Goal: Task Accomplishment & Management: Use online tool/utility

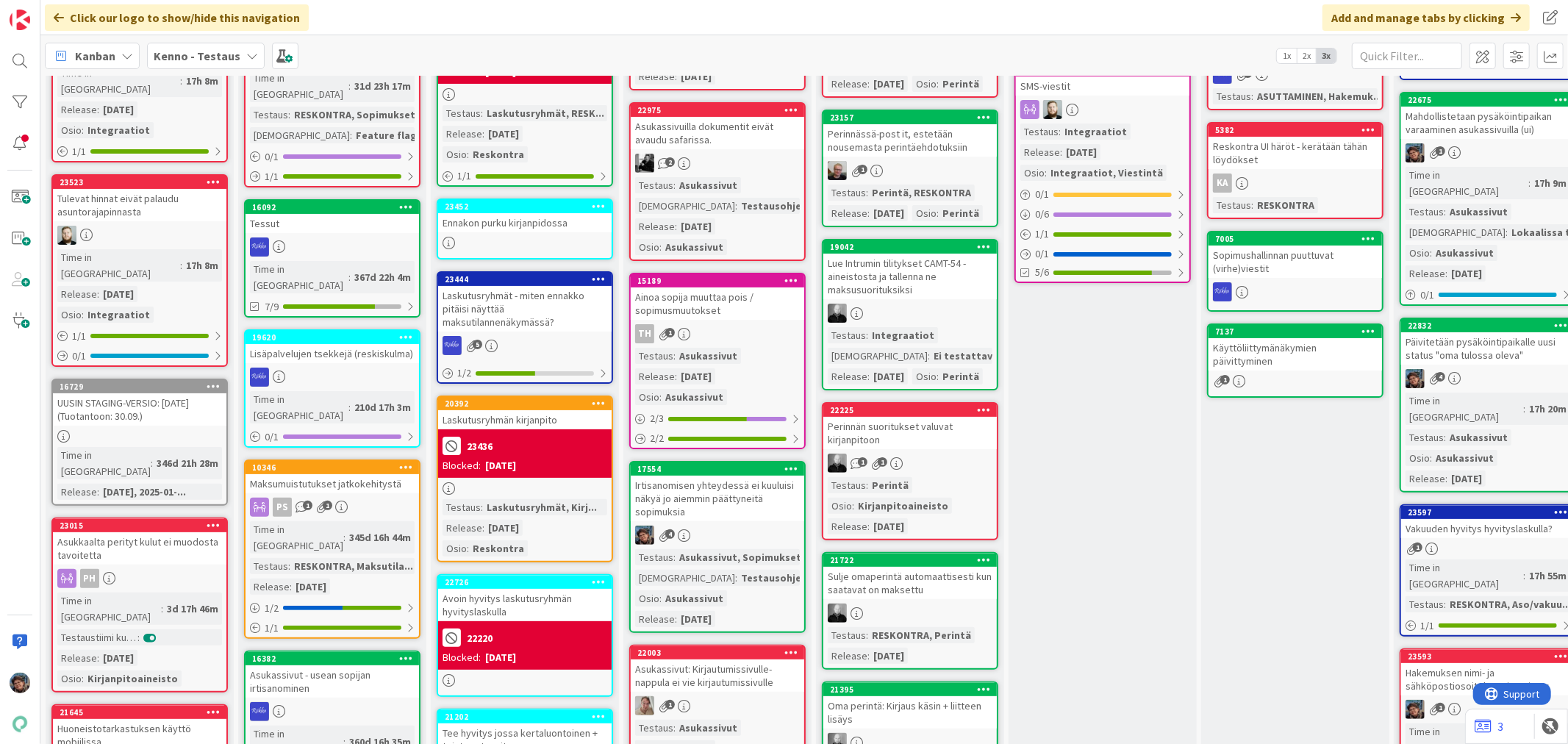
scroll to position [163, 0]
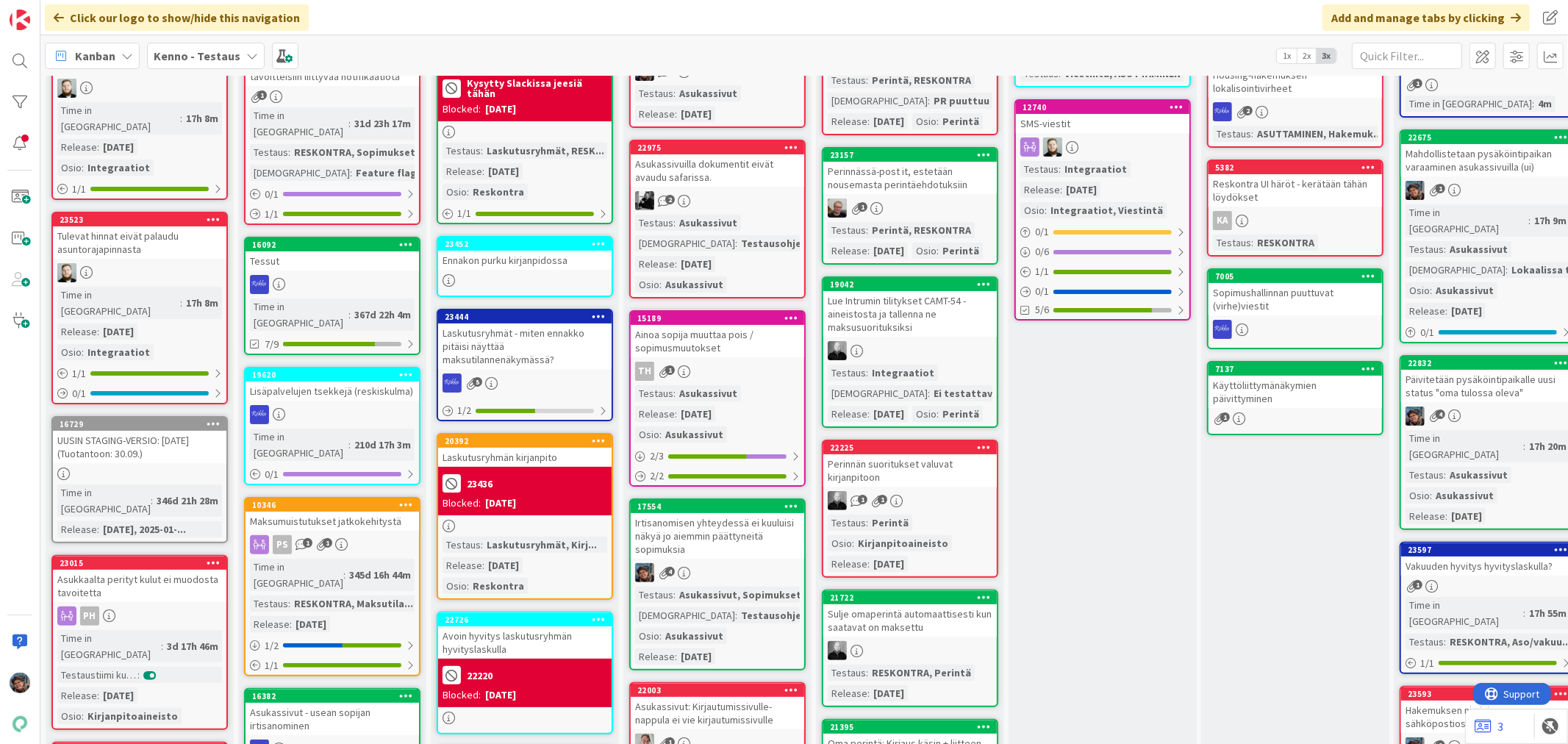
click at [1473, 241] on div "Time in Column : 17h 9m Testaus : Asukassivut Testaushuomiot : Lokaalissa te...…" at bounding box center [1487, 261] width 164 height 115
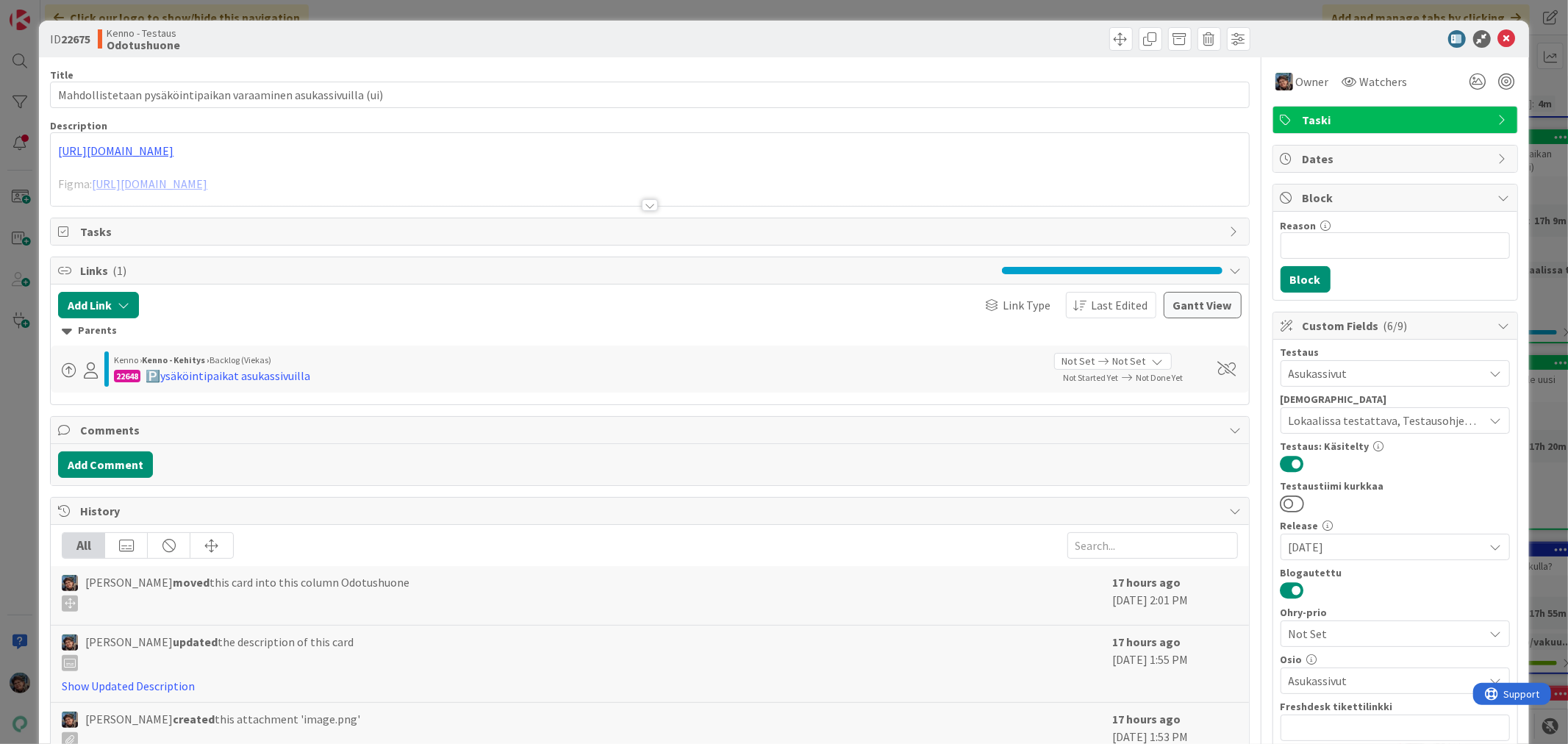
click at [642, 204] on div at bounding box center [650, 205] width 17 height 12
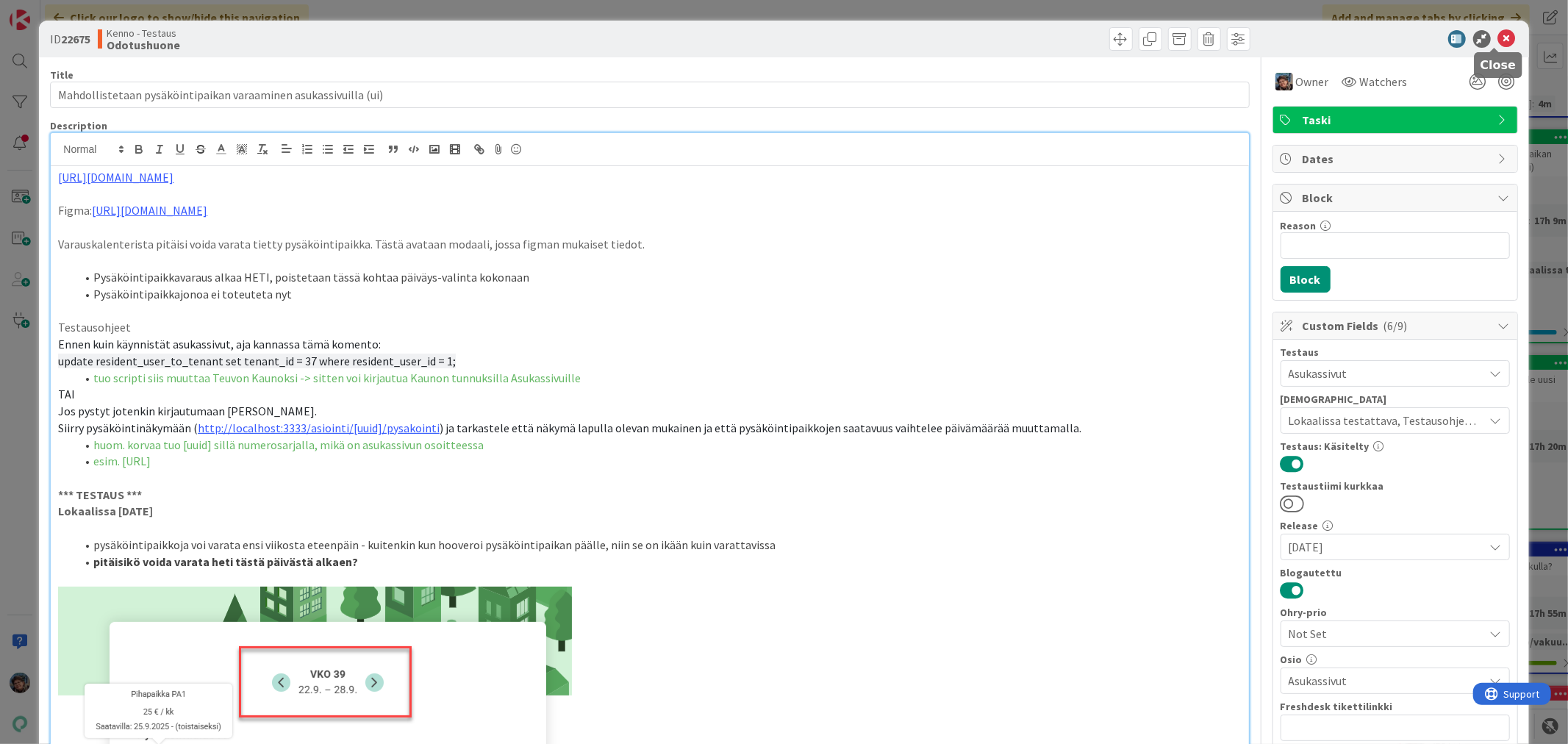
click at [1498, 35] on icon at bounding box center [1506, 39] width 17 height 17
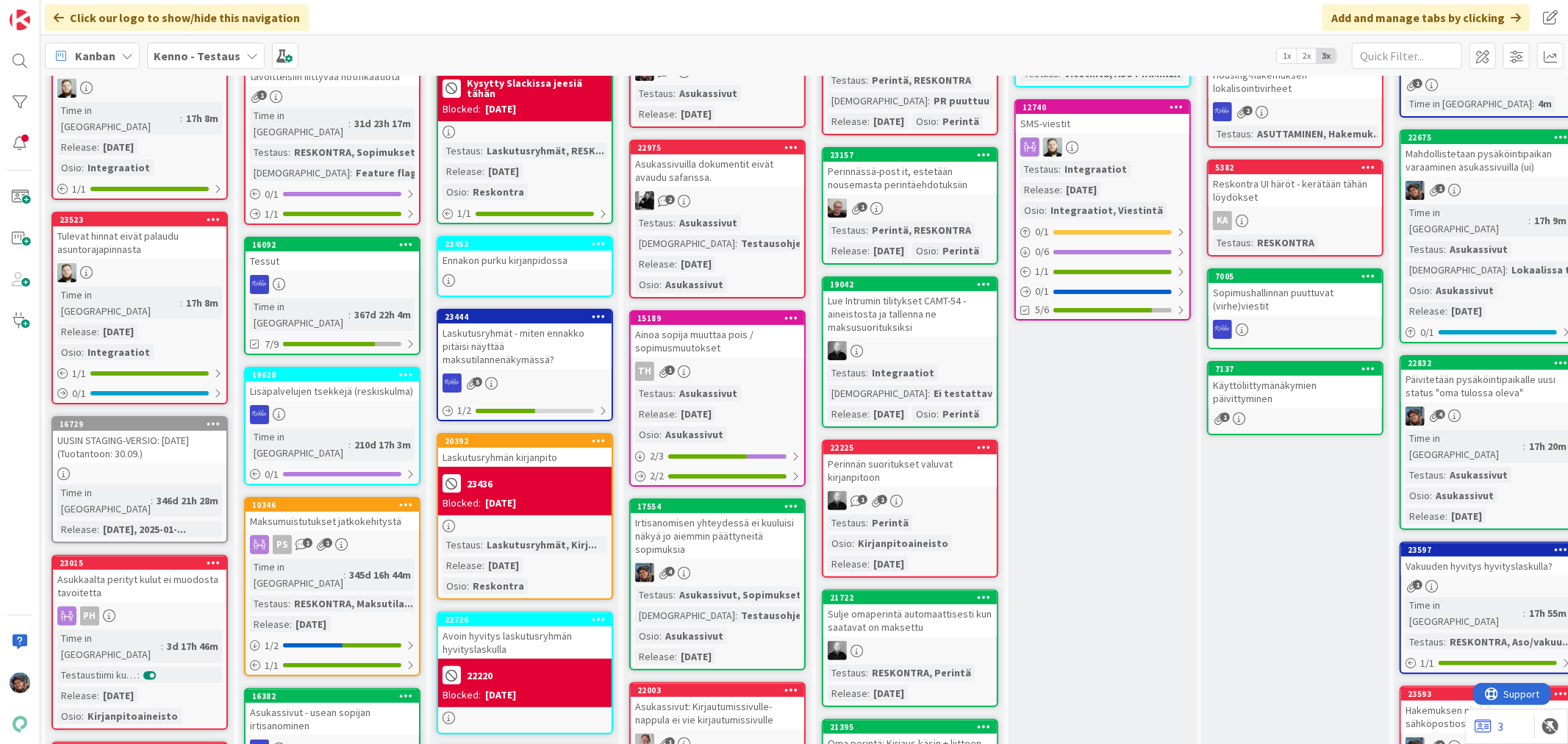
click at [1472, 467] on div "Asukassivut" at bounding box center [1478, 475] width 65 height 17
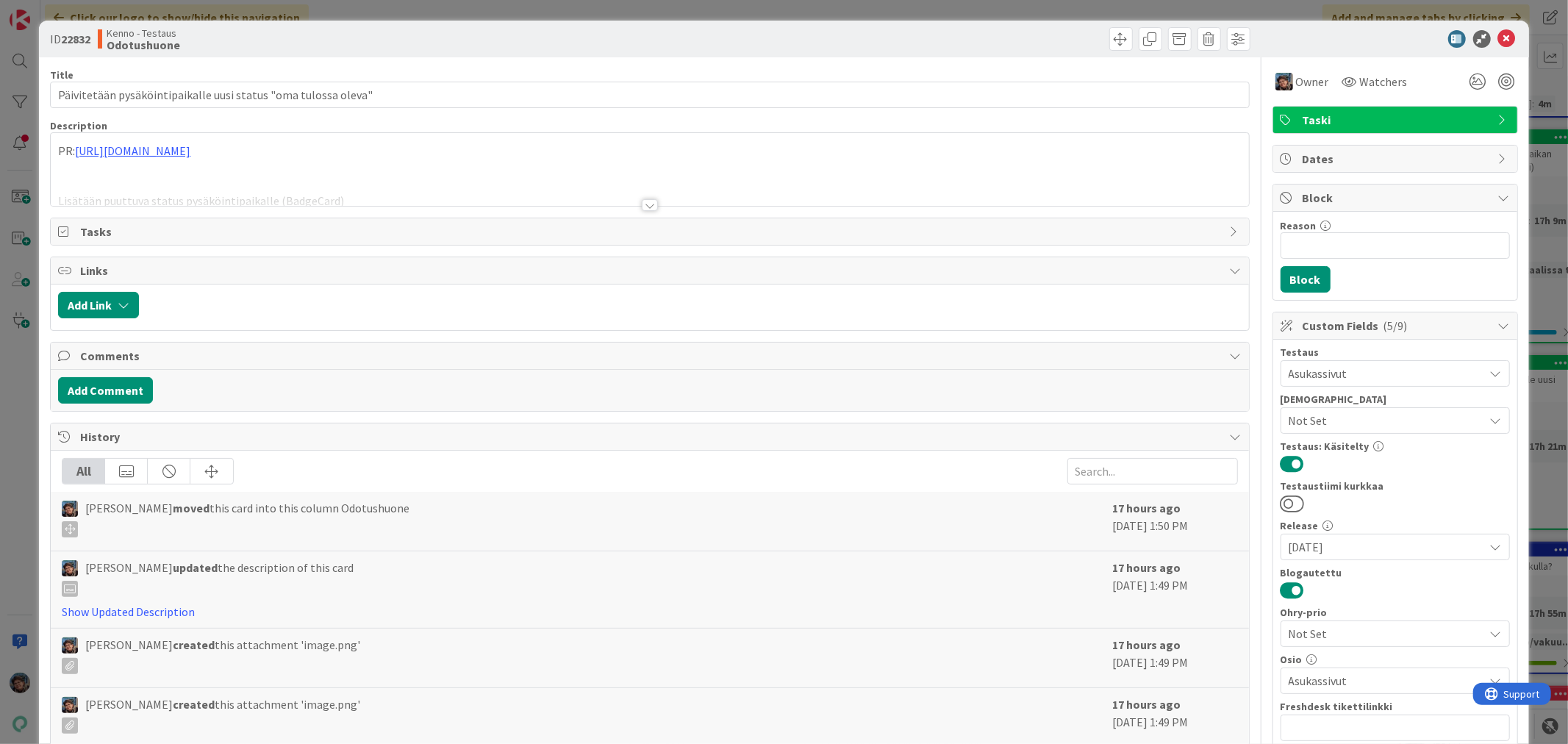
click at [642, 208] on div at bounding box center [650, 205] width 17 height 12
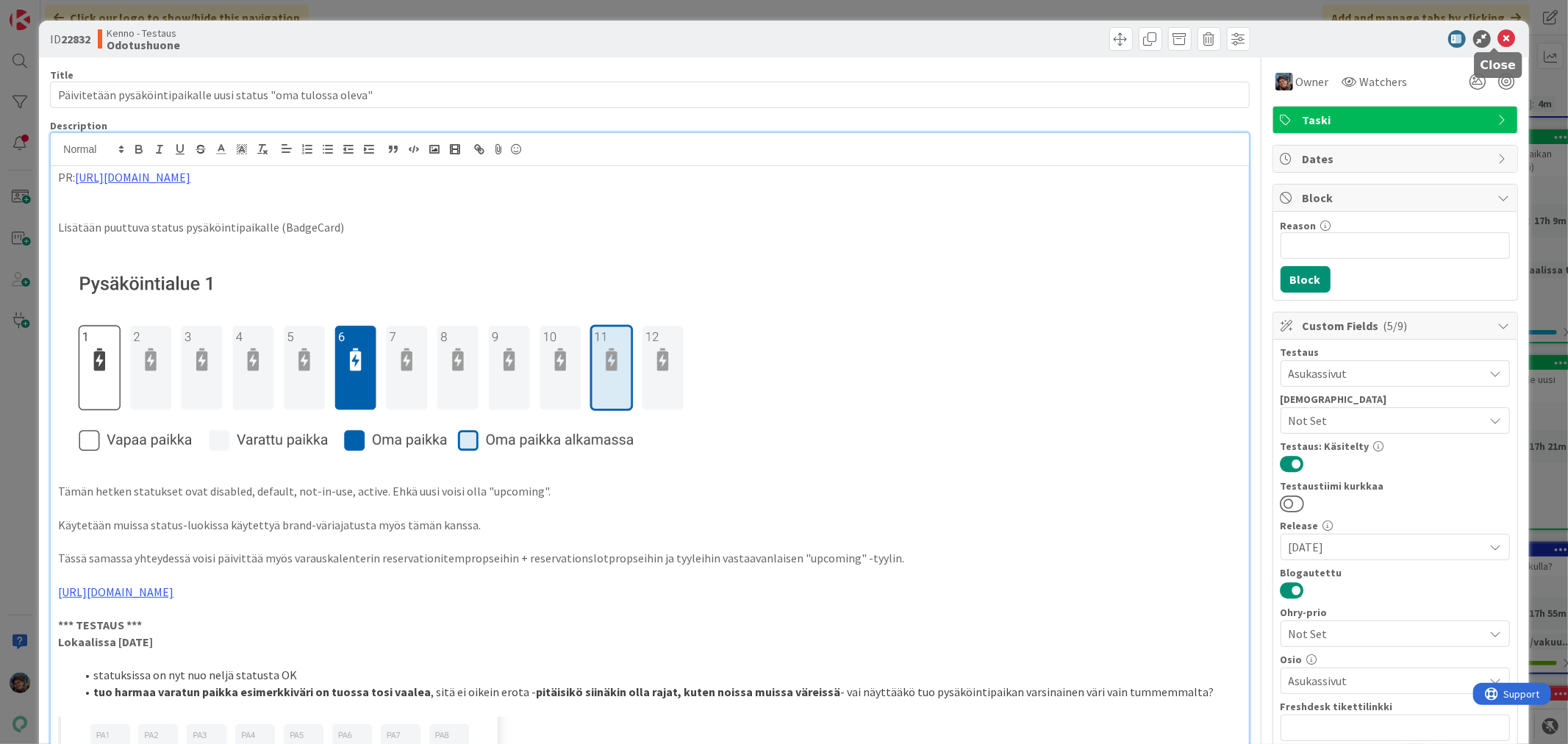
click at [1498, 38] on icon at bounding box center [1506, 39] width 17 height 17
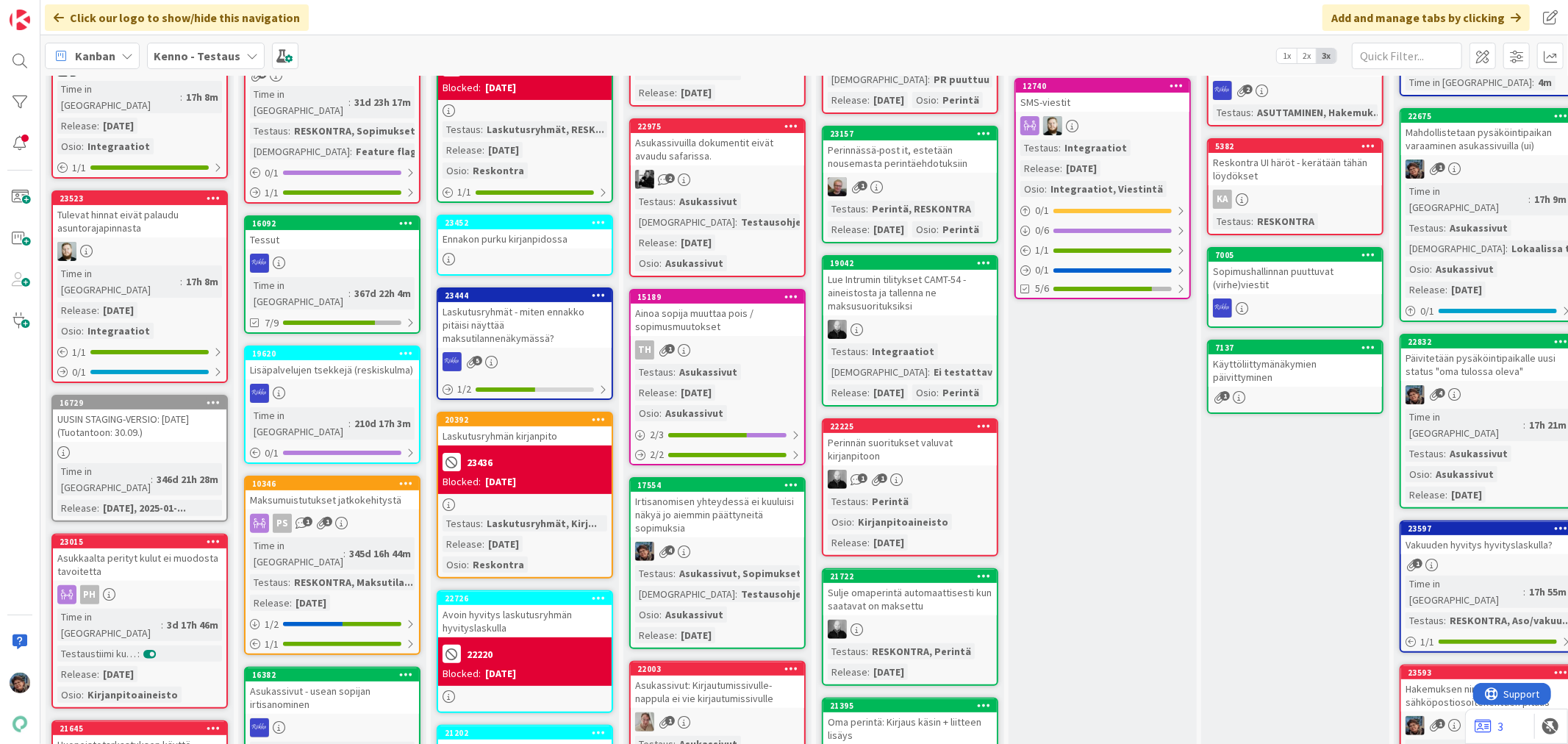
scroll to position [244, 0]
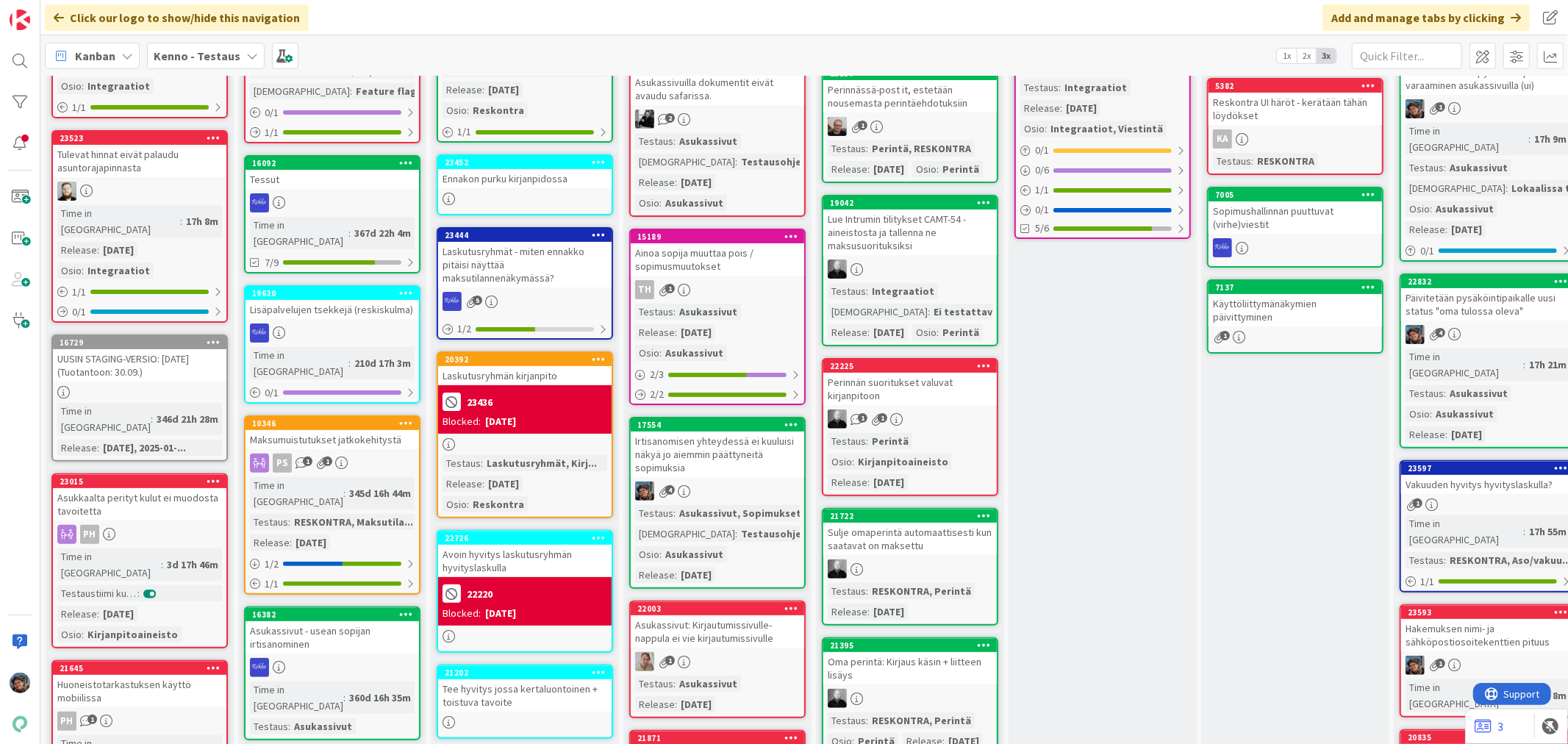
click at [745, 515] on div "Asukassivut, Sopimukset" at bounding box center [739, 513] width 130 height 17
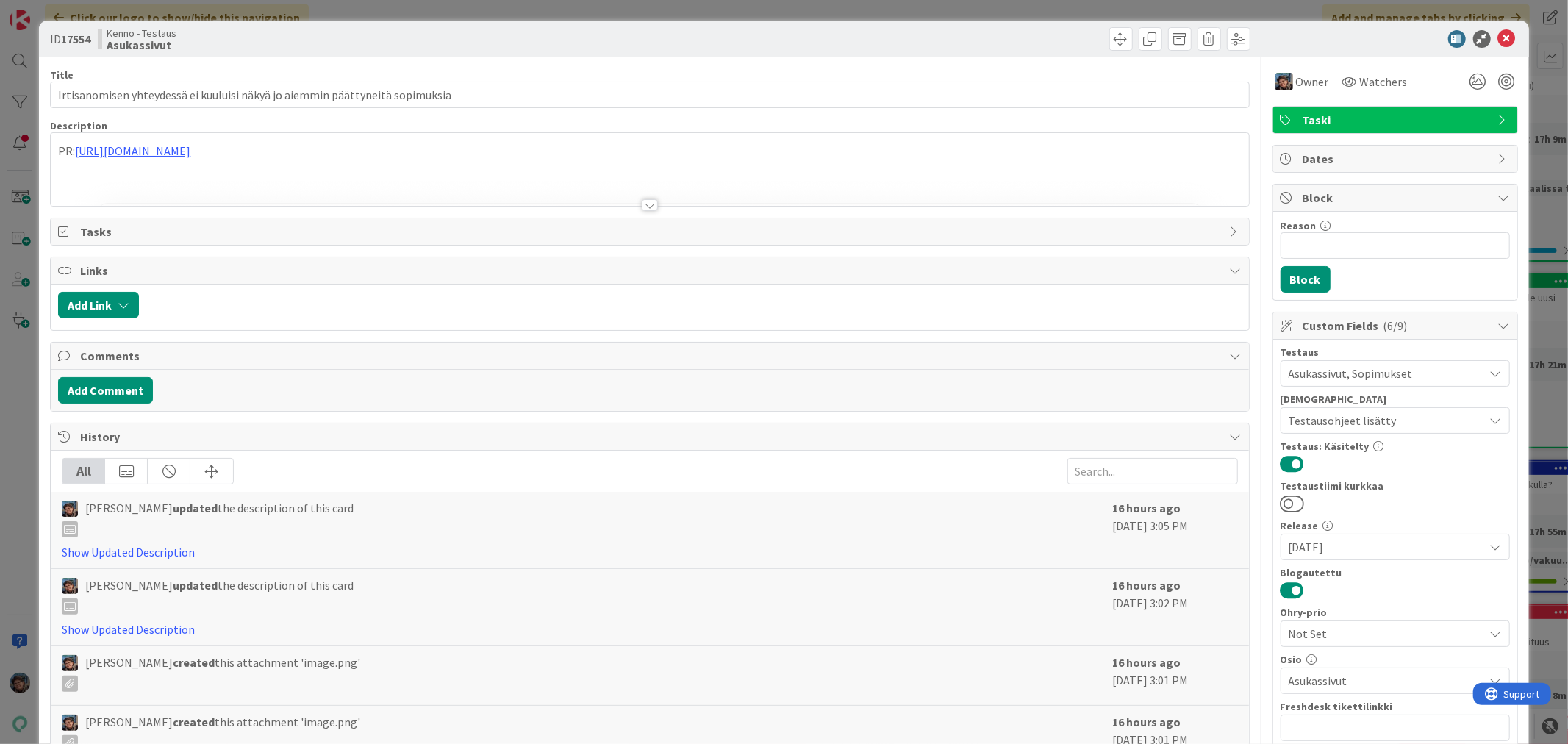
click at [642, 207] on div at bounding box center [650, 205] width 17 height 12
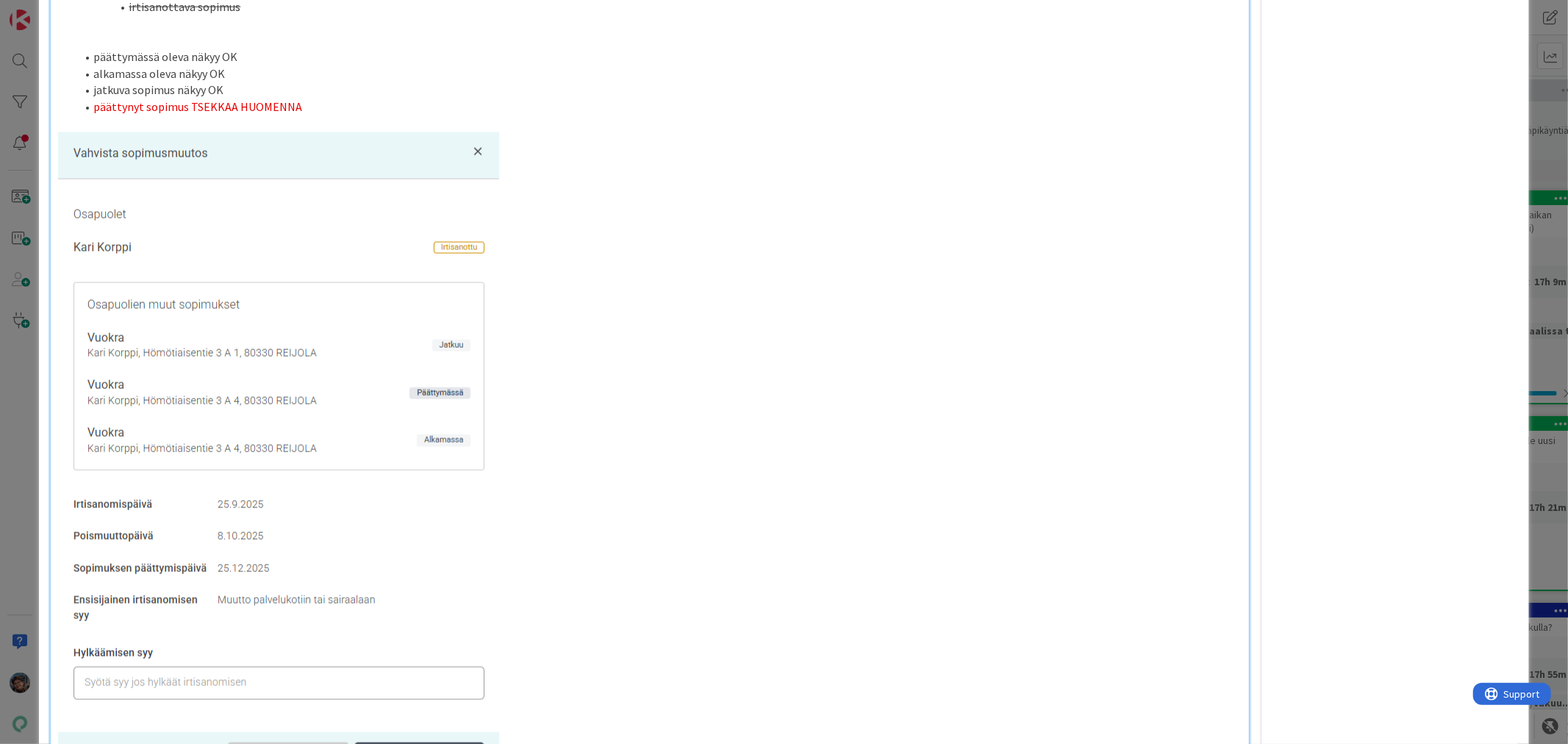
scroll to position [1388, 0]
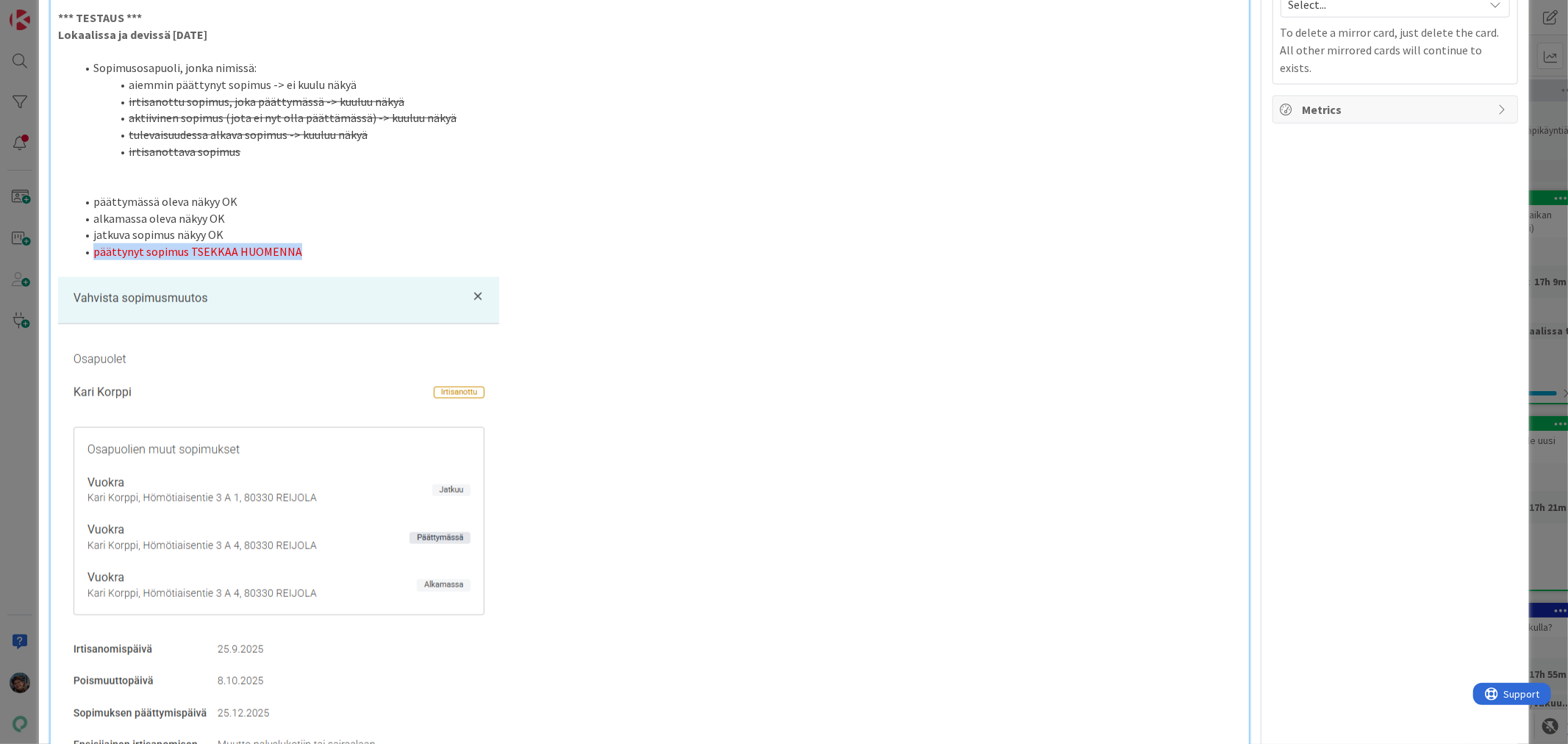
drag, startPoint x: 92, startPoint y: 240, endPoint x: 340, endPoint y: 245, distance: 248.1
click at [340, 245] on li "päättynyt sopimus TSEKKAA HUOMENNA" at bounding box center [658, 252] width 1165 height 17
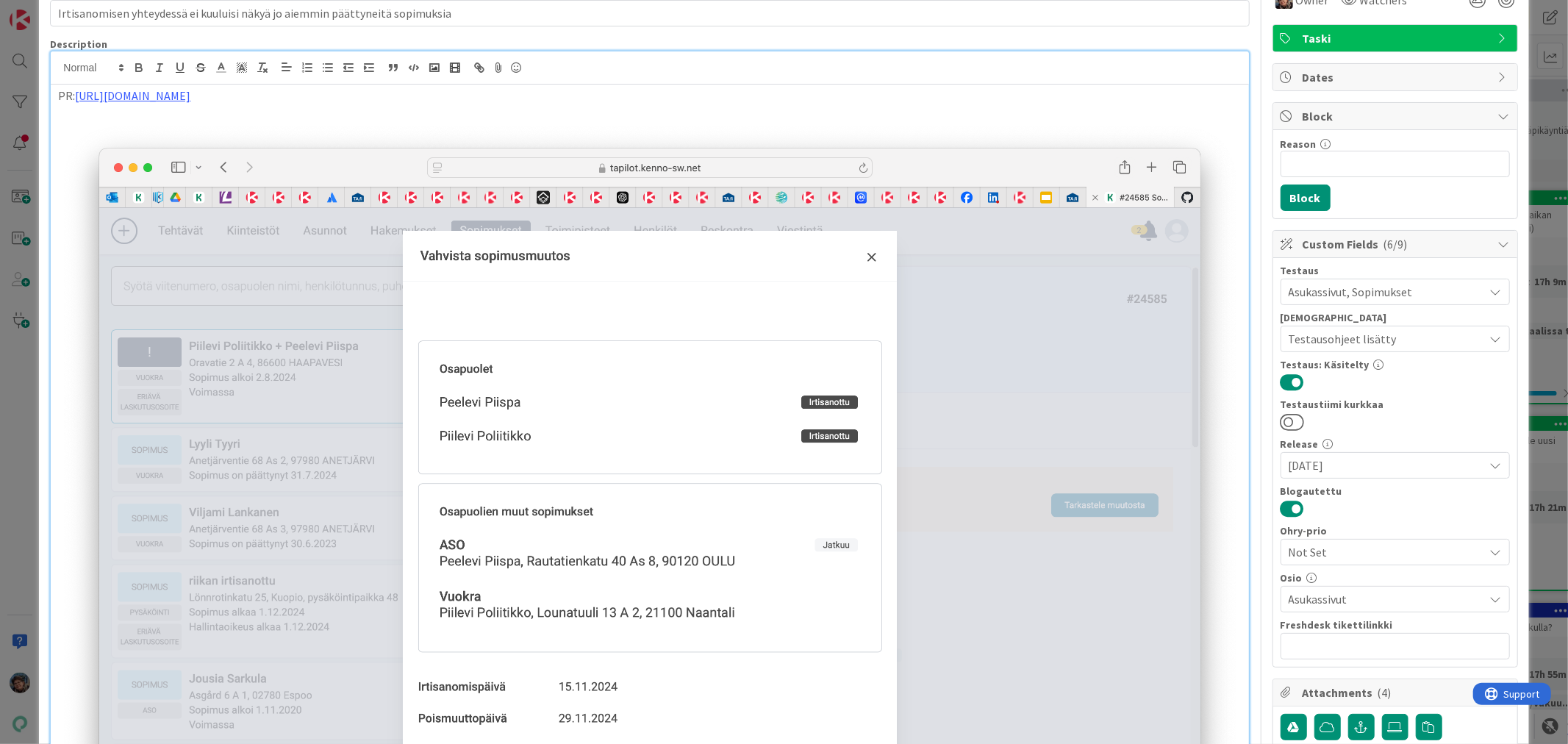
scroll to position [0, 0]
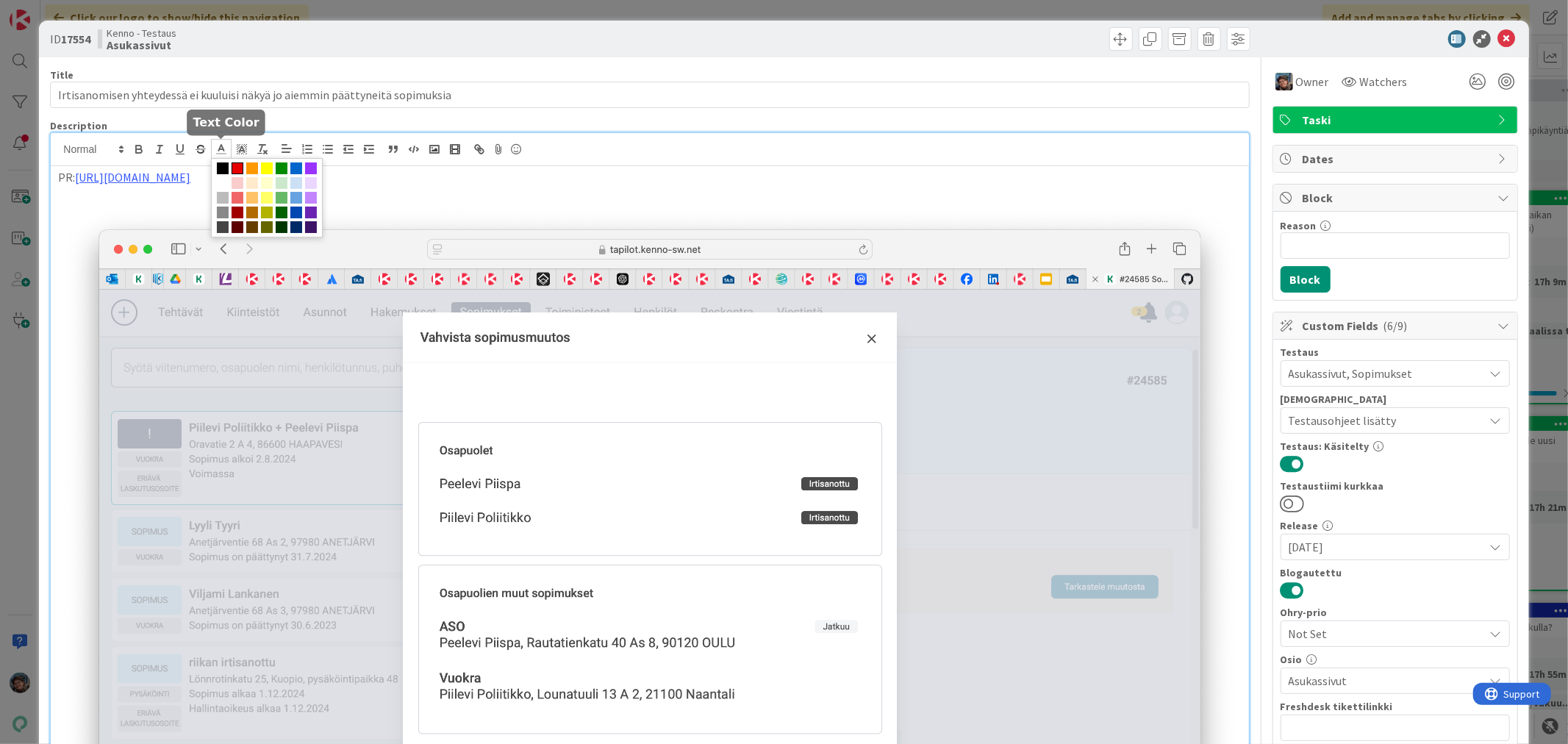
click at [219, 150] on icon at bounding box center [221, 149] width 13 height 13
click at [222, 167] on span at bounding box center [222, 168] width 12 height 12
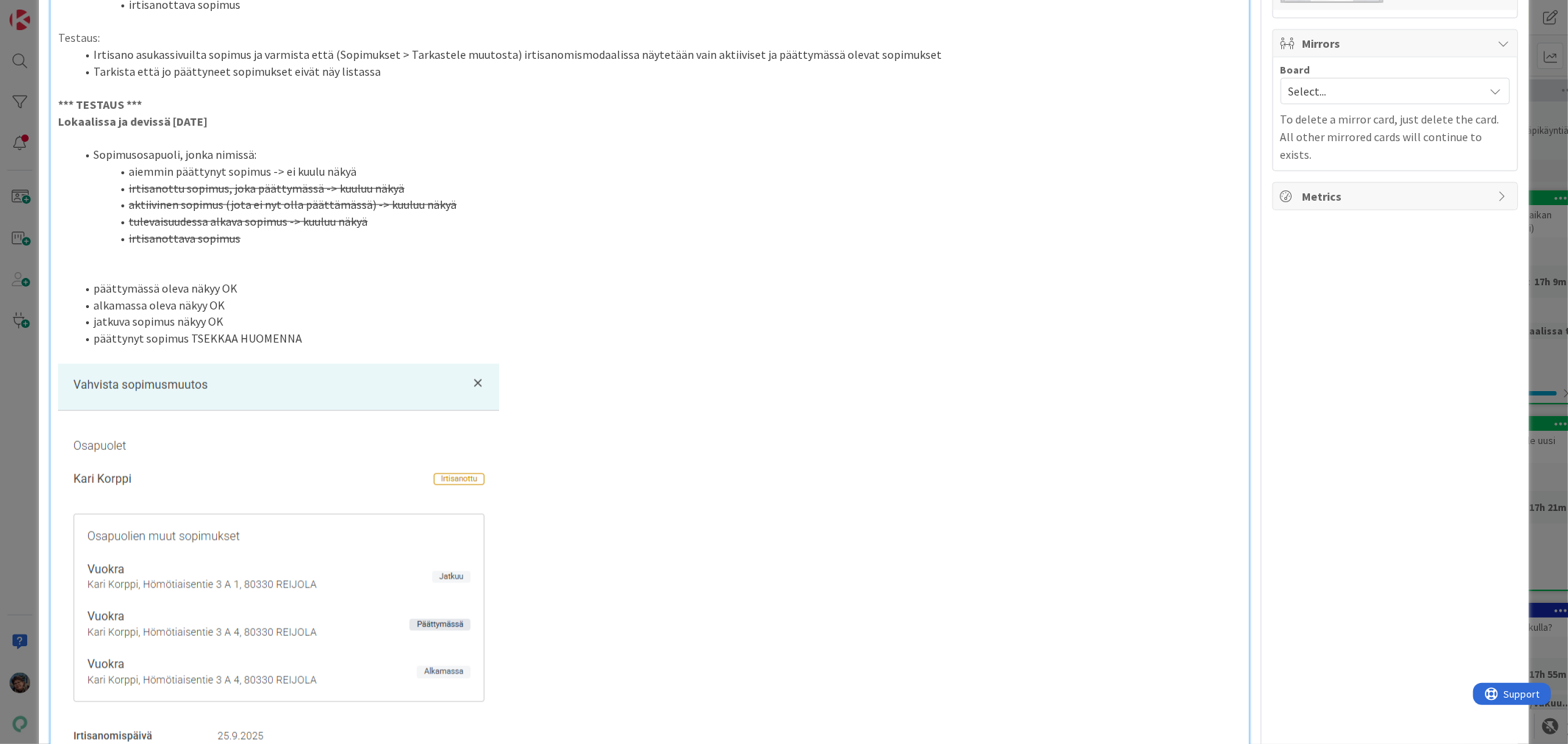
scroll to position [1302, 0]
click at [303, 330] on li "päättynyt sopimus TSEKKAA HUOMENNA" at bounding box center [658, 337] width 1165 height 17
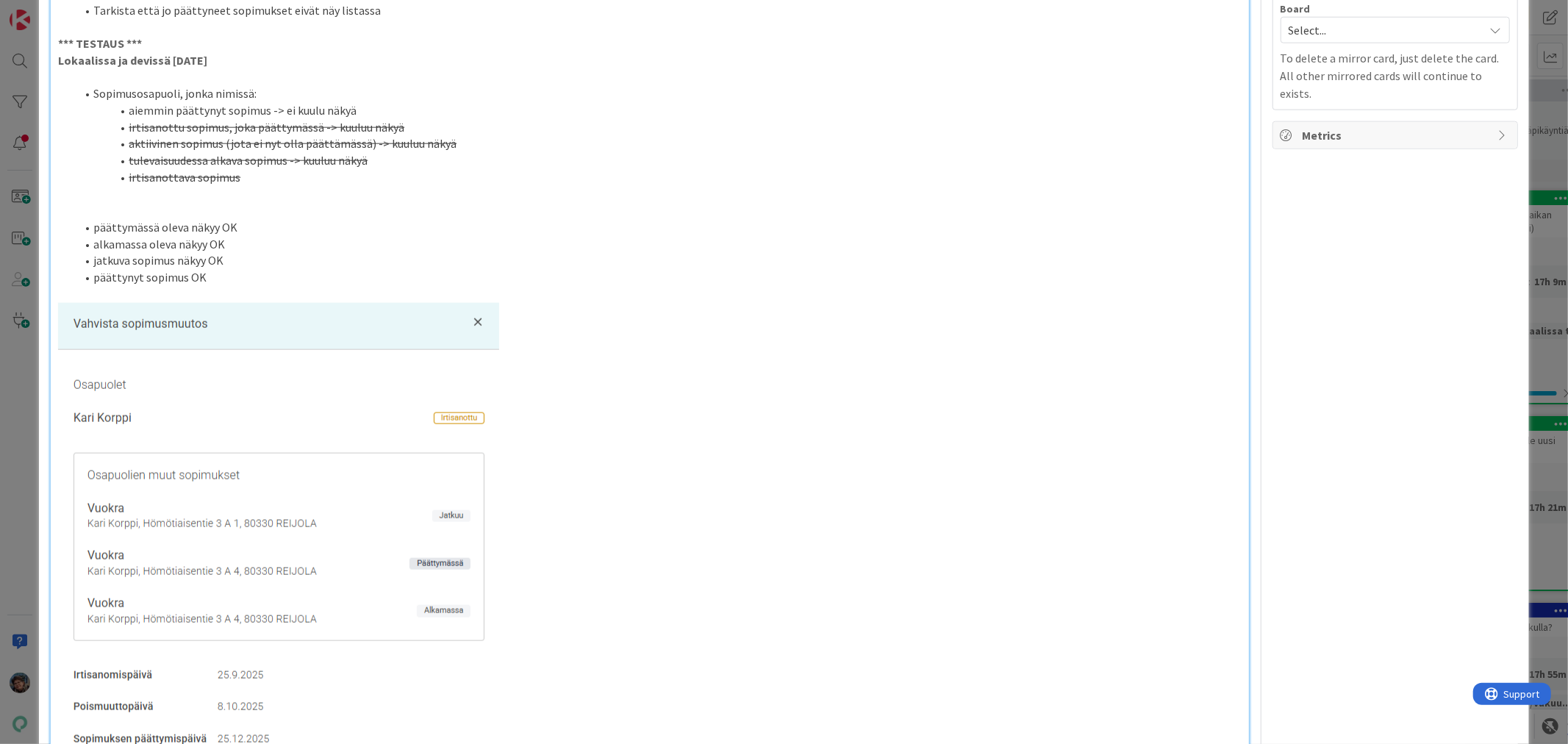
scroll to position [1629, 0]
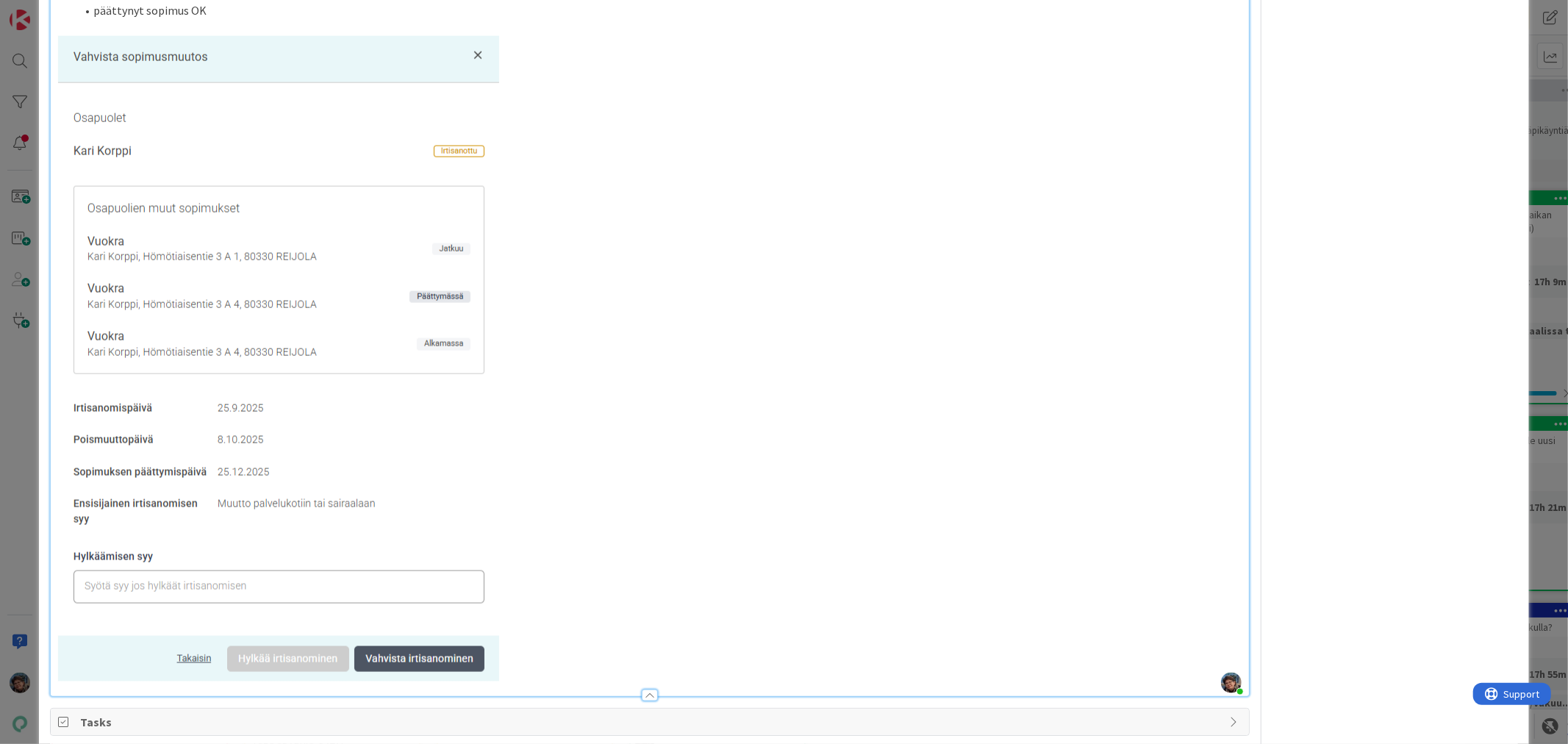
drag, startPoint x: 335, startPoint y: 369, endPoint x: 434, endPoint y: 438, distance: 120.7
click at [403, 424] on img at bounding box center [278, 358] width 441 height 646
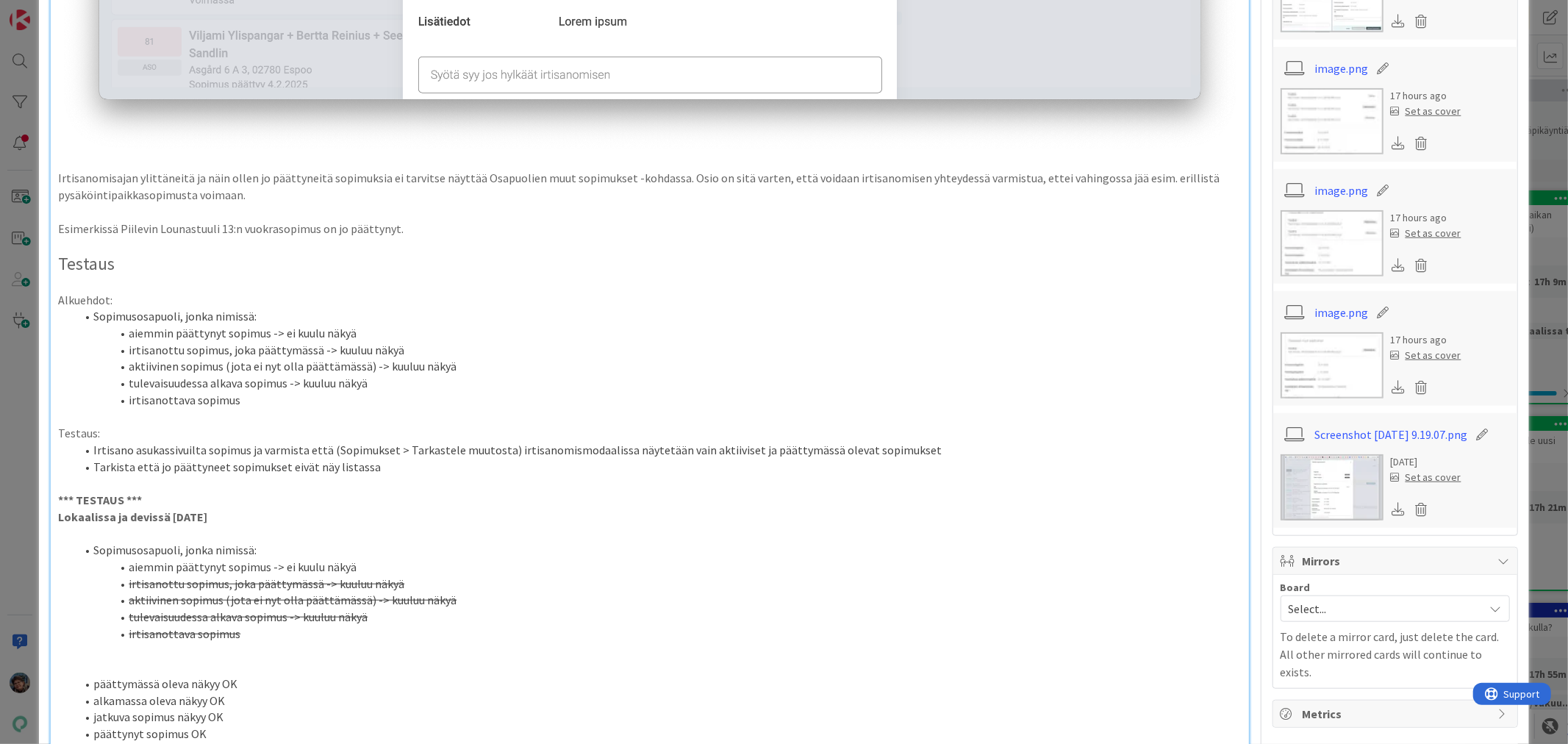
scroll to position [1139, 0]
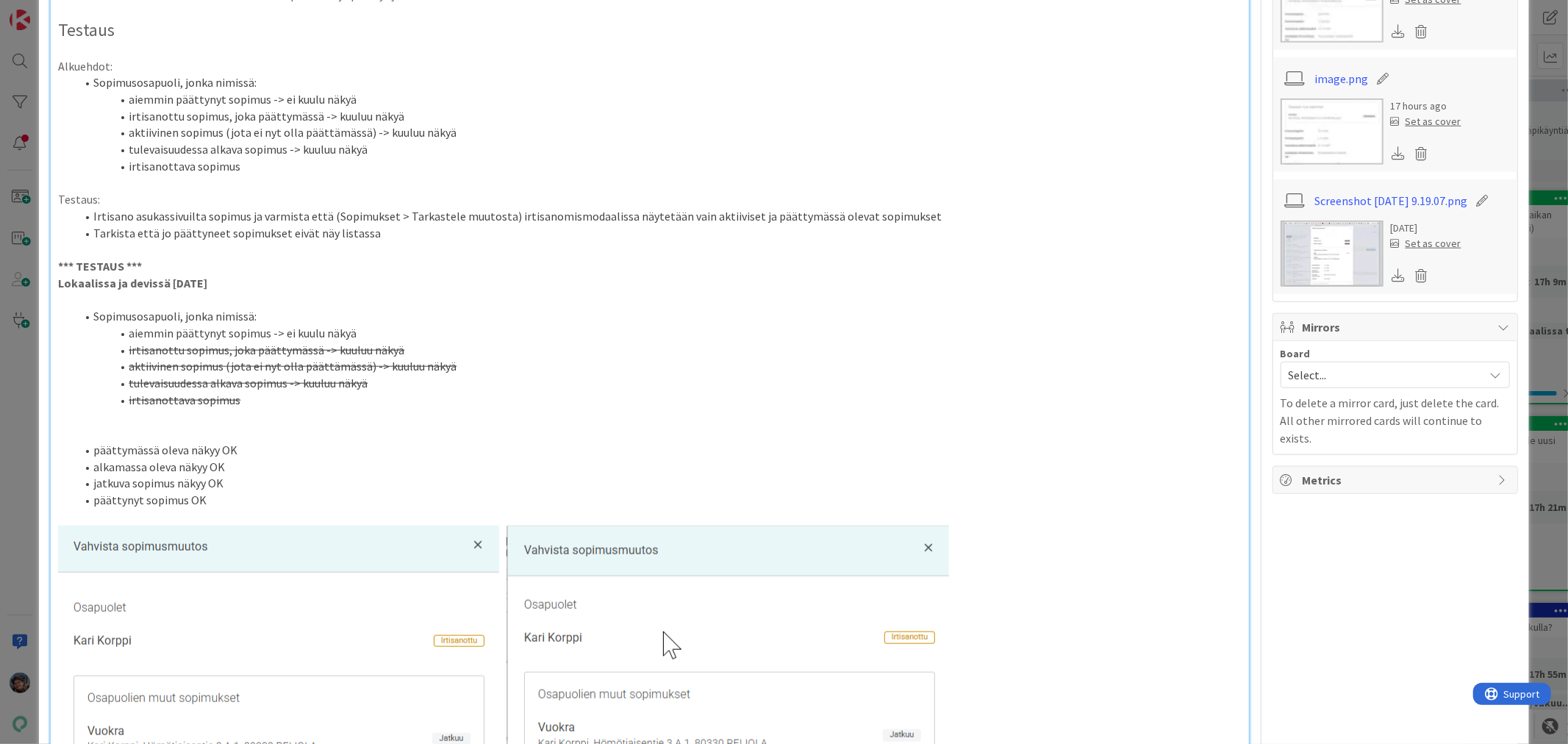
drag, startPoint x: 129, startPoint y: 321, endPoint x: 373, endPoint y: 327, distance: 244.1
click at [373, 327] on li "aiemmin päättynyt sopimus -> ei kuulu näkyä" at bounding box center [658, 333] width 1165 height 17
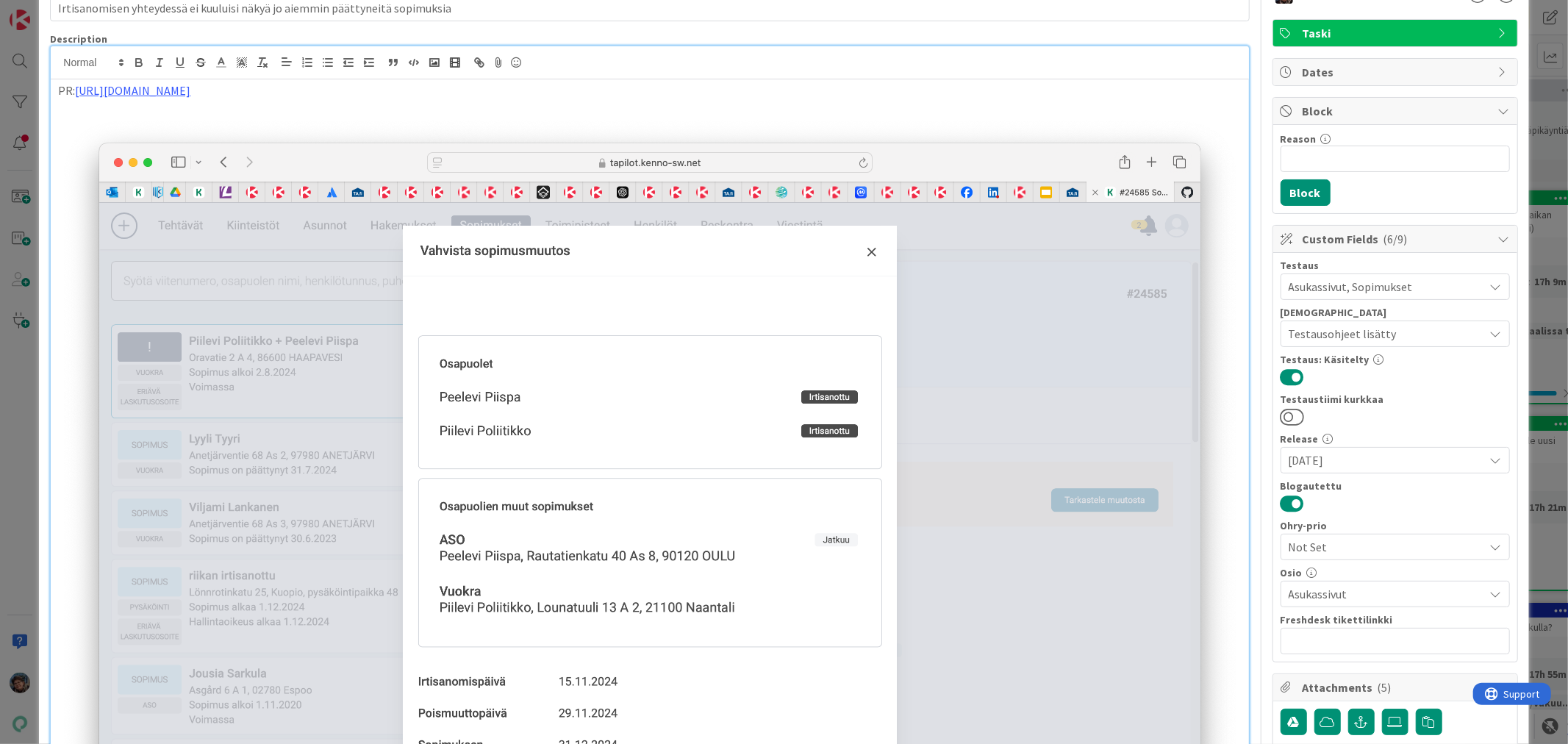
scroll to position [0, 0]
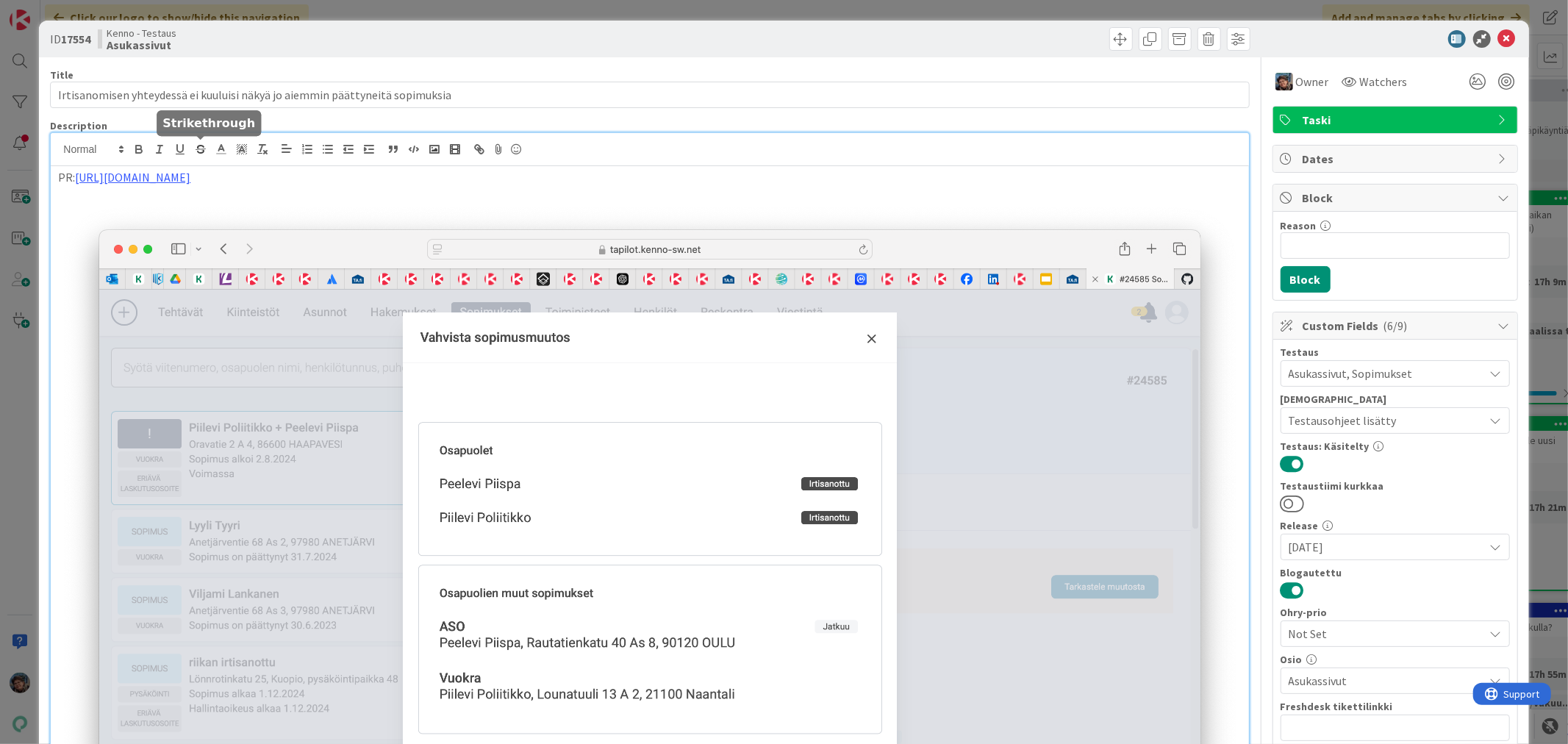
click at [202, 149] on icon "button" at bounding box center [200, 149] width 13 height 13
click at [1111, 41] on span at bounding box center [1122, 39] width 24 height 24
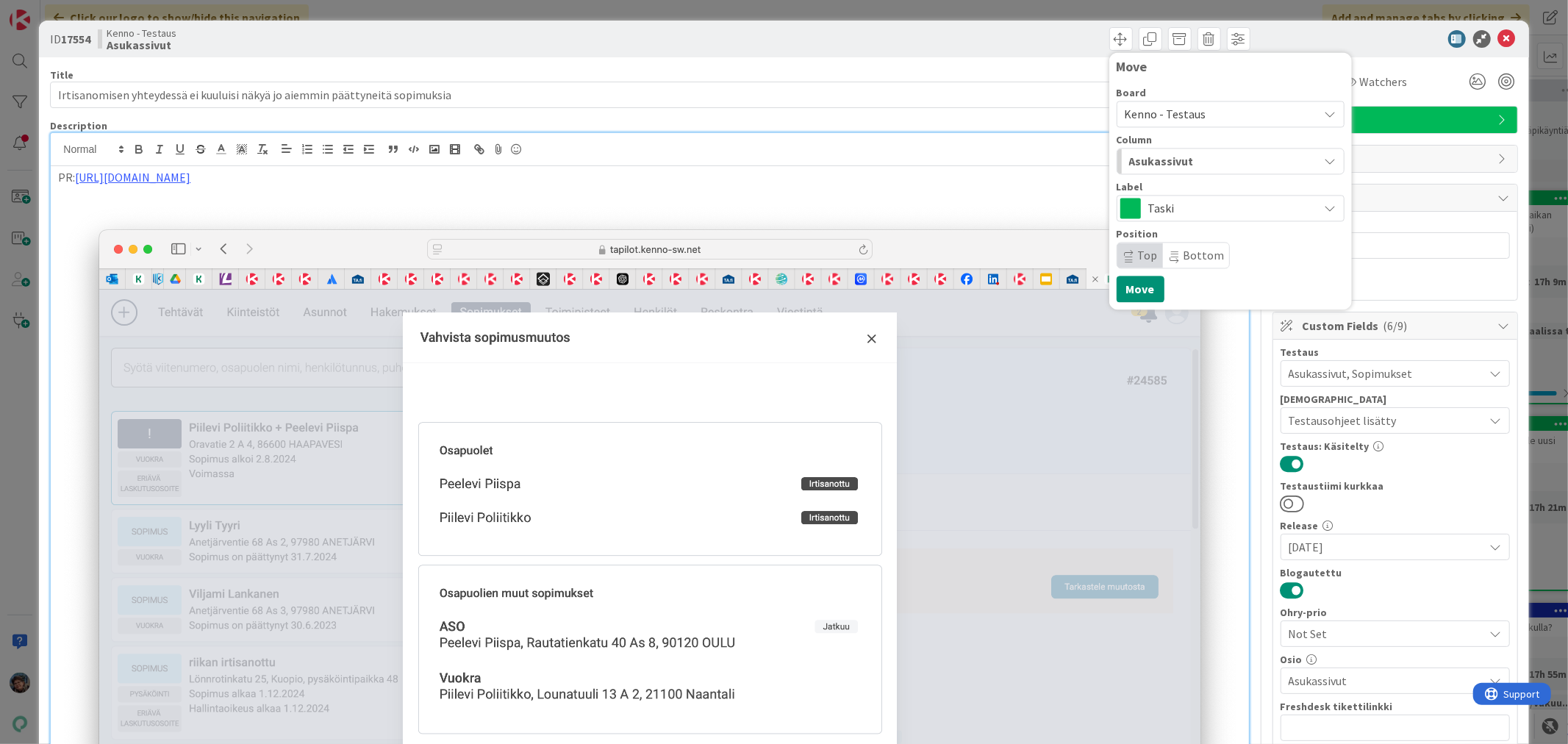
click at [1210, 160] on div "Asukassivut" at bounding box center [1222, 161] width 193 height 24
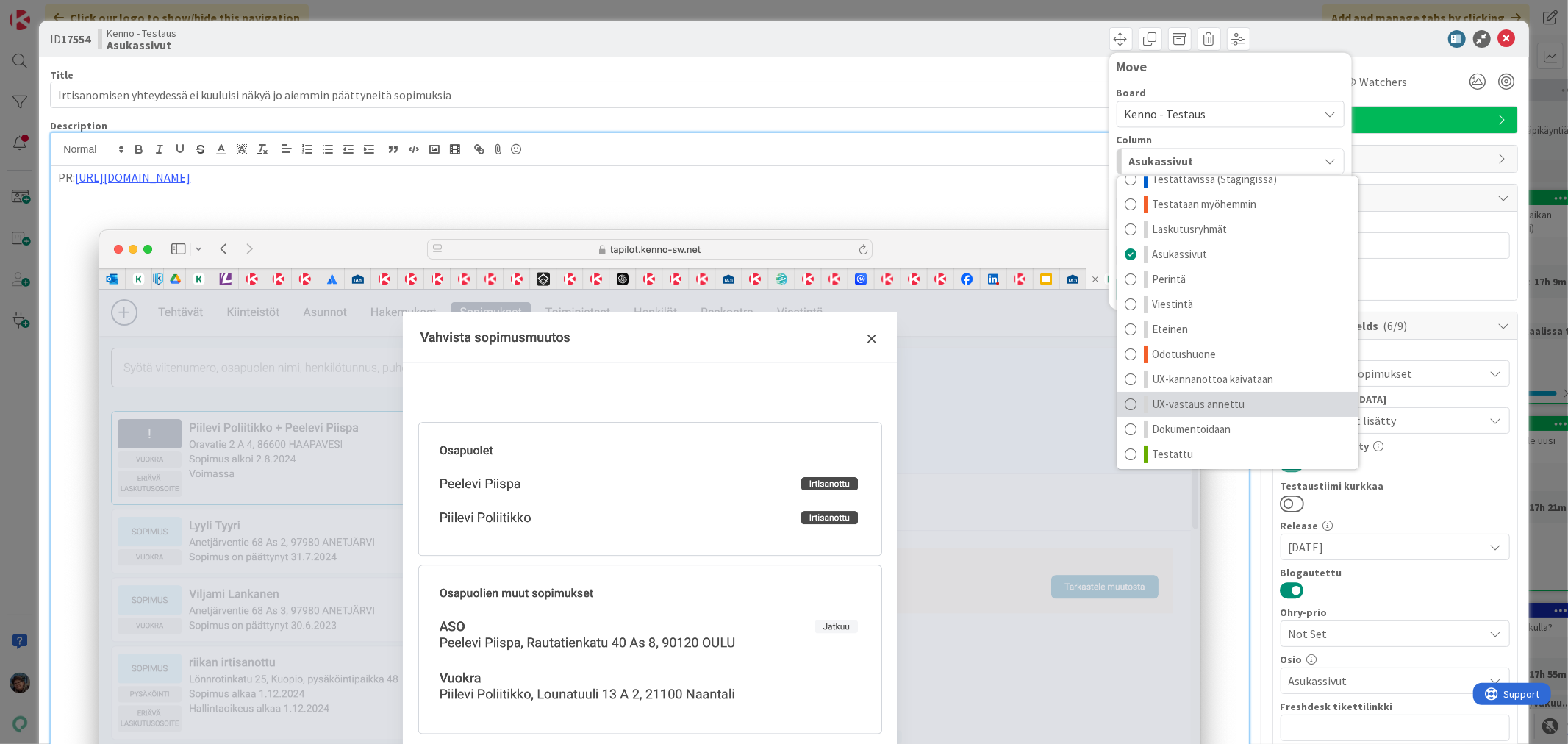
scroll to position [19, 0]
click at [1172, 444] on span "Testattu" at bounding box center [1172, 450] width 41 height 17
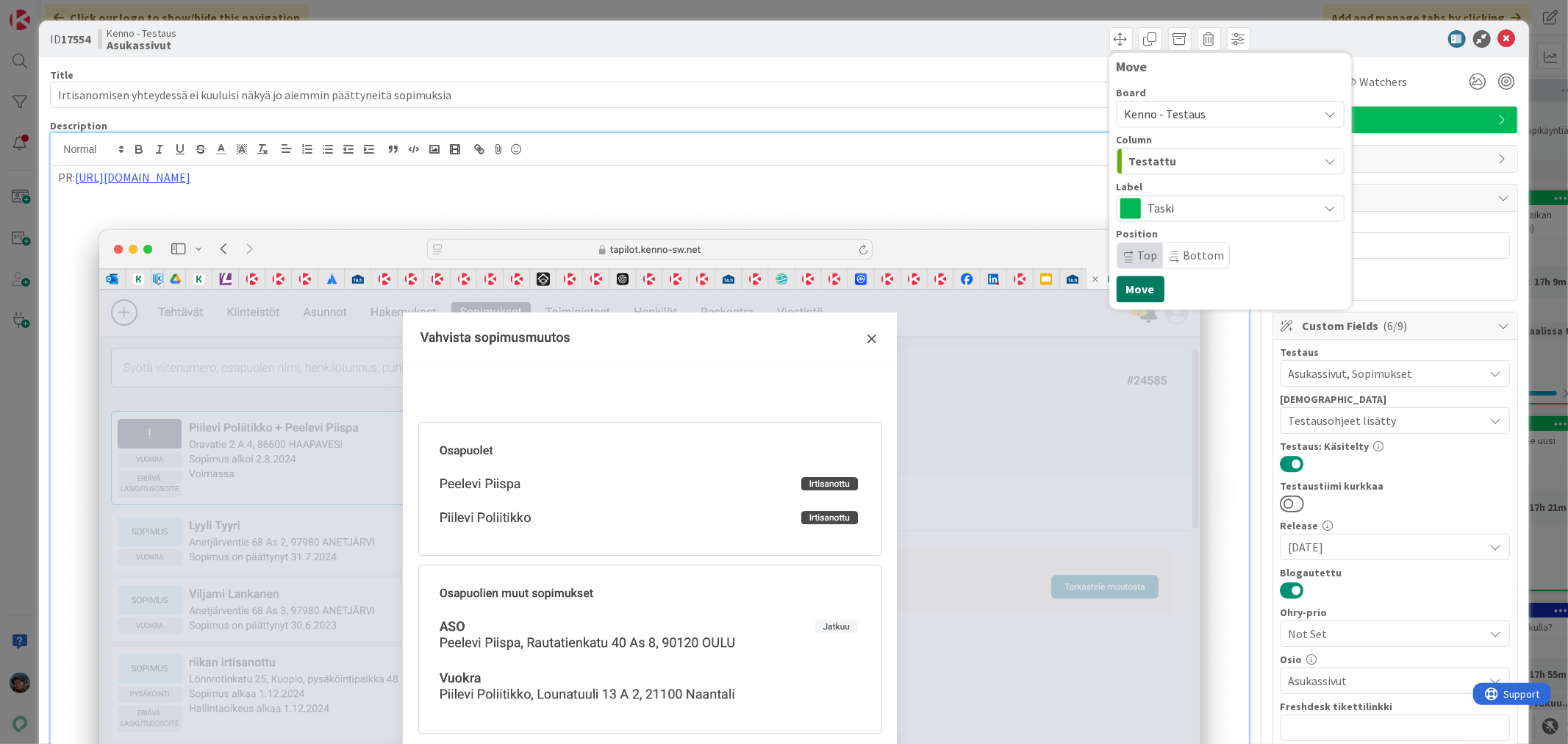
click at [1128, 286] on button "Move" at bounding box center [1141, 288] width 48 height 27
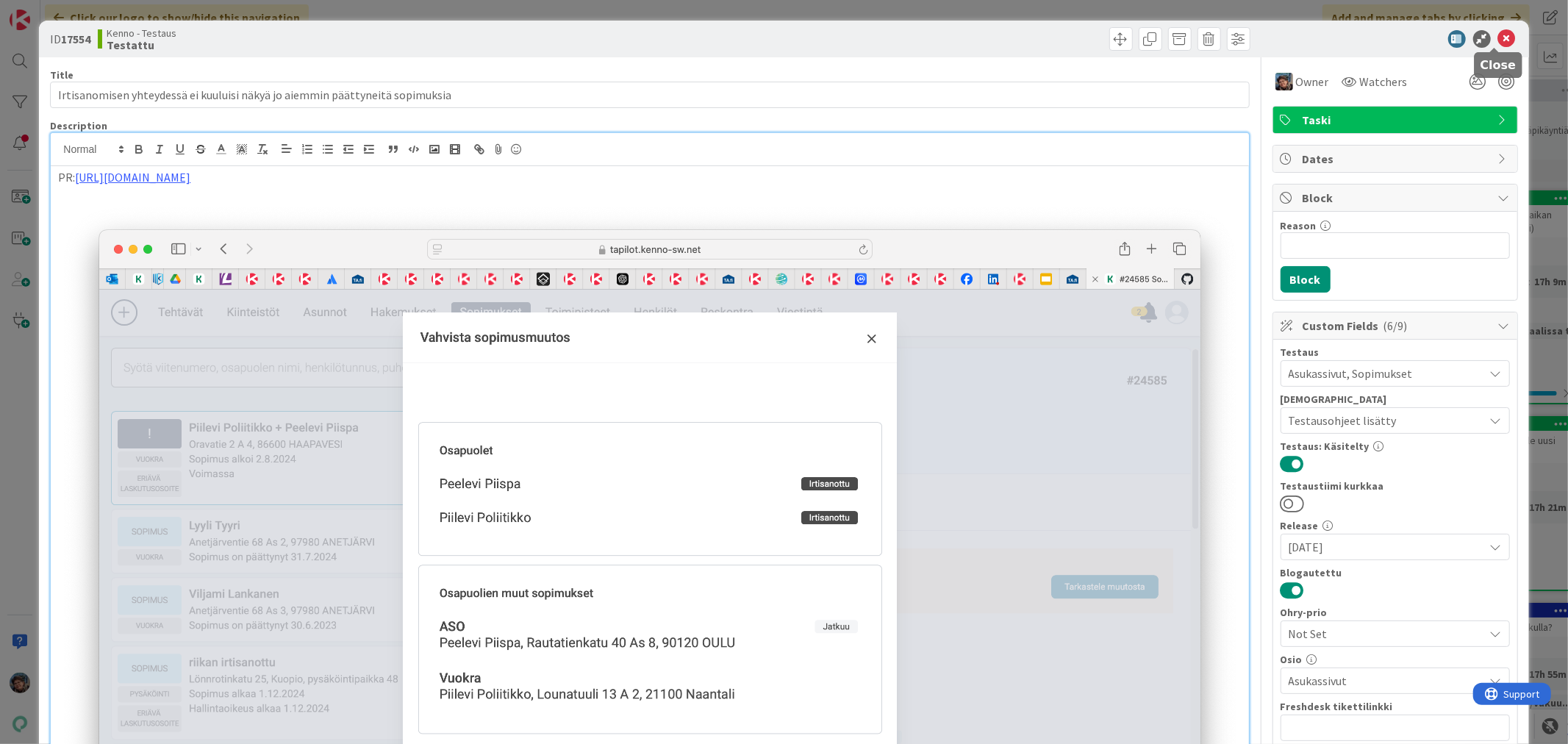
drag, startPoint x: 1496, startPoint y: 35, endPoint x: 1489, endPoint y: 42, distance: 9.9
click at [1498, 35] on icon at bounding box center [1506, 39] width 17 height 17
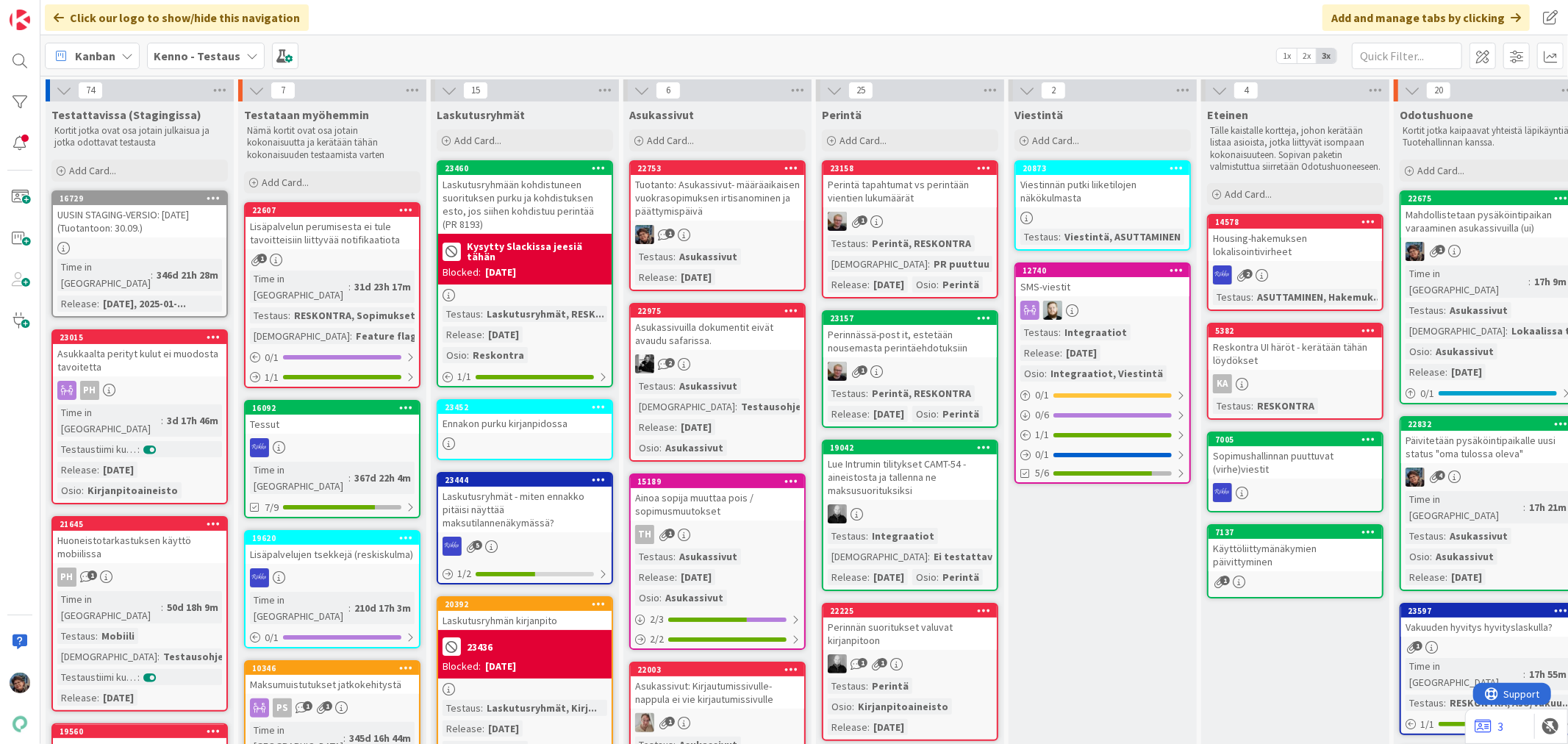
click at [738, 241] on div "1" at bounding box center [717, 234] width 174 height 19
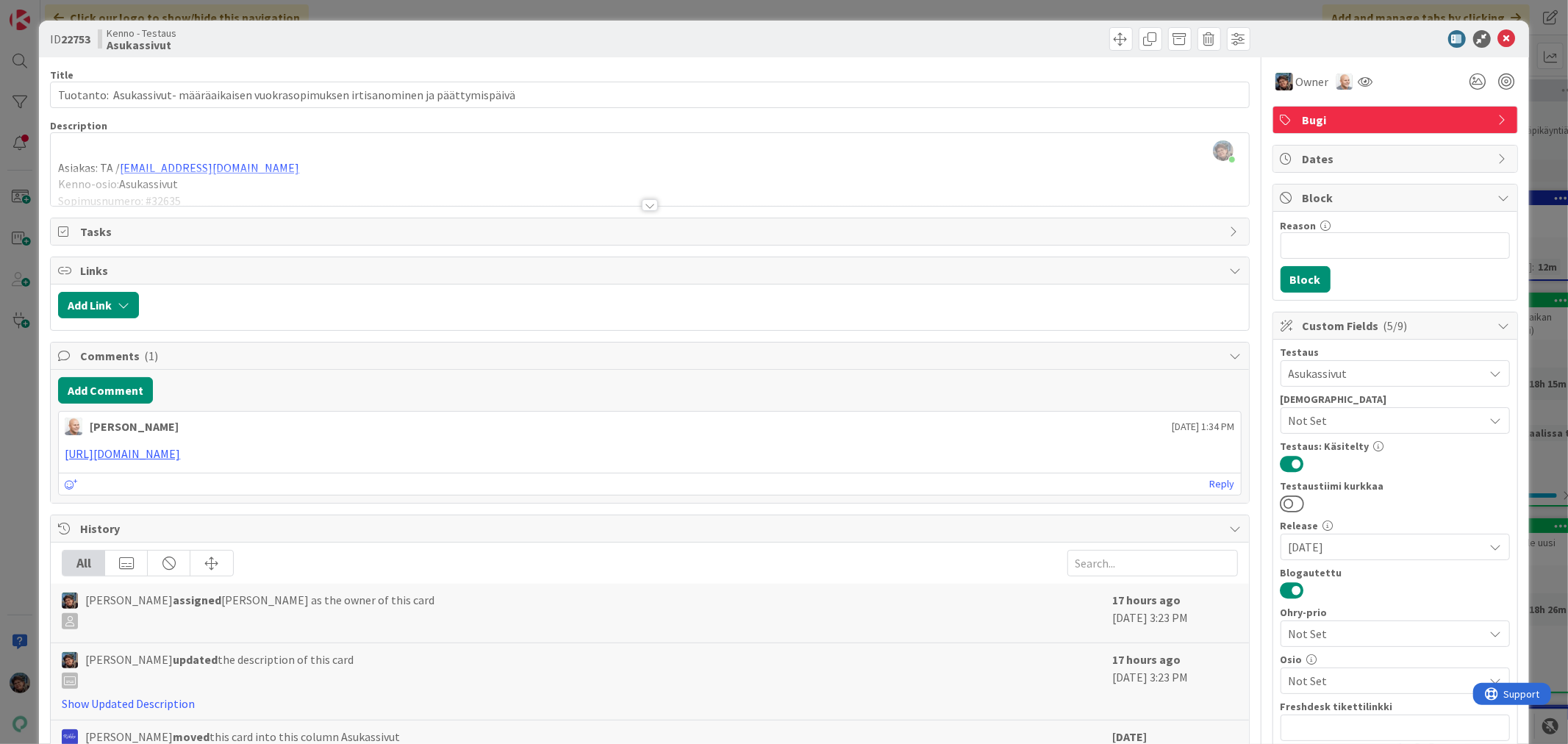
click at [637, 213] on div "Title 87 / 128 Tuotanto: Asukassivut- määräaikaisen vuokrasopimuksen irtisanomi…" at bounding box center [649, 544] width 1199 height 974
click at [642, 208] on div at bounding box center [650, 205] width 17 height 12
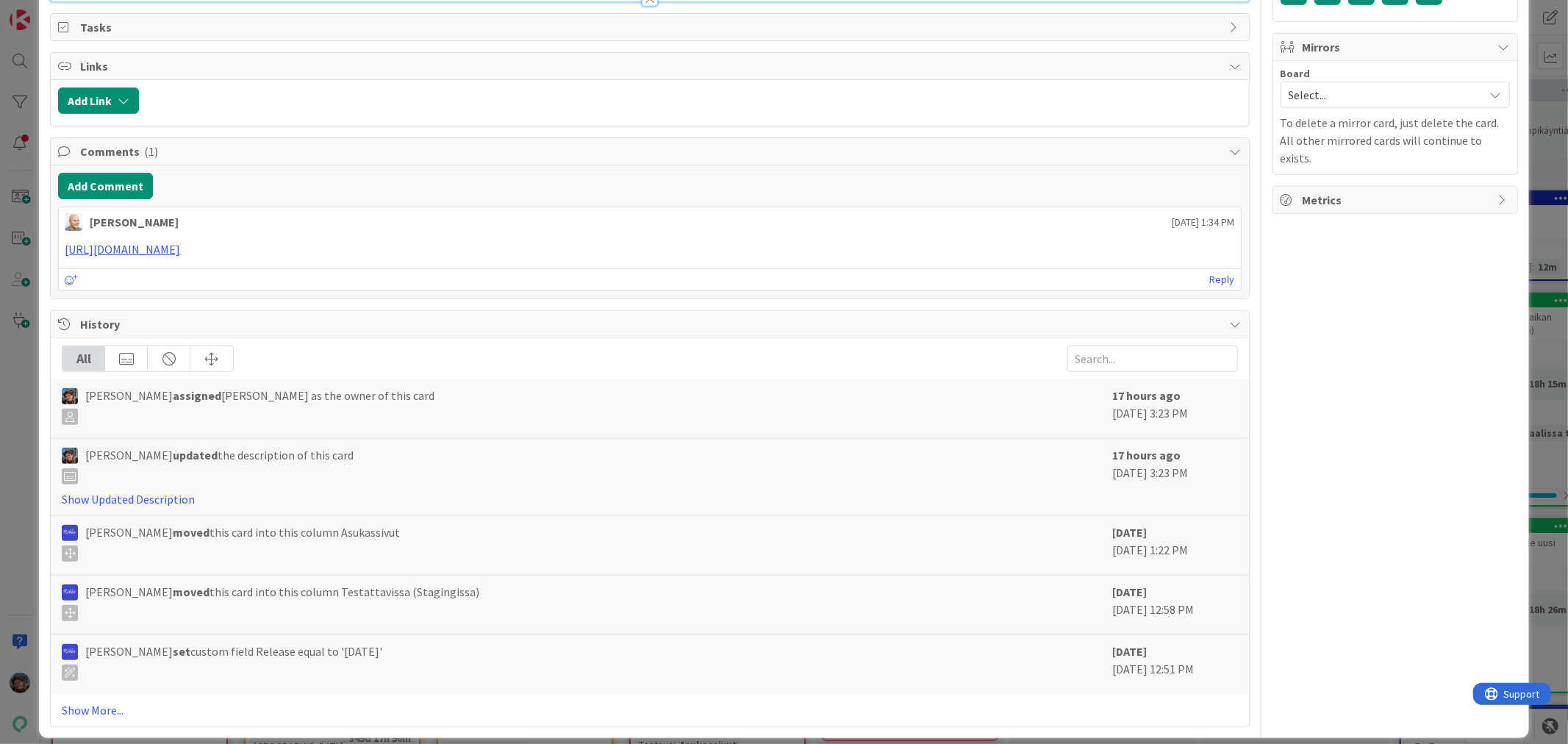
scroll to position [898, 0]
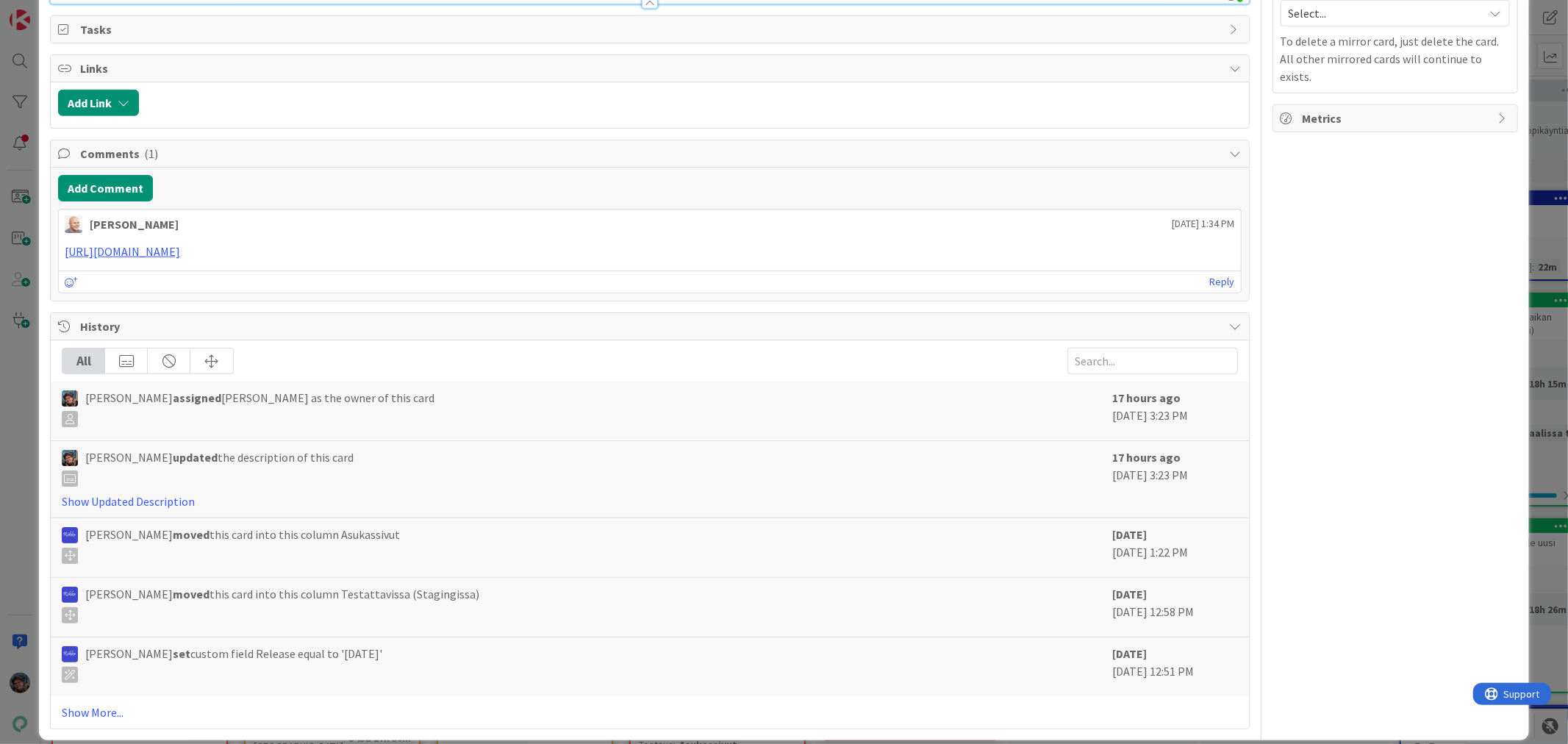
drag, startPoint x: 178, startPoint y: 432, endPoint x: 12, endPoint y: 414, distance: 167.0
click at [12, 414] on div "ID 22753 Kenno - Testaus Asukassivut Title 87 / 128 Tuotanto: Asukassivut- määr…" at bounding box center [784, 372] width 1568 height 744
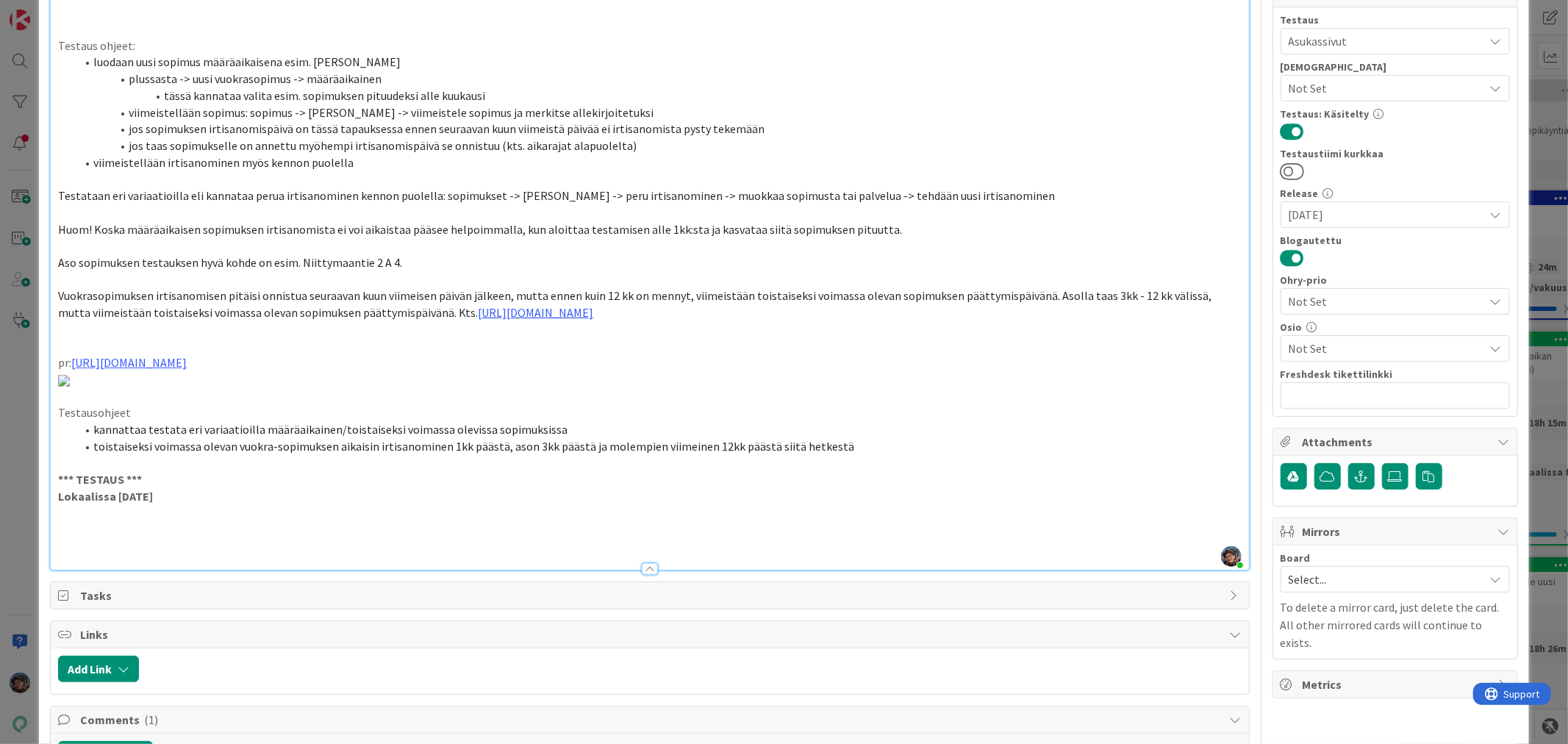
scroll to position [326, 0]
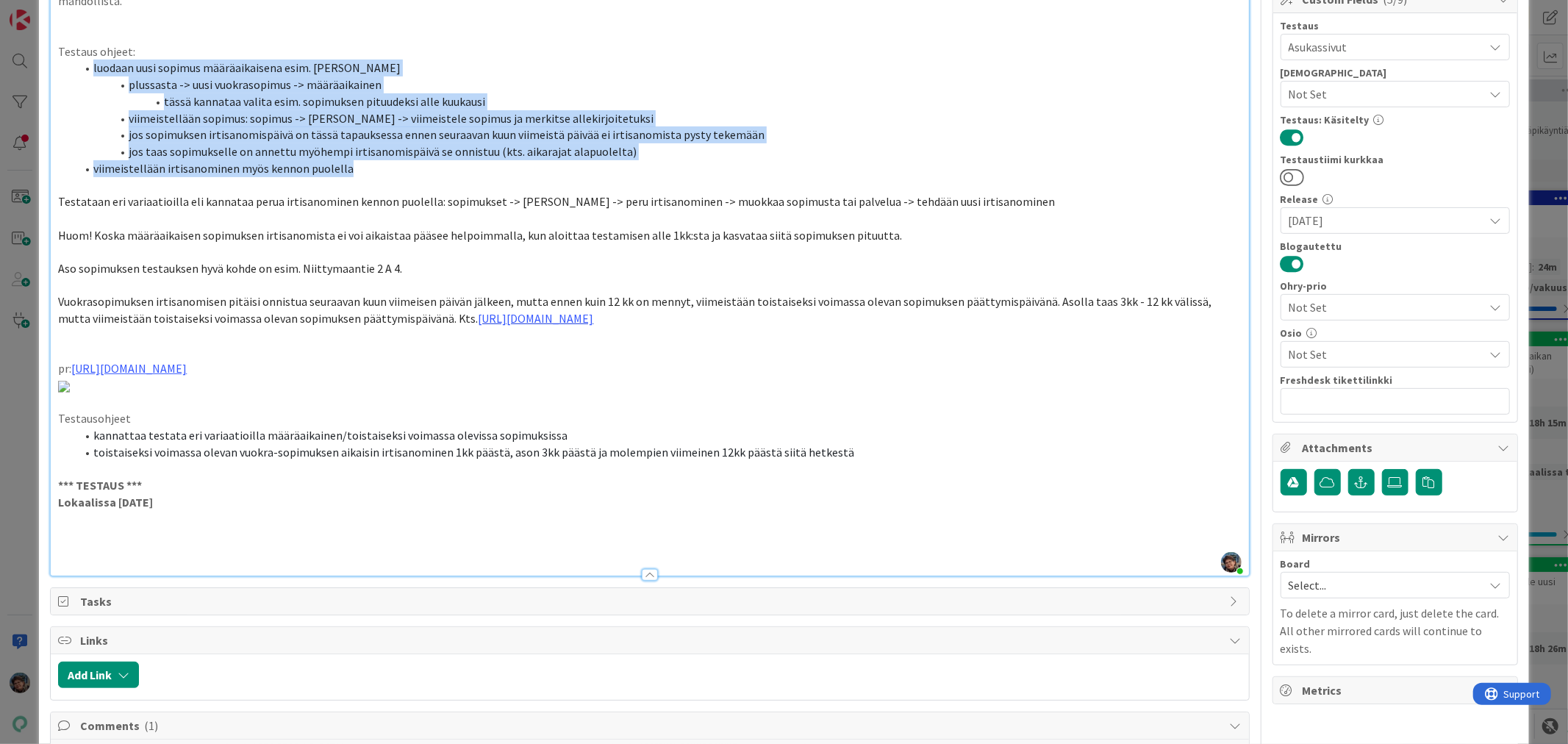
drag, startPoint x: 92, startPoint y: 68, endPoint x: 407, endPoint y: 164, distance: 329.3
click at [407, 164] on ol "luodaan uusi sopimus määräaikaisena esim. Kari Korpille plussasta -> uusi vuokr…" at bounding box center [649, 118] width 1183 height 117
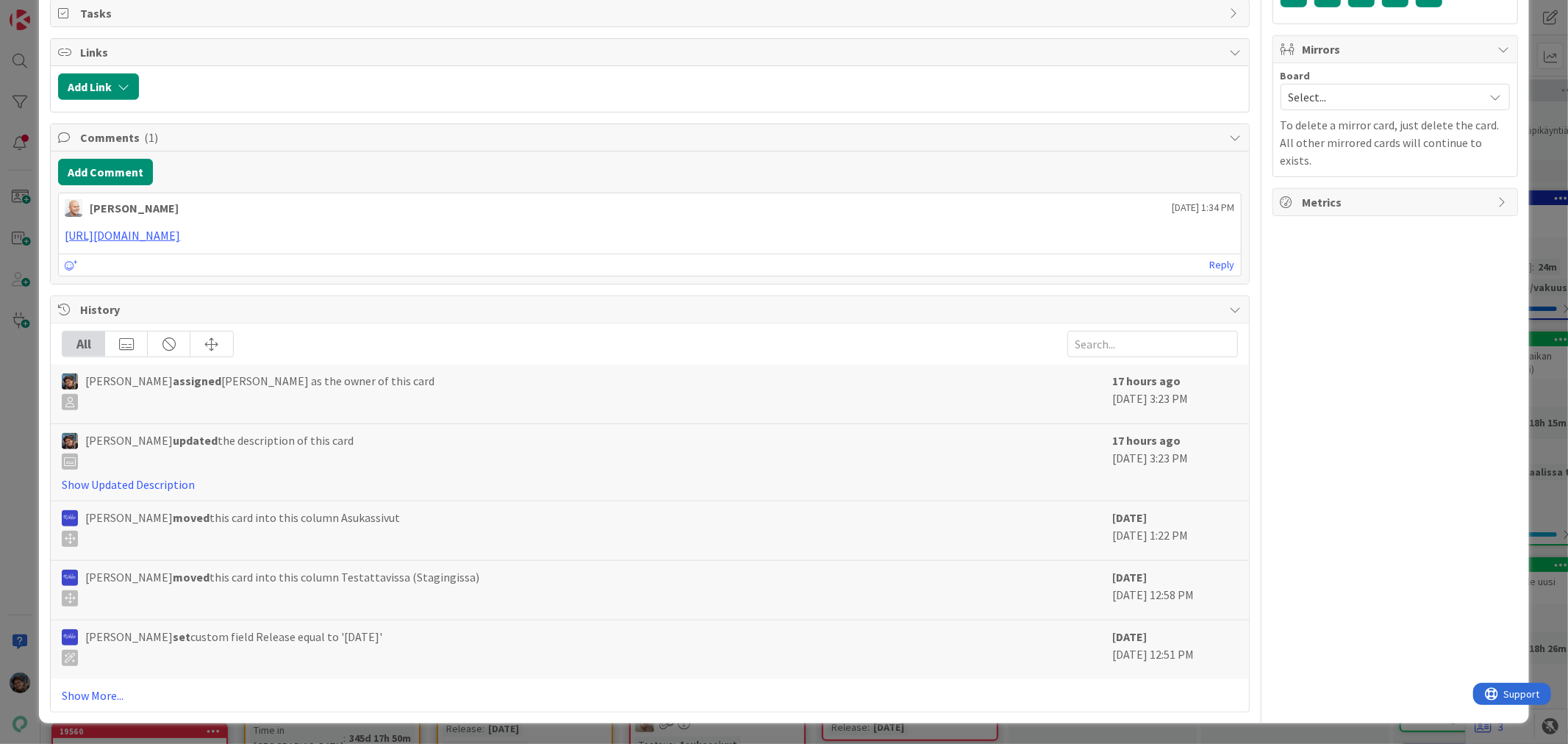
scroll to position [1318, 0]
click at [130, 481] on link "Show Updated Description" at bounding box center [128, 484] width 133 height 15
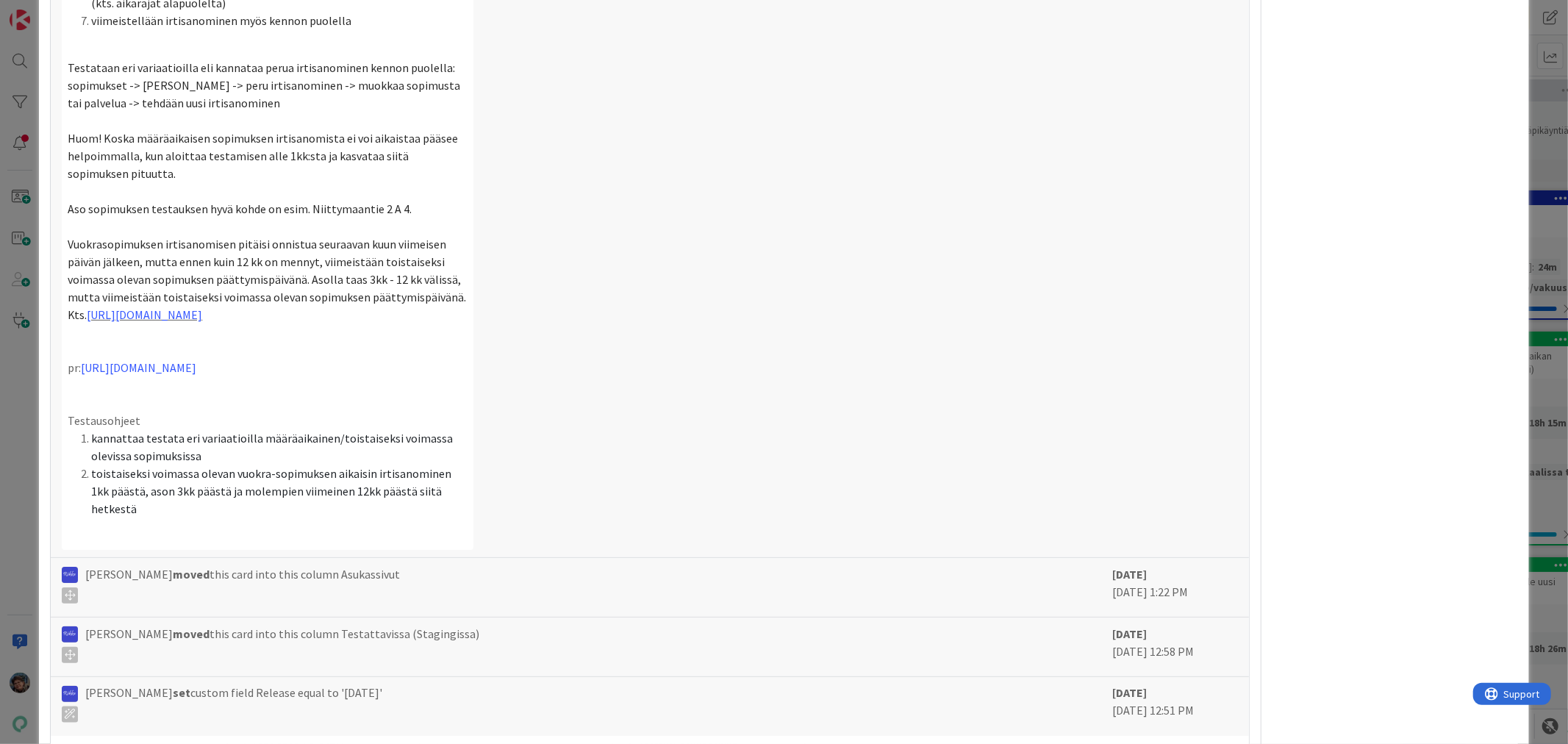
scroll to position [1726, 0]
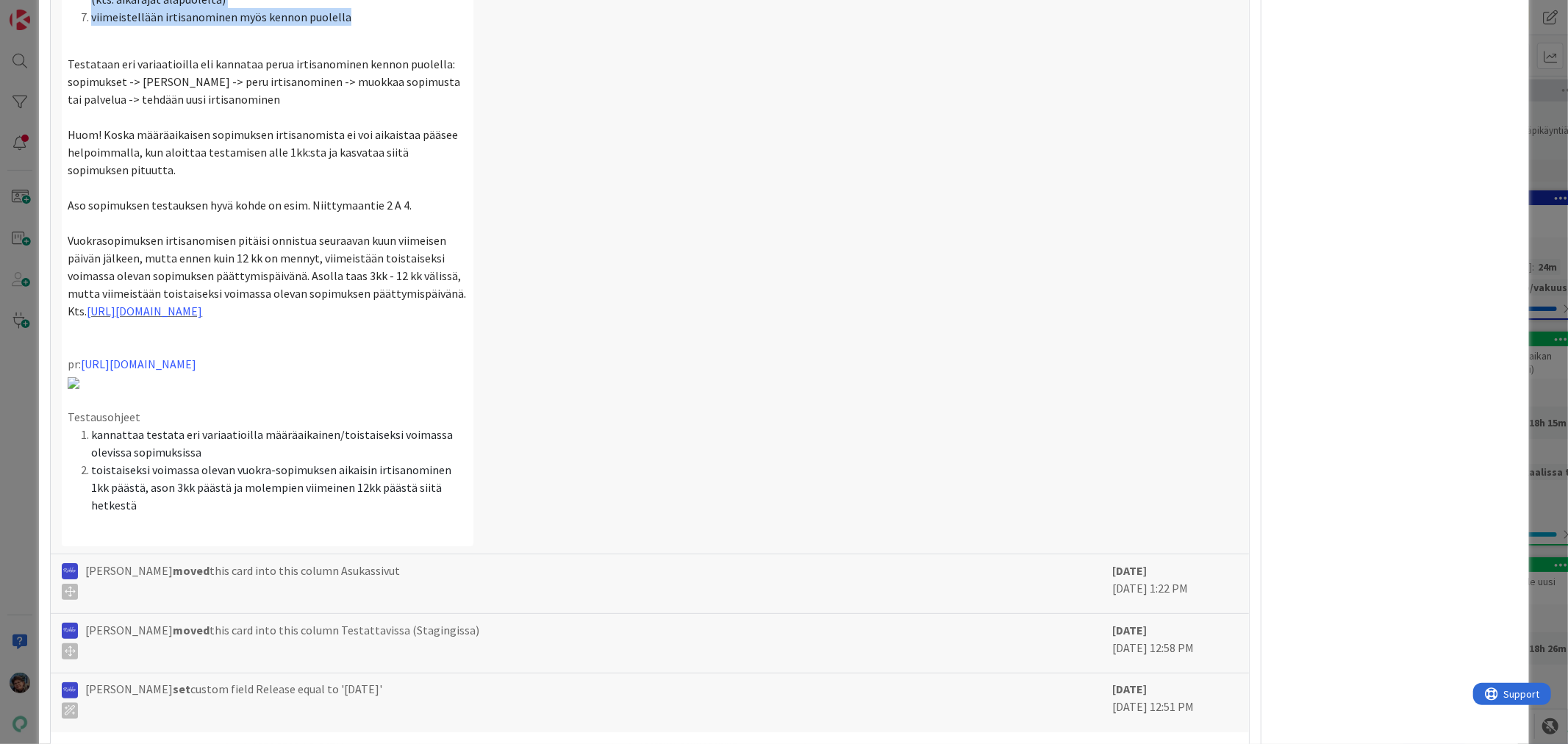
drag, startPoint x: 67, startPoint y: 342, endPoint x: 360, endPoint y: 516, distance: 340.8
click at [358, 520] on div "Asiakas: TA / anu.ravelin@ta.fi Kenno-osio: Asukassivut Sopimusnumero: #32635 A…" at bounding box center [267, 64] width 412 height 964
copy div "Testaus ohjeet: luodaan uusi sopimus määräaikaisena esim. Kari Korpille plussas…"
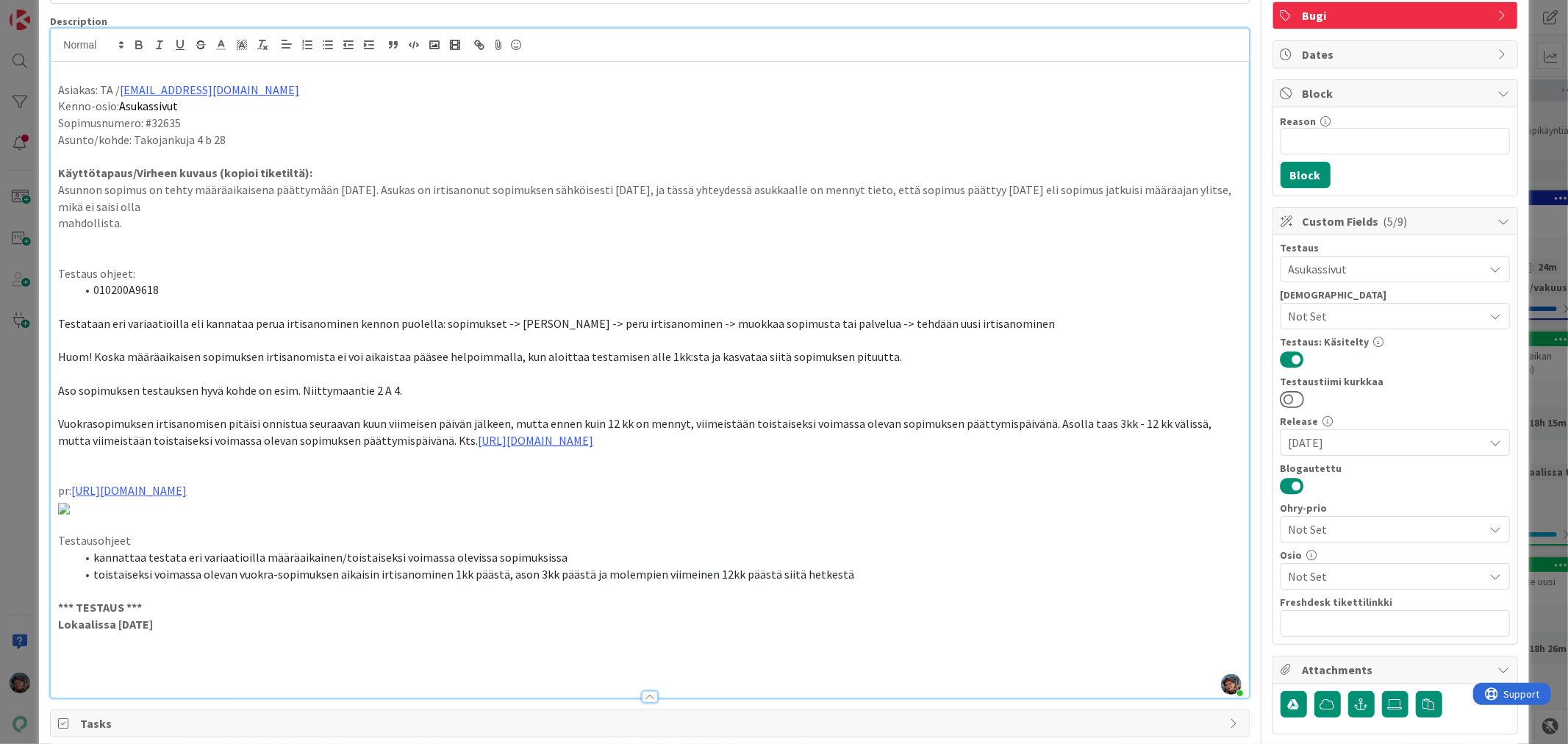
scroll to position [0, 0]
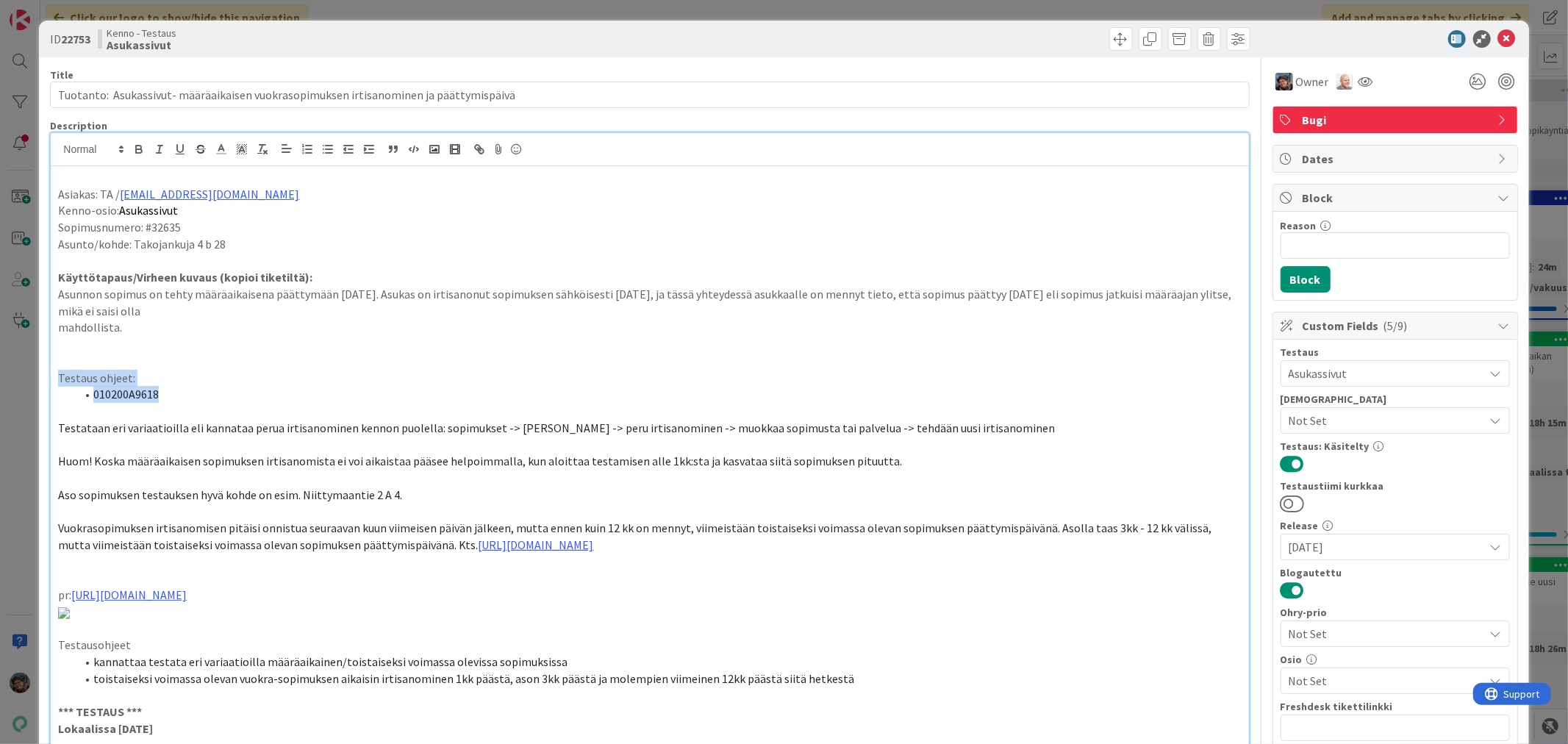
drag, startPoint x: 56, startPoint y: 375, endPoint x: 207, endPoint y: 399, distance: 152.9
click at [207, 399] on div "Asiakas: TA / anu.ravelin@ta.fi Kenno-osio: Asukassivut Sopimusnumero: #32635 A…" at bounding box center [649, 484] width 1198 height 636
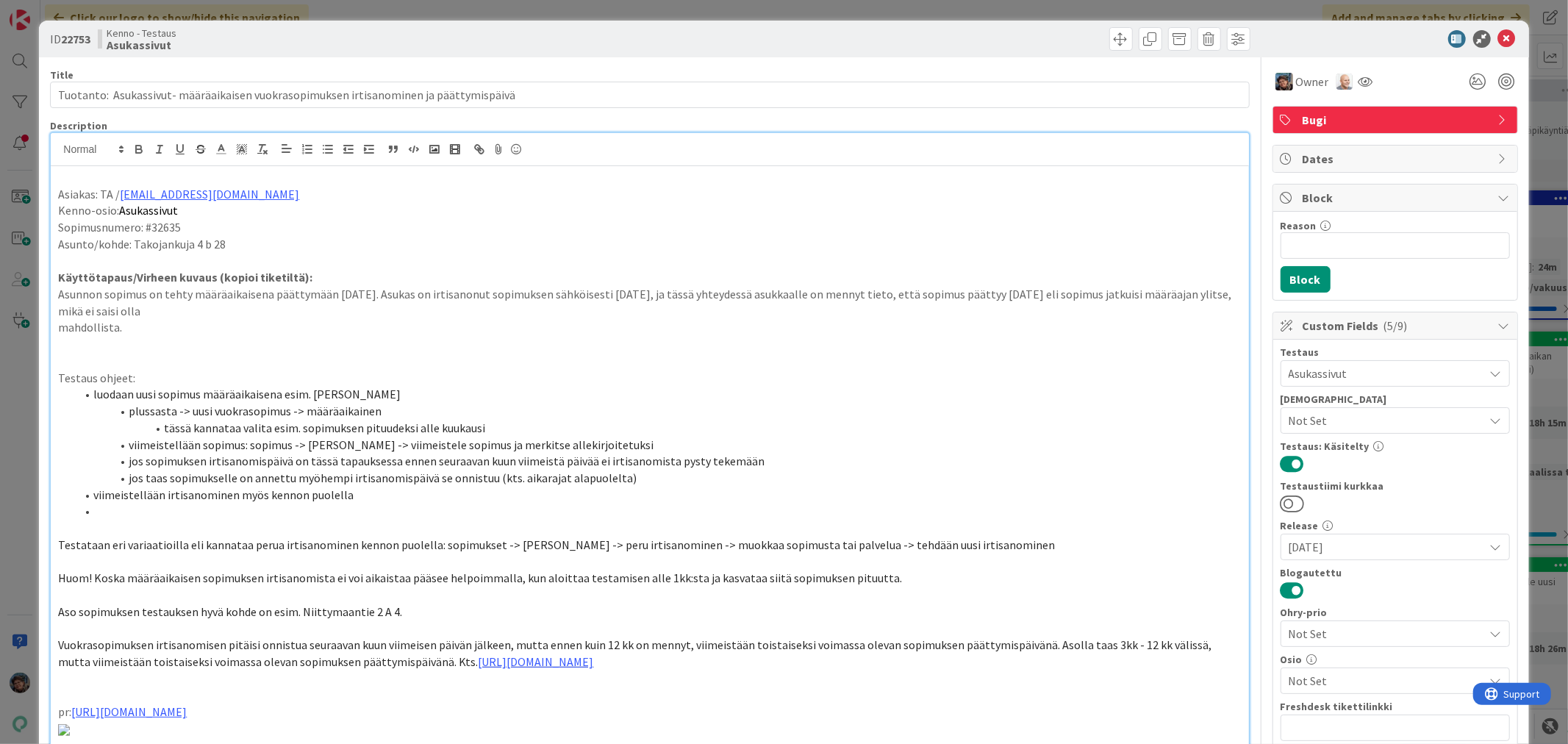
click at [175, 333] on p "mahdollista." at bounding box center [649, 327] width 1183 height 17
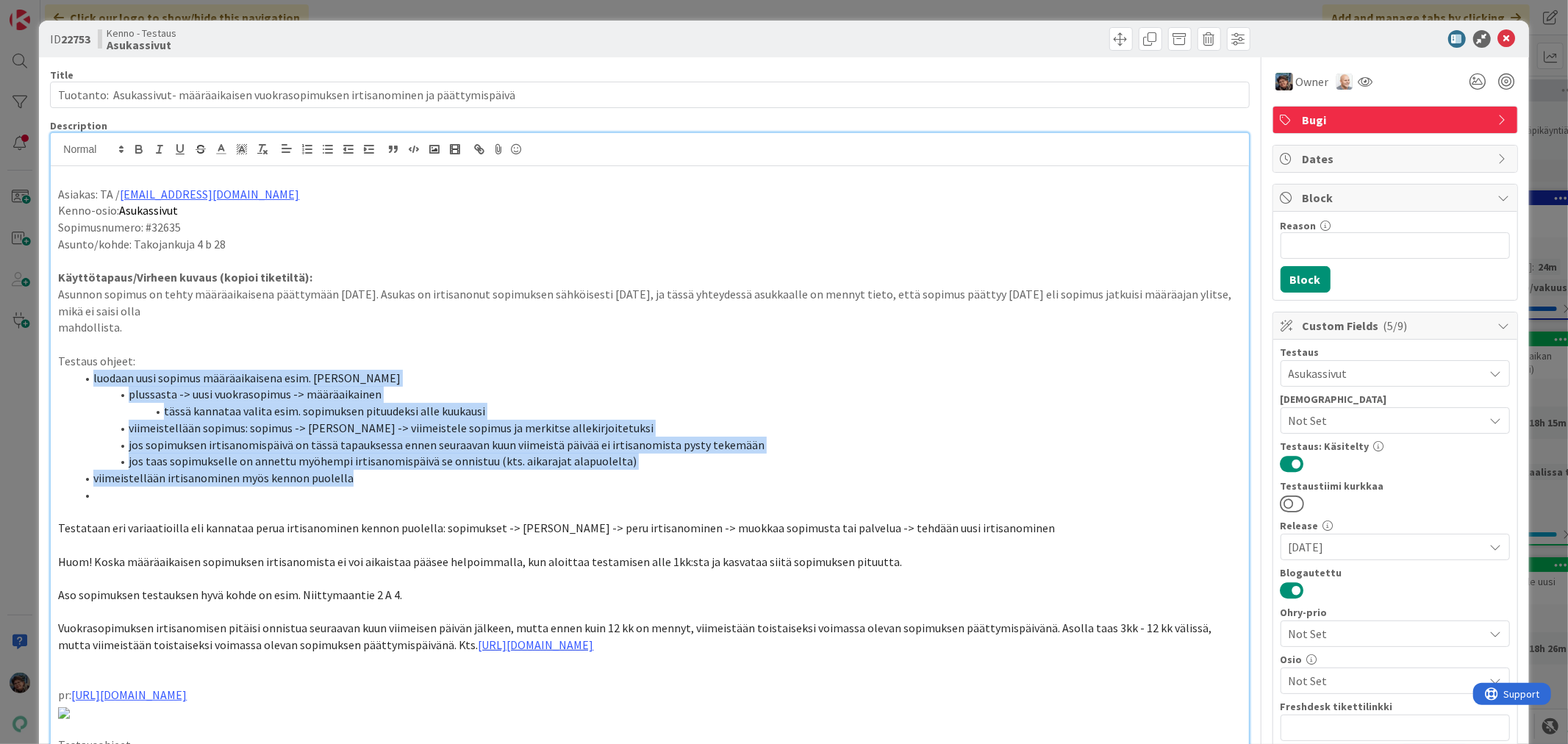
drag, startPoint x: 83, startPoint y: 376, endPoint x: 138, endPoint y: 496, distance: 132.0
click at [138, 496] on ol "luodaan uusi sopimus määräaikaisena esim. Kari Korpille plussasta -> uusi vuokr…" at bounding box center [649, 437] width 1183 height 134
click at [307, 149] on line "button" at bounding box center [309, 149] width 6 height 0
click at [128, 391] on li "plussasta -> uusi vuokrasopimus -> määräaikainen" at bounding box center [658, 394] width 1165 height 17
click at [385, 374] on li "luodaan uusi sopimus määräaikaisena esim. [PERSON_NAME]" at bounding box center [658, 378] width 1165 height 17
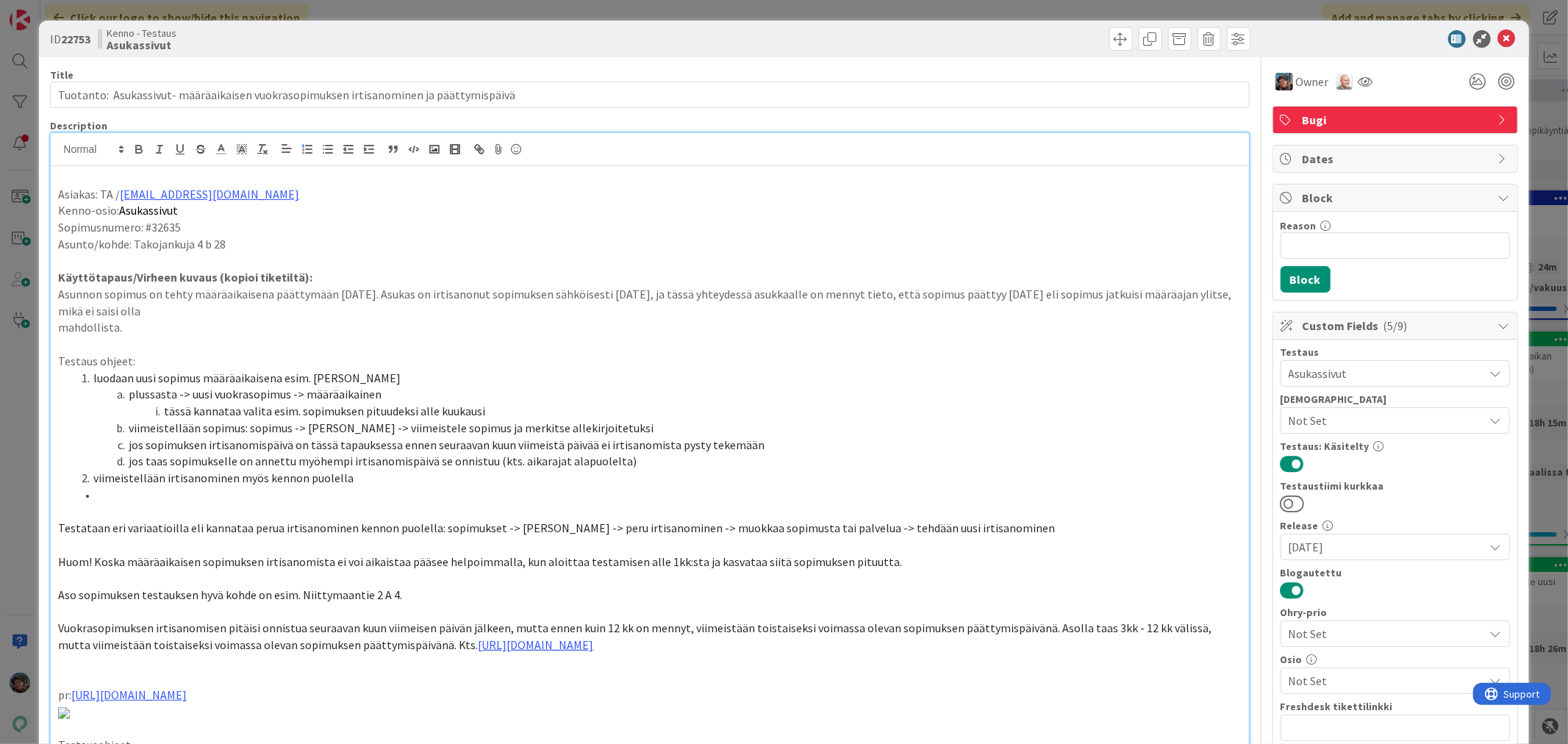
click at [84, 392] on li "plussasta -> uusi vuokrasopimus -> määräaikainen" at bounding box center [658, 394] width 1165 height 17
click at [99, 488] on li at bounding box center [658, 495] width 1165 height 17
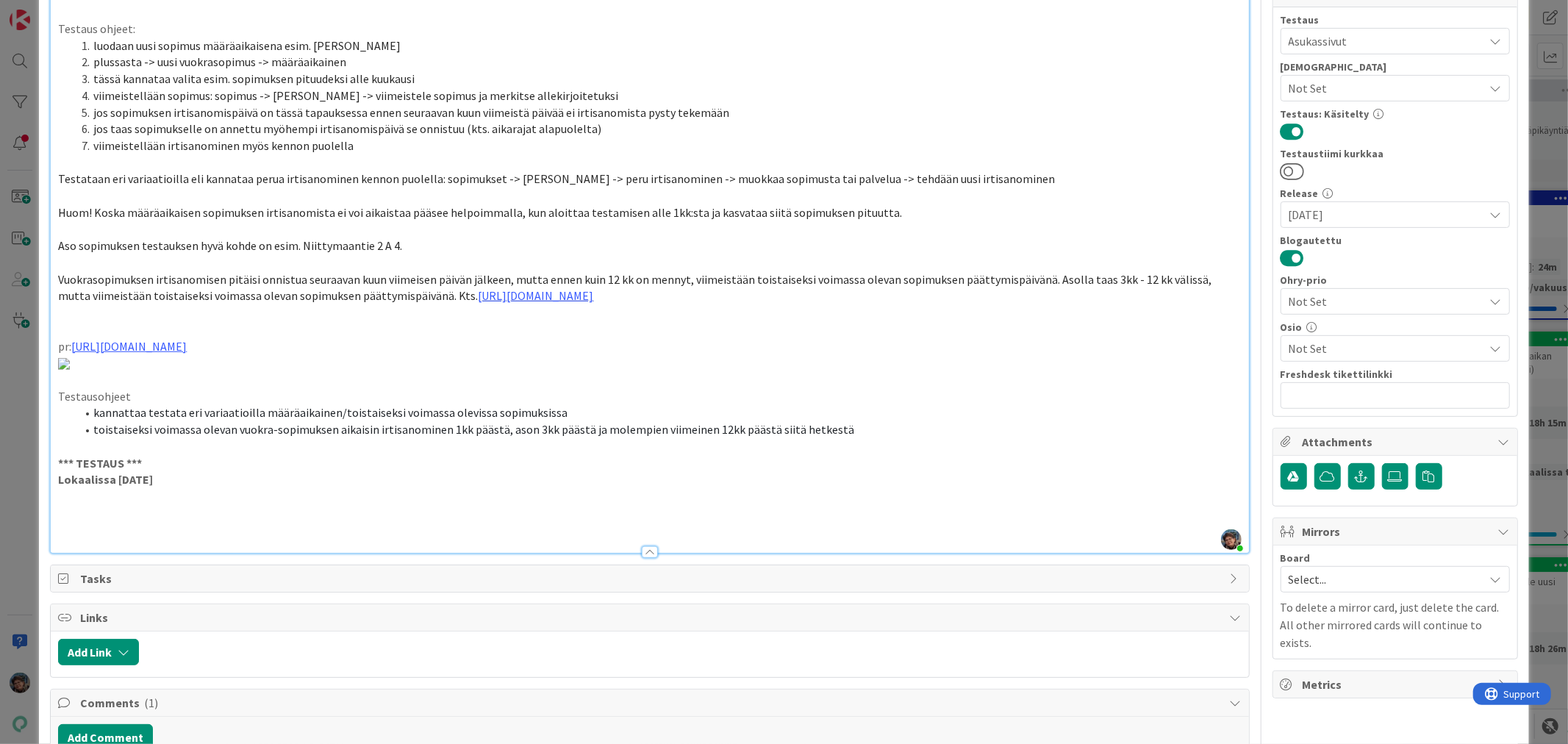
scroll to position [244, 0]
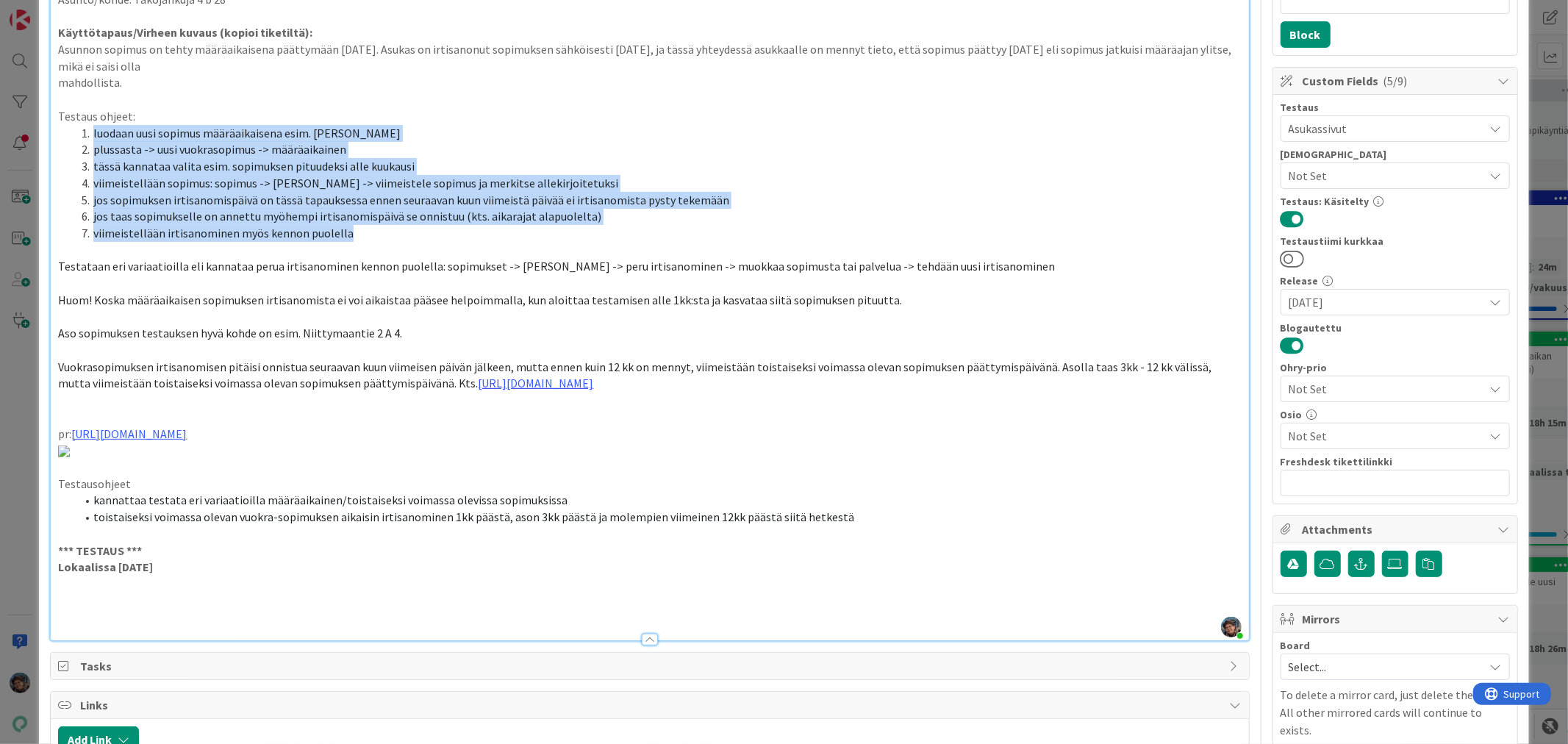
drag, startPoint x: 93, startPoint y: 130, endPoint x: 394, endPoint y: 232, distance: 317.8
click at [394, 232] on ol "luodaan uusi sopimus määräaikaisena esim. Kari Korpille plussasta -> uusi vuokr…" at bounding box center [649, 183] width 1183 height 117
copy ol "luodaan uusi sopimus määräaikaisena esim. Kari Korpille plussasta -> uusi vuokr…"
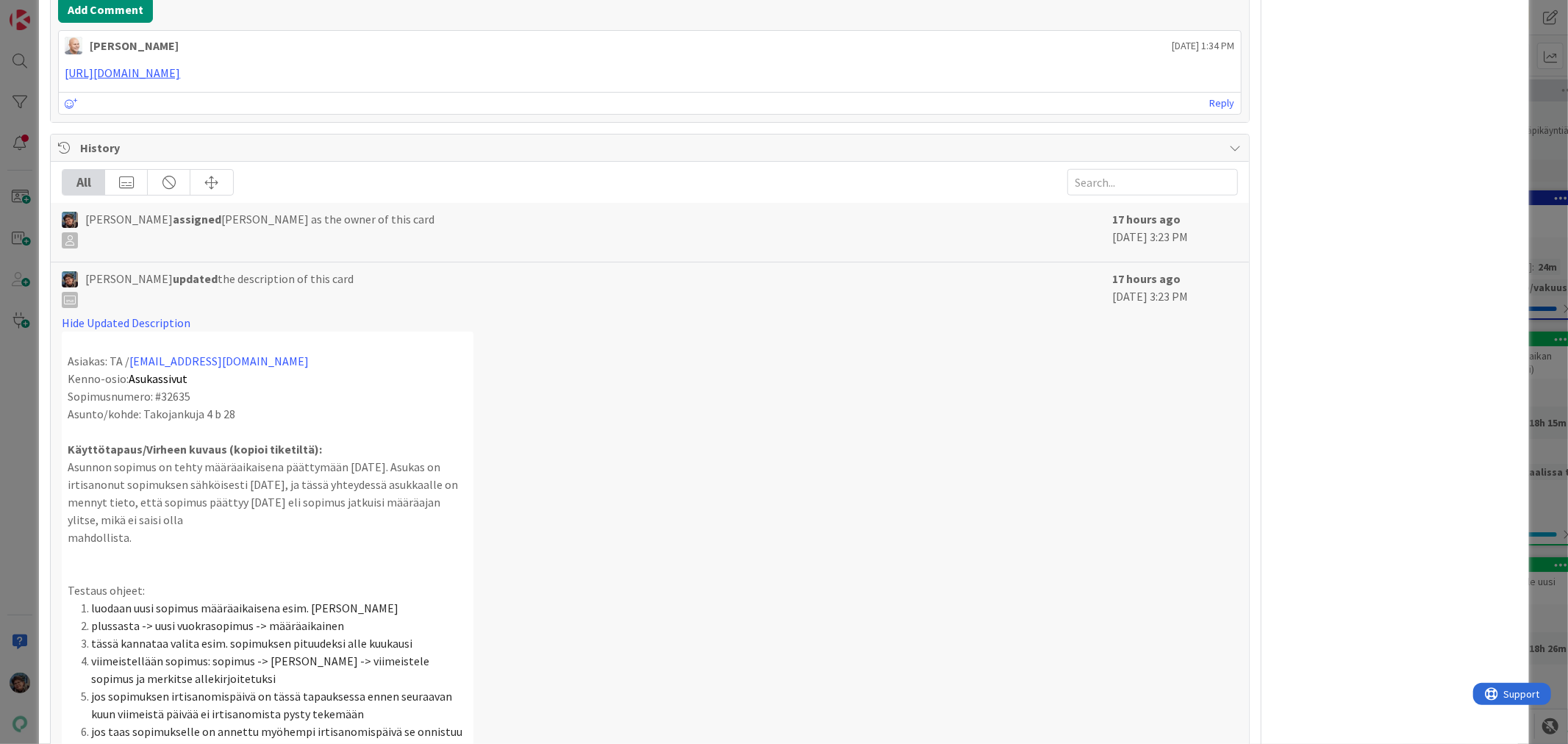
scroll to position [1062, 0]
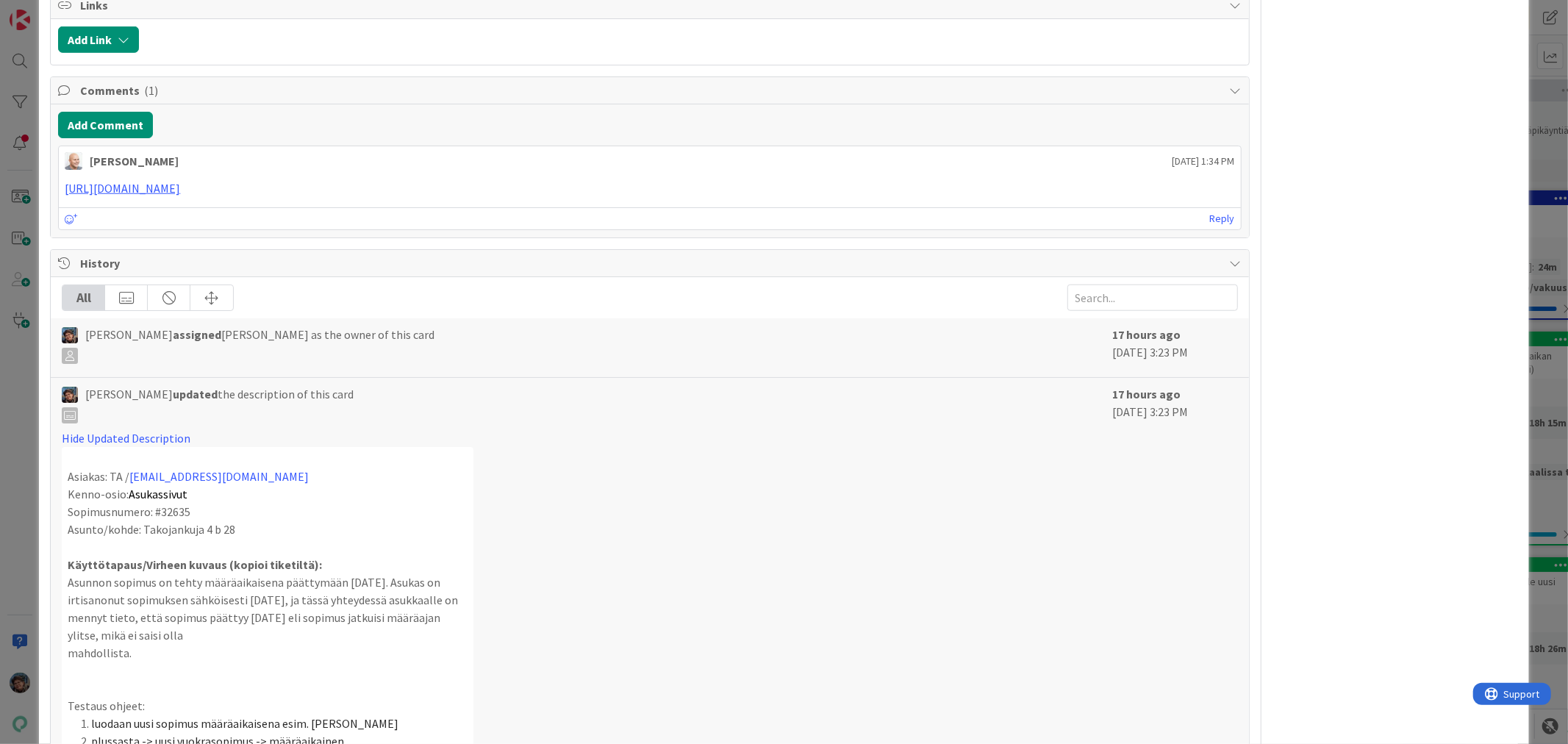
drag, startPoint x: 110, startPoint y: 284, endPoint x: 134, endPoint y: 280, distance: 24.3
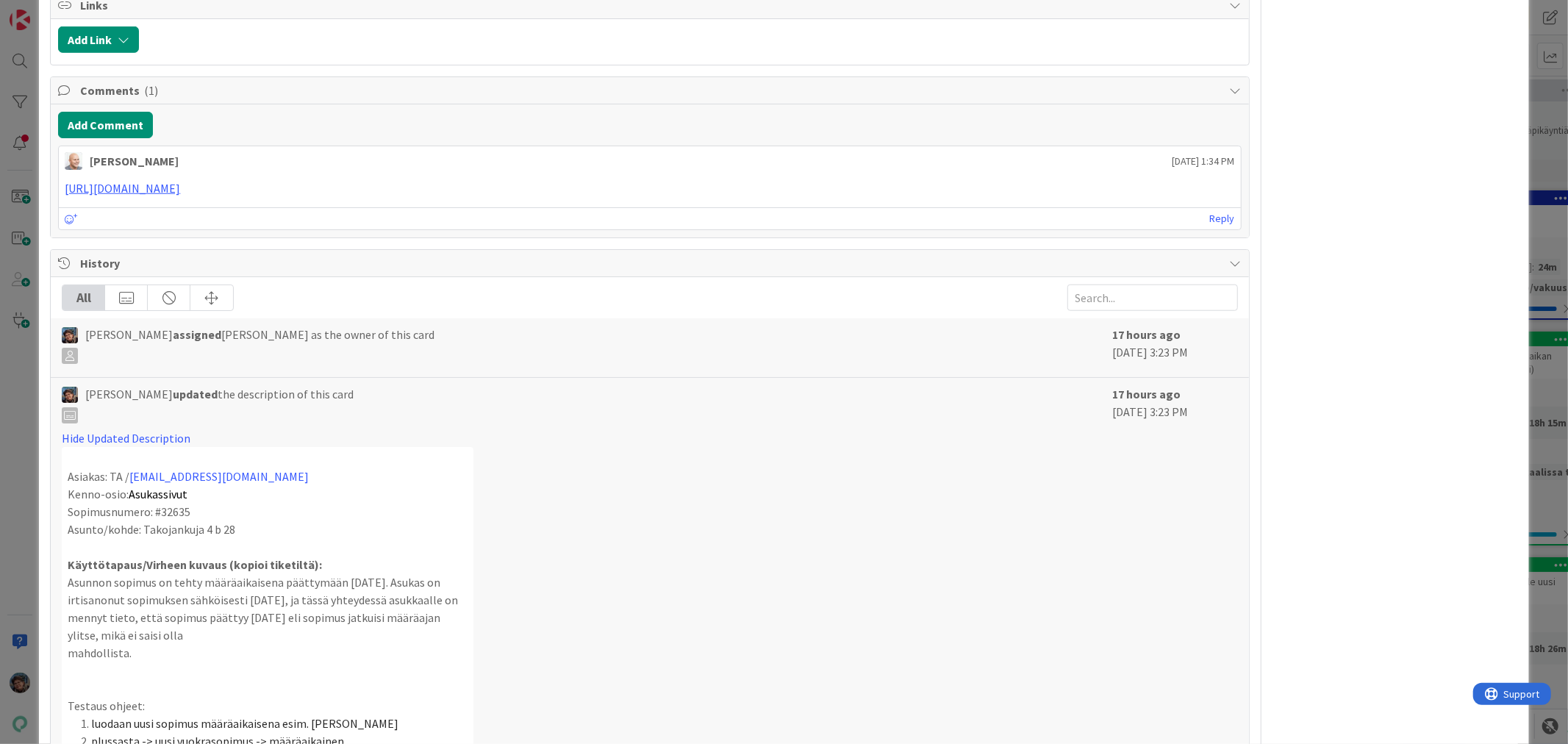
drag, startPoint x: 107, startPoint y: 306, endPoint x: 437, endPoint y: 318, distance: 330.2
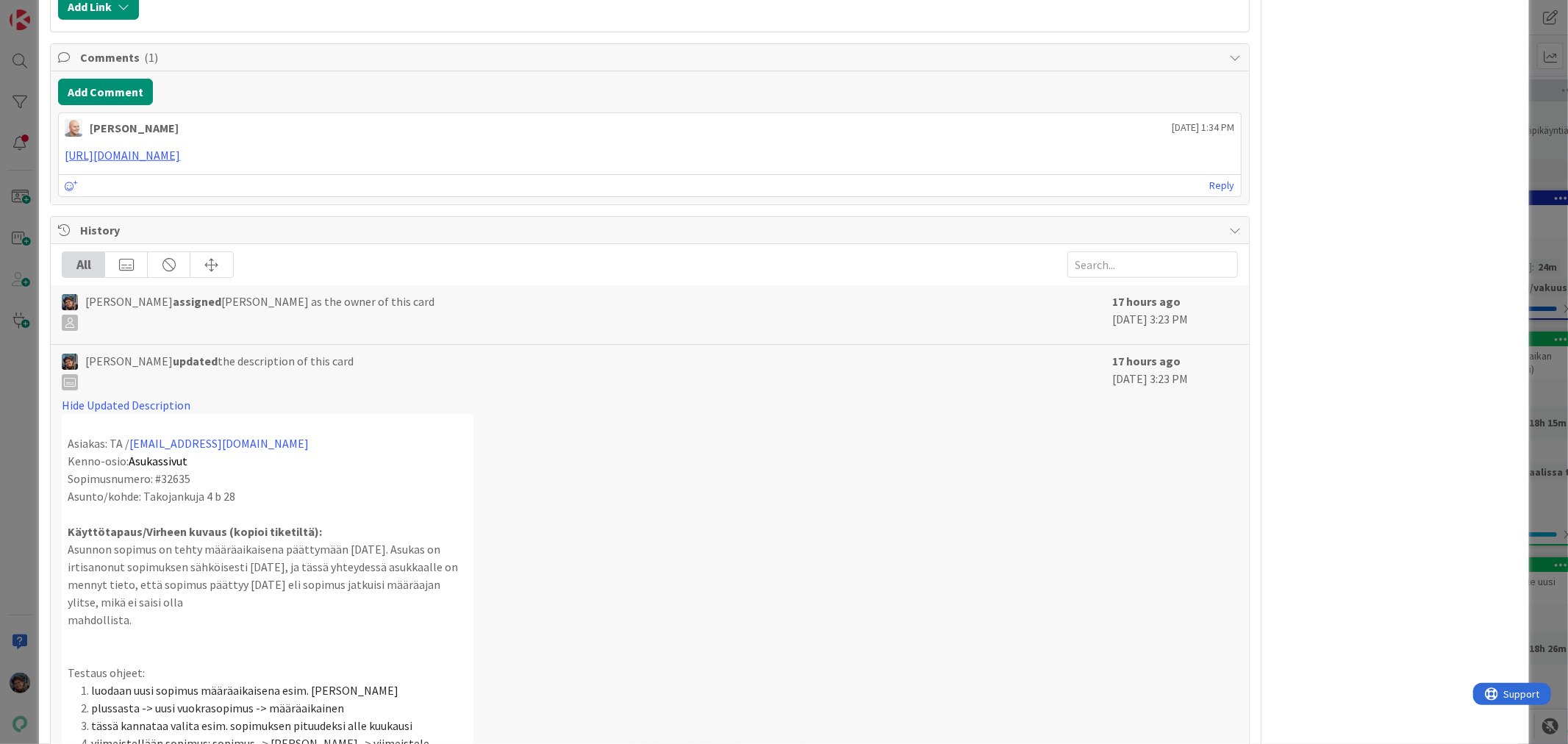
drag, startPoint x: 103, startPoint y: 299, endPoint x: 575, endPoint y: 306, distance: 472.1
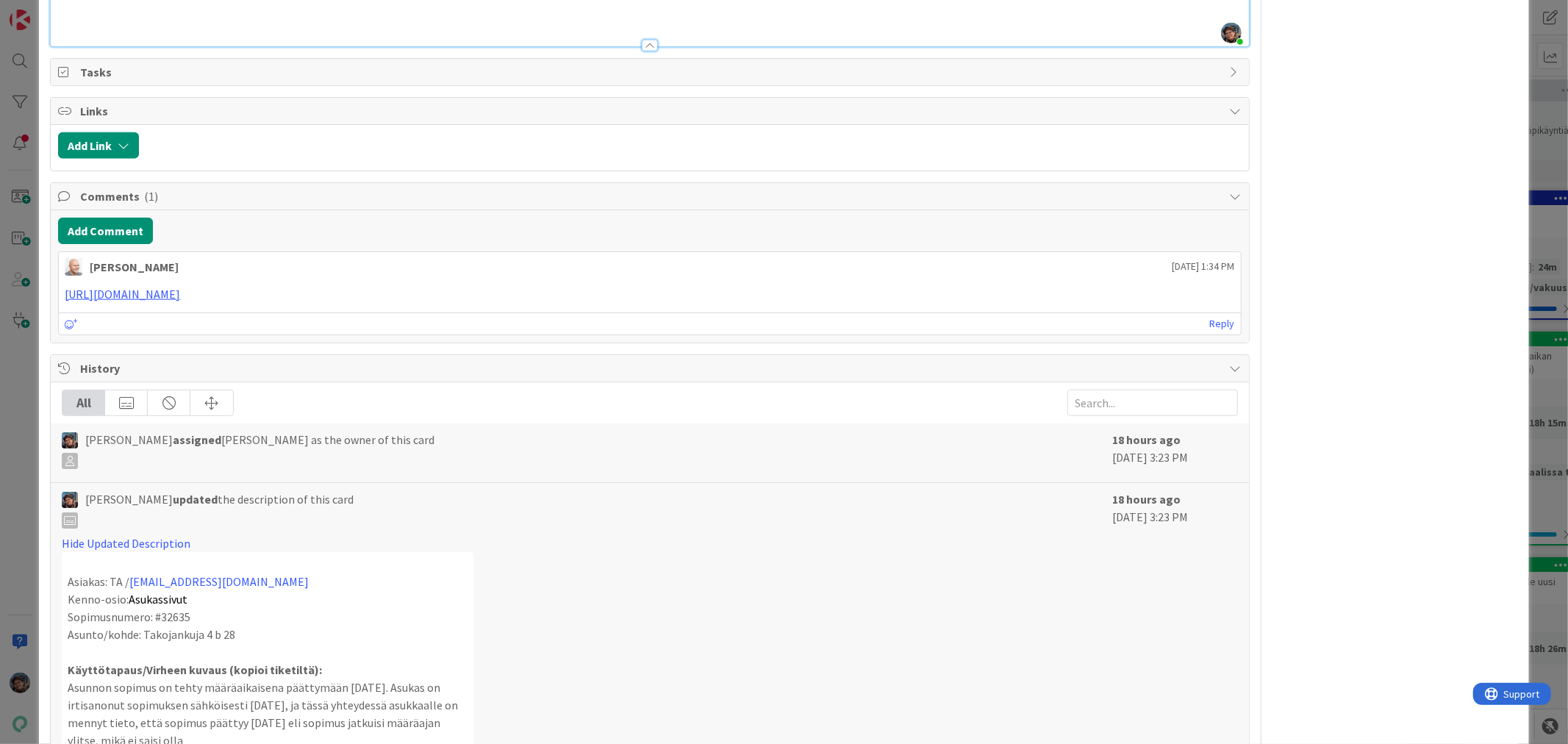
scroll to position [1224, 0]
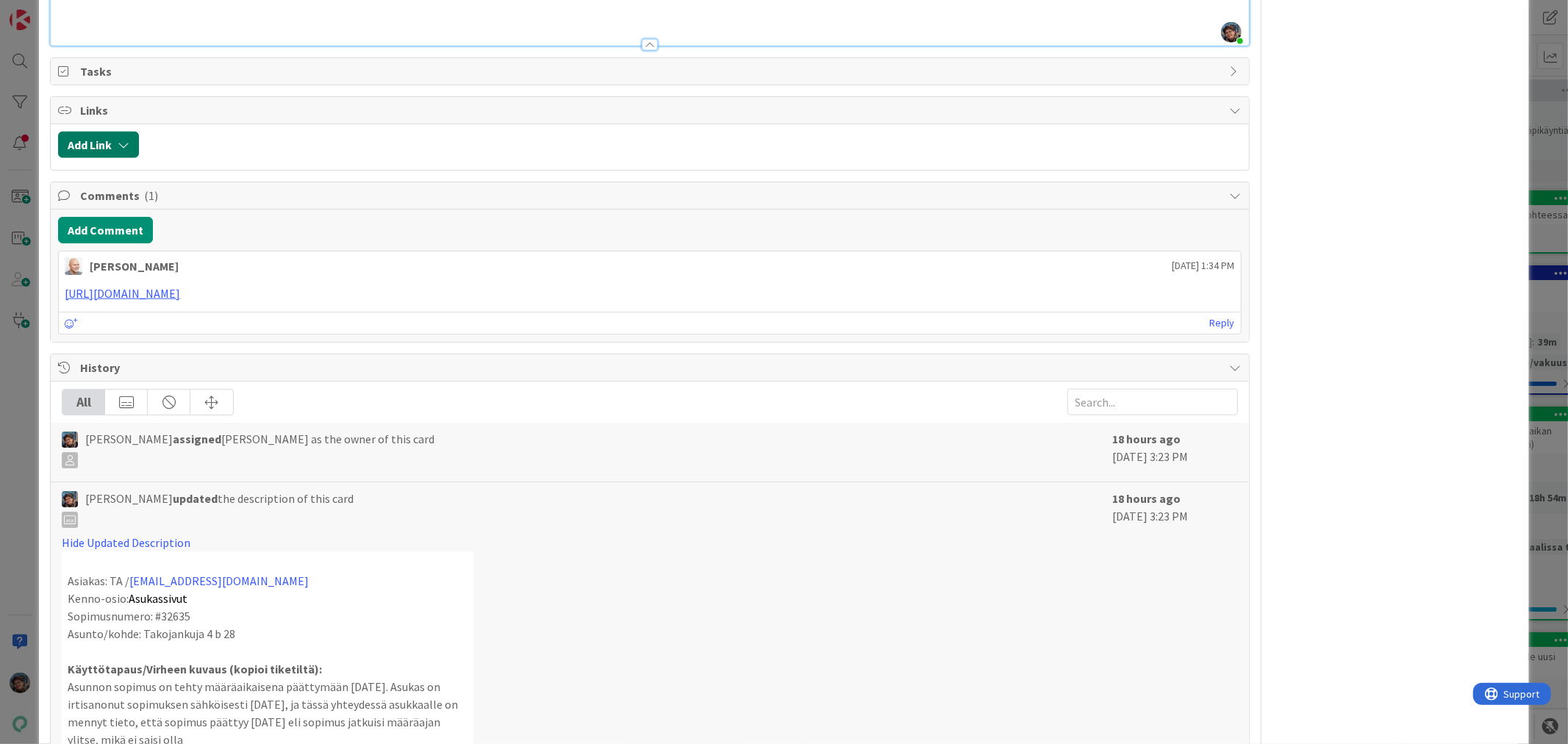
click at [90, 158] on button "Add Link" at bounding box center [98, 144] width 81 height 27
click at [126, 83] on span "Current Board" at bounding box center [112, 75] width 72 height 15
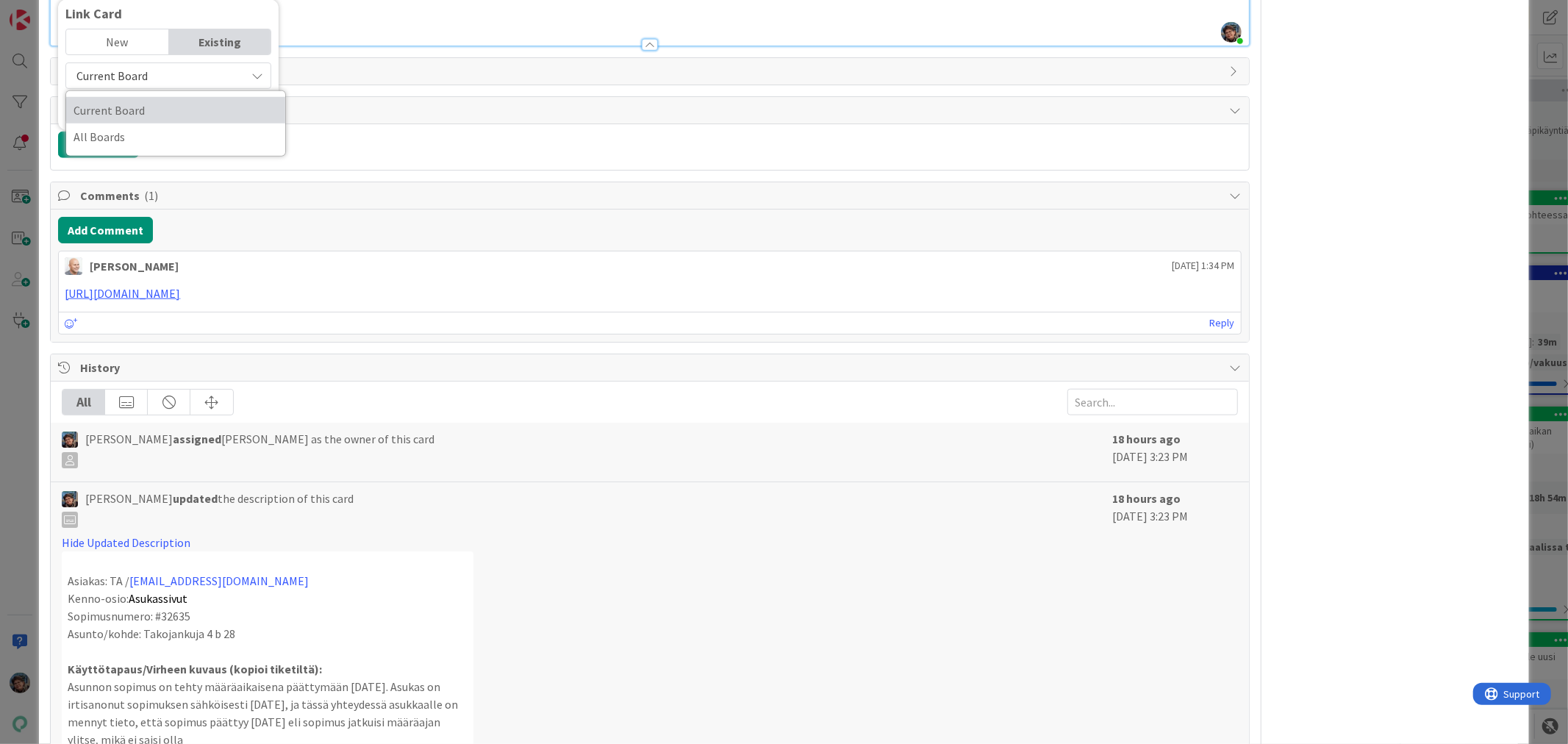
click at [116, 121] on span "Current Board" at bounding box center [175, 110] width 204 height 22
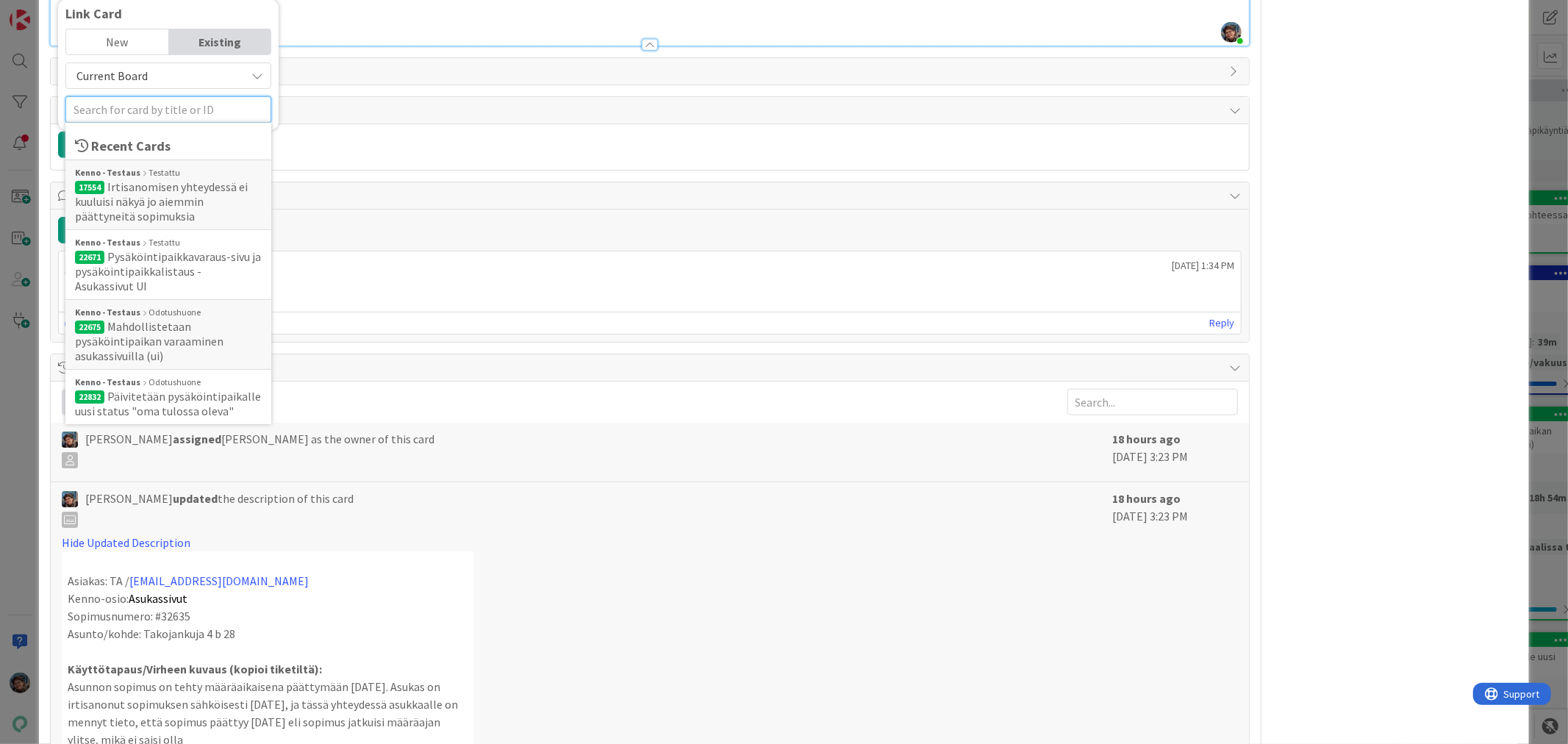
click at [130, 123] on input "text" at bounding box center [168, 109] width 206 height 27
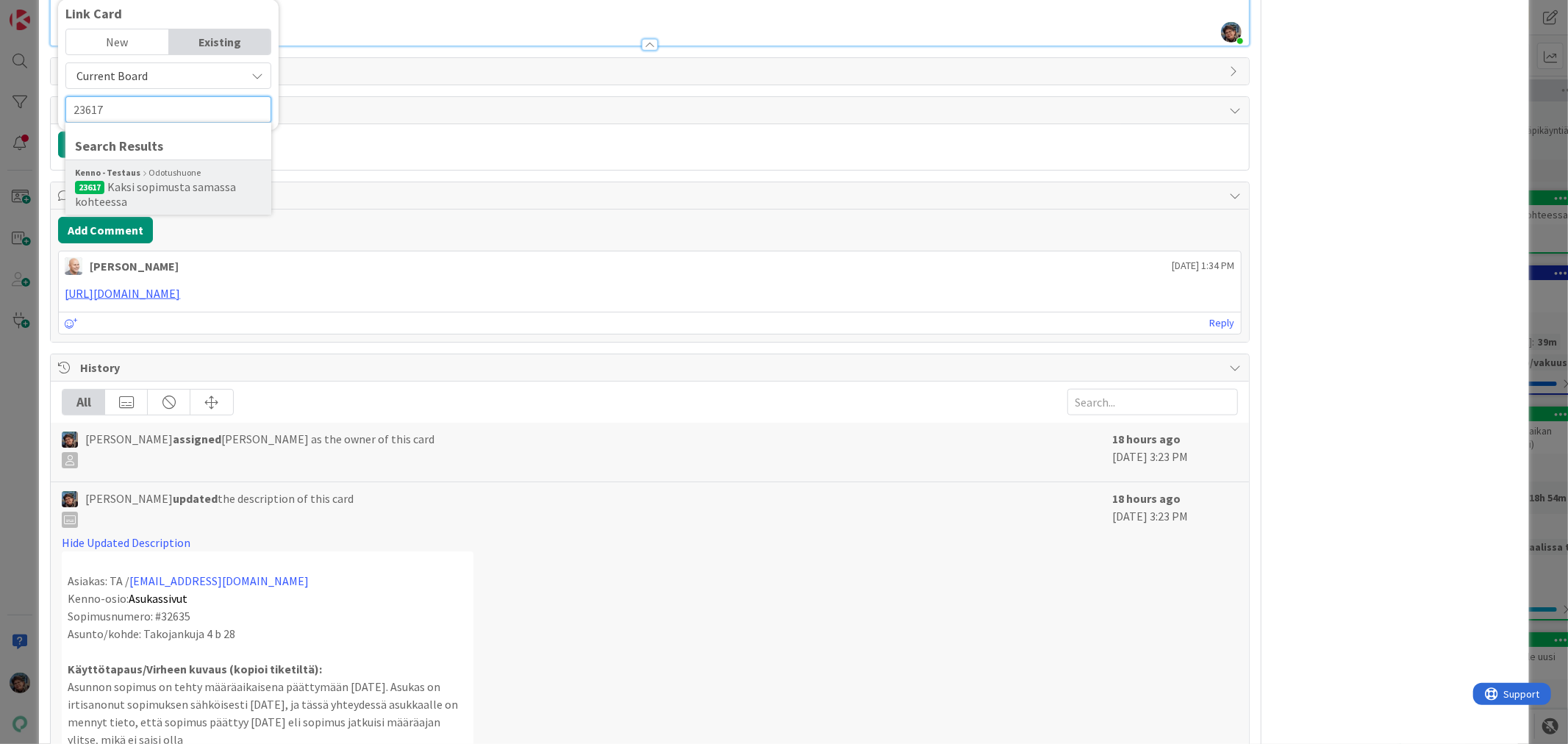
type input "23617"
click at [167, 209] on span "Kaksi sopimusta samassa kohteessa" at bounding box center [155, 194] width 161 height 29
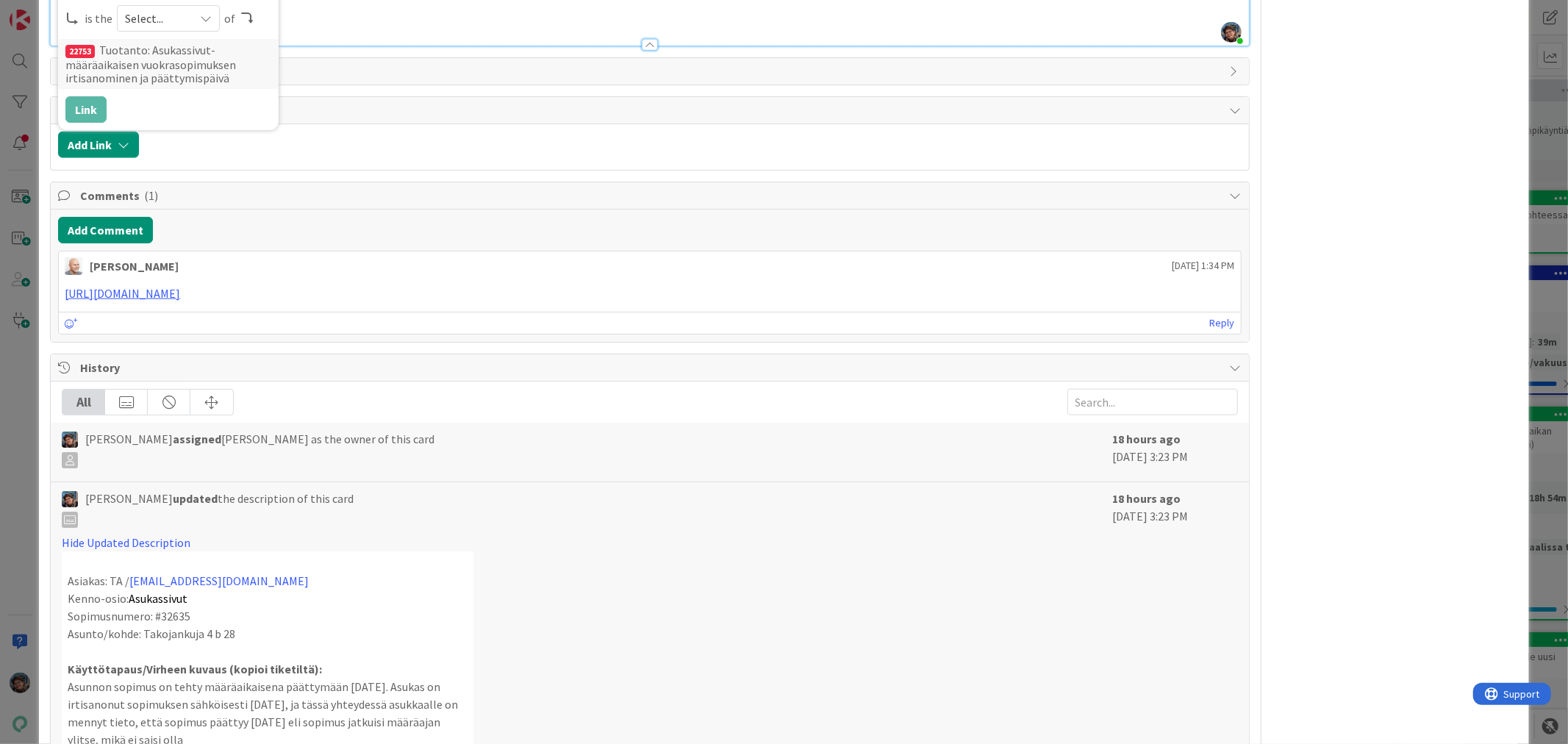
click at [208, 31] on div "Select..." at bounding box center [168, 18] width 103 height 27
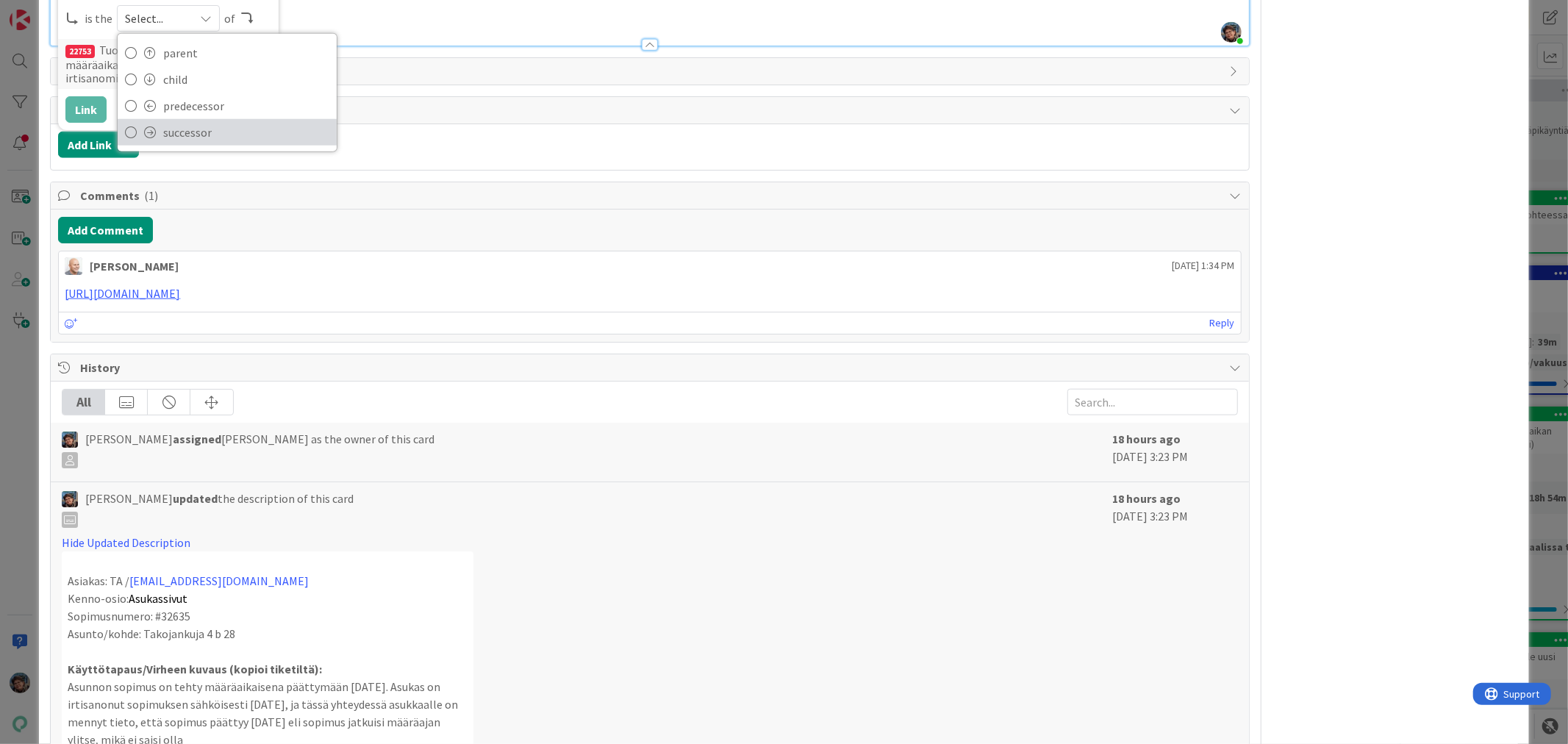
click at [189, 143] on span "successor" at bounding box center [246, 132] width 166 height 22
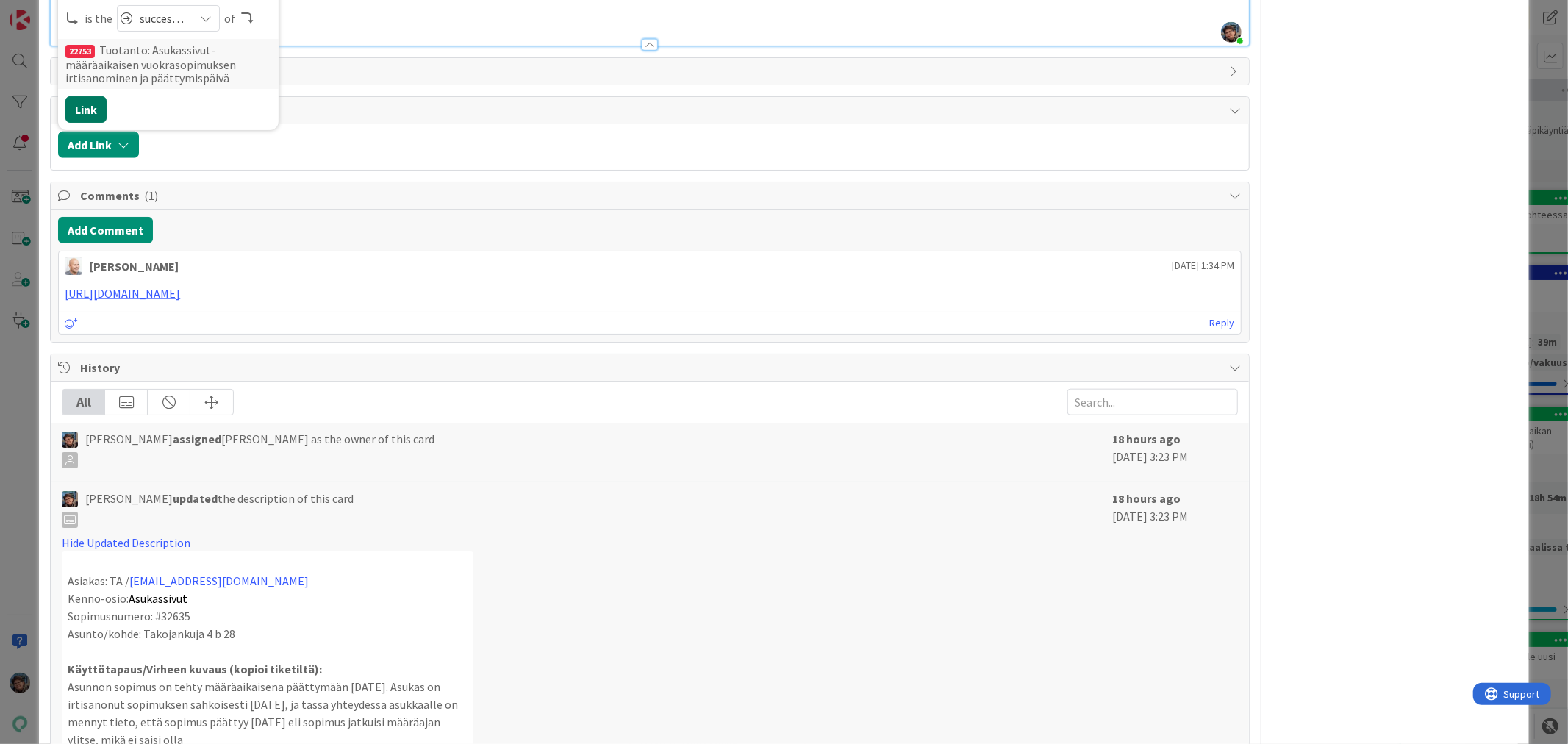
click at [76, 123] on button "Link" at bounding box center [85, 109] width 41 height 27
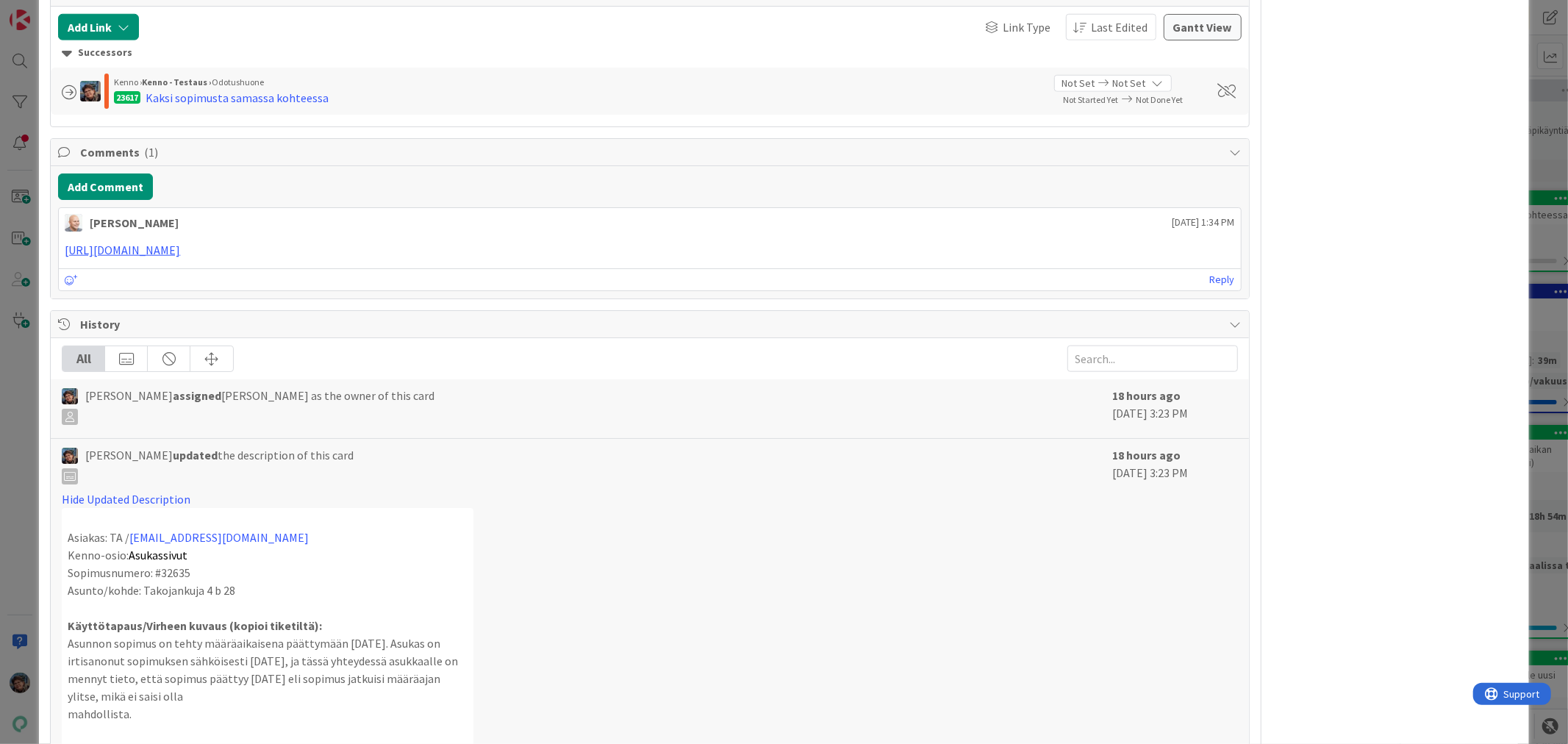
drag, startPoint x: 92, startPoint y: 206, endPoint x: 274, endPoint y: 200, distance: 182.1
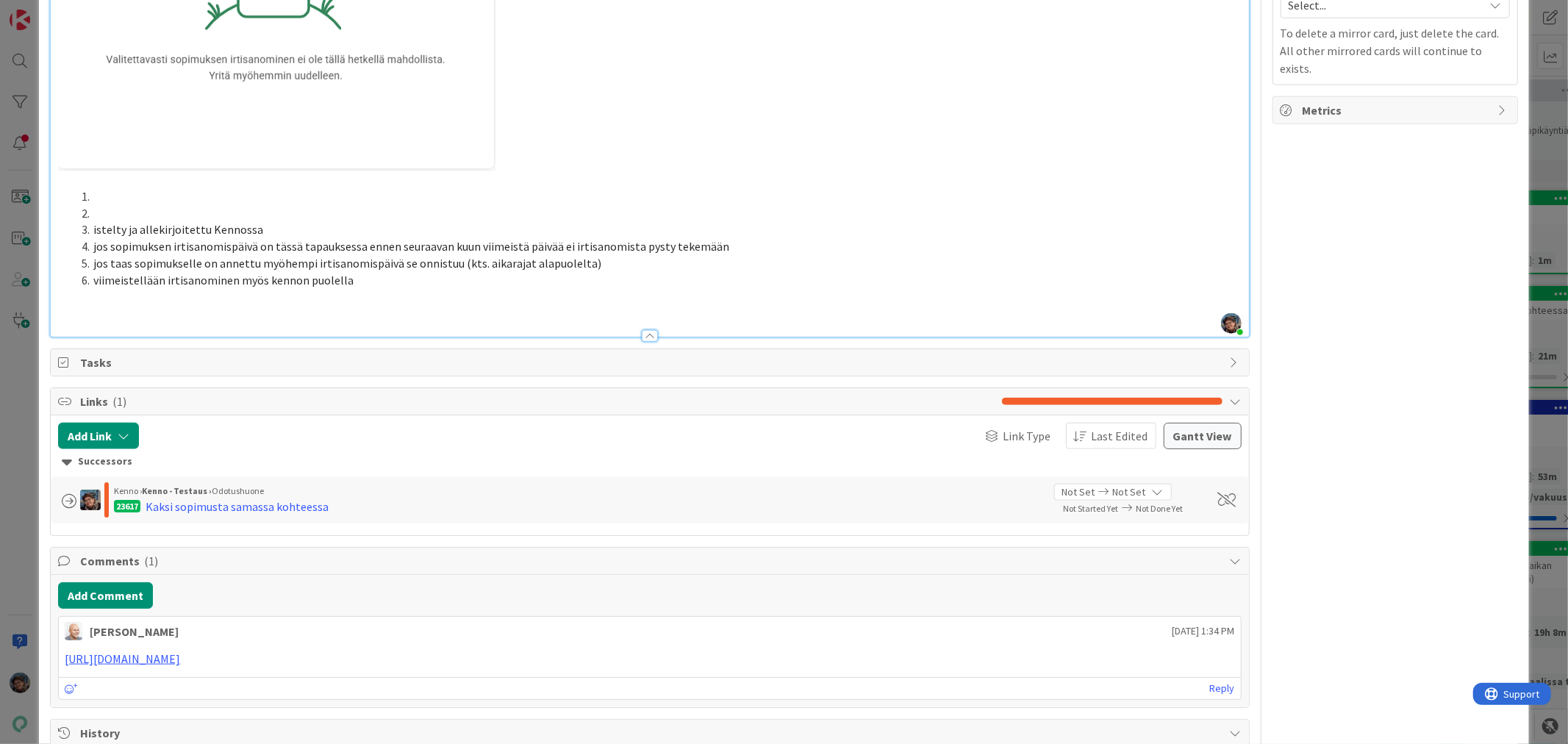
scroll to position [1388, 0]
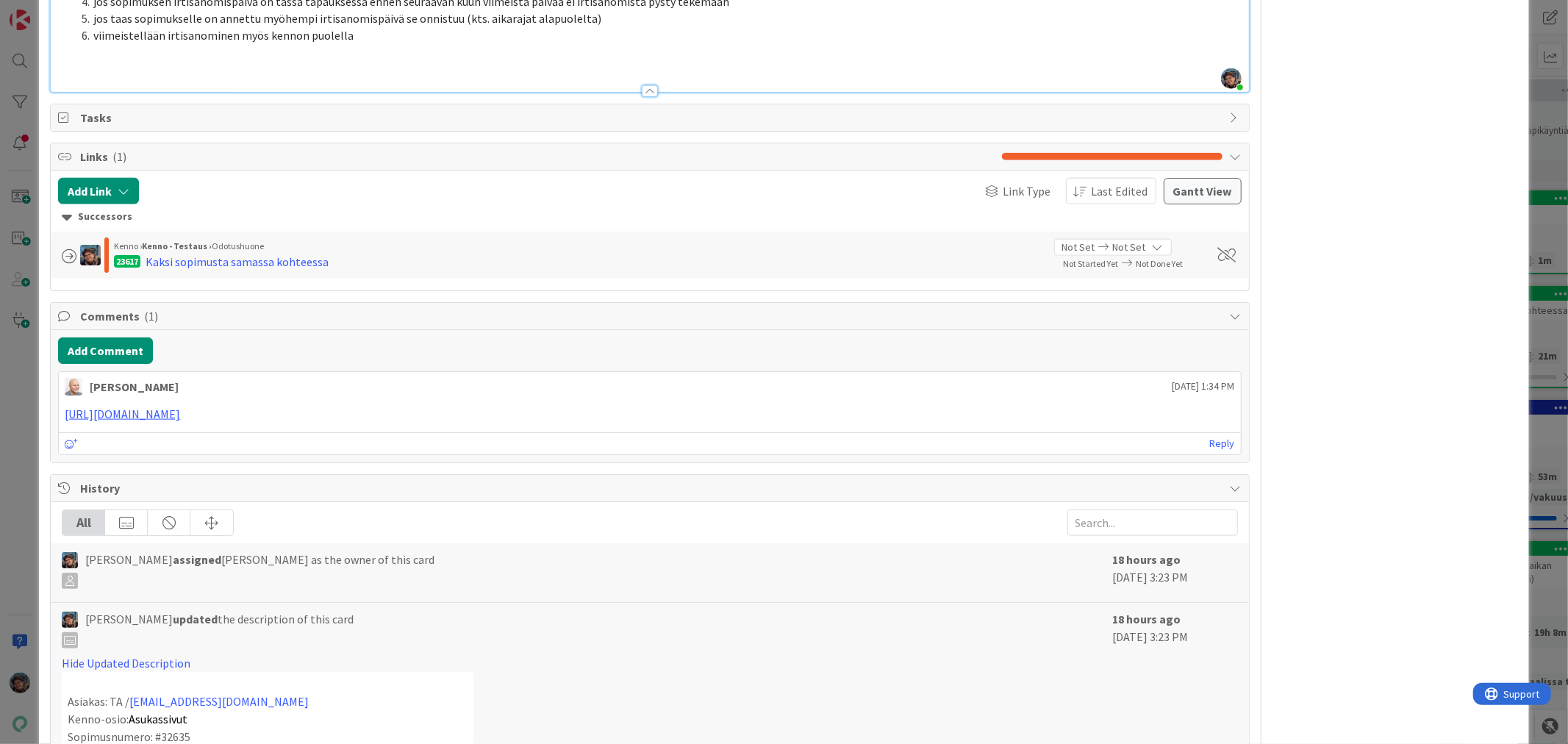
drag, startPoint x: 86, startPoint y: 453, endPoint x: 275, endPoint y: 482, distance: 191.2
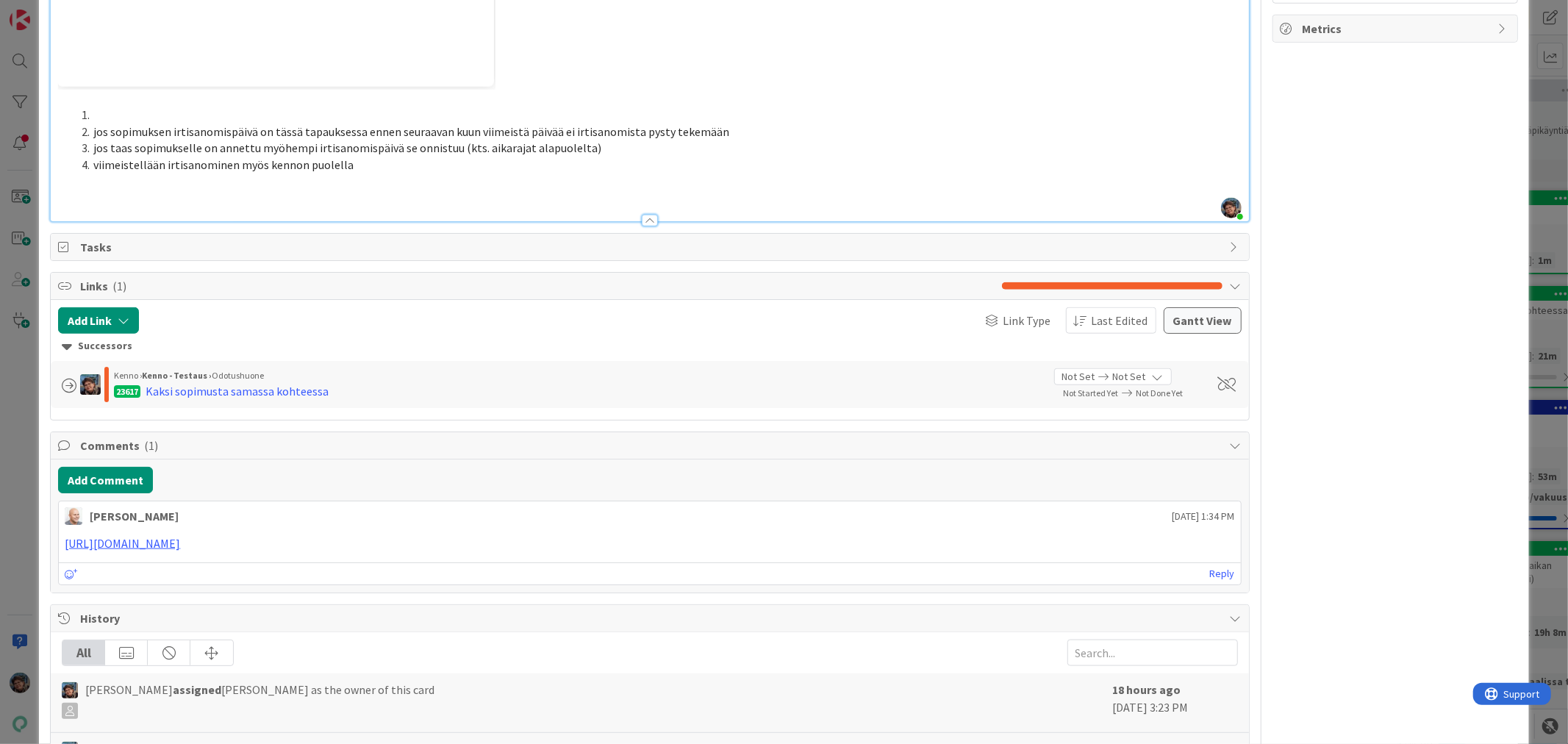
scroll to position [1633, 0]
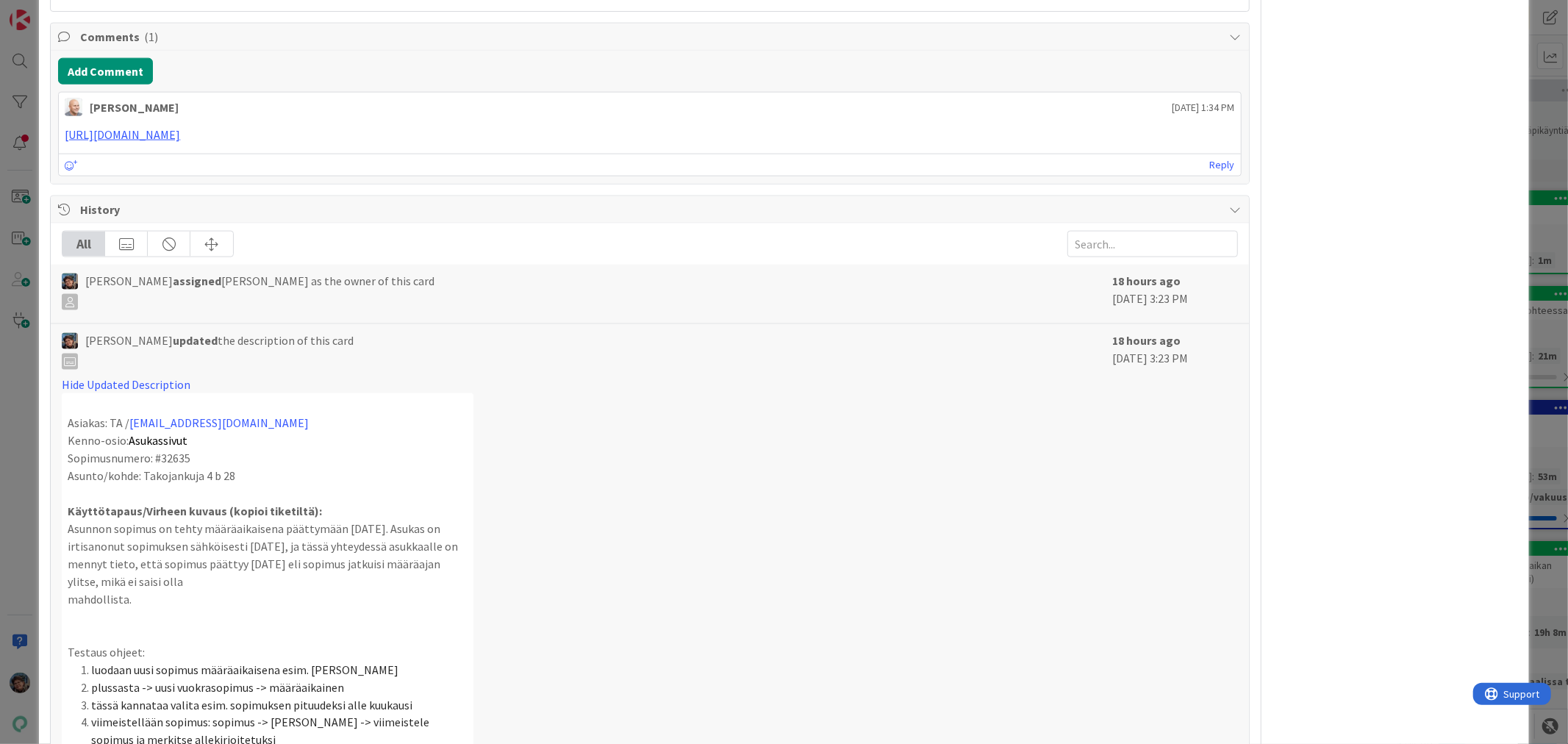
drag, startPoint x: 78, startPoint y: 206, endPoint x: 500, endPoint y: 277, distance: 427.9
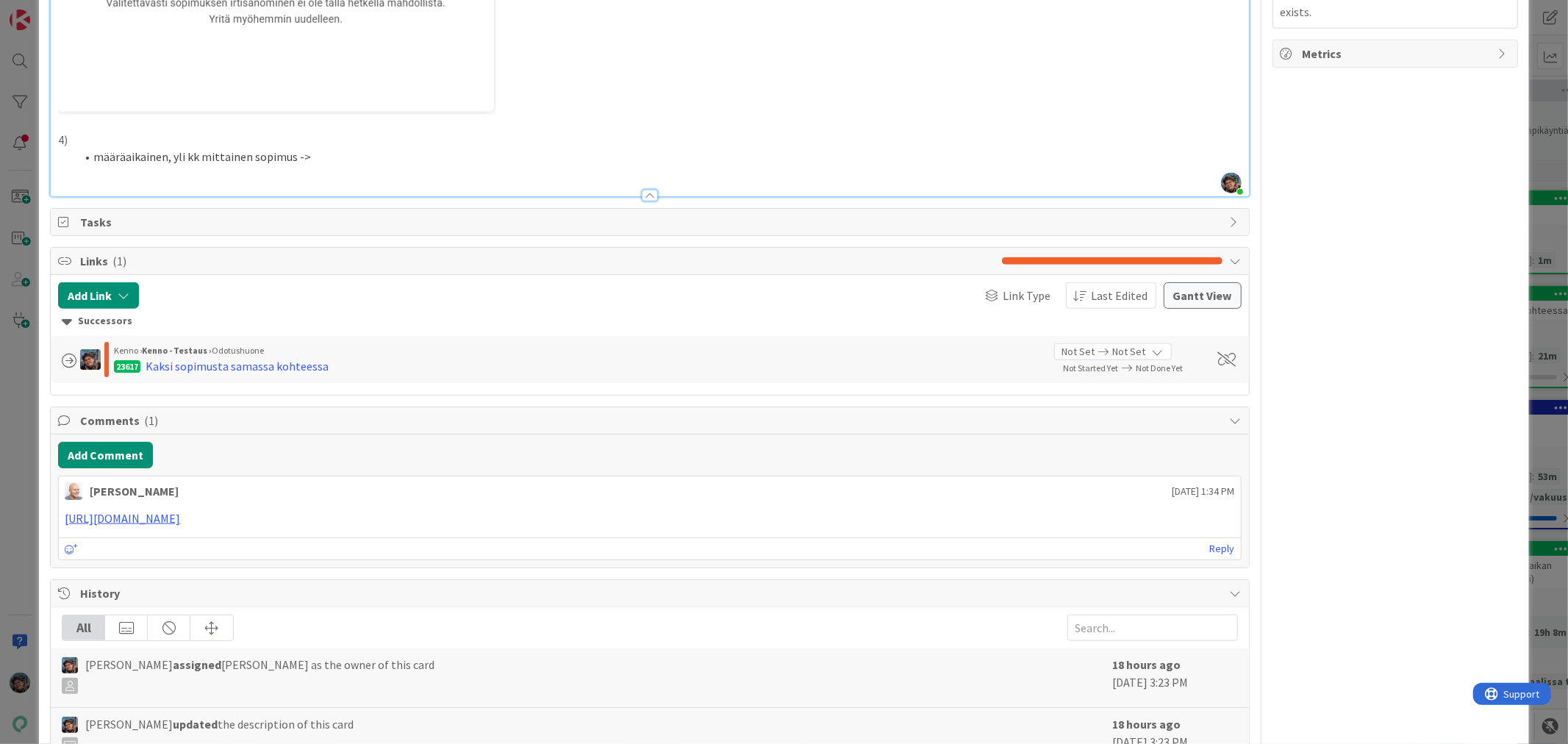
scroll to position [1306, 0]
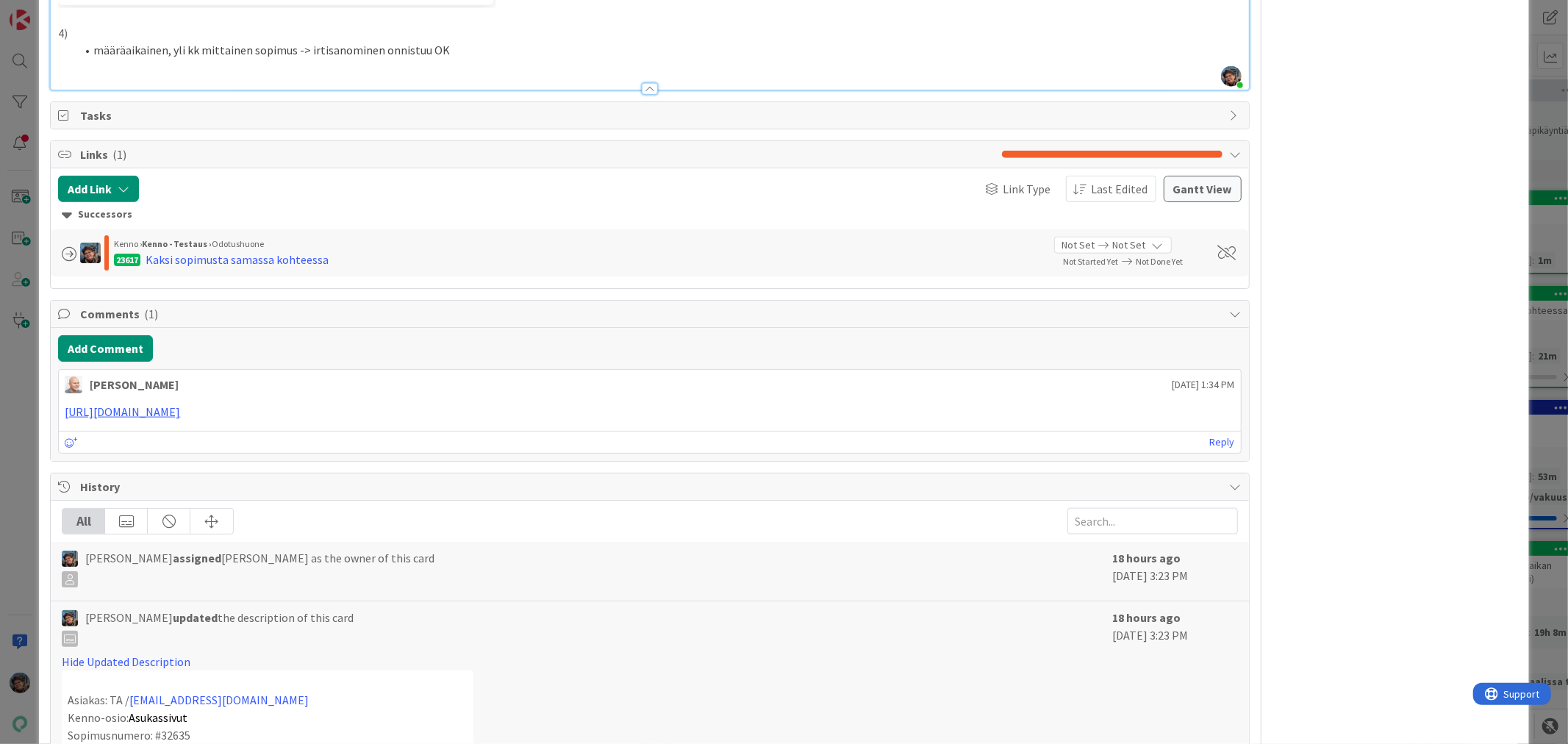
drag, startPoint x: 182, startPoint y: 171, endPoint x: 657, endPoint y: 173, distance: 475.0
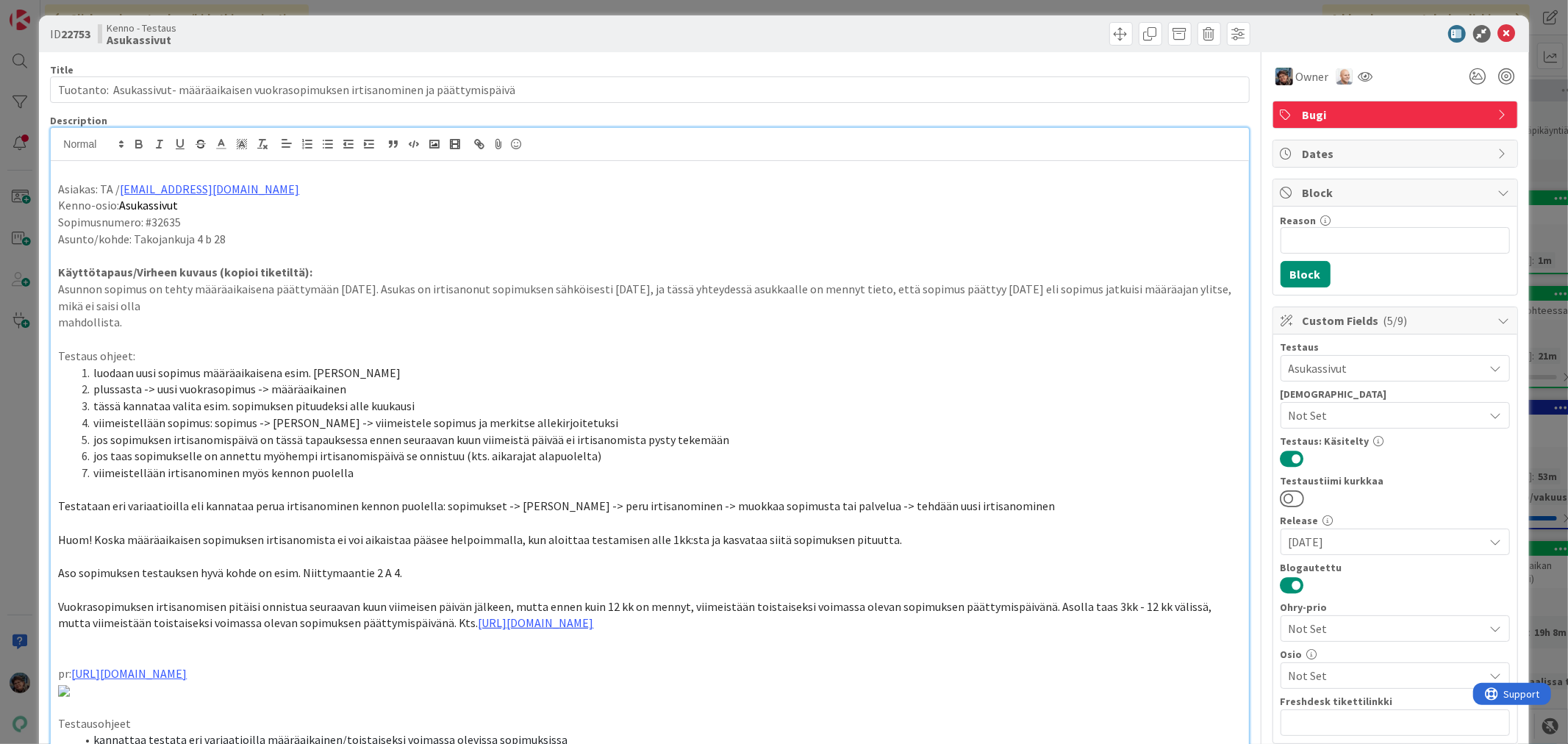
scroll to position [0, 0]
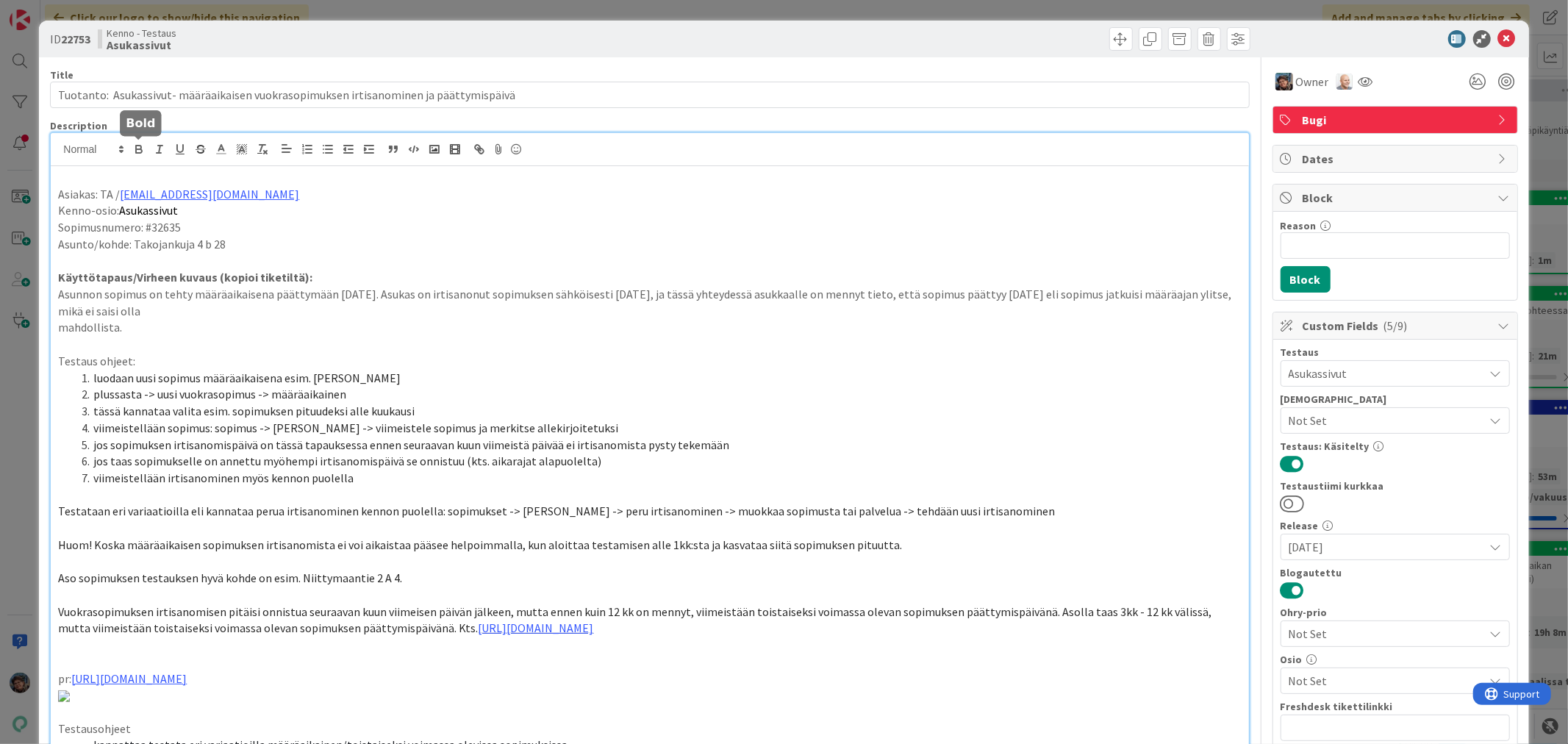
click at [136, 149] on icon "button" at bounding box center [139, 151] width 6 height 4
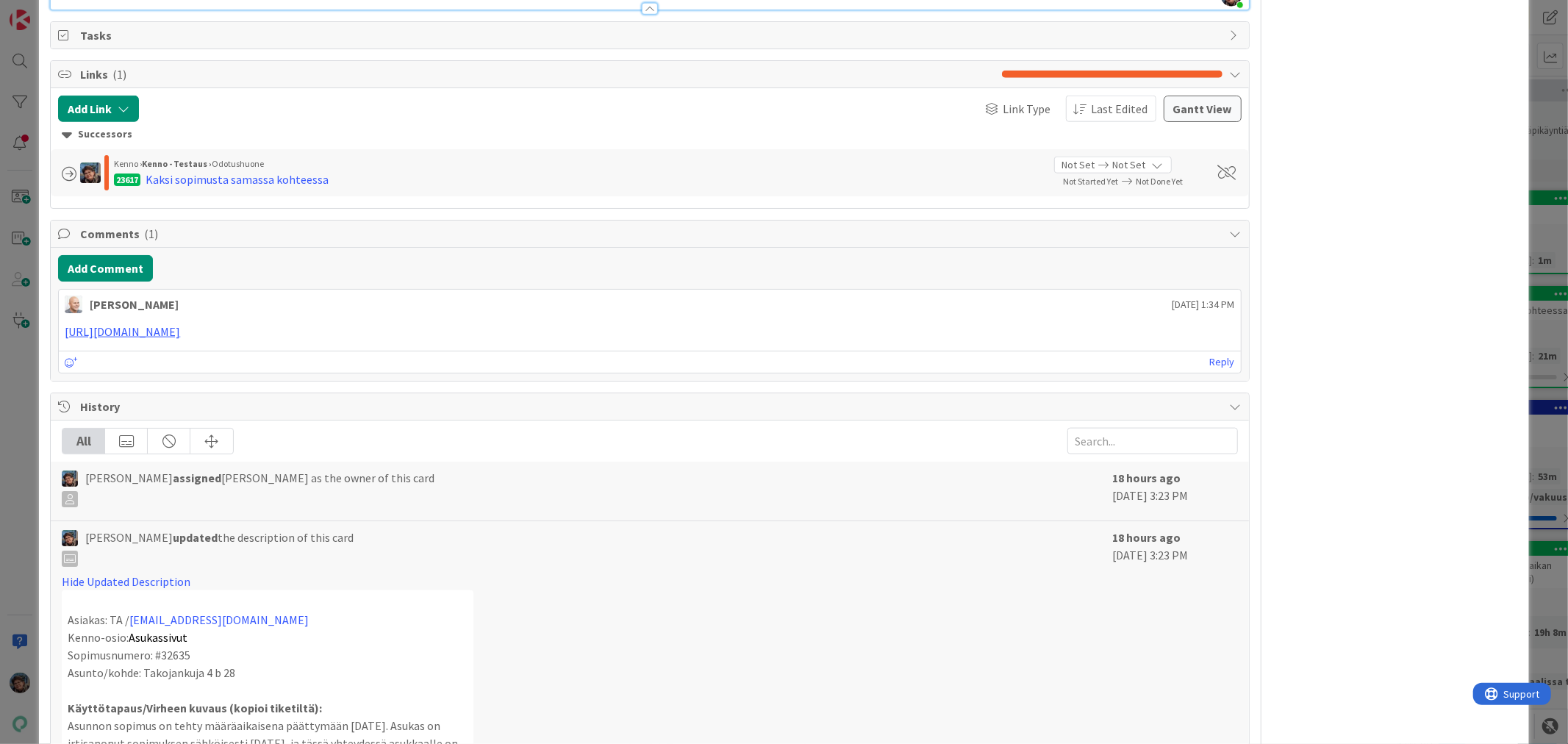
scroll to position [1397, 0]
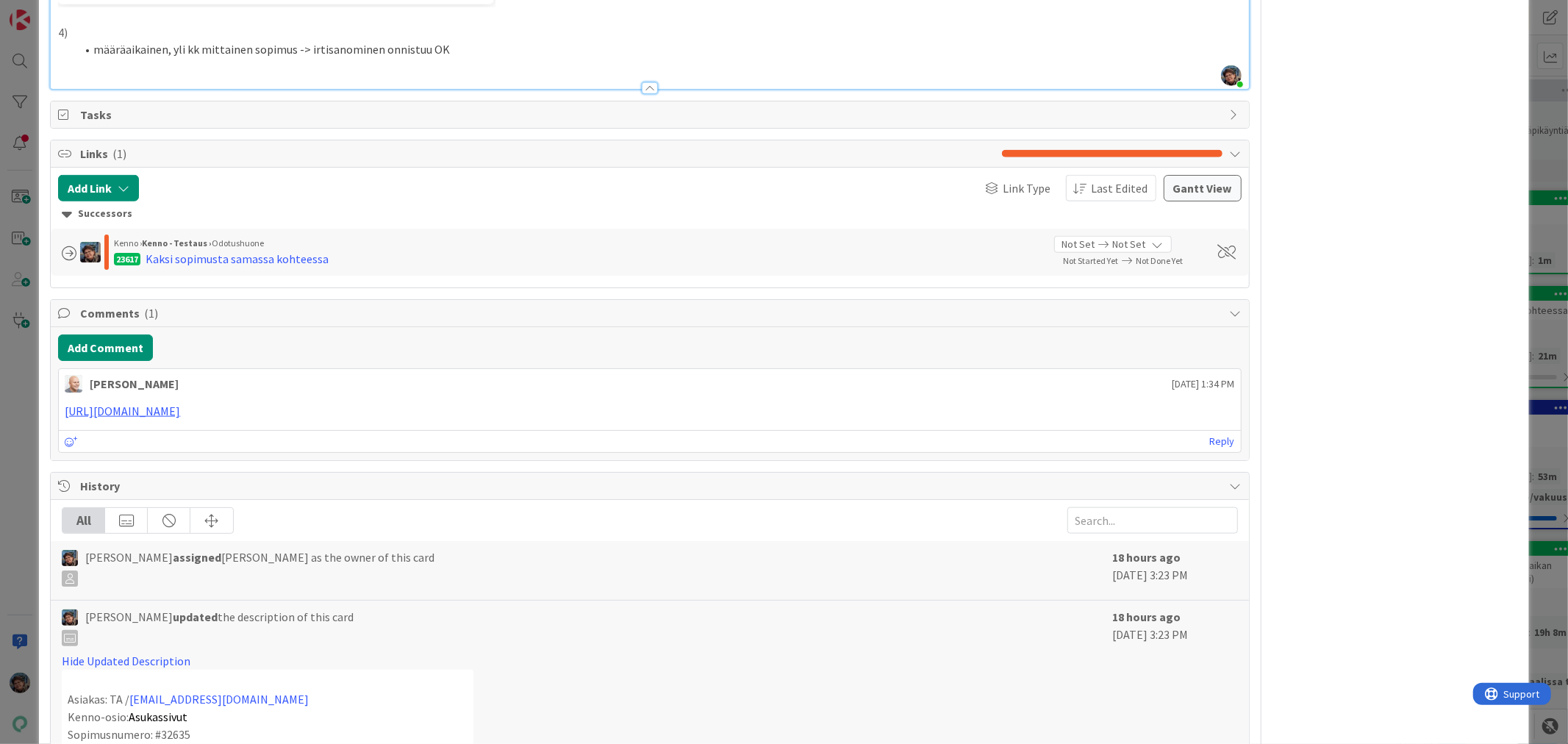
scroll to position [907, 0]
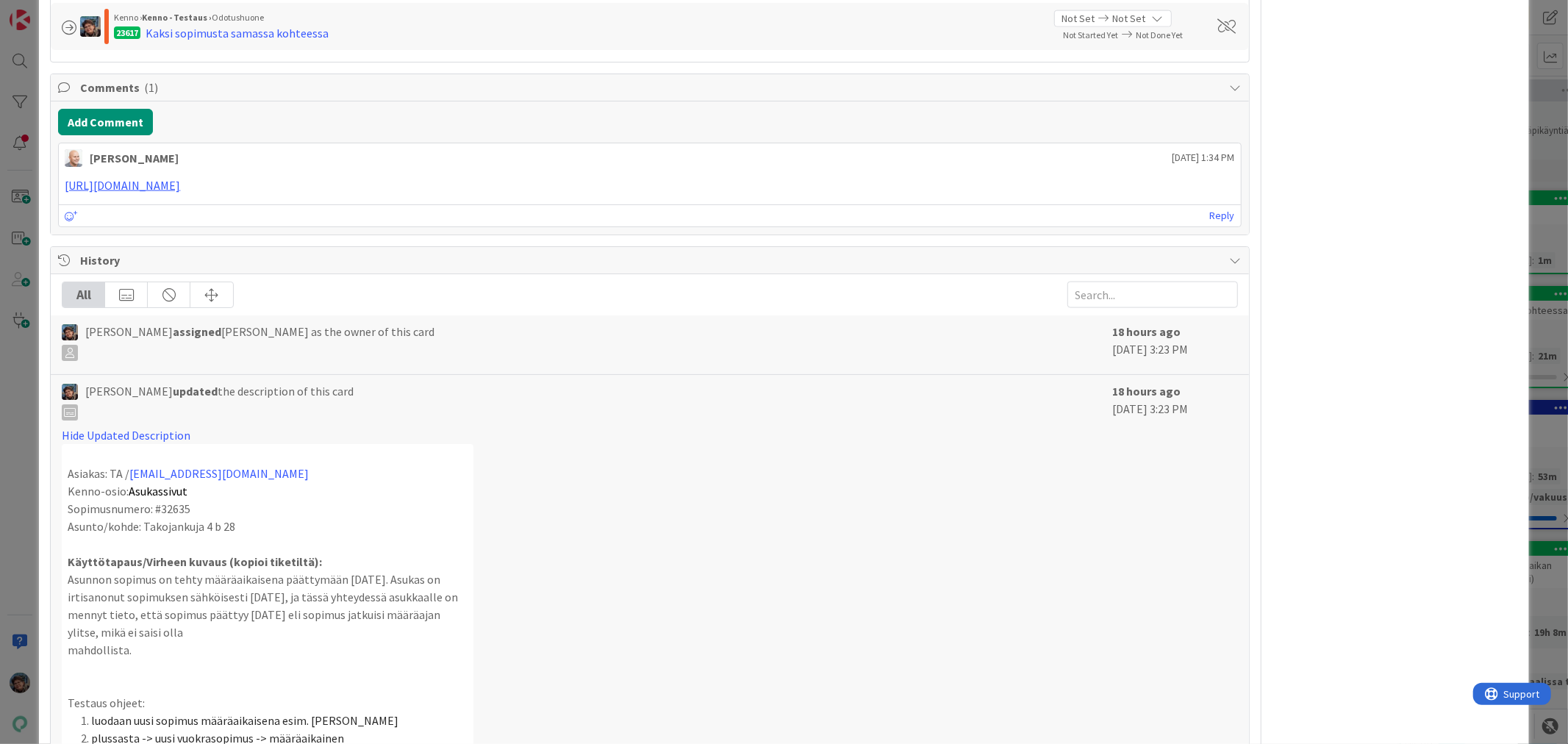
scroll to position [1561, 0]
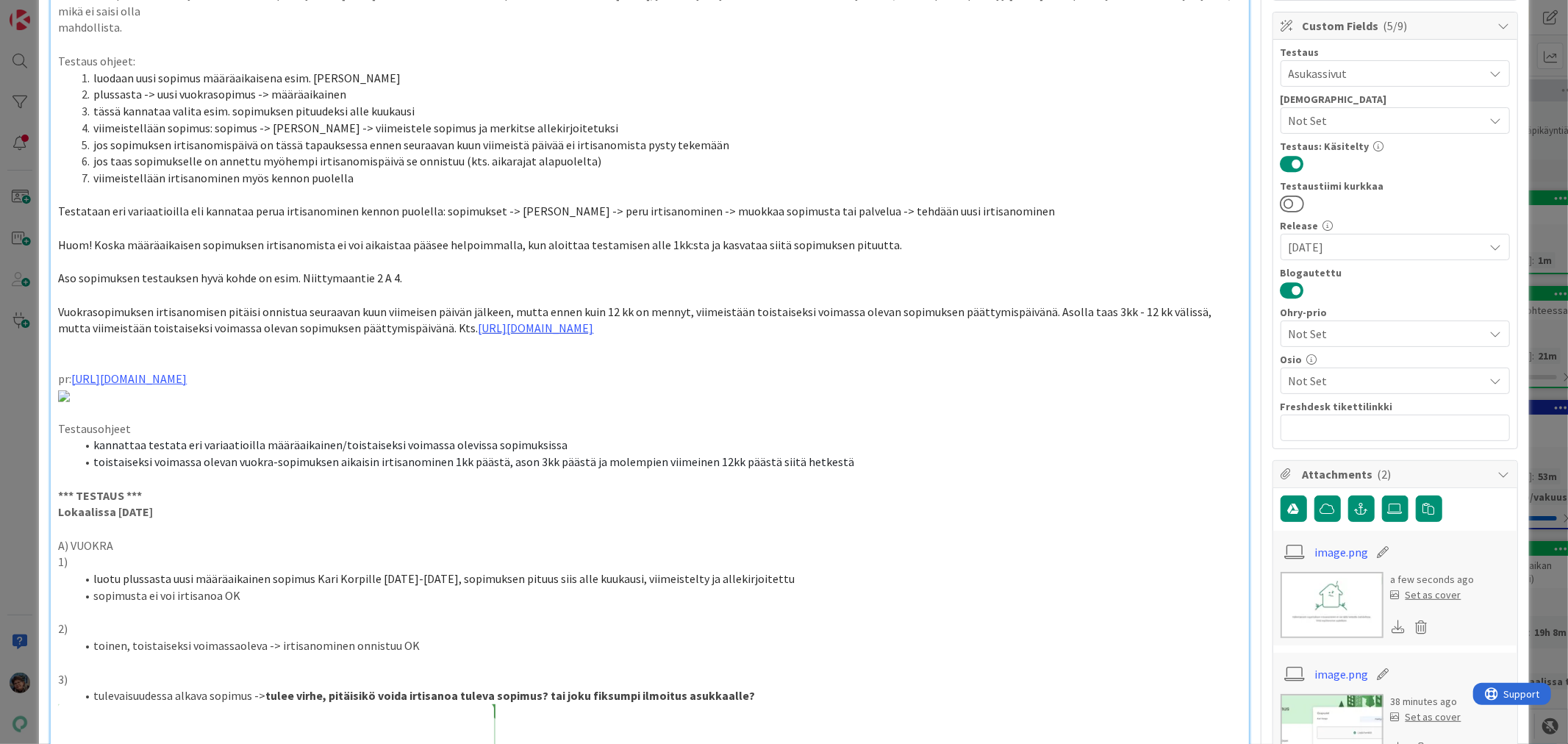
scroll to position [9, 0]
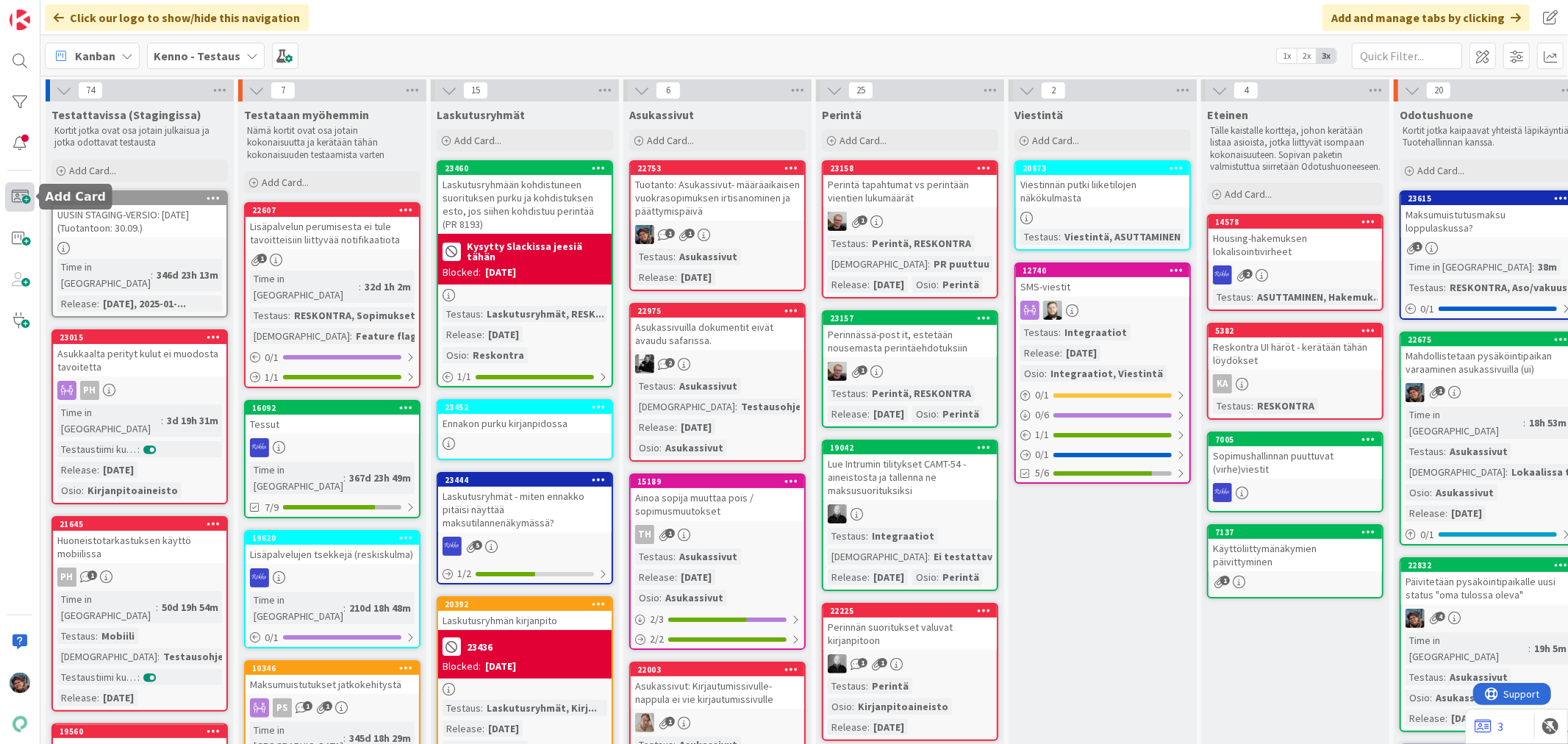
click at [17, 198] on span at bounding box center [20, 197] width 29 height 29
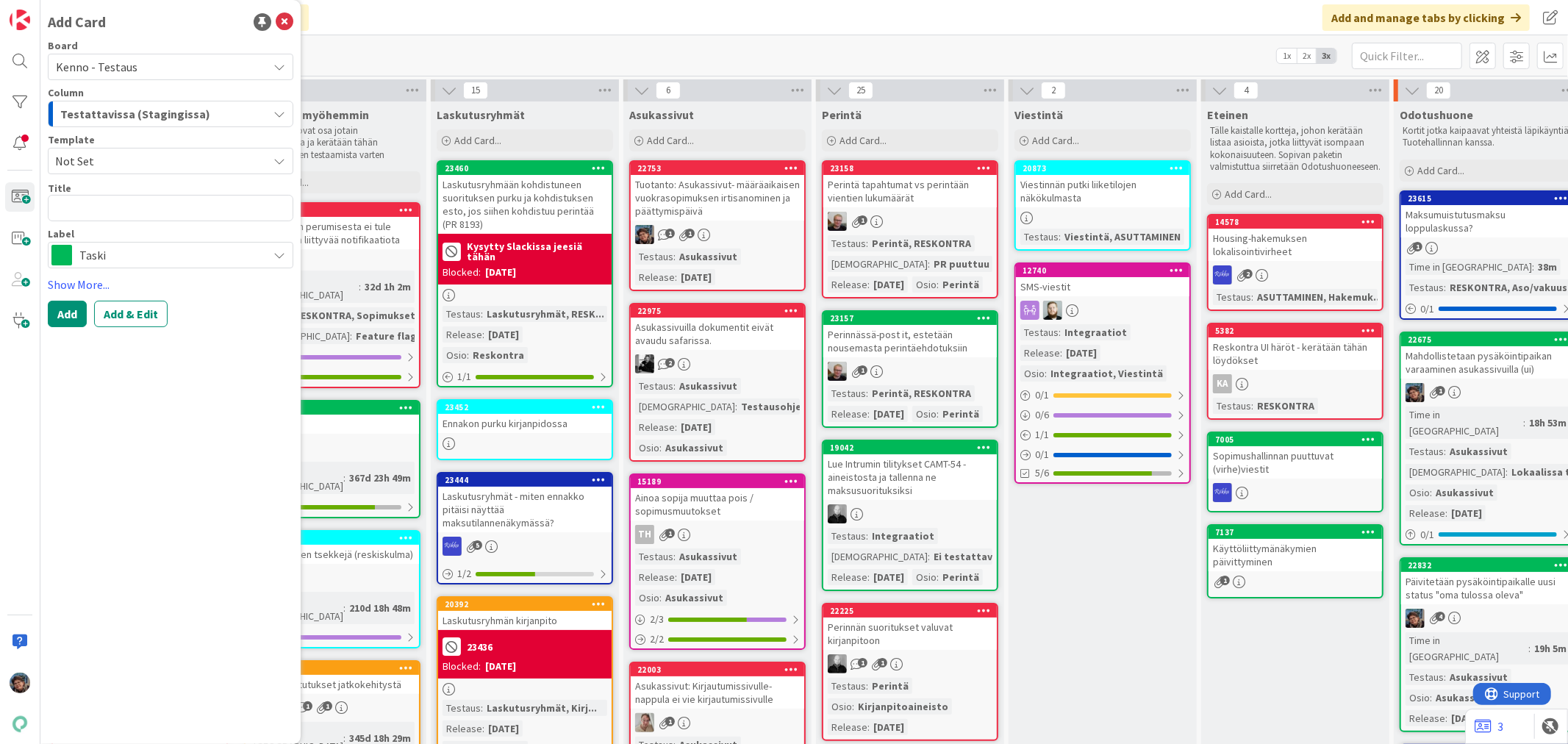
click at [138, 210] on textarea at bounding box center [170, 208] width 245 height 27
type textarea "x"
type textarea "K"
type textarea "x"
type textarea "Kk"
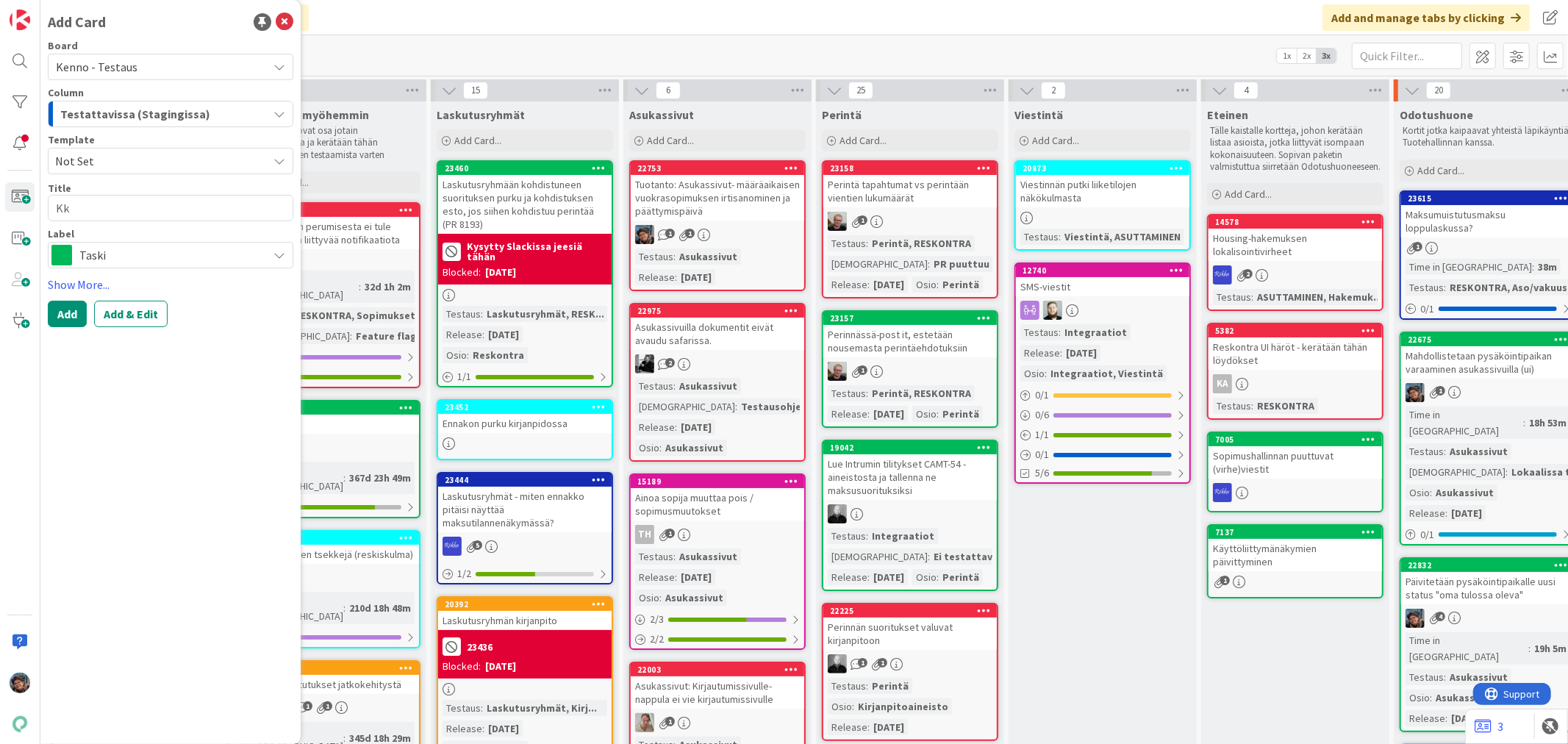
type textarea "x"
type textarea "Kks"
type textarea "x"
type textarea "Kk"
type textarea "x"
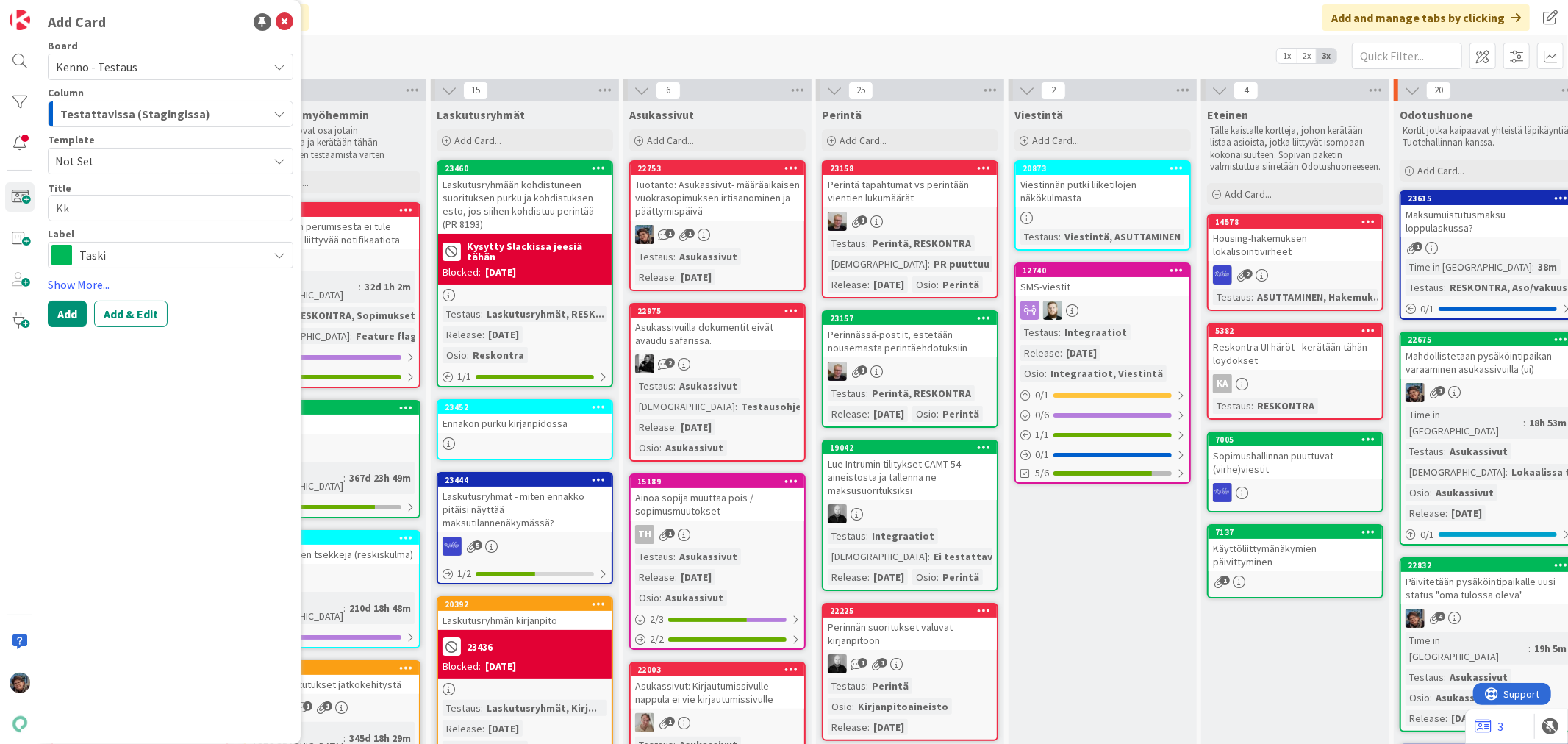
type textarea "Kka"
type textarea "x"
type textarea "Kkak"
type textarea "x"
type textarea "Kkaks"
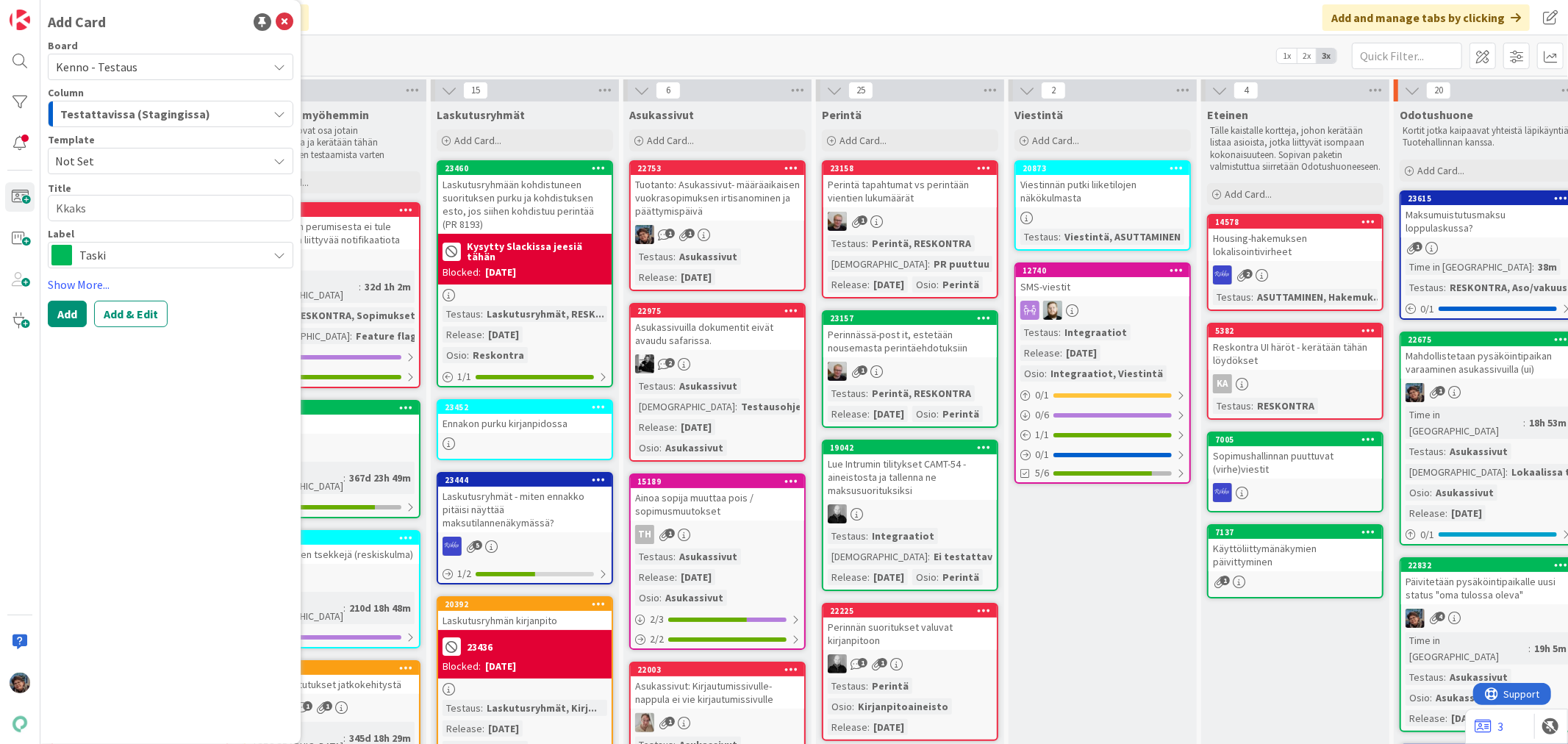
type textarea "x"
type textarea "Kkaksi"
type textarea "x"
type textarea "Kkaksi"
type textarea "x"
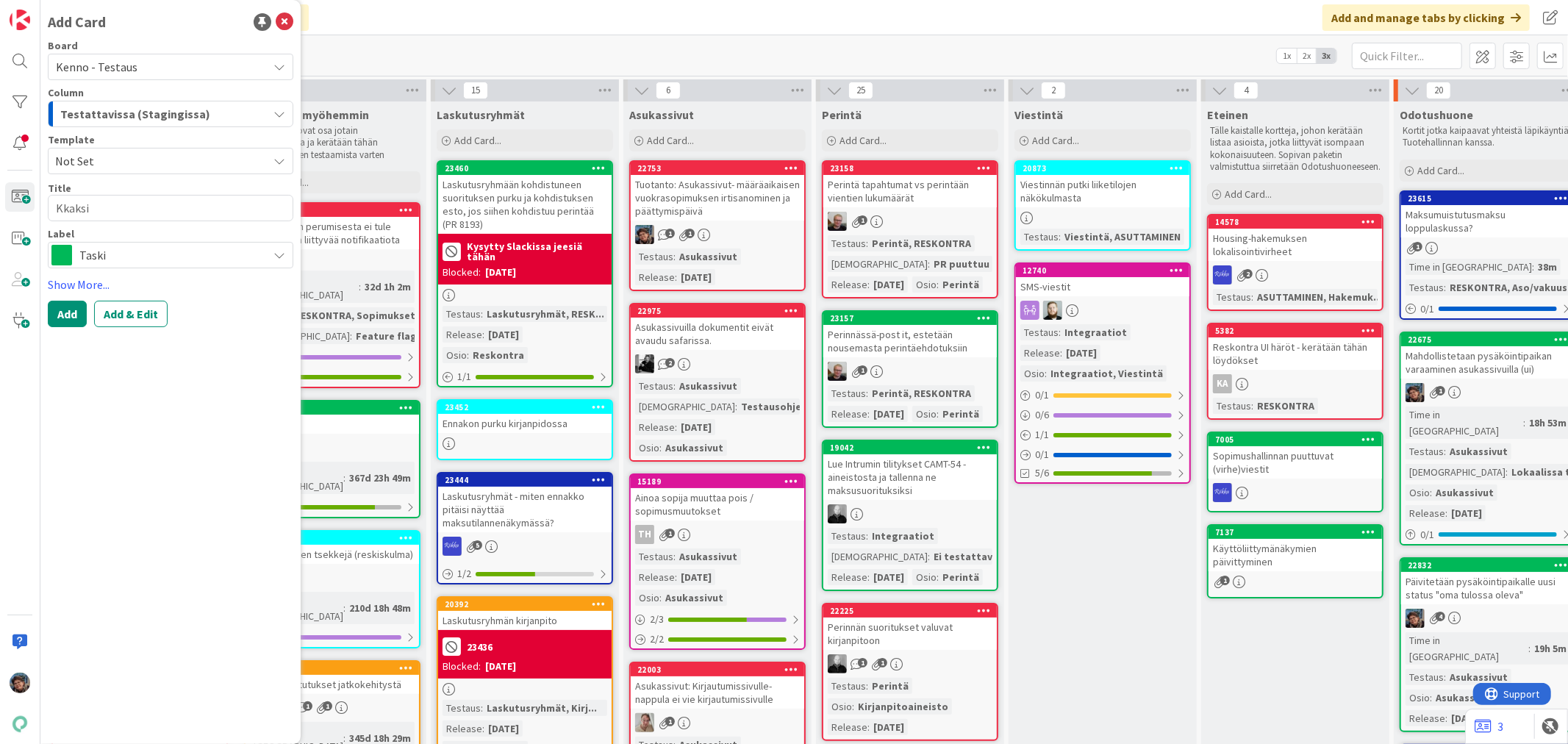
type textarea "Kkaksi"
type textarea "x"
type textarea "Kkaks"
type textarea "x"
type textarea "Kkak"
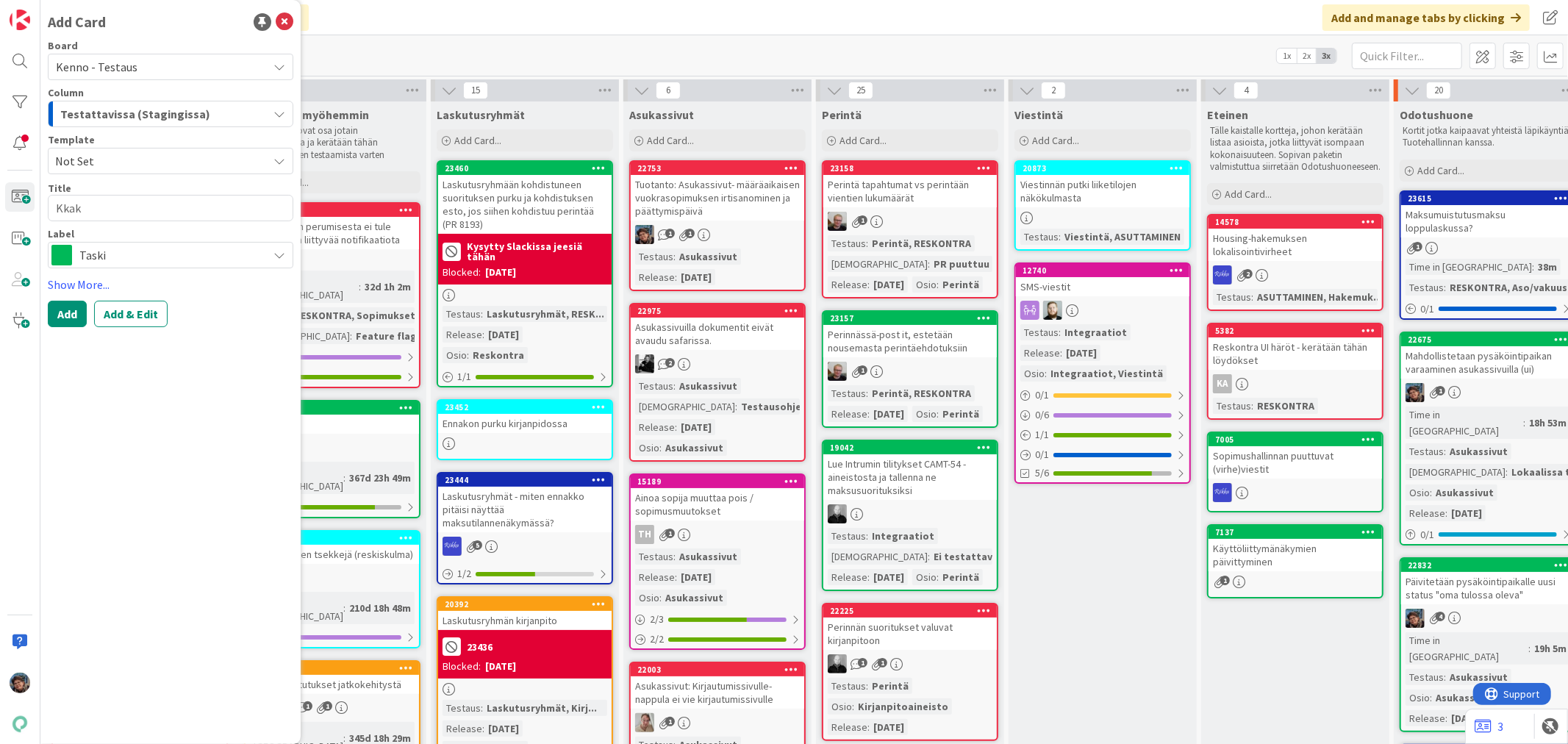
type textarea "x"
type textarea "Kka"
type textarea "x"
type textarea "Kk"
type textarea "x"
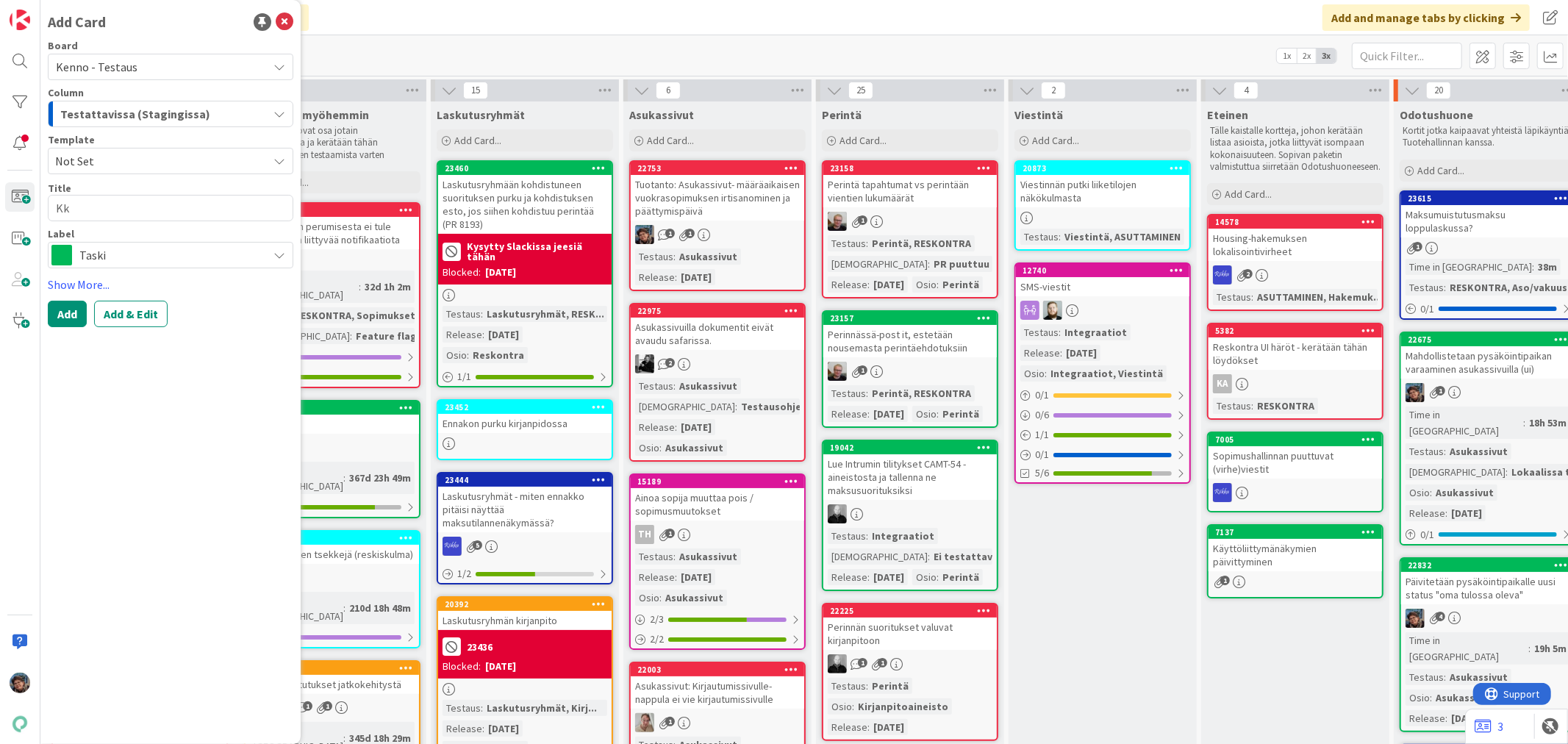
type textarea "K"
type textarea "x"
type textarea "Ka"
type textarea "x"
type textarea "Kak"
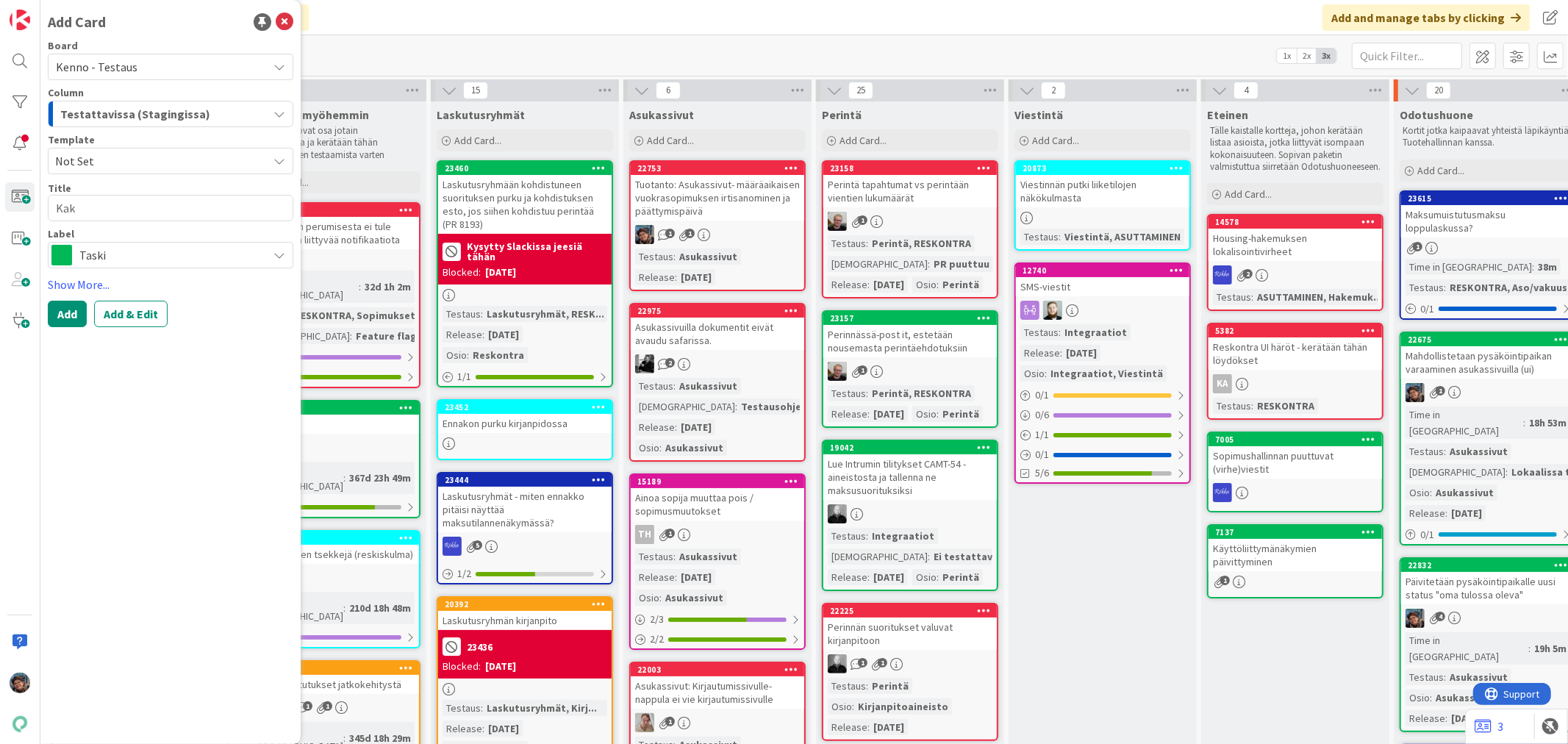
type textarea "x"
type textarea "Kaksi"
type textarea "x"
type textarea "Kaksi"
type textarea "x"
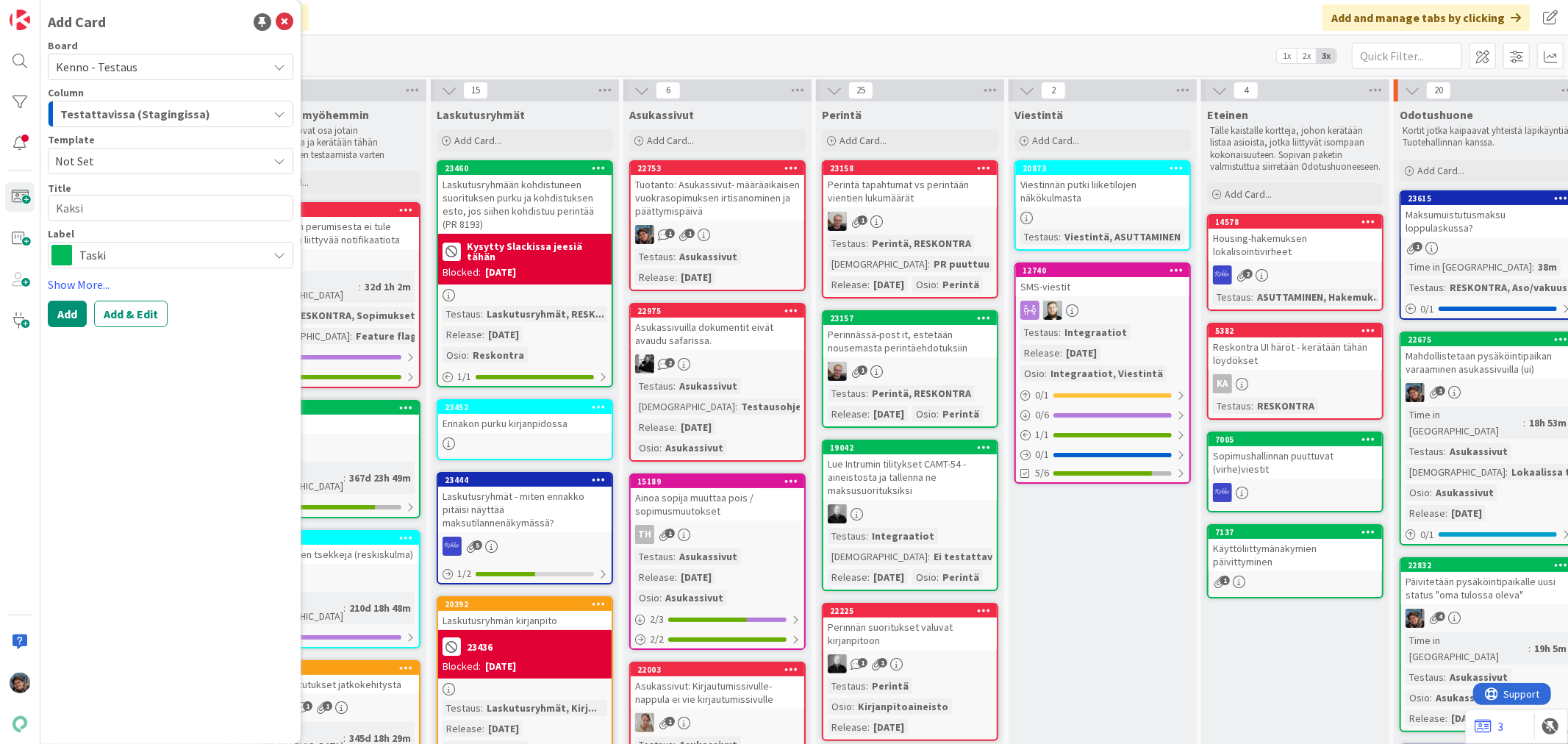
type textarea "Kaksi s"
type textarea "x"
type textarea "Kaksi so"
type textarea "x"
type textarea "Kaksi sop"
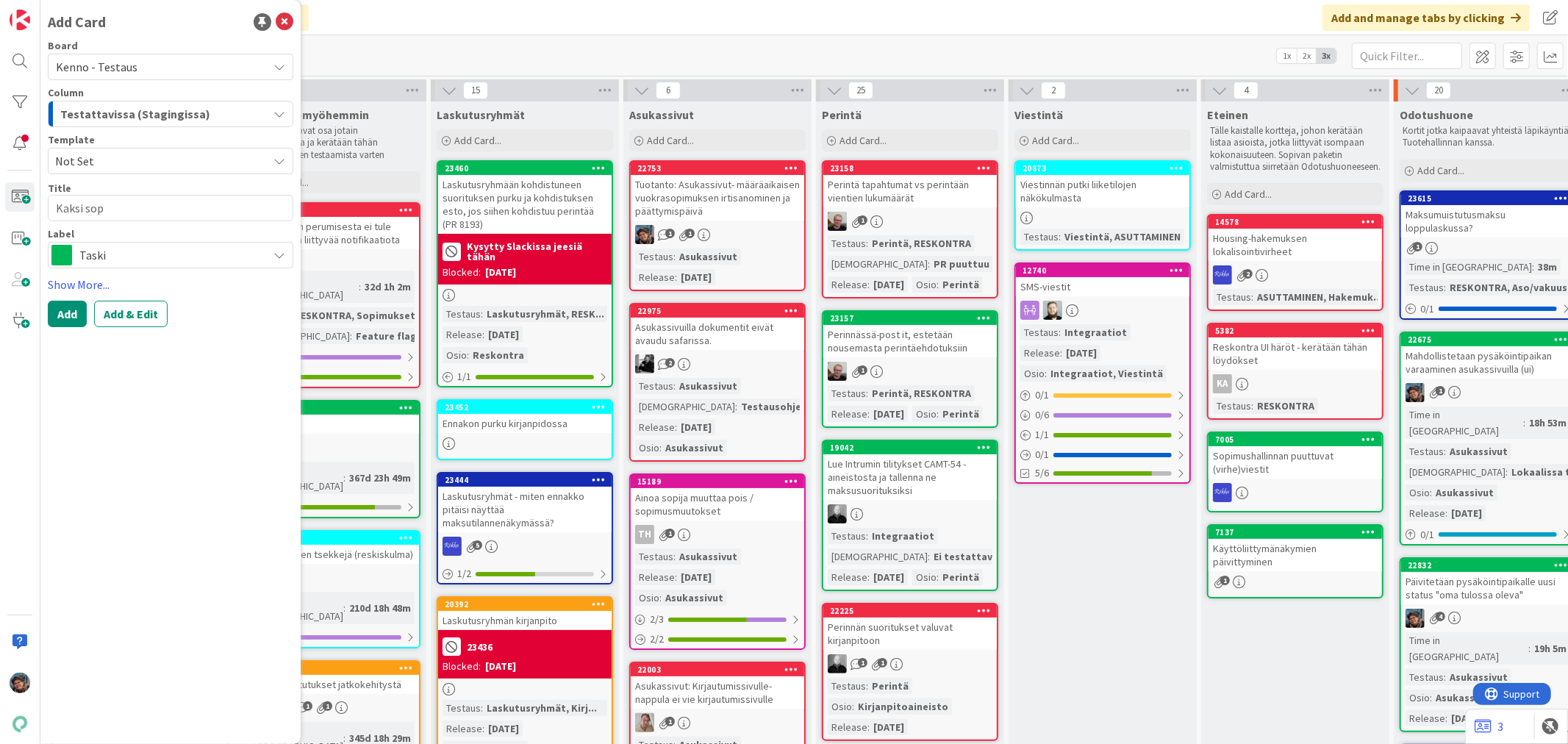
type textarea "x"
type textarea "Kaksi sopi"
type textarea "x"
type textarea "Kaksi sopim"
type textarea "x"
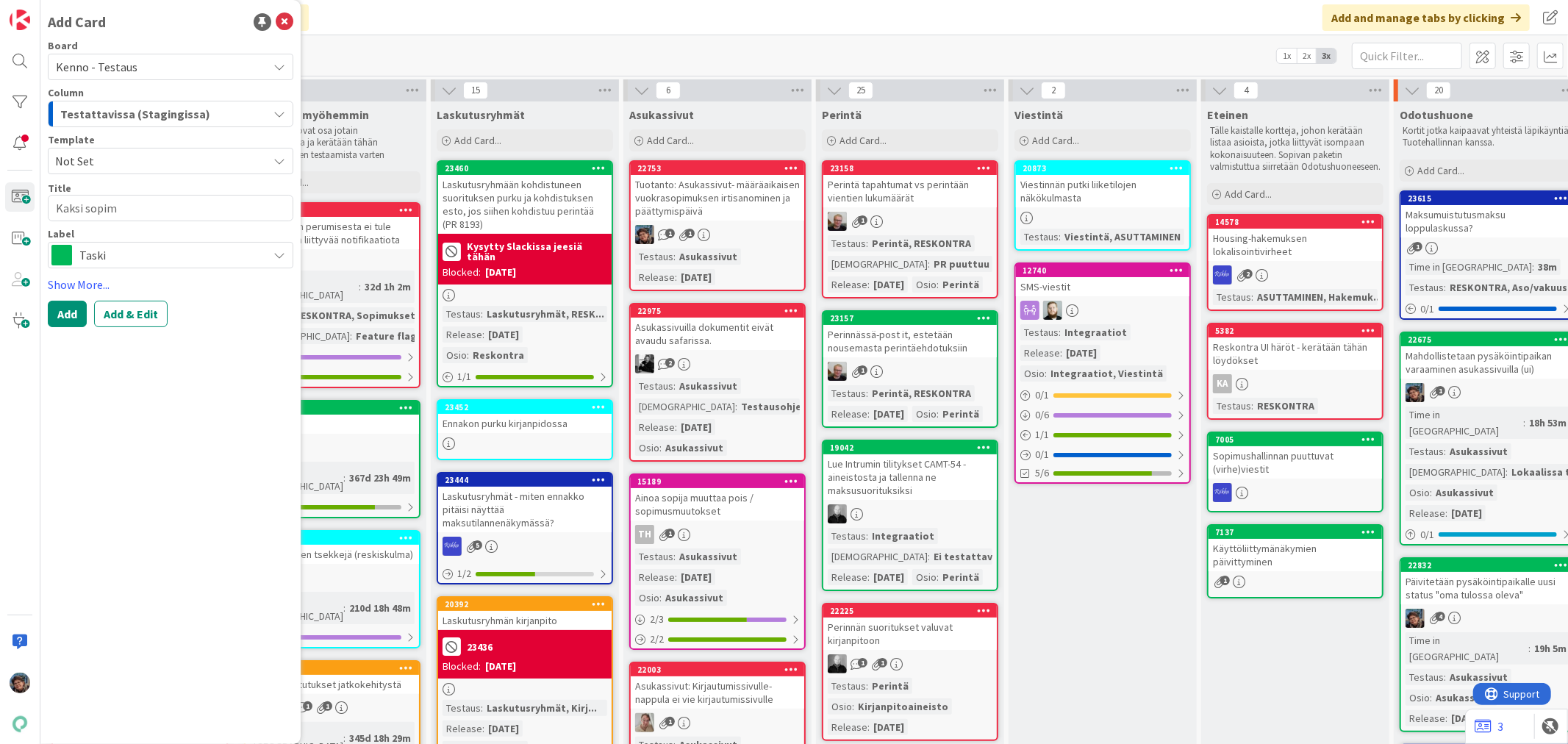
type textarea "Kaksi sopimu"
type textarea "x"
type textarea "Kaksi sopimus"
type textarea "x"
type textarea "Kaksi sopimust"
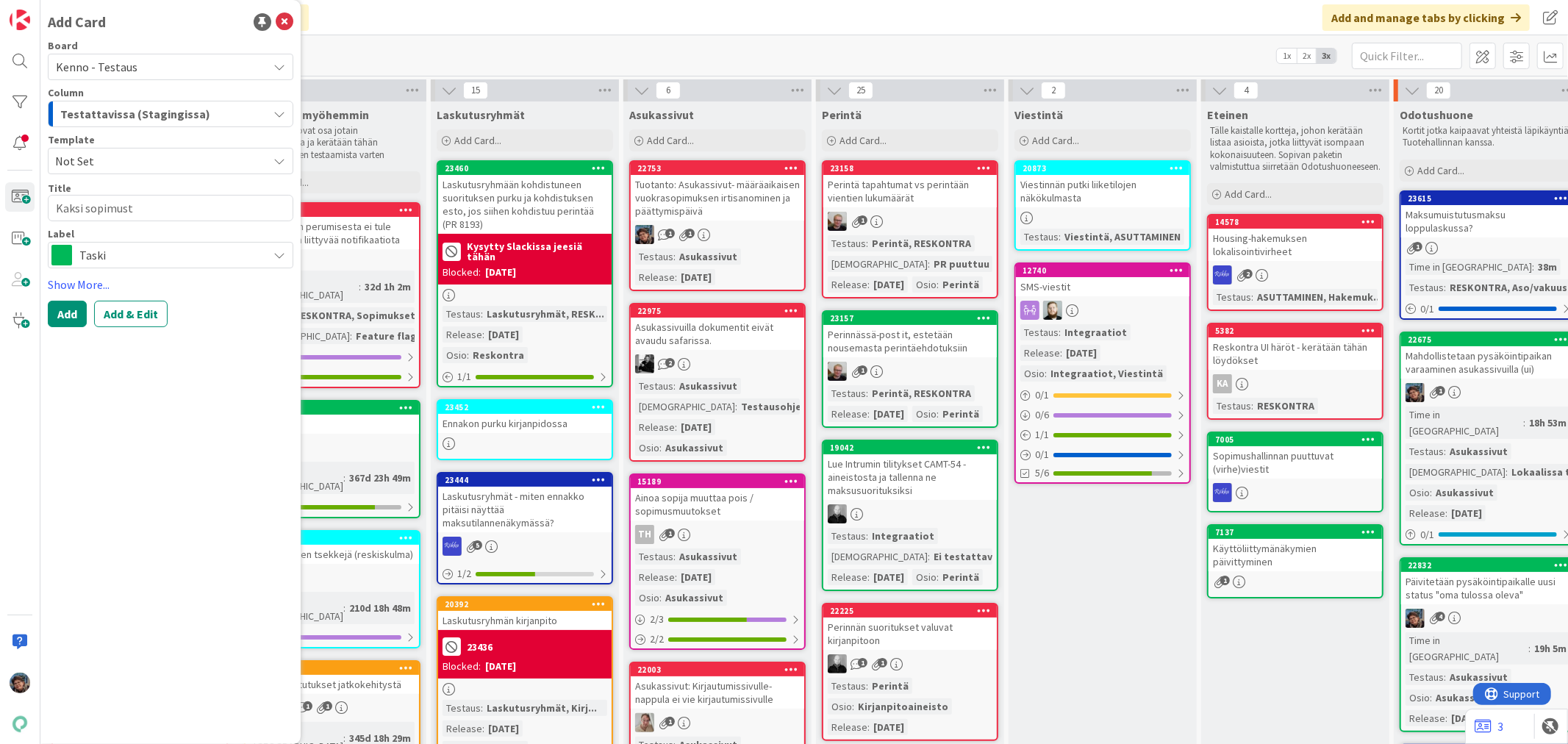
type textarea "x"
type textarea "Kaksi sopimusta"
type textarea "x"
type textarea "Kaksi sopimusta"
type textarea "x"
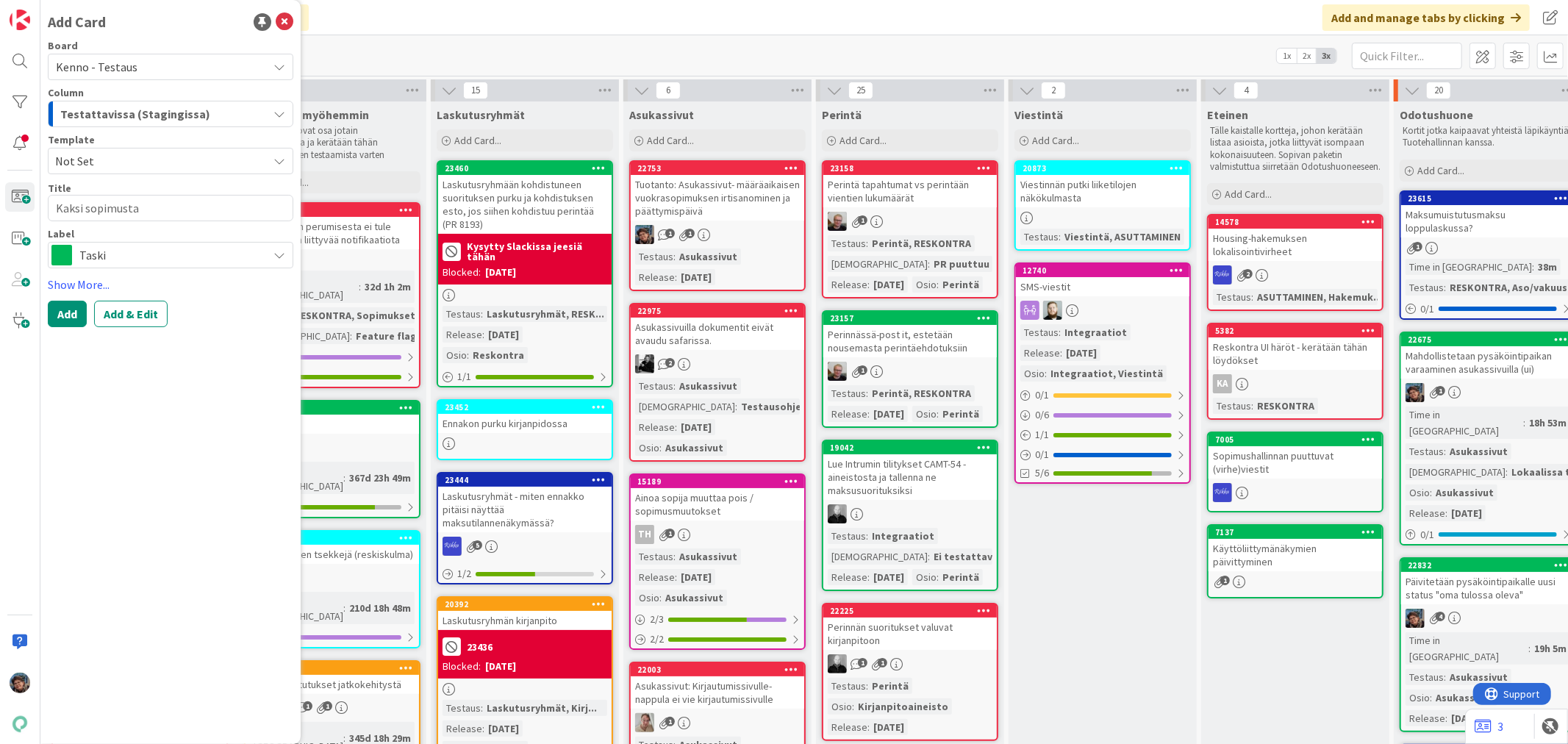
type textarea "Kaksi sopimusta s"
type textarea "x"
type textarea "Kaksi sopimusta sa"
type textarea "x"
type textarea "Kaksi sopimusta sam"
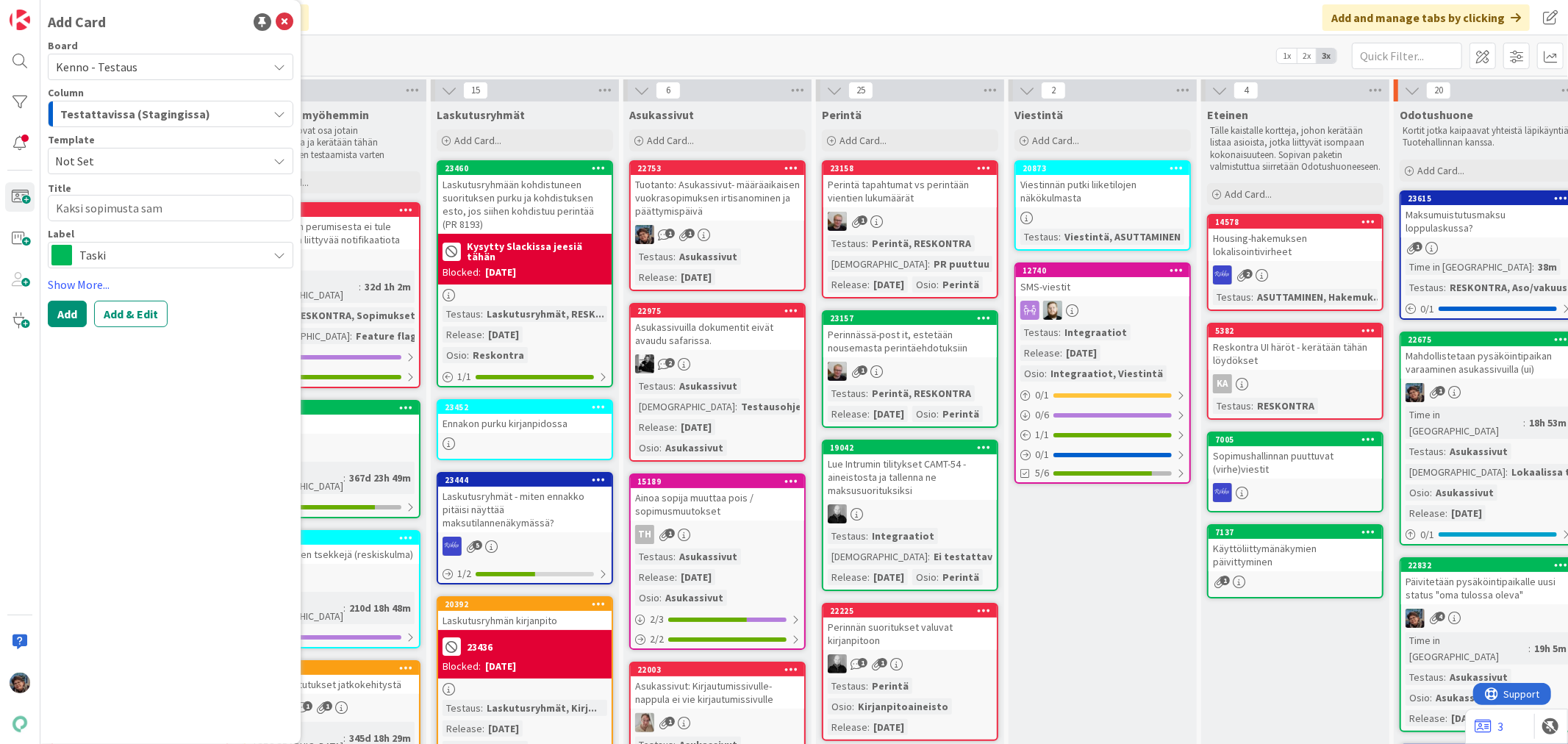
type textarea "x"
type textarea "Kaksi sopimusta sama"
type textarea "x"
type textarea "Kaksi sopimusta samas"
type textarea "x"
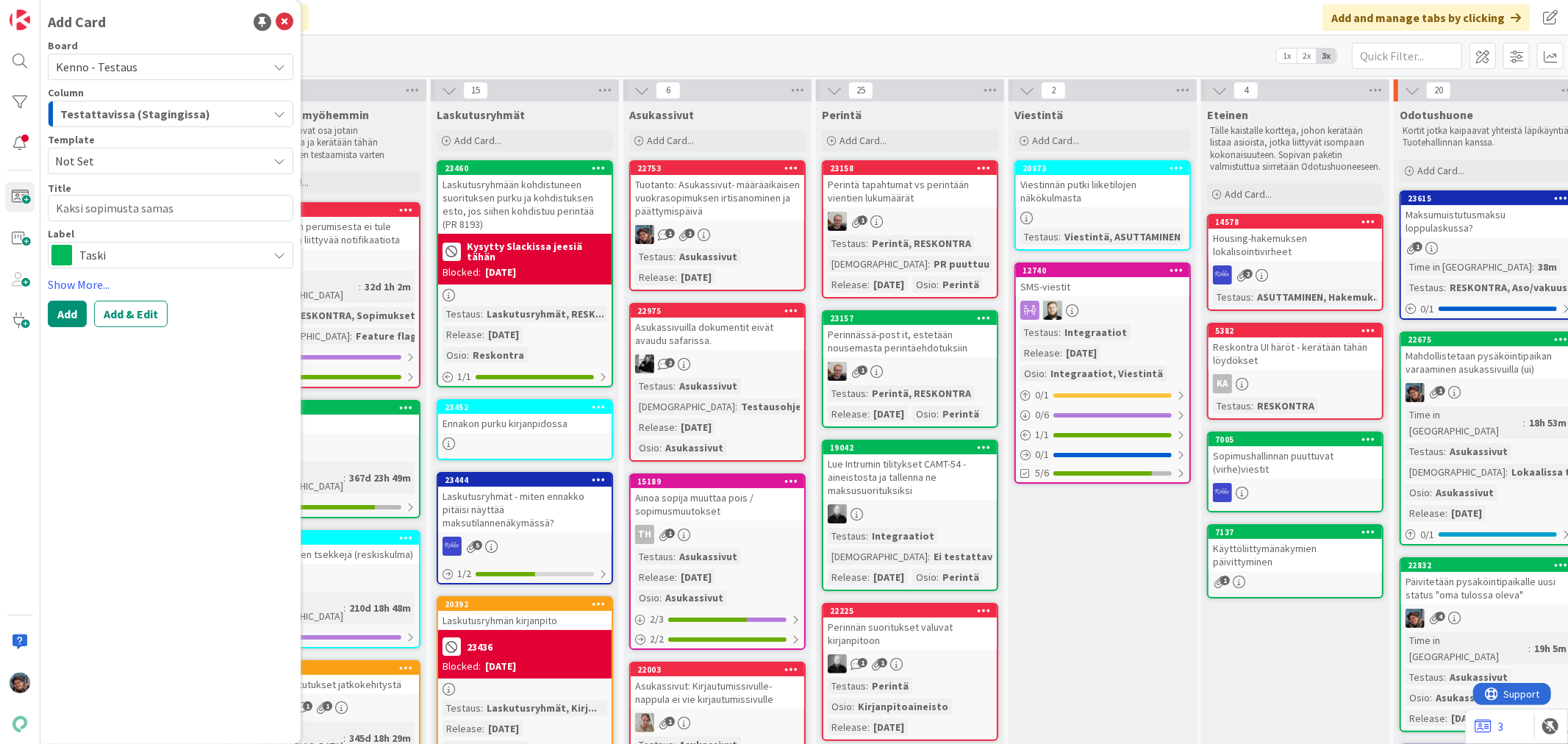
type textarea "Kaksi sopimusta samass"
type textarea "x"
type textarea "Kaksi sopimusta samassa"
type textarea "x"
type textarea "Kaksi sopimusta samassa k"
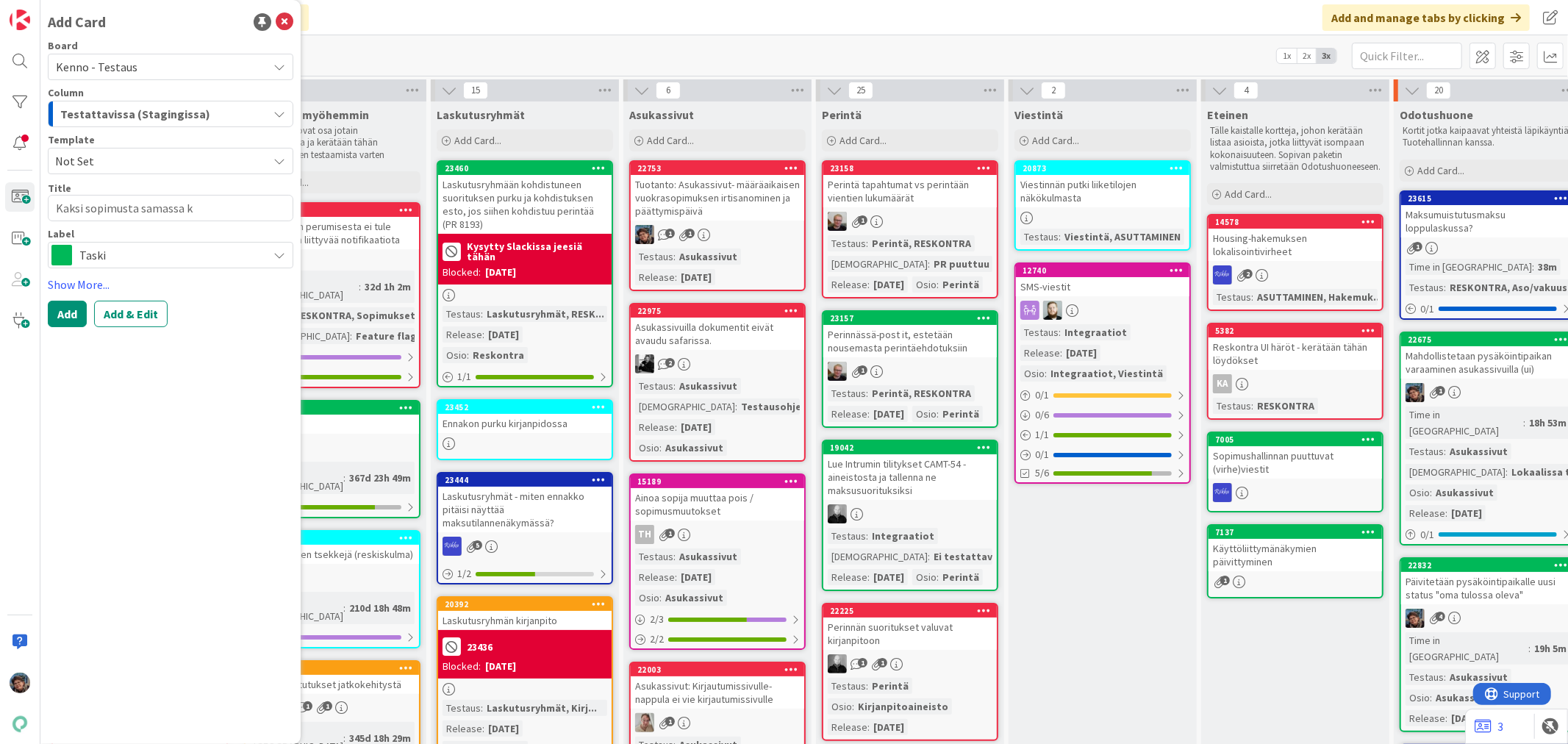
type textarea "x"
type textarea "Kaksi sopimusta samassa koh"
type textarea "x"
type textarea "Kaksi sopimusta samassa kohd"
type textarea "x"
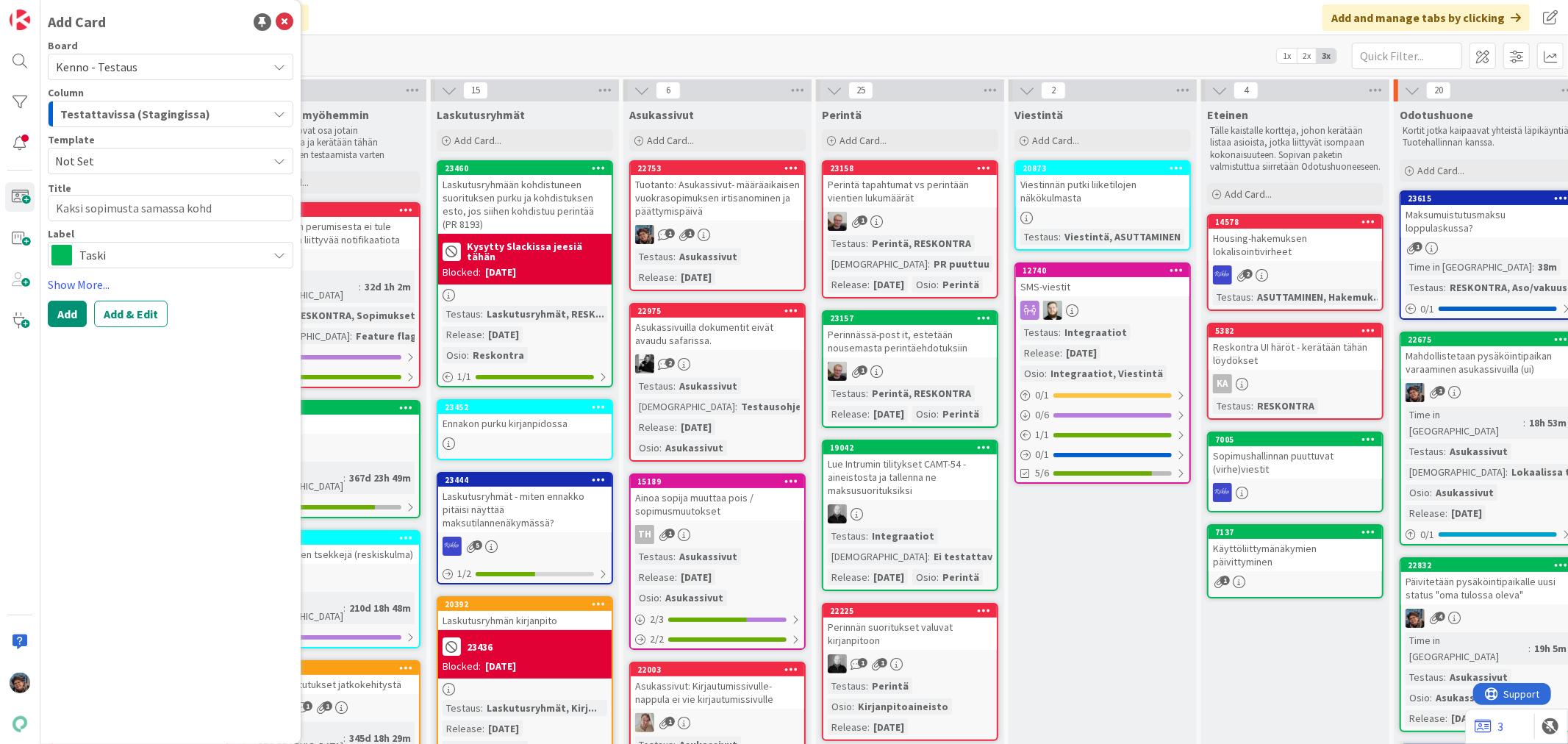
type textarea "Kaksi sopimusta samassa koh"
type textarea "x"
type textarea "Kaksi sopimusta samassa koht"
type textarea "x"
type textarea "Kaksi sopimusta samassa kohte"
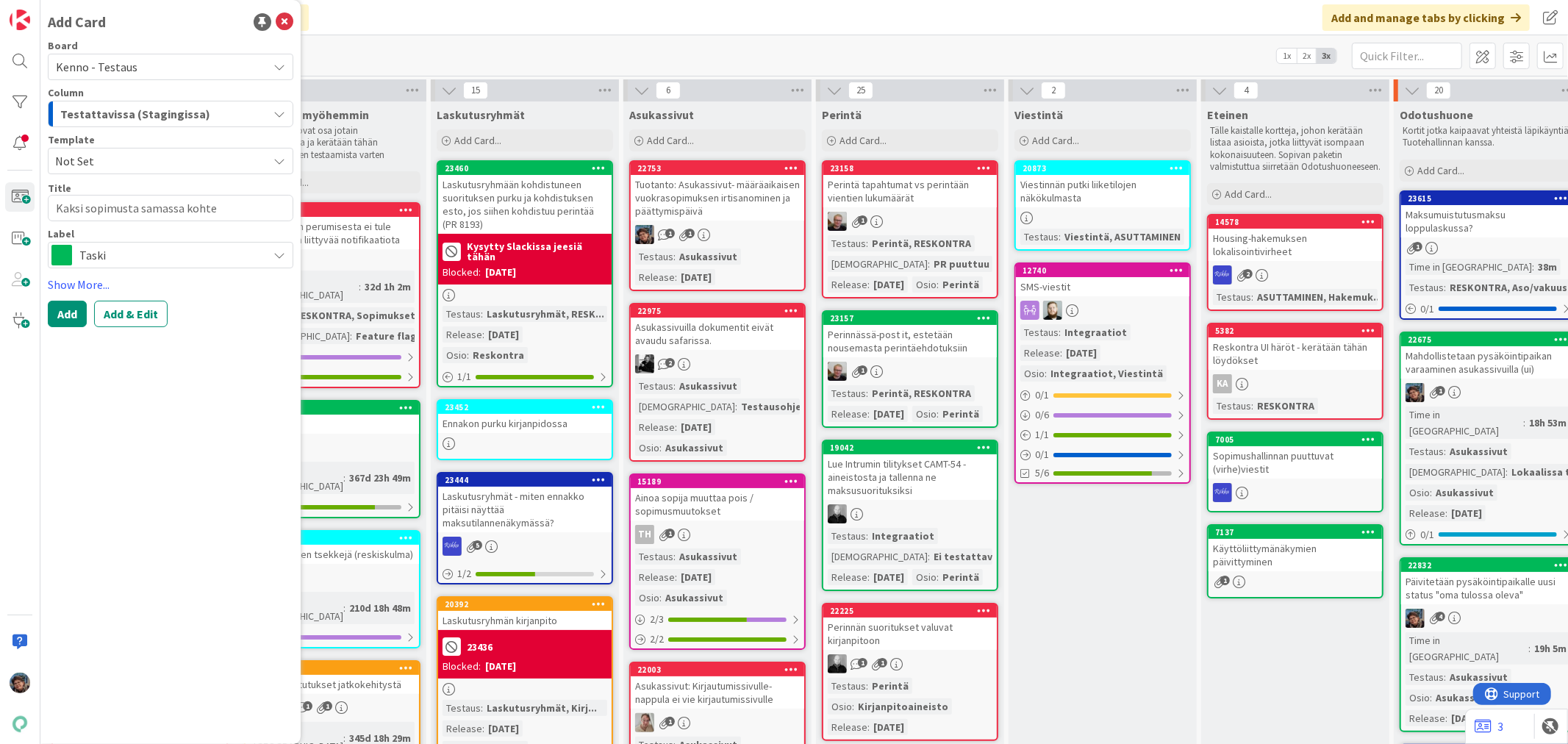
type textarea "x"
type textarea "Kaksi sopimusta samassa kohtee"
type textarea "x"
type textarea "Kaksi sopimusta samassa kohtees"
type textarea "x"
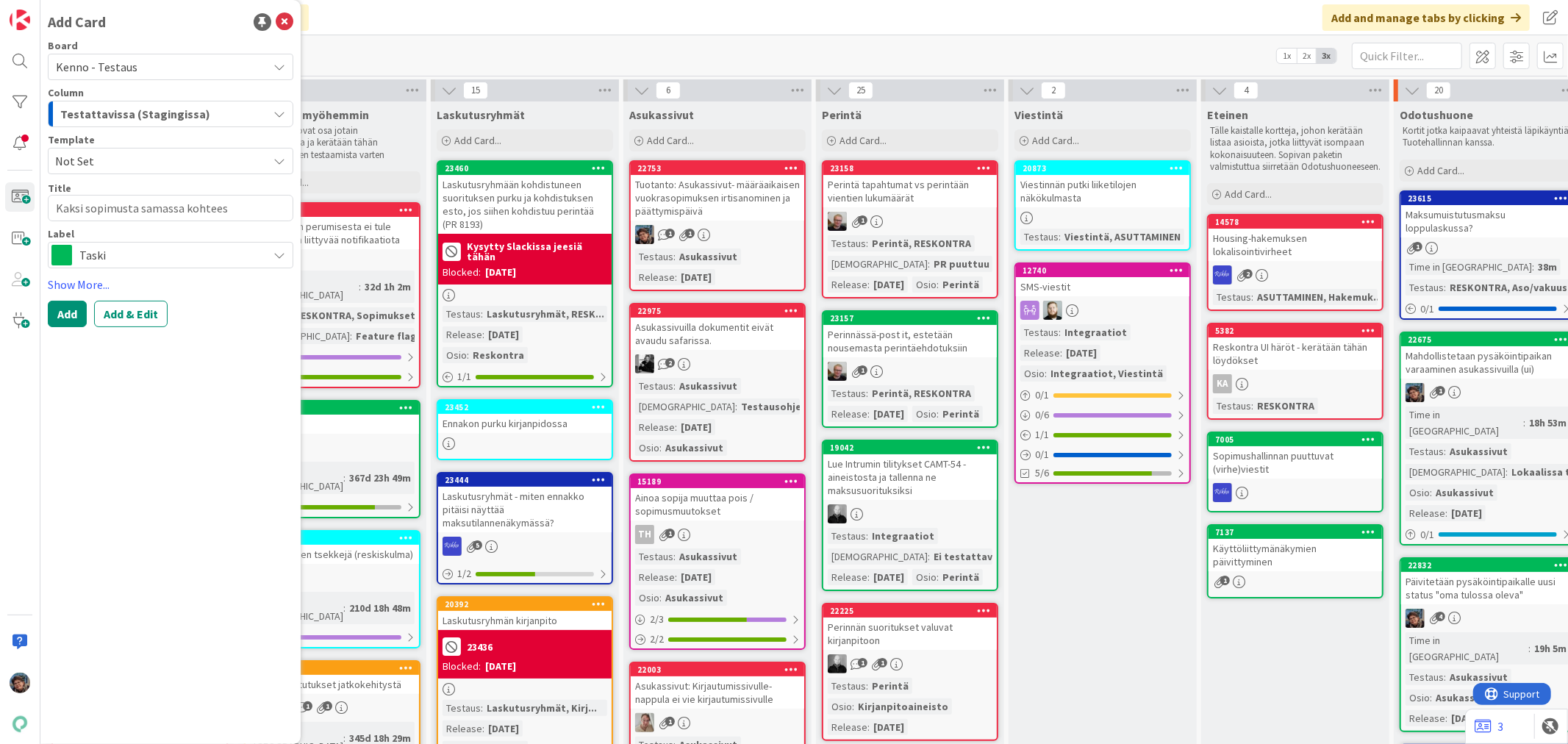
type textarea "Kaksi sopimusta samassa kohteess"
type textarea "x"
type textarea "Kaksi sopimusta samassa kohteessa"
click at [133, 310] on button "Add & Edit" at bounding box center [130, 313] width 73 height 27
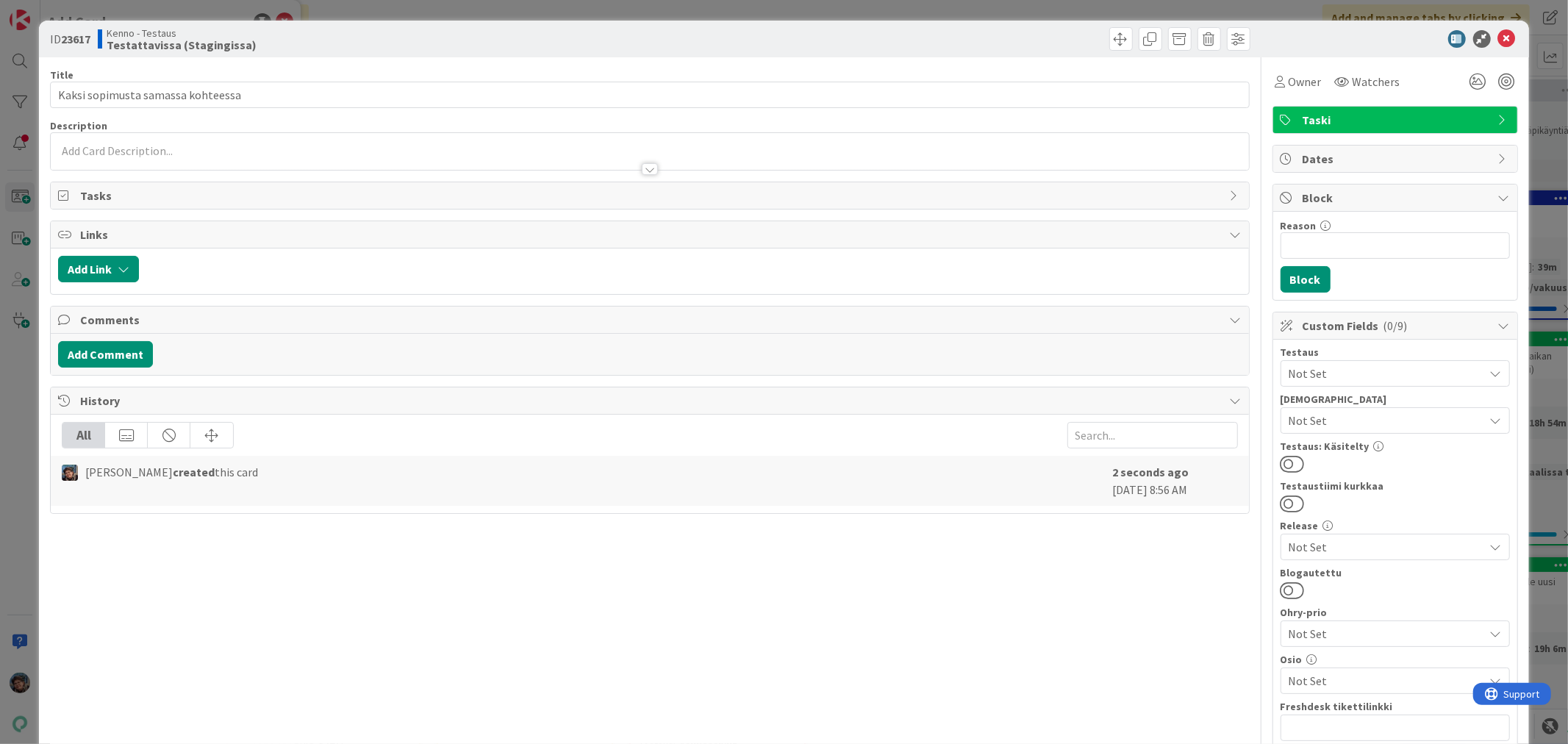
click at [642, 170] on div at bounding box center [650, 169] width 17 height 12
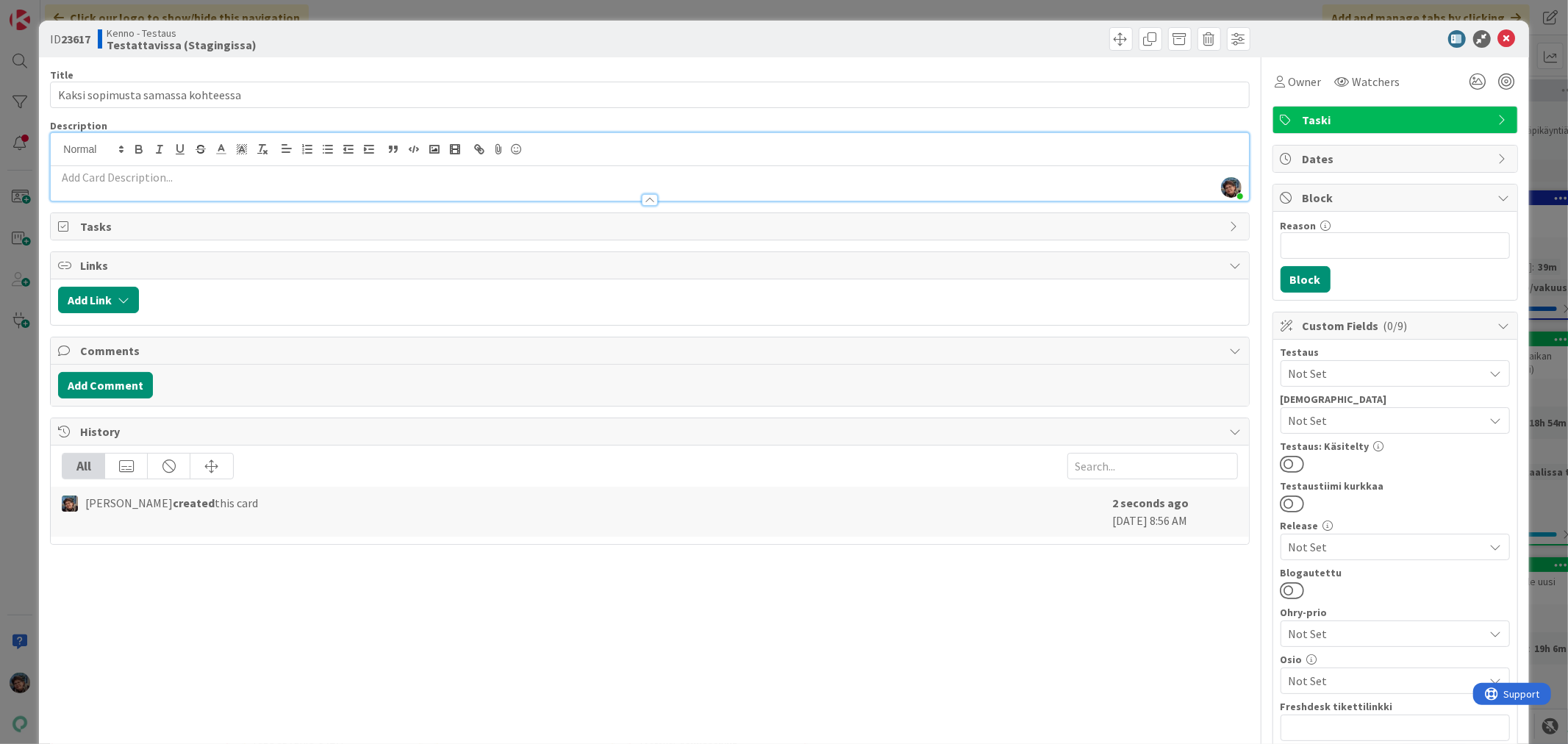
click at [304, 180] on p at bounding box center [649, 177] width 1183 height 17
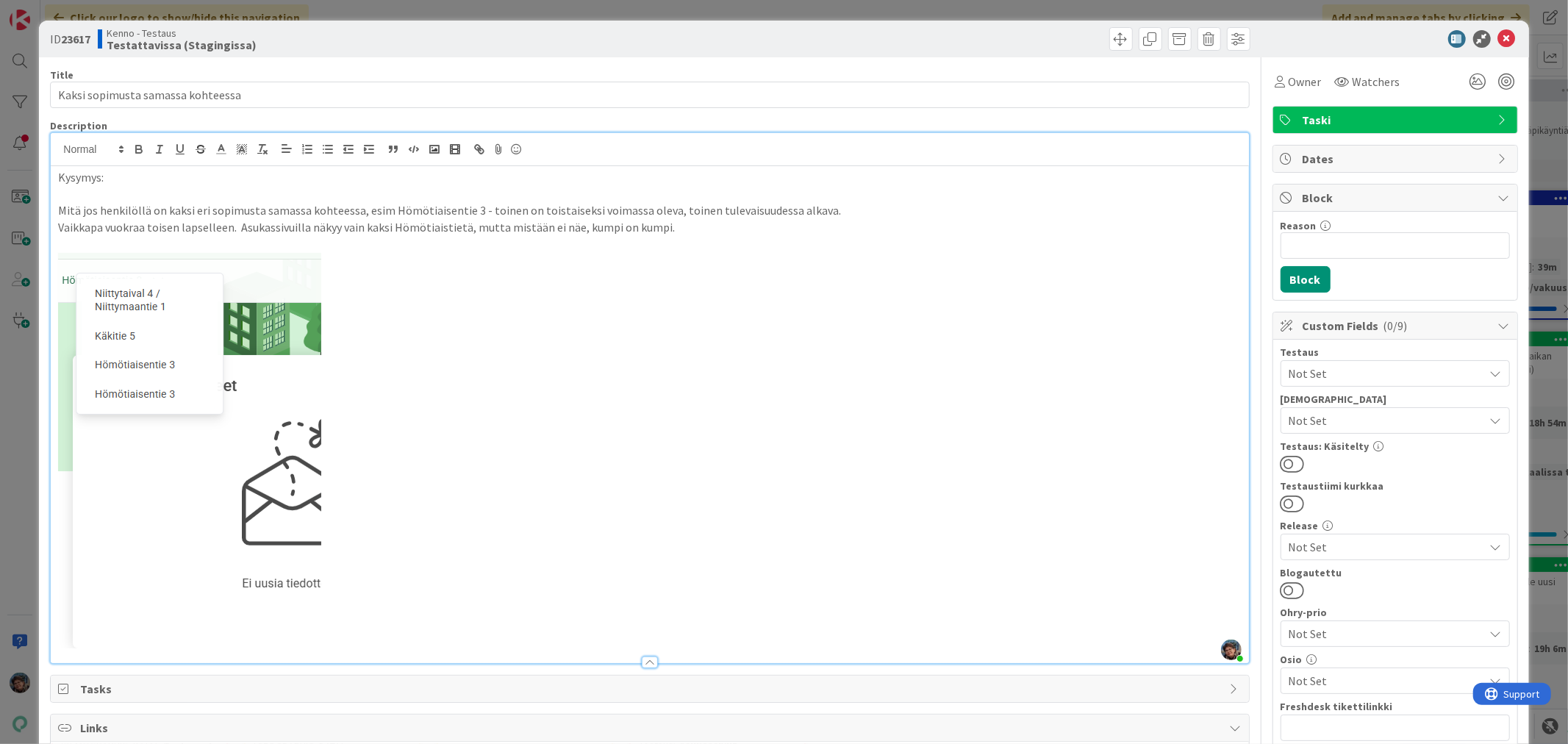
click at [685, 230] on p "Vaikkapa vuokraa toisen lapselleen. Asukassivuilla näkyy vain kaksi Hömötiaisti…" at bounding box center [649, 227] width 1183 height 17
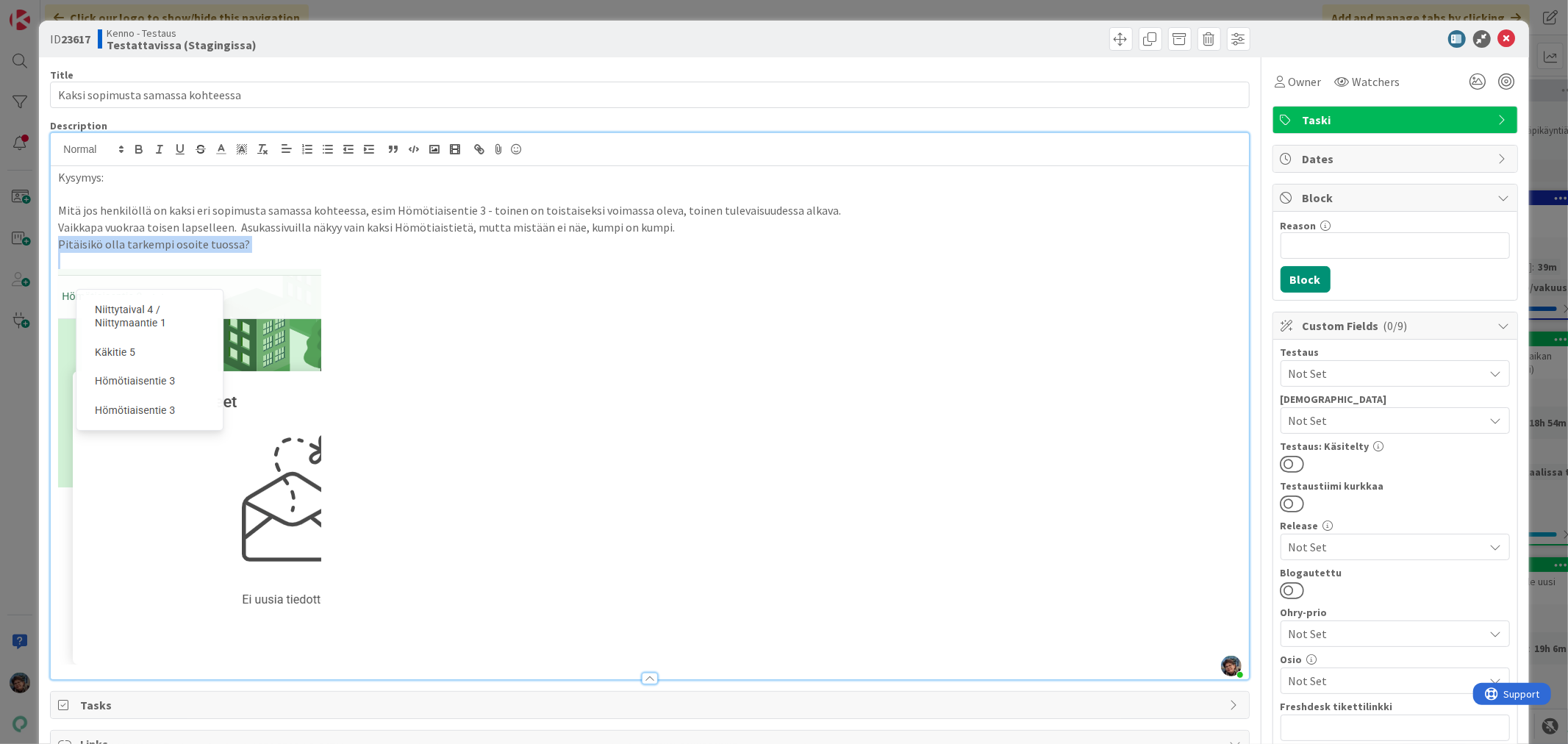
drag, startPoint x: 59, startPoint y: 243, endPoint x: 217, endPoint y: 255, distance: 158.5
click at [217, 255] on div "Kysymys: Mitä jos henkilöllä on kaksi eri sopimusta samassa kohteessa, esim Höm…" at bounding box center [649, 423] width 1198 height 513
click at [142, 147] on icon "button" at bounding box center [139, 149] width 13 height 13
click at [1273, 72] on div "Owner" at bounding box center [1298, 81] width 52 height 27
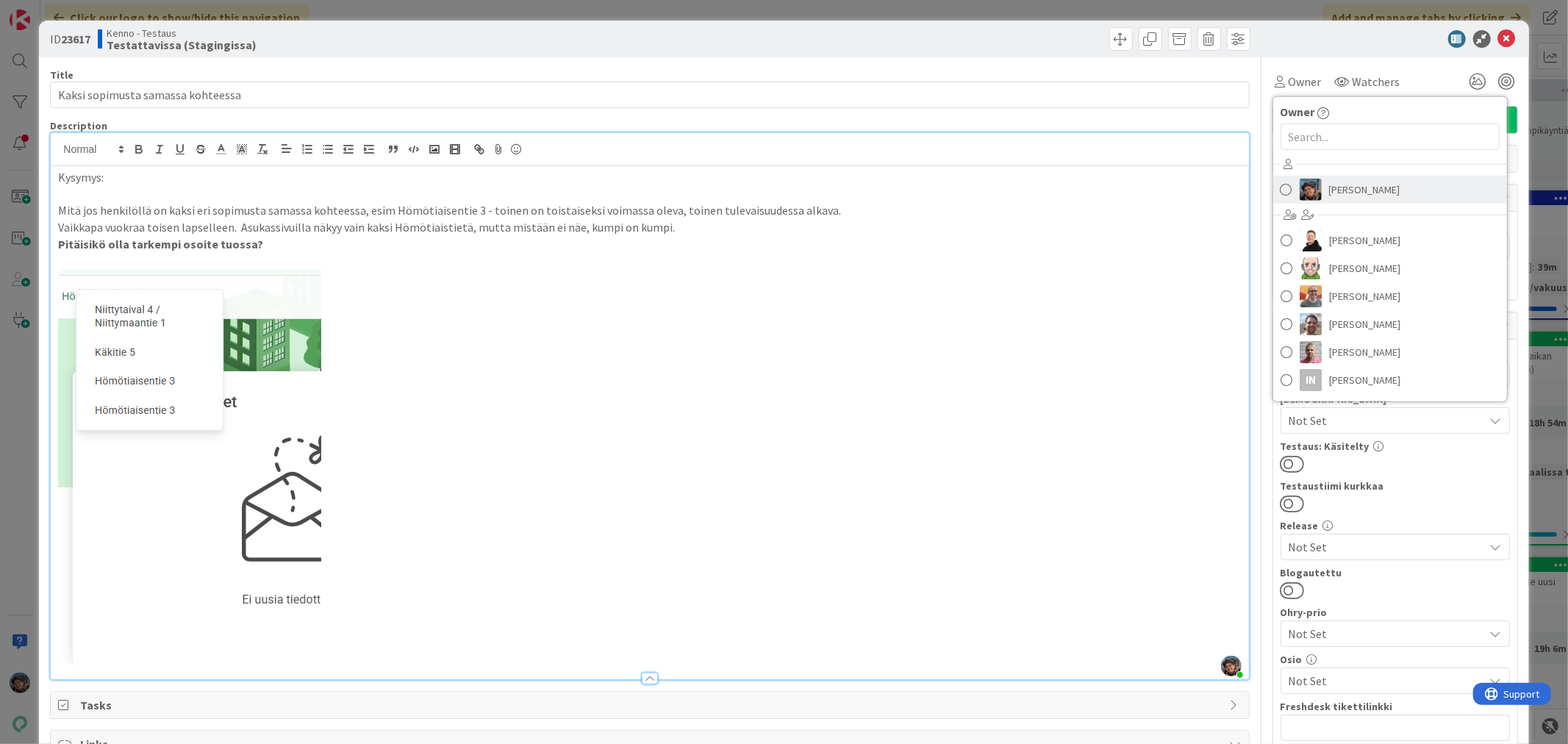
click at [1280, 189] on span at bounding box center [1286, 189] width 12 height 22
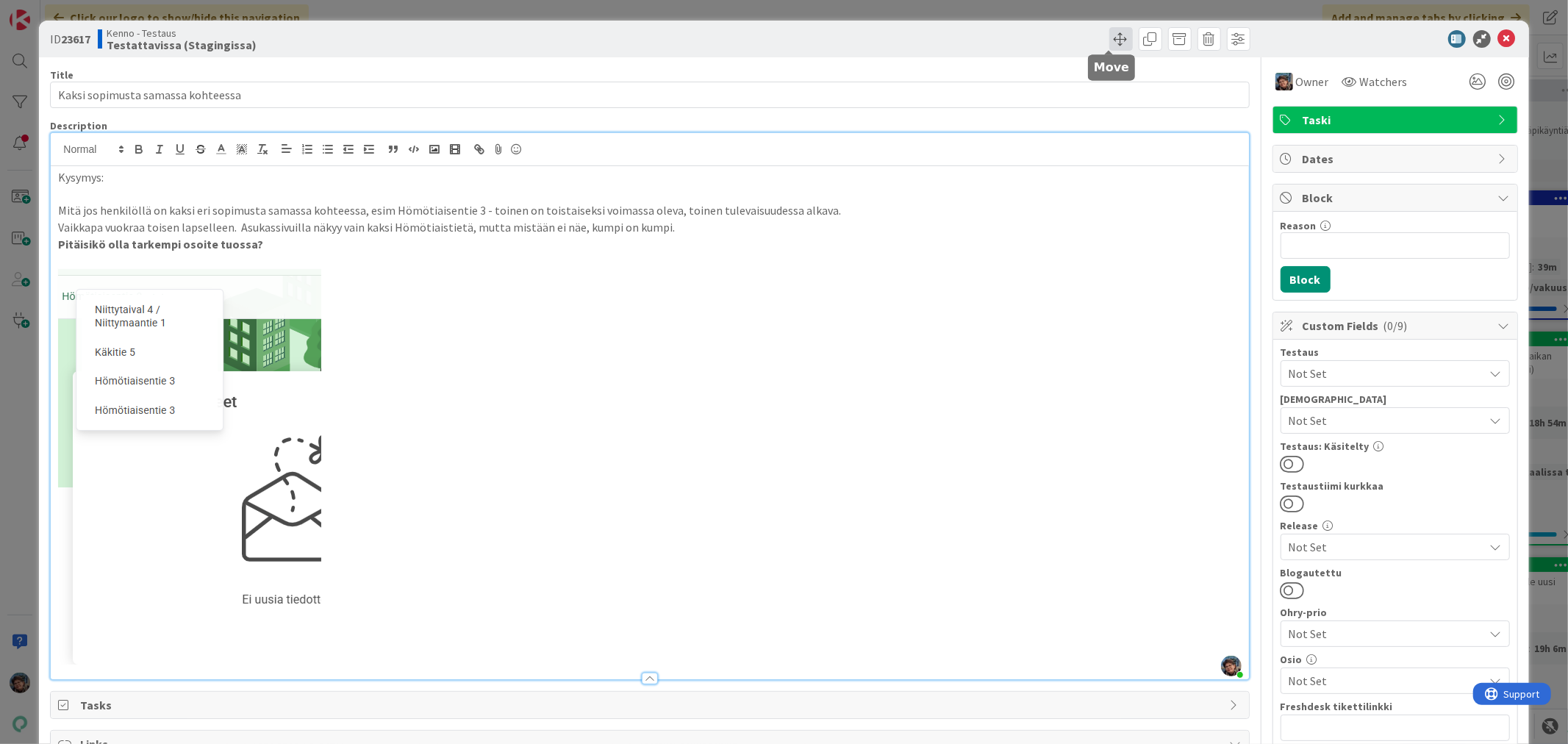
click at [1111, 39] on span at bounding box center [1122, 39] width 24 height 24
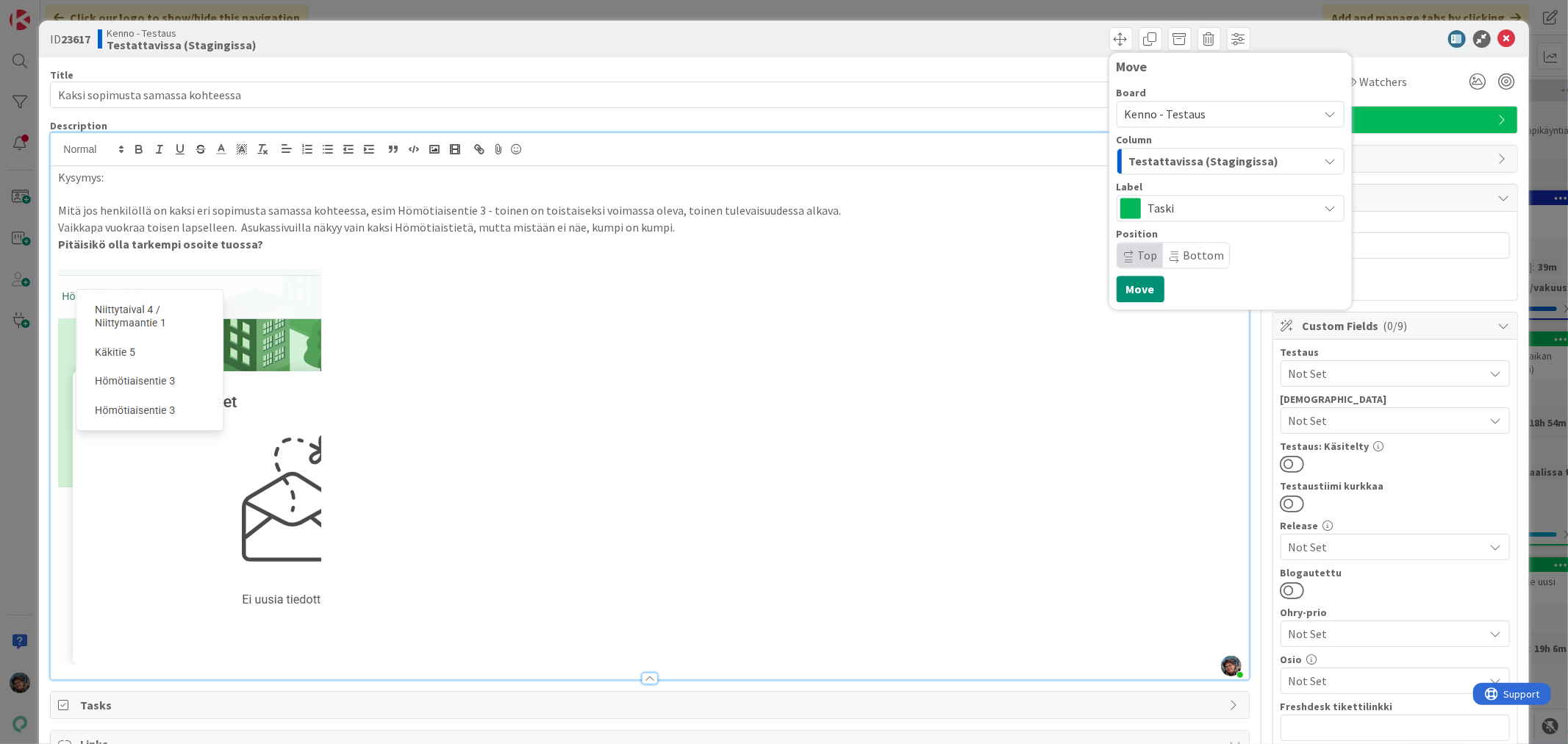
click at [1150, 156] on span "Testattavissa (Stagingissa)" at bounding box center [1203, 161] width 150 height 19
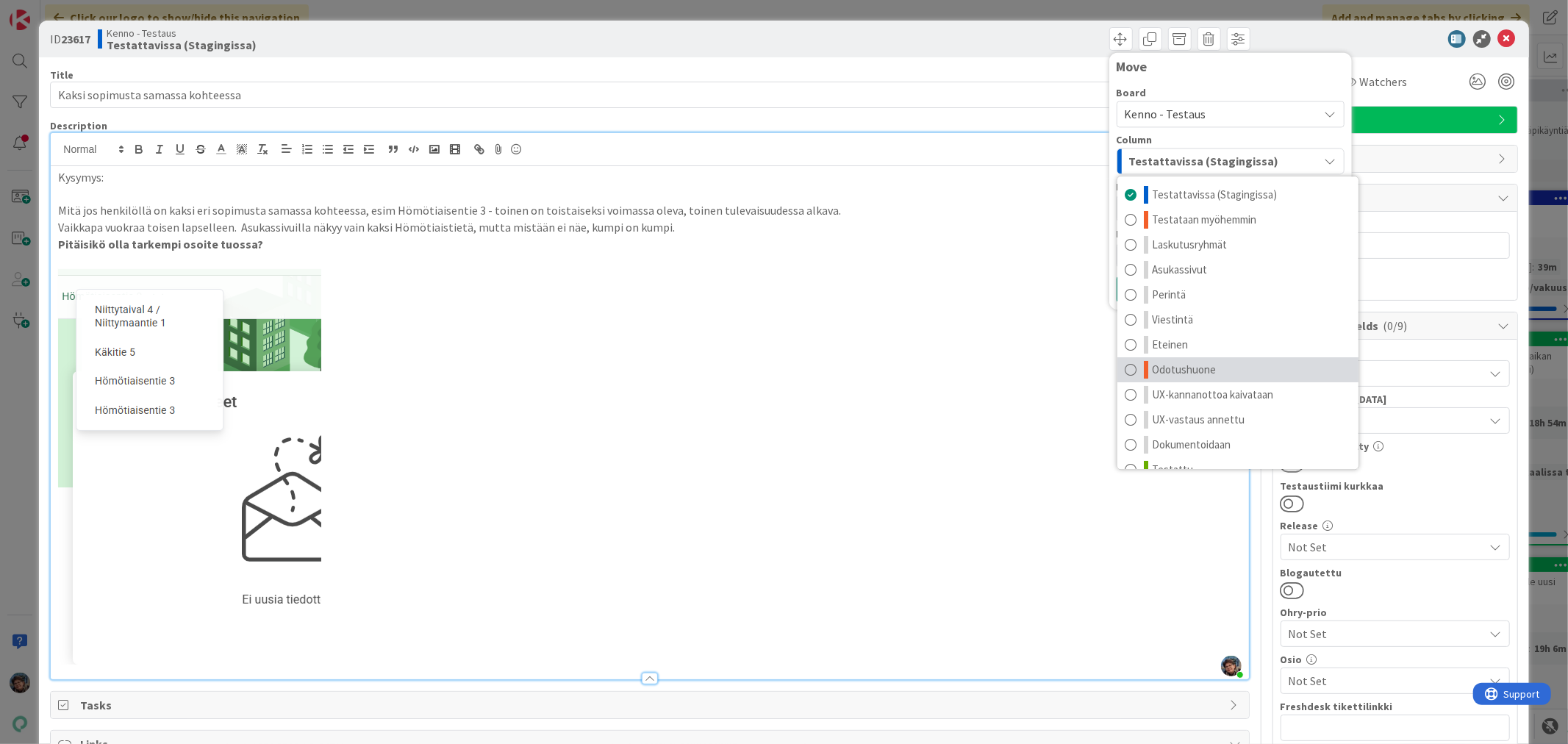
click at [1195, 362] on span "Odotushuone" at bounding box center [1184, 369] width 64 height 17
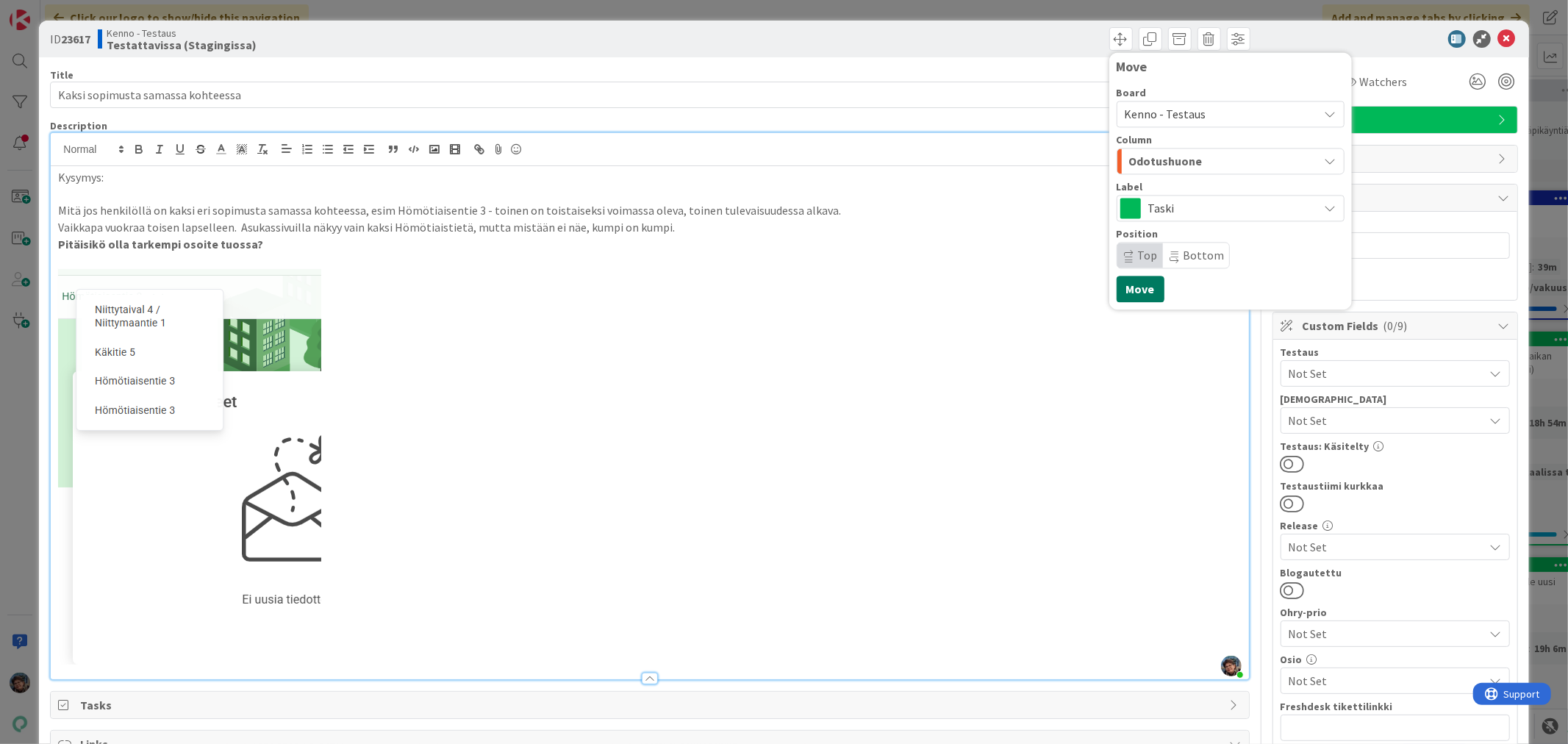
click at [1124, 285] on button "Move" at bounding box center [1141, 288] width 48 height 27
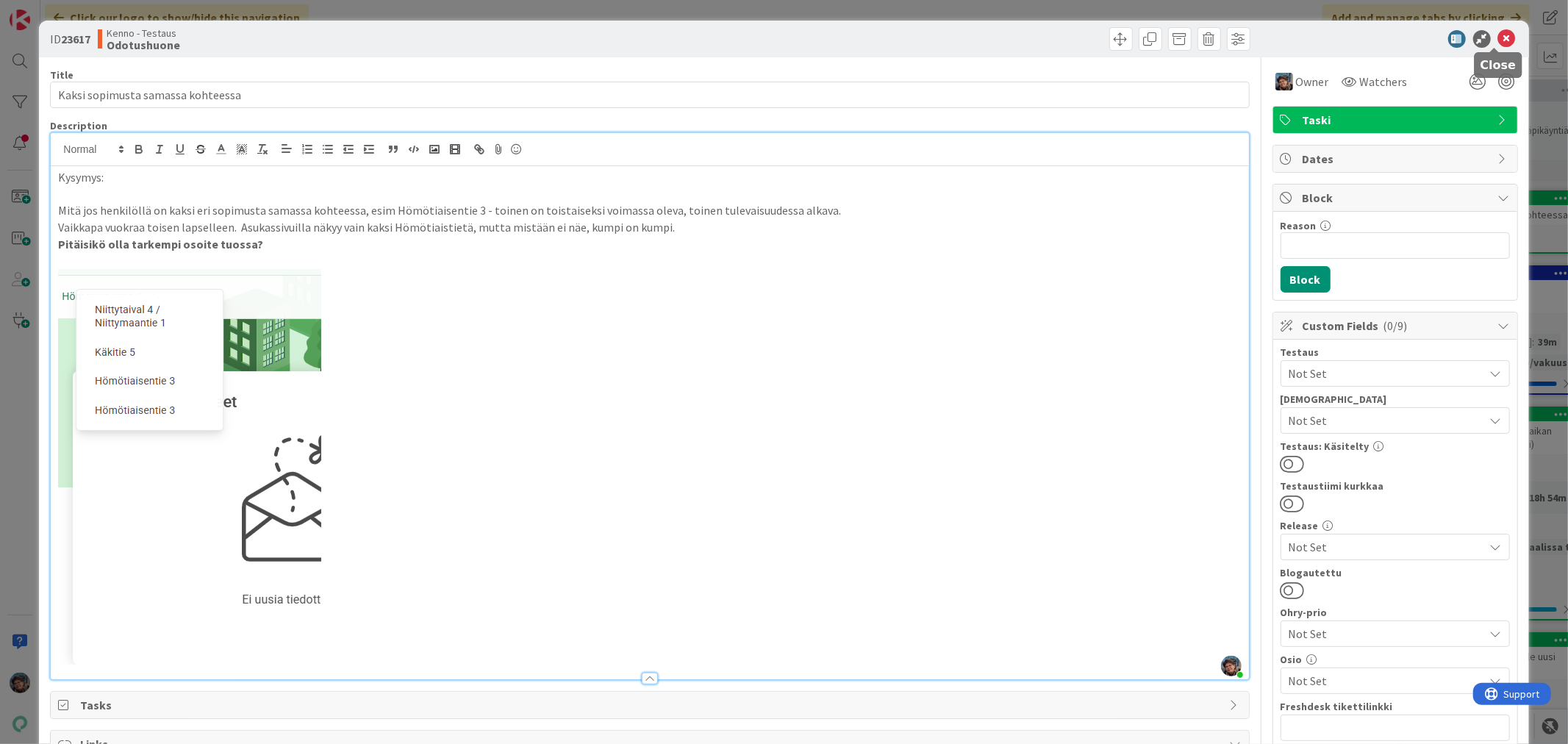
click at [1498, 40] on icon at bounding box center [1506, 39] width 17 height 17
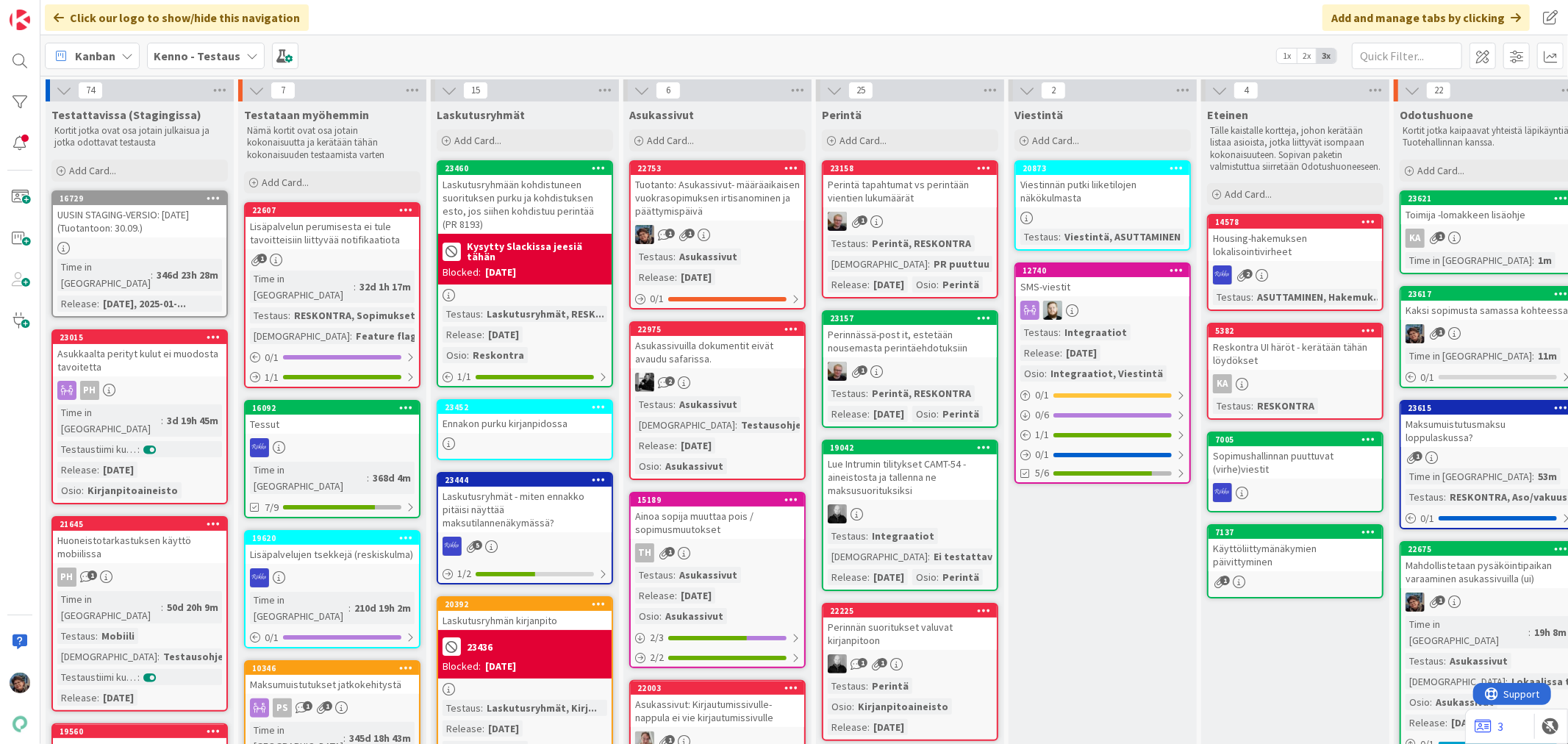
click at [1464, 336] on div "1" at bounding box center [1487, 333] width 174 height 19
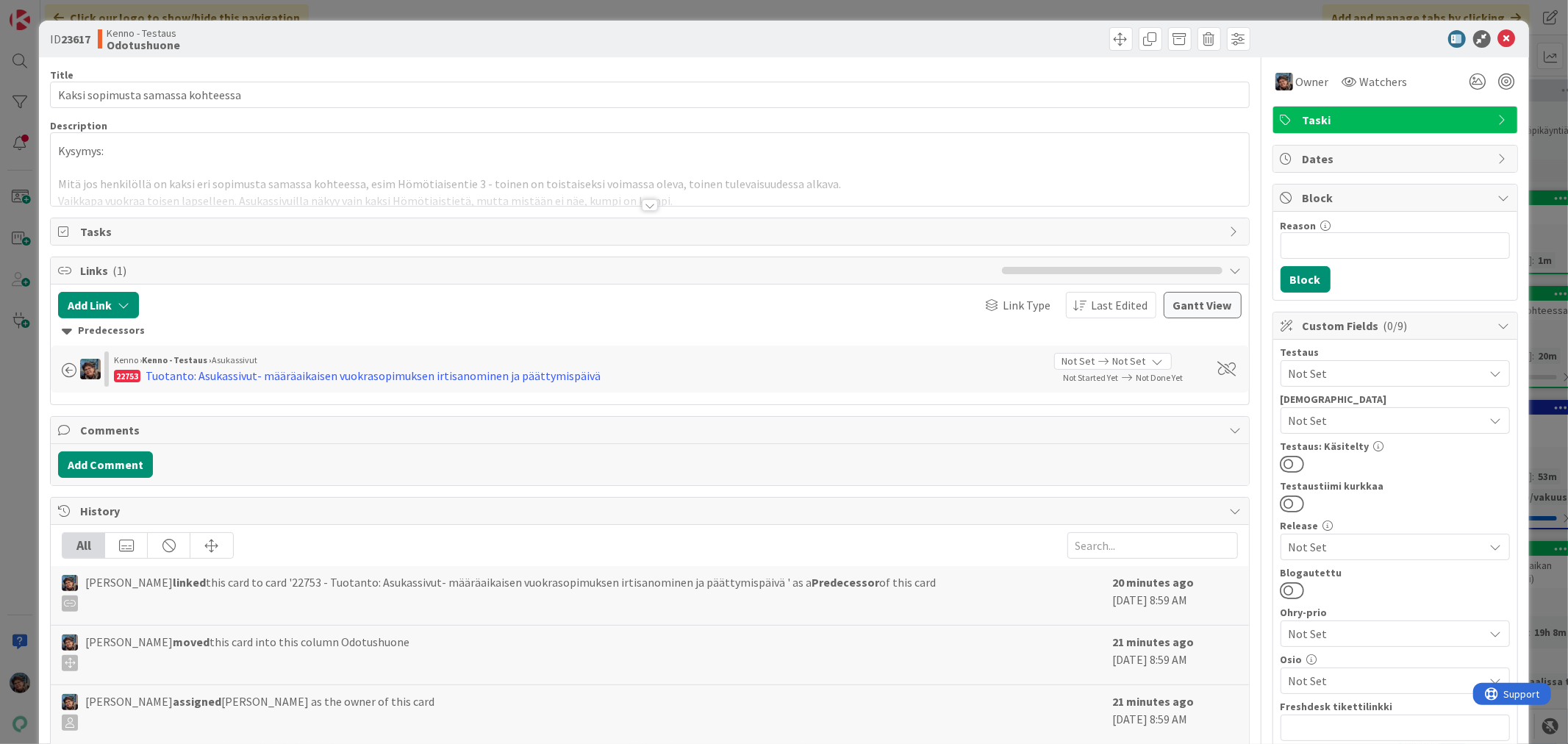
click at [642, 204] on div at bounding box center [650, 205] width 17 height 12
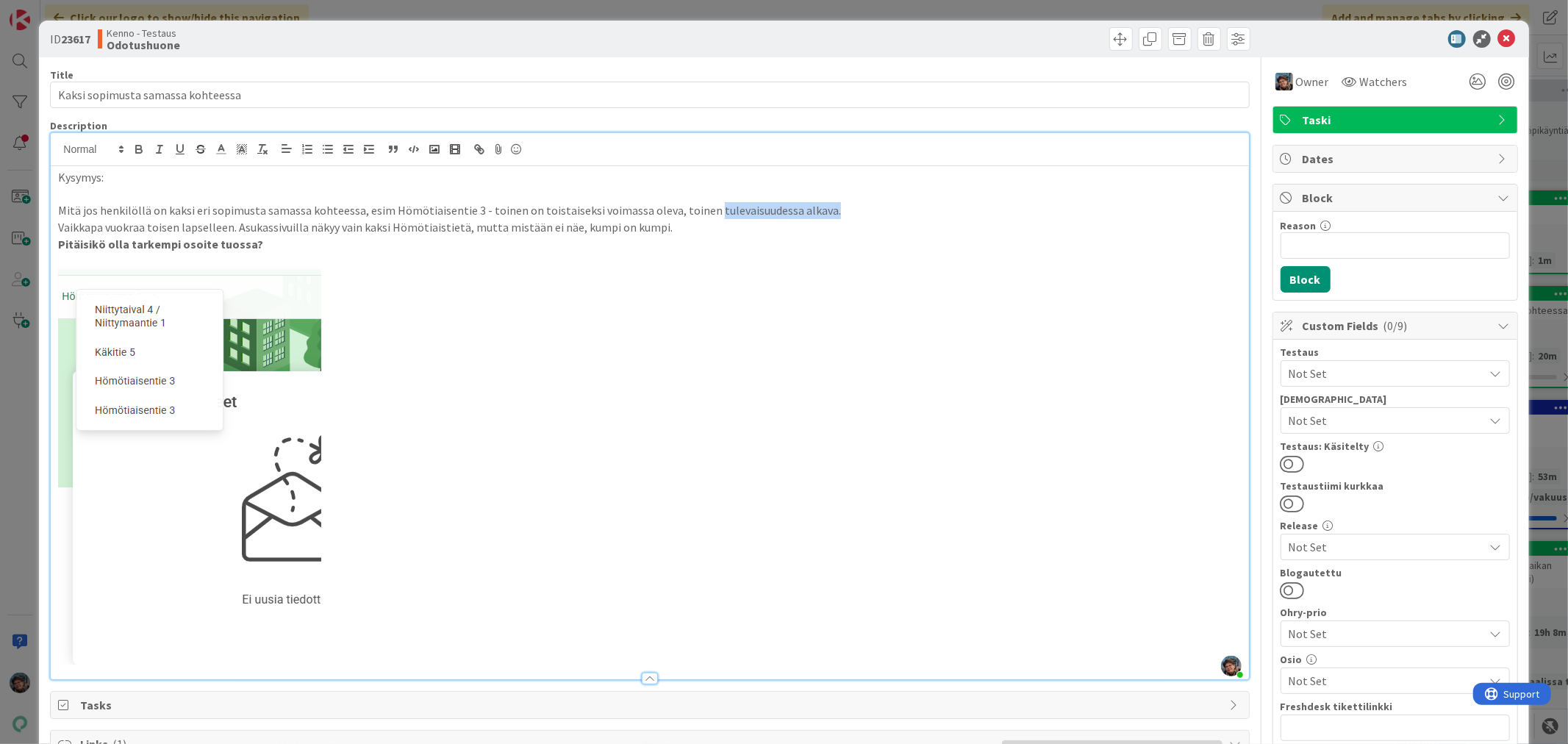
drag, startPoint x: 698, startPoint y: 209, endPoint x: 830, endPoint y: 211, distance: 132.0
click at [830, 211] on p "Mitä jos henkilöllä on kaksi eri sopimusta samassa kohteessa, esim Hömötiaisent…" at bounding box center [649, 210] width 1183 height 17
drag, startPoint x: 57, startPoint y: 229, endPoint x: 237, endPoint y: 230, distance: 180.0
click at [237, 230] on div "Kysymys: Mitä jos henkilöllä on kaksi eri sopimusta samassa kohteessa, esim Höm…" at bounding box center [649, 423] width 1198 height 513
drag, startPoint x: 340, startPoint y: 414, endPoint x: 265, endPoint y: 425, distance: 75.8
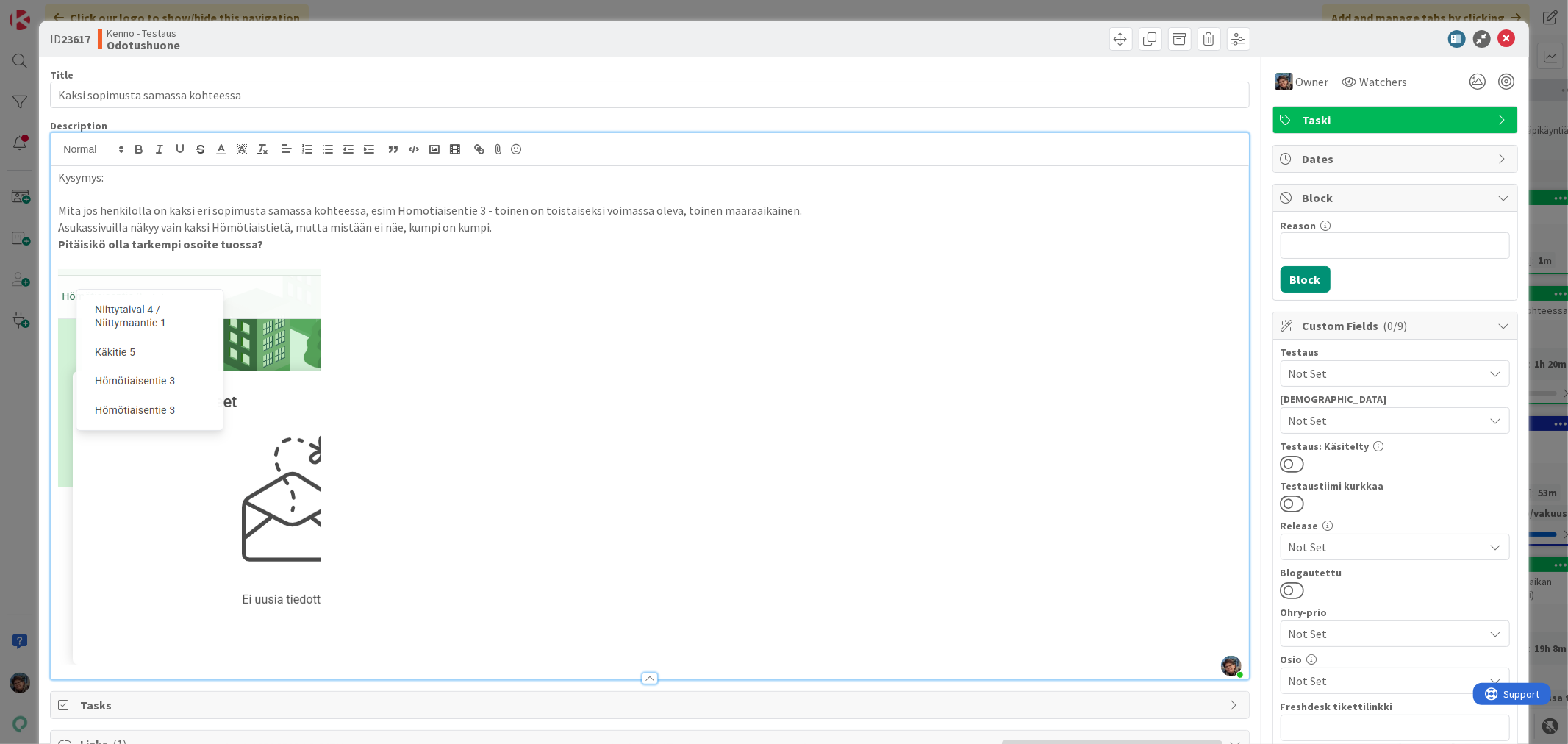
click at [267, 425] on p at bounding box center [649, 467] width 1183 height 396
drag, startPoint x: 223, startPoint y: 427, endPoint x: 253, endPoint y: 429, distance: 30.1
click at [253, 429] on img at bounding box center [189, 467] width 264 height 396
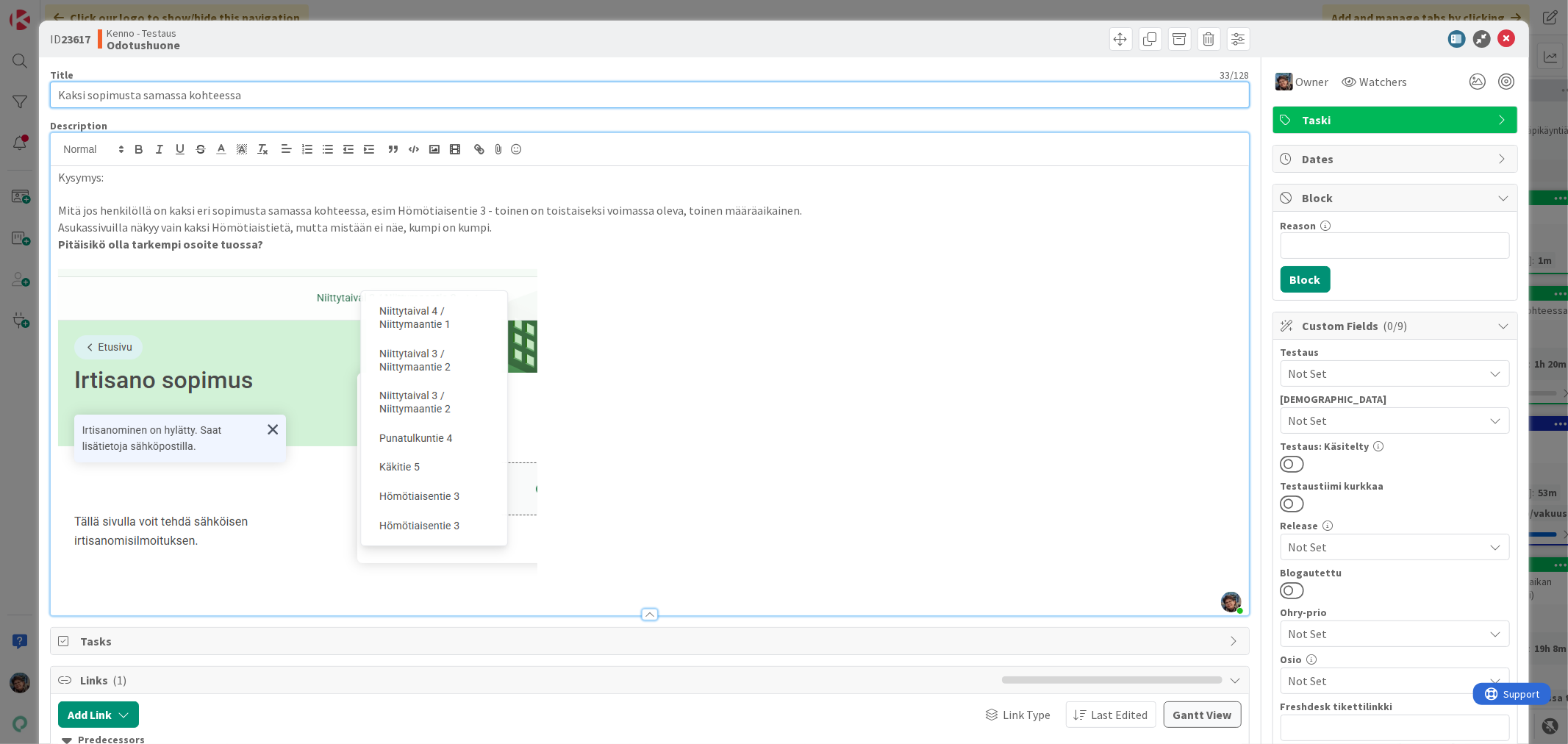
click at [79, 89] on input "Kaksi sopimusta samassa kohteessa" at bounding box center [649, 95] width 1199 height 27
drag, startPoint x: 135, startPoint y: 90, endPoint x: 26, endPoint y: 81, distance: 109.4
click at [39, 90] on div "ID 23617 Kenno - Testaus Odotushuone Title 33 / 128 Kaksi sopimusta samassa koh…" at bounding box center [783, 677] width 1489 height 1313
type input "Useampi sopimus samassa kohteessa"
click at [1498, 39] on icon at bounding box center [1506, 39] width 17 height 17
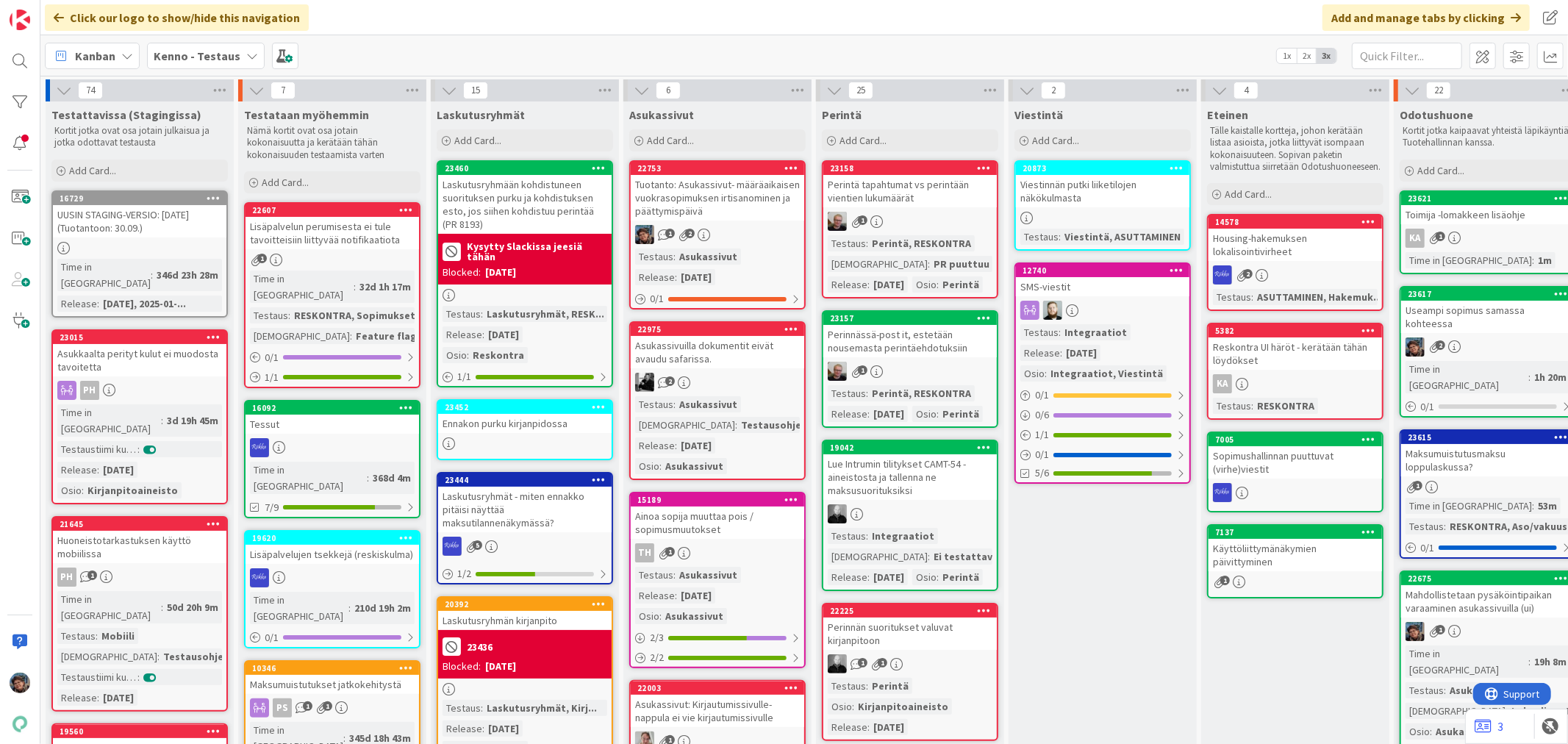
click at [771, 238] on div "1 2" at bounding box center [717, 234] width 174 height 19
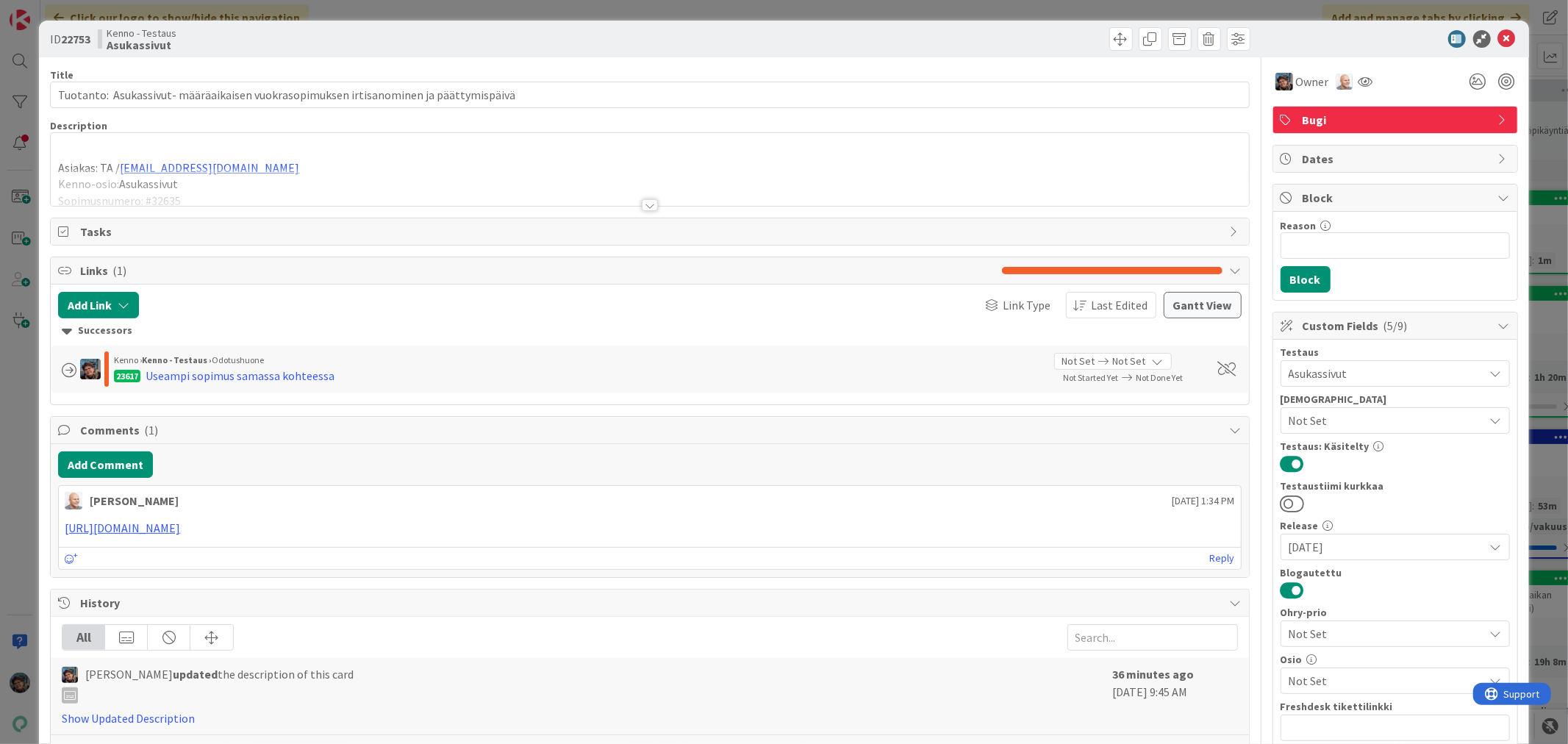
click at [649, 209] on div at bounding box center [650, 205] width 17 height 12
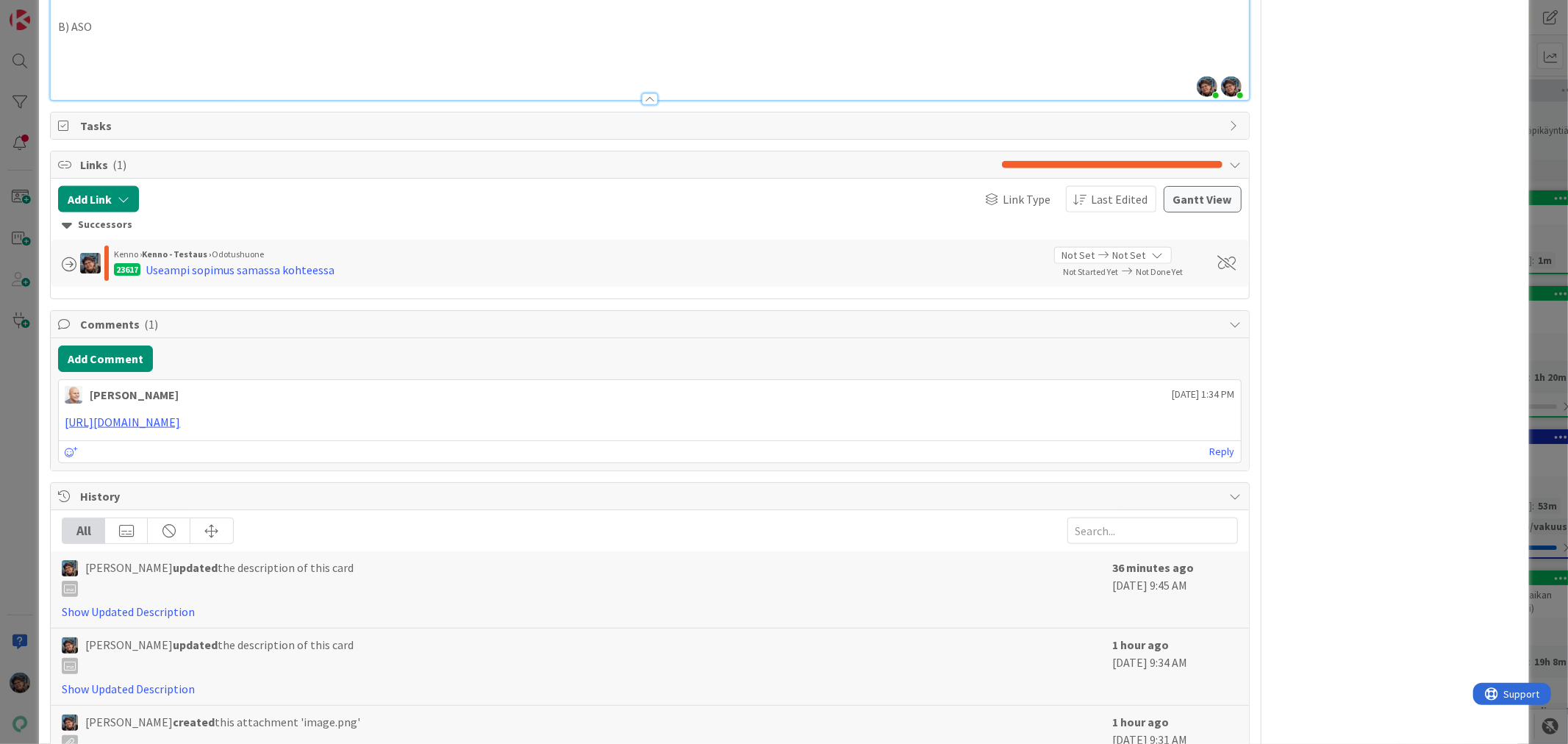
scroll to position [1551, 0]
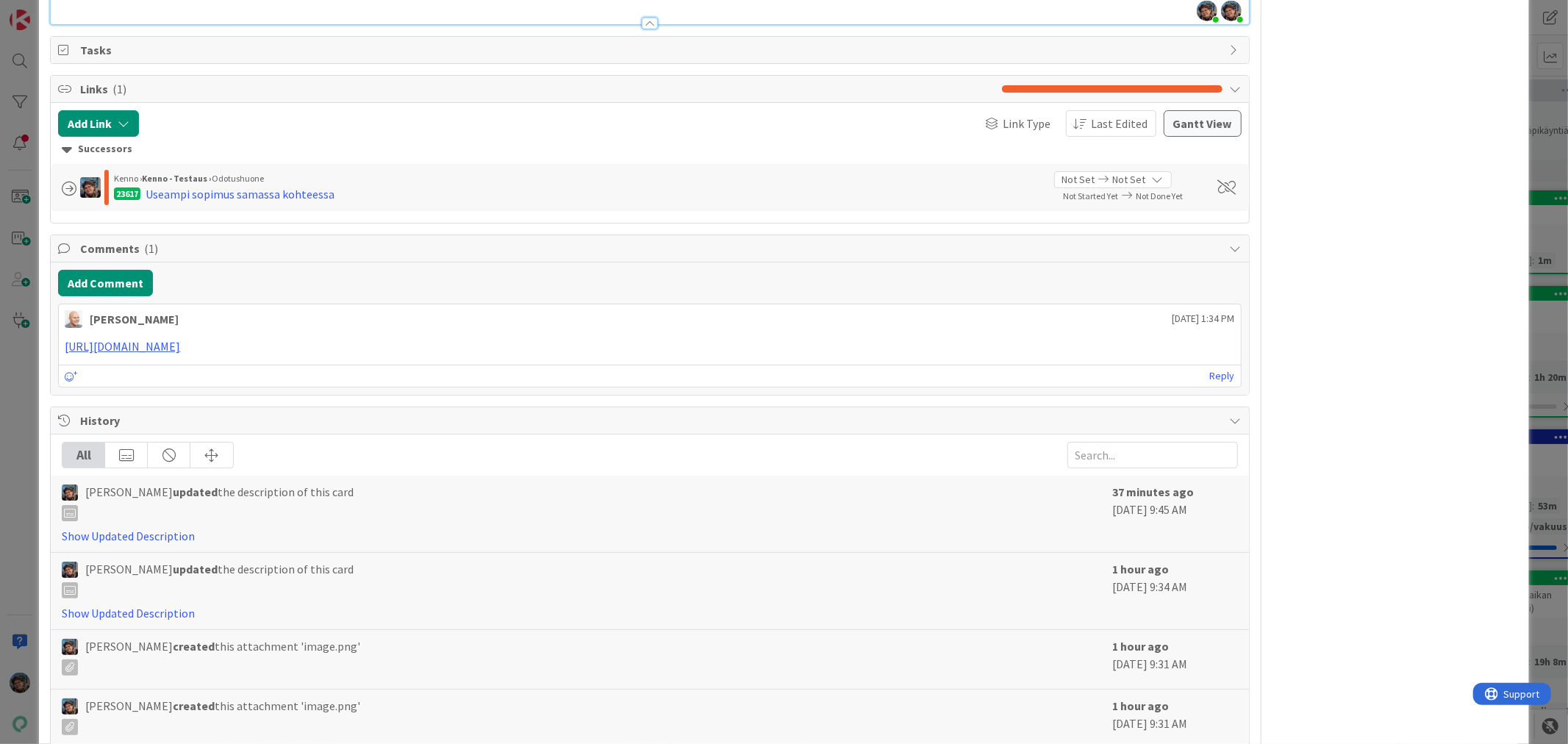
scroll to position [1143, 0]
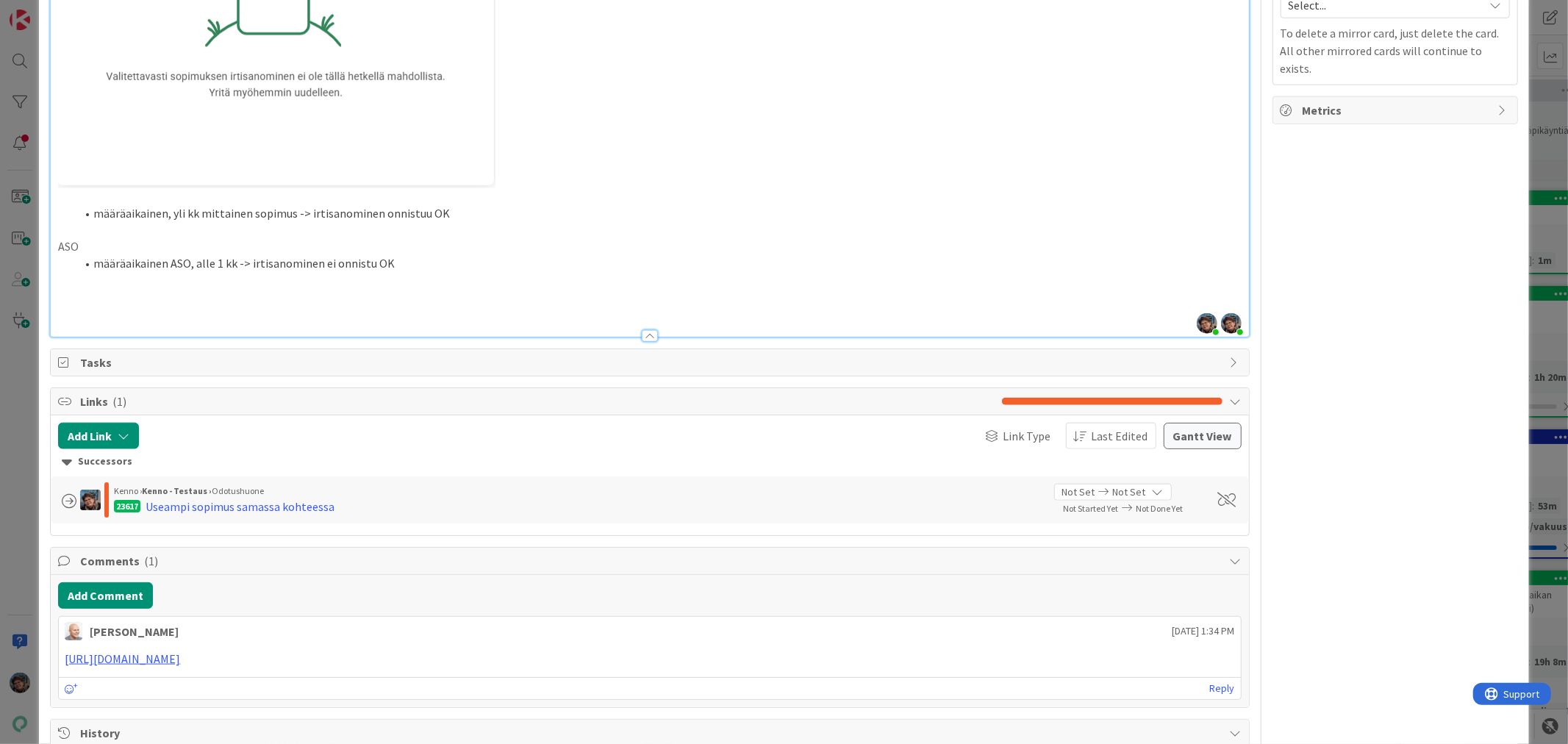
drag, startPoint x: 55, startPoint y: 221, endPoint x: 73, endPoint y: 219, distance: 18.1
drag, startPoint x: 53, startPoint y: 285, endPoint x: 79, endPoint y: 284, distance: 26.0
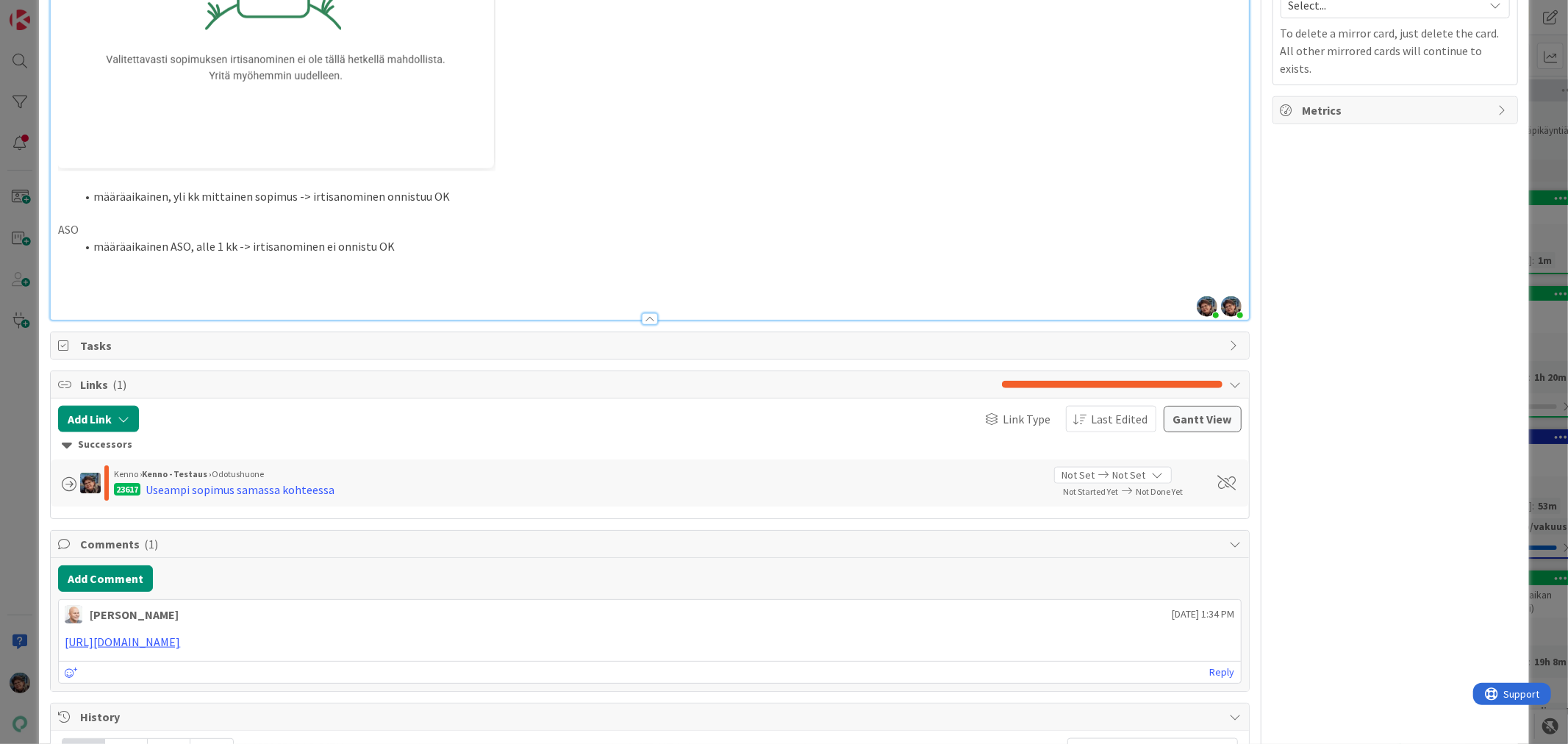
drag, startPoint x: 55, startPoint y: 317, endPoint x: 90, endPoint y: 319, distance: 35.1
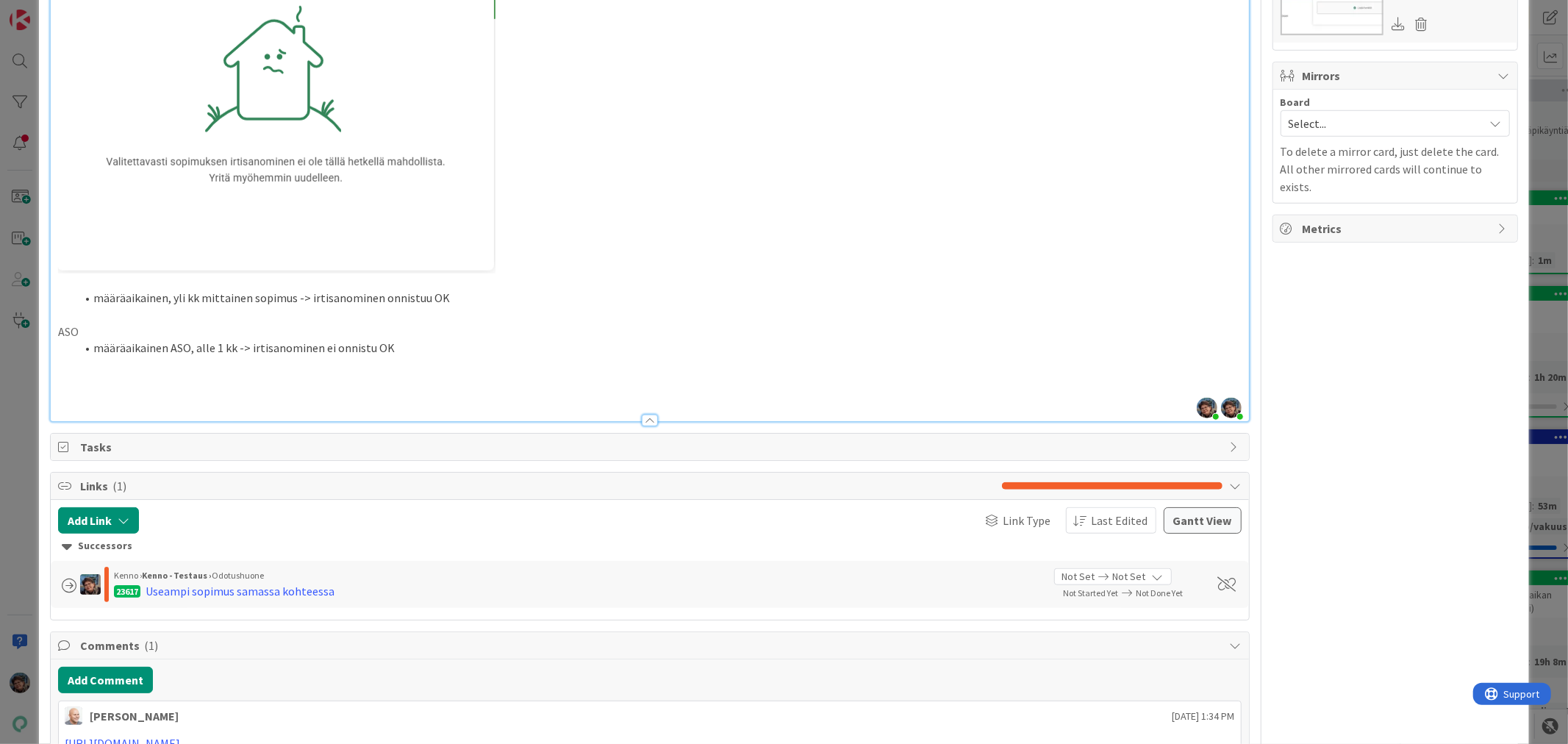
scroll to position [1062, 0]
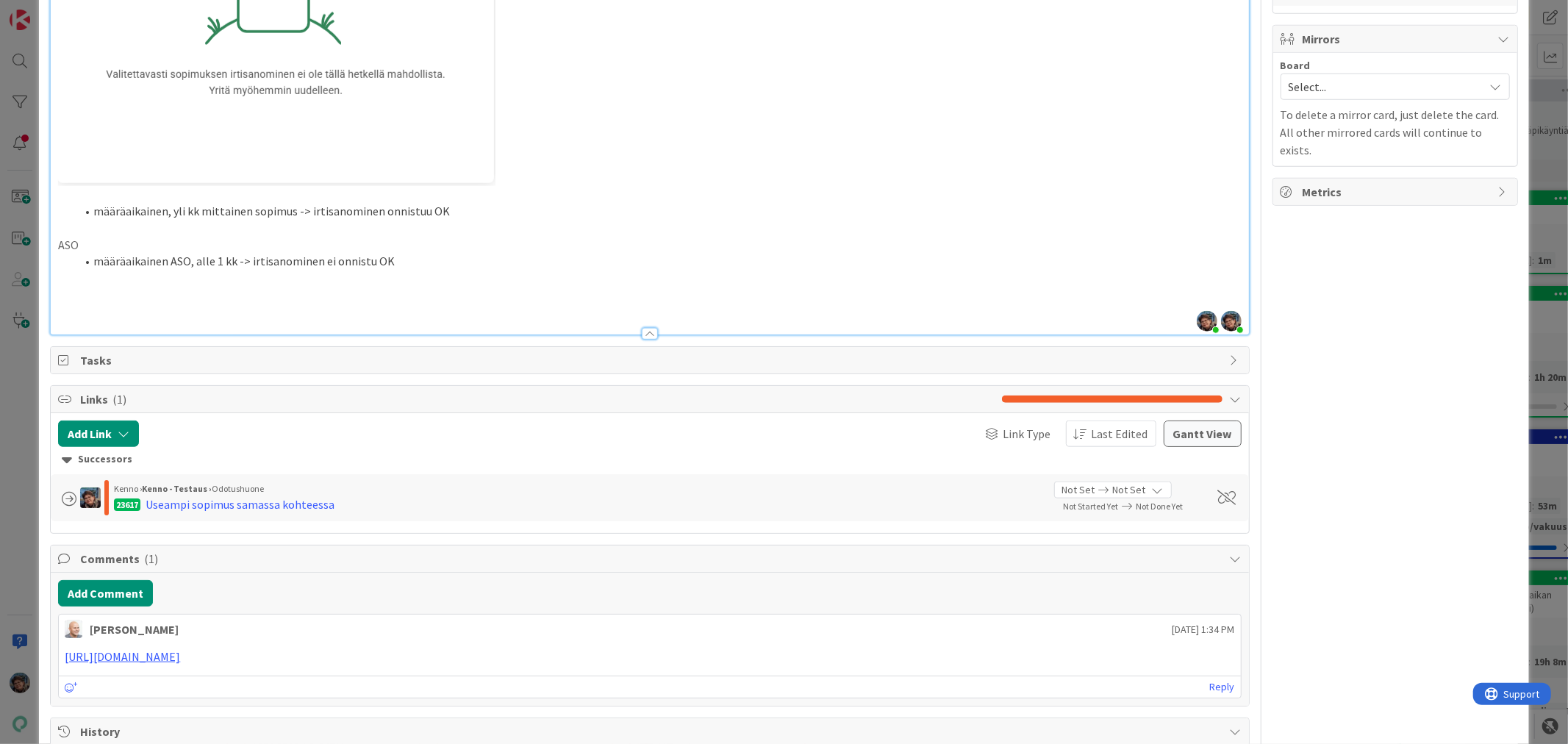
scroll to position [1306, 0]
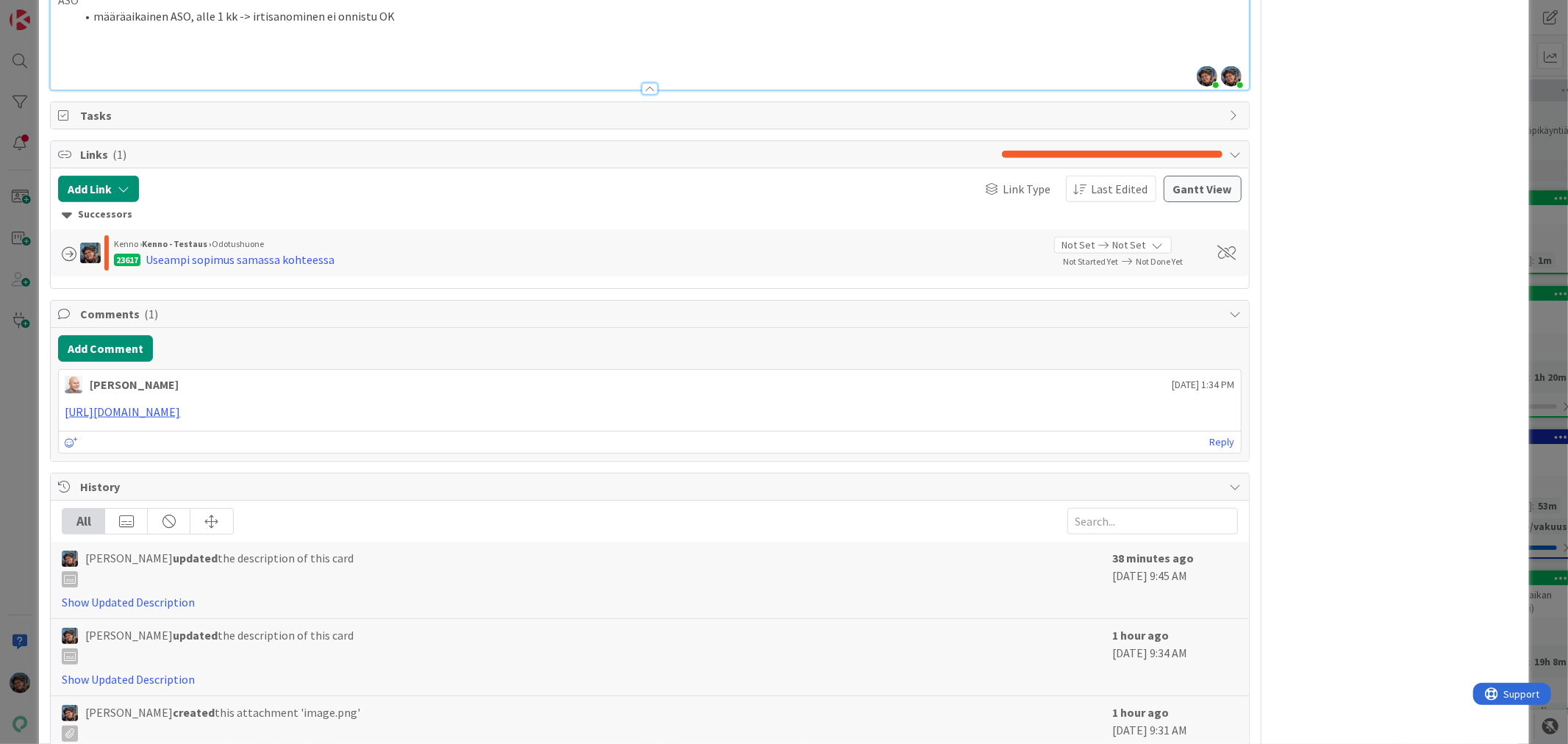
drag, startPoint x: 75, startPoint y: 466, endPoint x: 499, endPoint y: 473, distance: 424.1
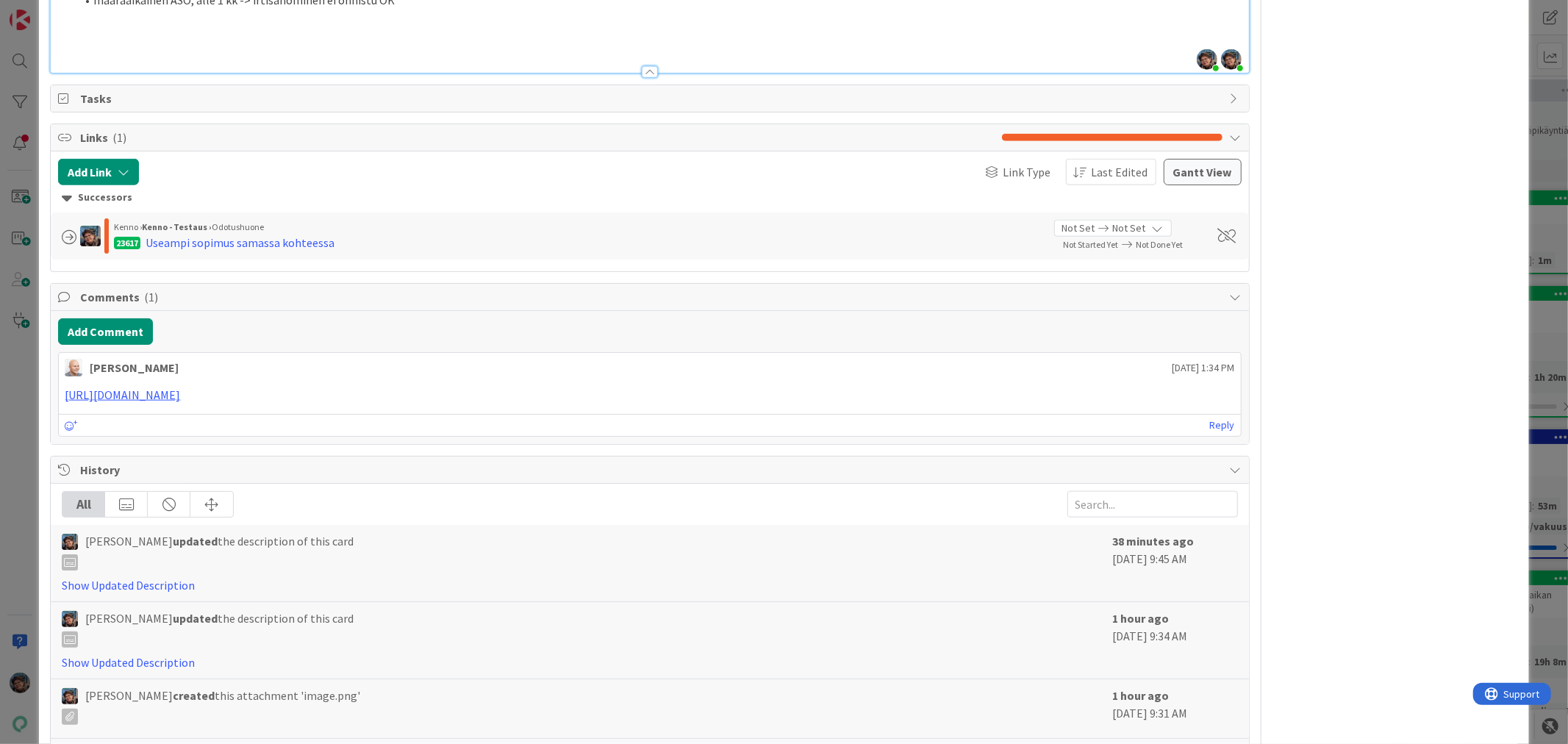
drag, startPoint x: 92, startPoint y: 89, endPoint x: 451, endPoint y: 92, distance: 359.0
copy li "määräaikainen, yli kk mittainen sopimus -> irtisanominen onnistuu OK"
click at [96, 25] on p at bounding box center [649, 17] width 1183 height 17
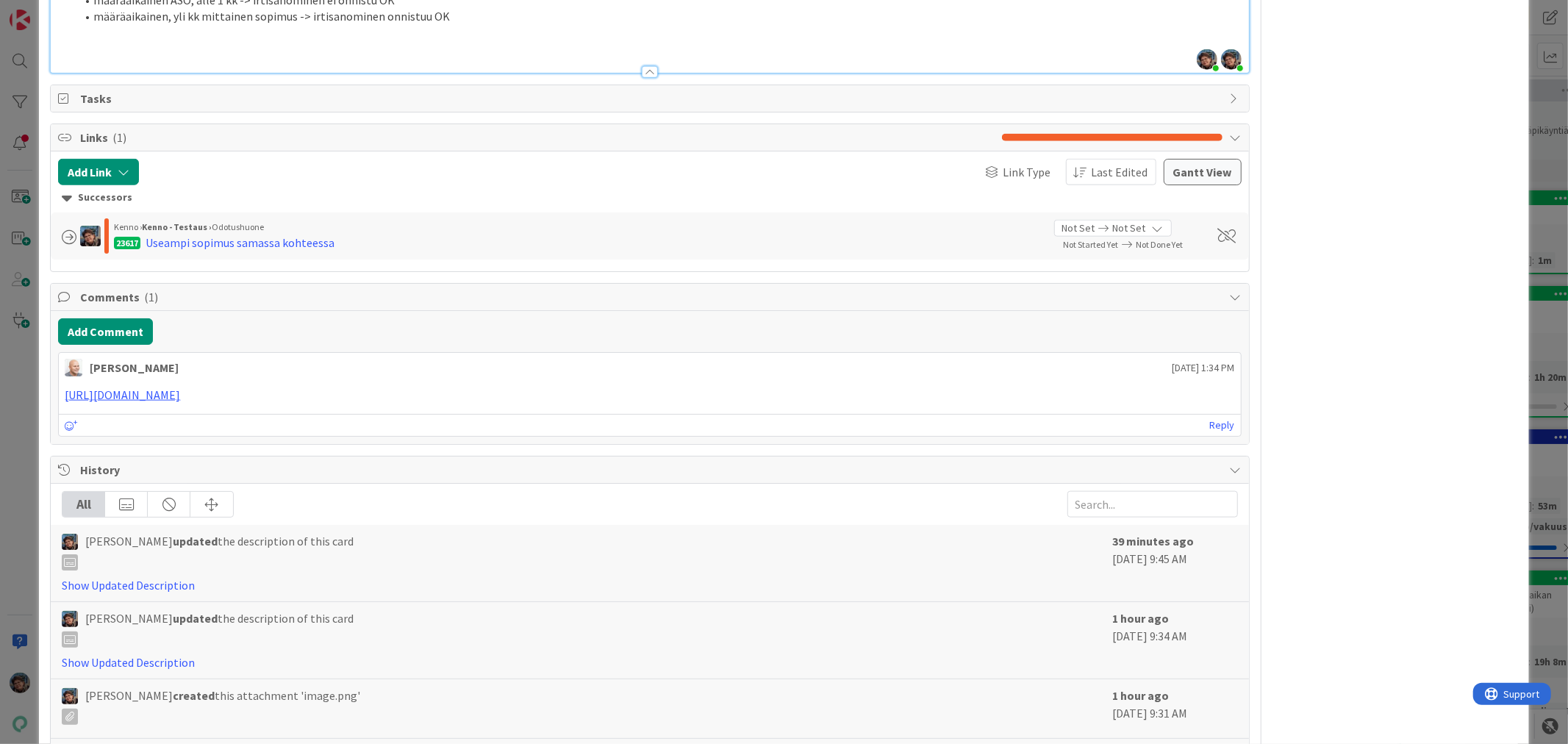
drag, startPoint x: 92, startPoint y: 106, endPoint x: 423, endPoint y: 107, distance: 331.0
copy li "toinen, toistaiseksi voimassaoleva -> irtisanominen onnistuu OK"
click at [130, 42] on p at bounding box center [649, 33] width 1183 height 17
drag, startPoint x: 84, startPoint y: 125, endPoint x: 741, endPoint y: 277, distance: 674.4
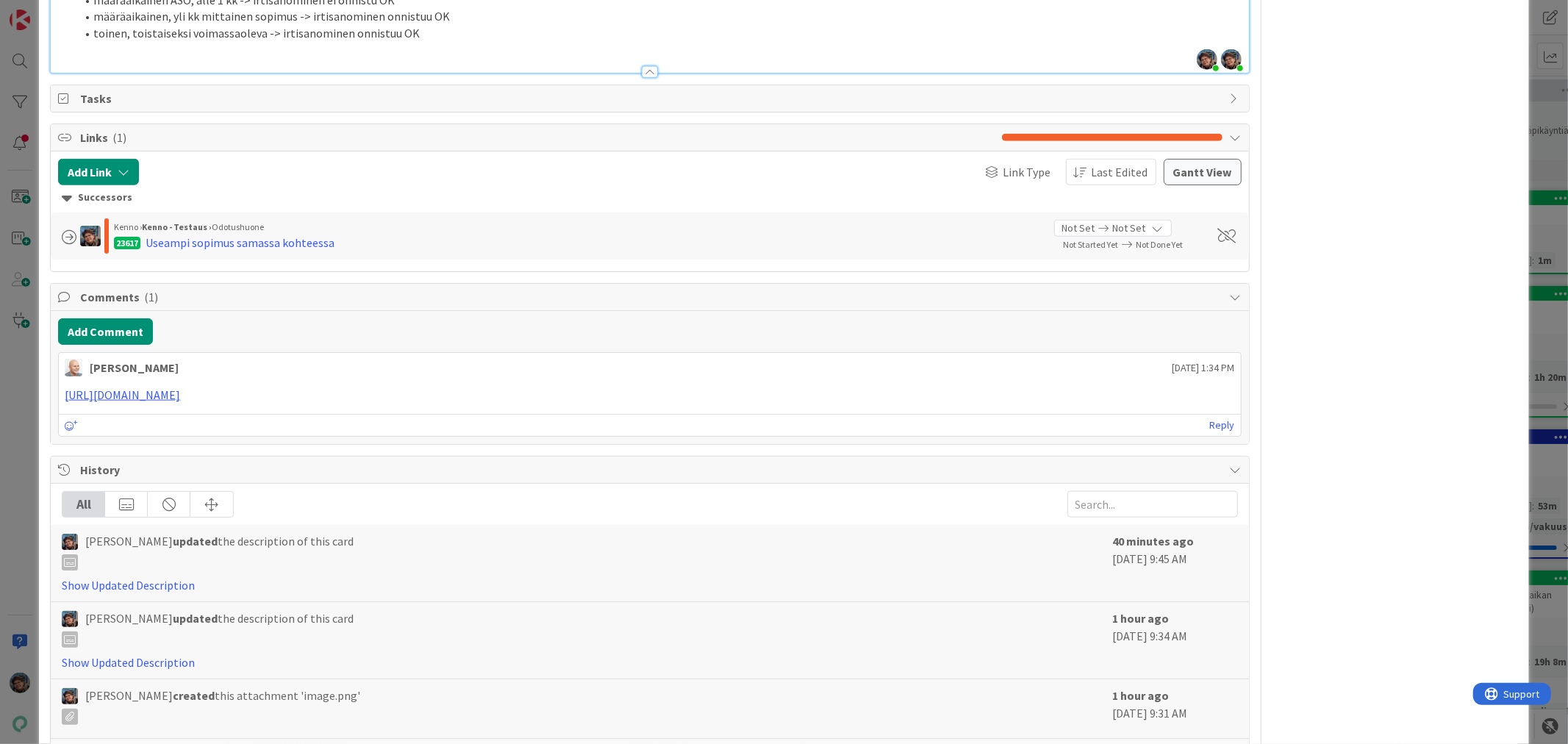
drag, startPoint x: 604, startPoint y: 187, endPoint x: 606, endPoint y: 177, distance: 10.2
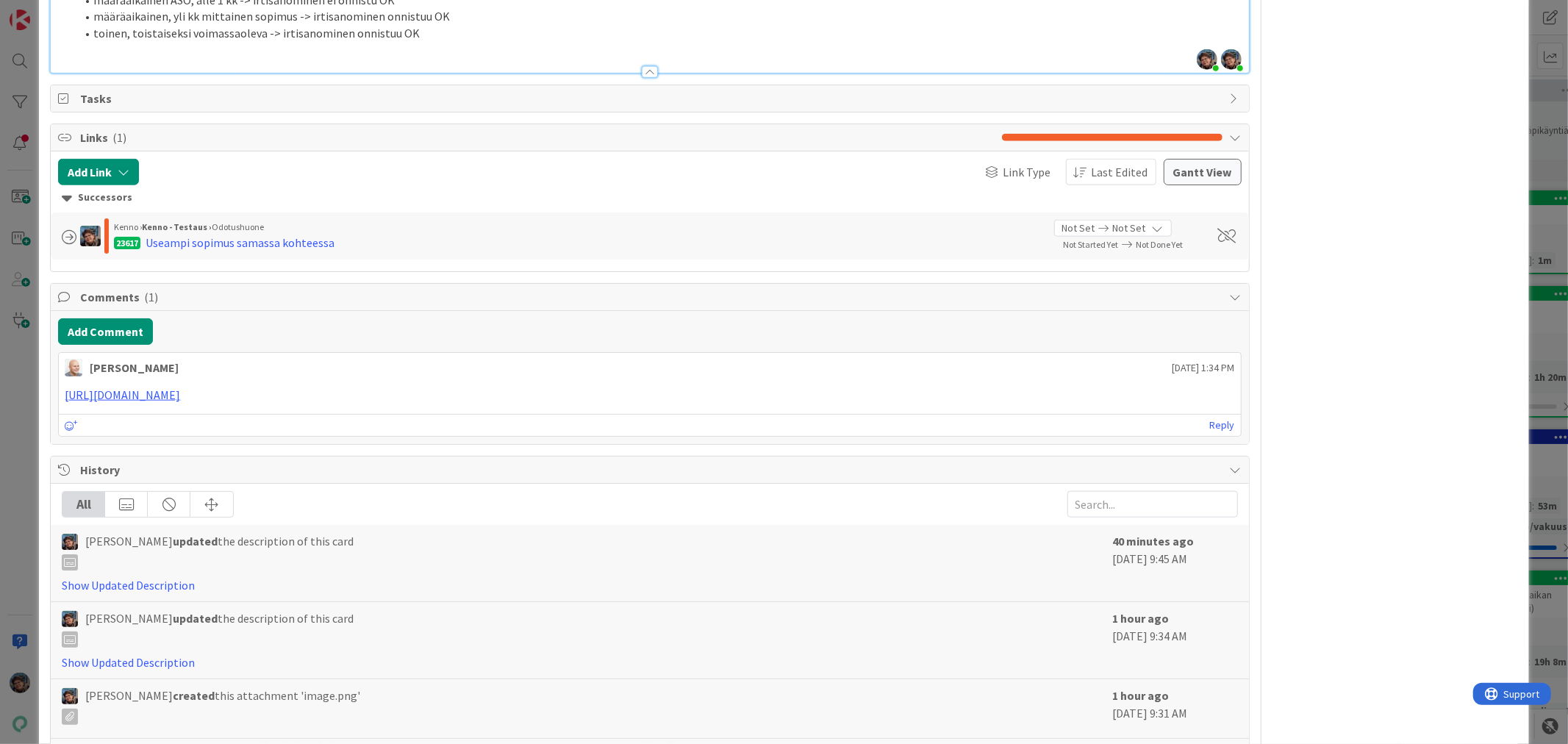
drag, startPoint x: 79, startPoint y: 121, endPoint x: 743, endPoint y: 125, distance: 664.0
copy li "tulevaisuudessa alkava sopimus -> tulee virhe, pitäisikö voida irtisanoa tuleva…"
click at [421, 42] on li "toinen, toistaiseksi voimassaoleva -> irtisanominen onnistuu OK" at bounding box center [658, 33] width 1165 height 17
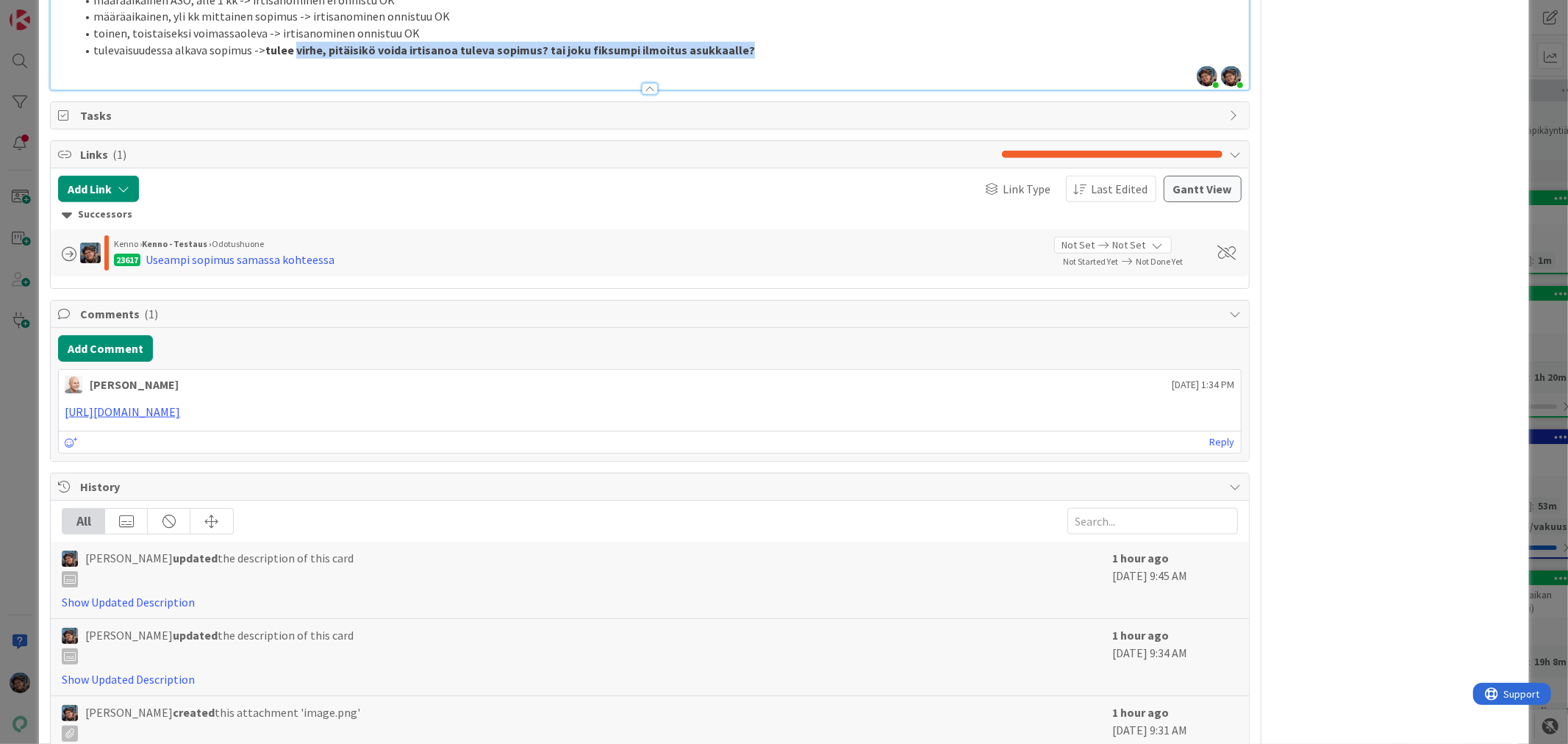
drag, startPoint x: 297, startPoint y: 554, endPoint x: 773, endPoint y: 547, distance: 476.1
click at [773, 59] on li "tulevaisuudessa alkava sopimus -> tulee virhe, pitäisikö voida irtisanoa tuleva…" at bounding box center [658, 51] width 1165 height 17
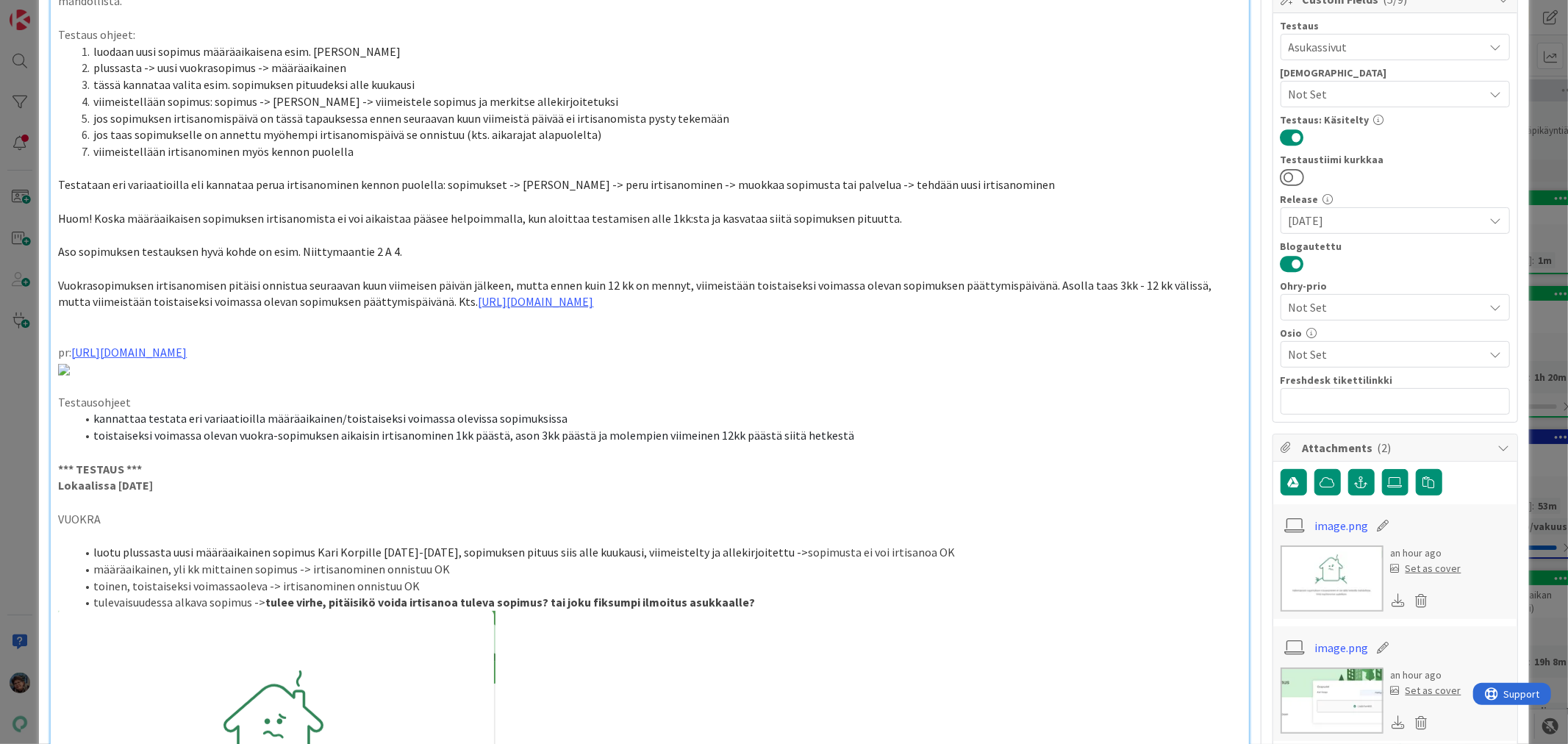
scroll to position [0, 0]
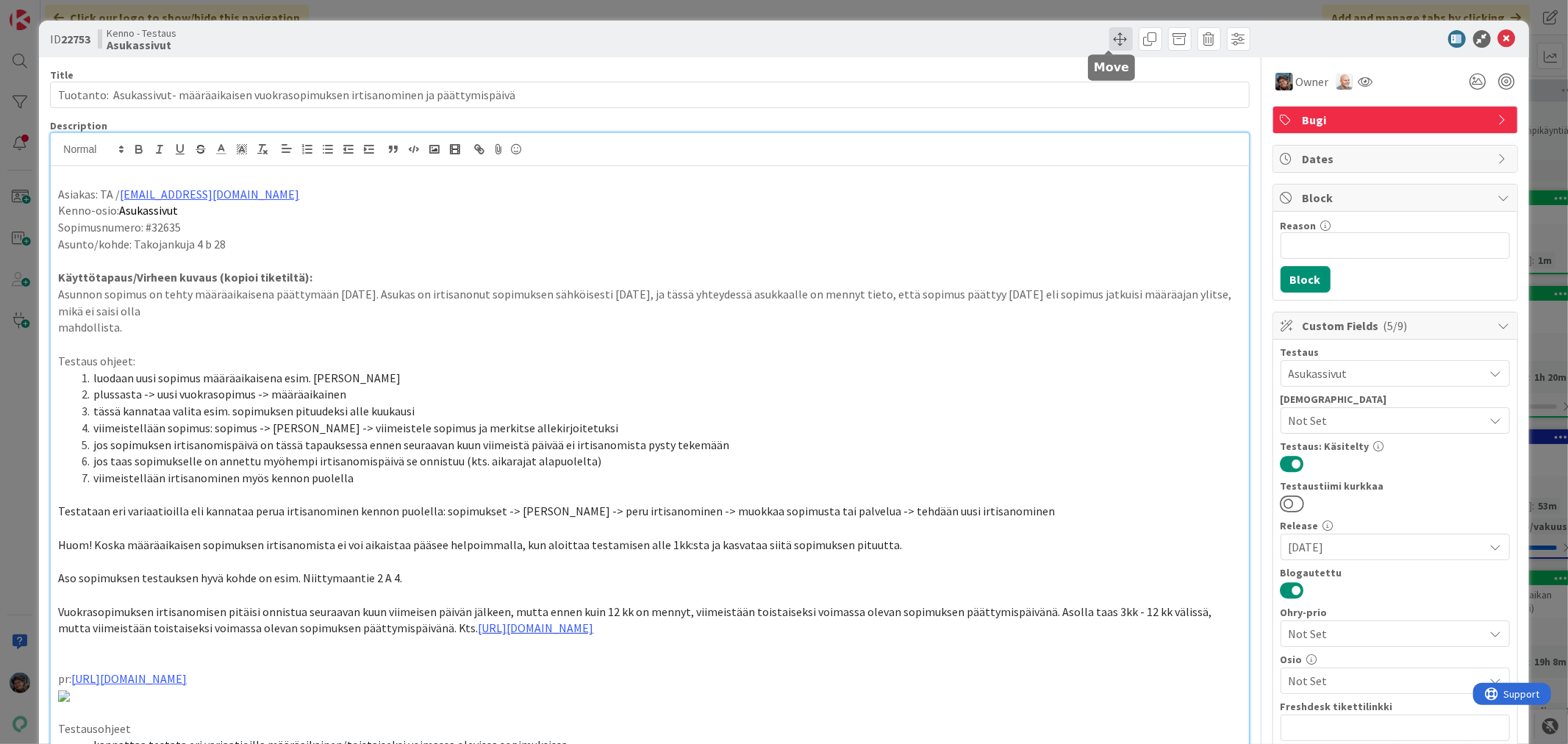
click at [1110, 39] on span at bounding box center [1122, 39] width 24 height 24
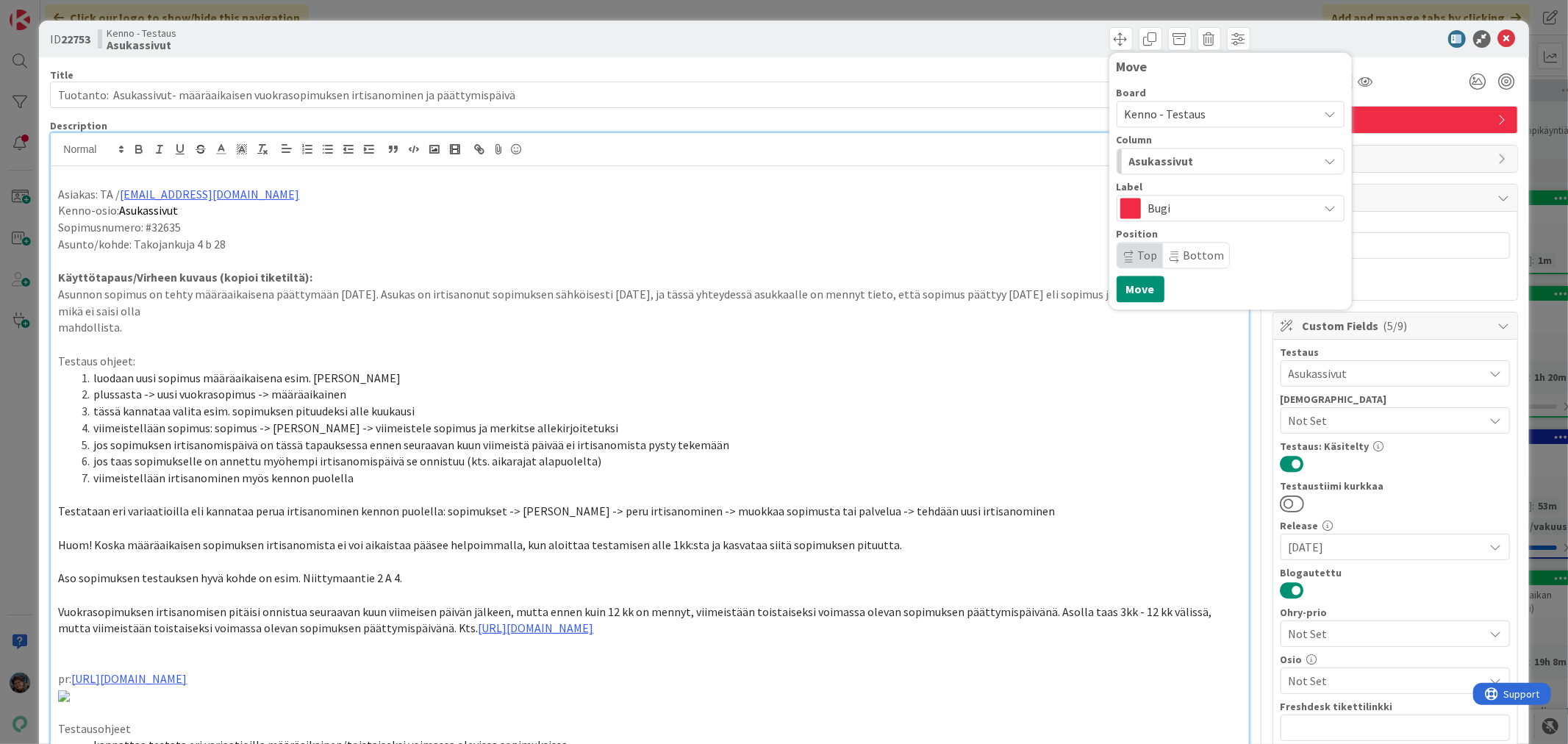
click at [1181, 151] on div "Asukassivut" at bounding box center [1222, 161] width 193 height 24
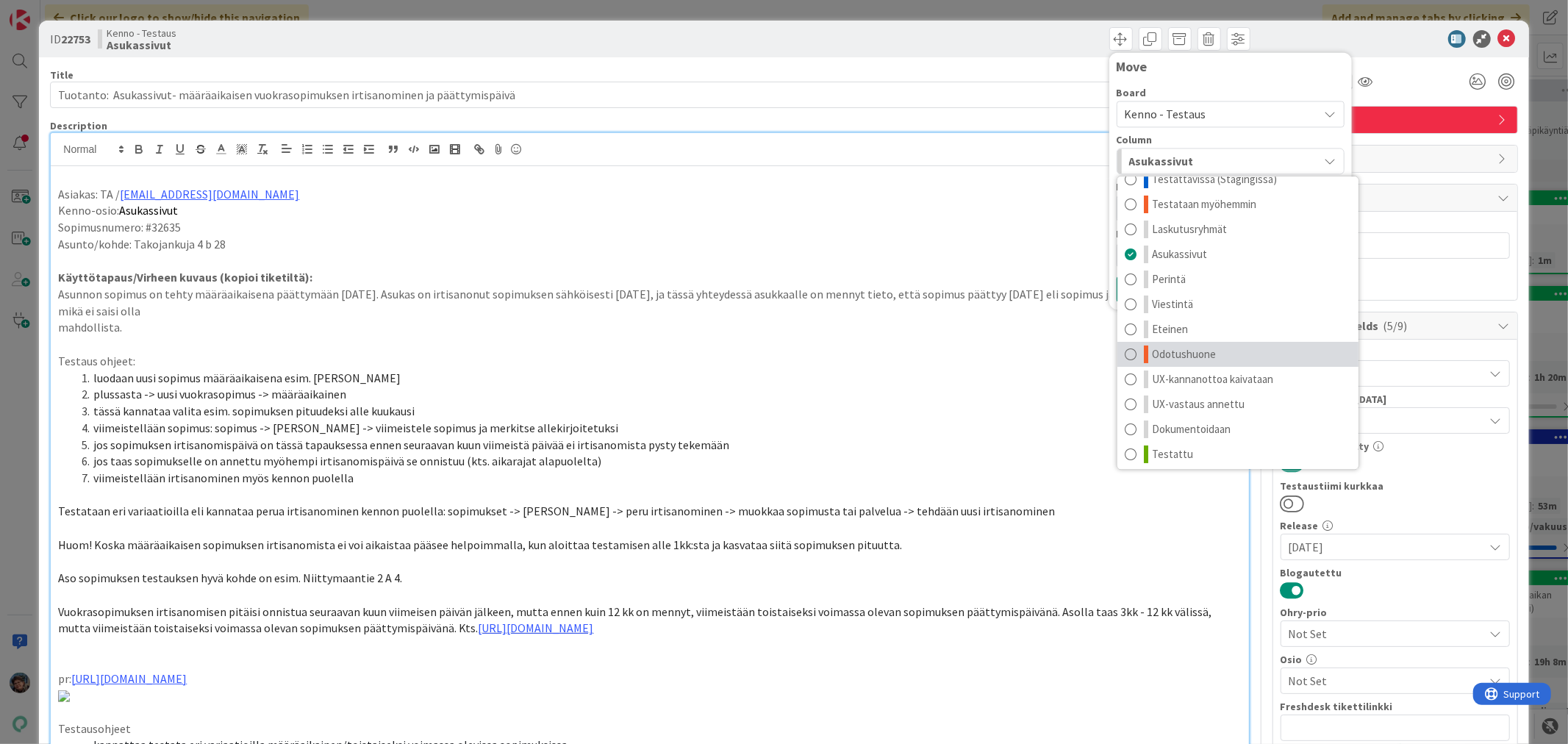
scroll to position [19, 0]
click at [1208, 349] on link "Odotushuone" at bounding box center [1237, 350] width 241 height 25
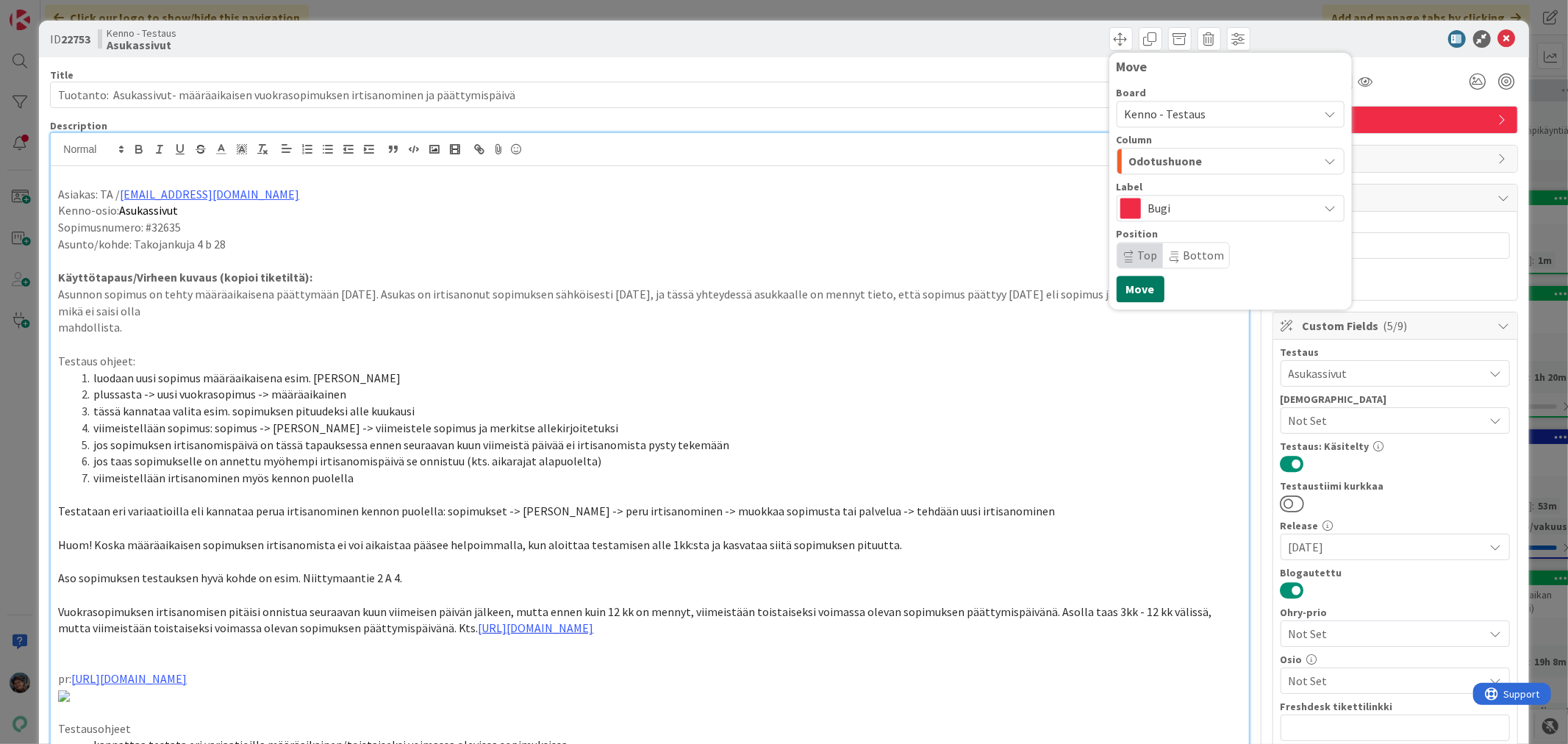
click at [1118, 289] on button "Move" at bounding box center [1141, 288] width 48 height 27
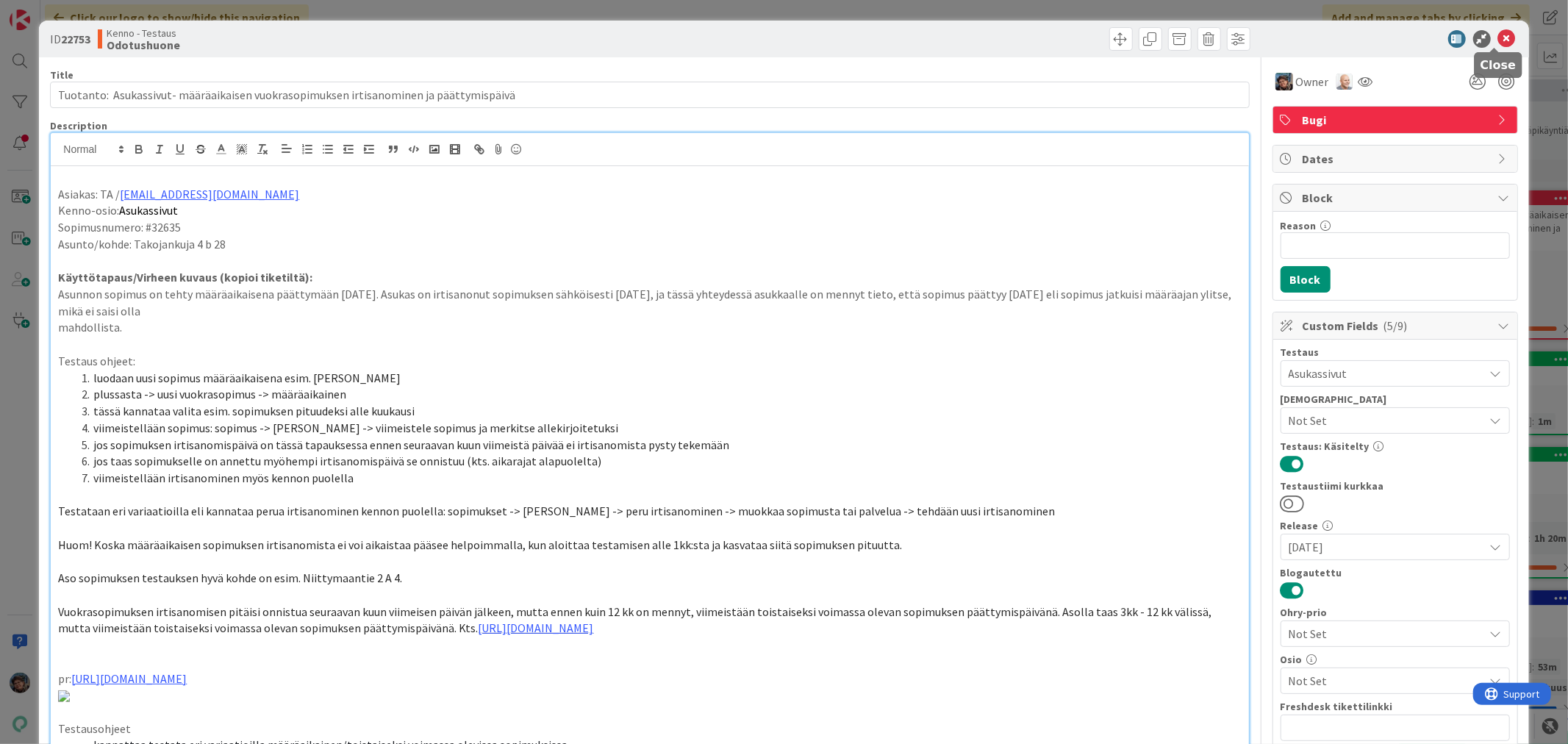
click at [1498, 35] on icon at bounding box center [1506, 39] width 17 height 17
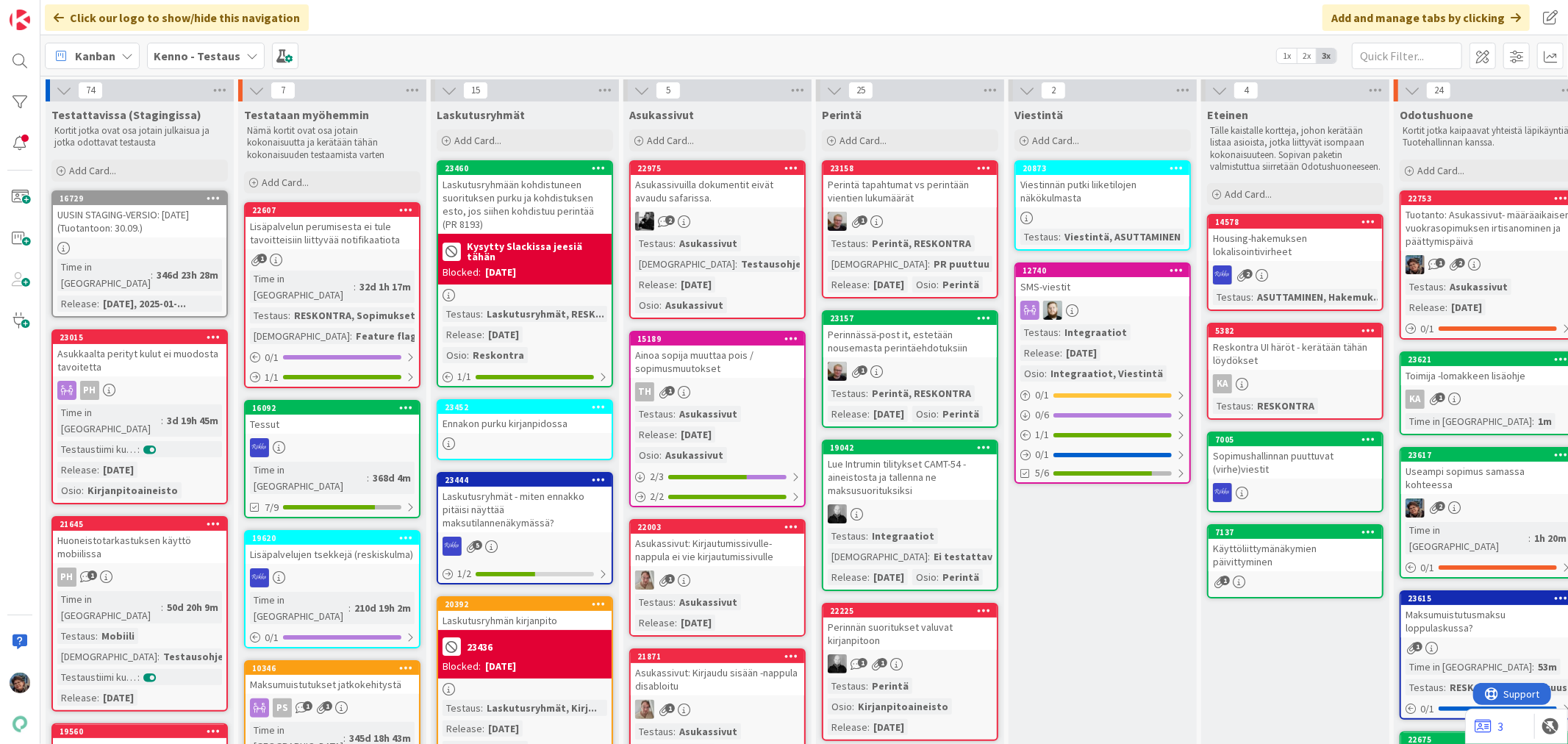
click at [749, 390] on div "TH 1" at bounding box center [717, 391] width 174 height 19
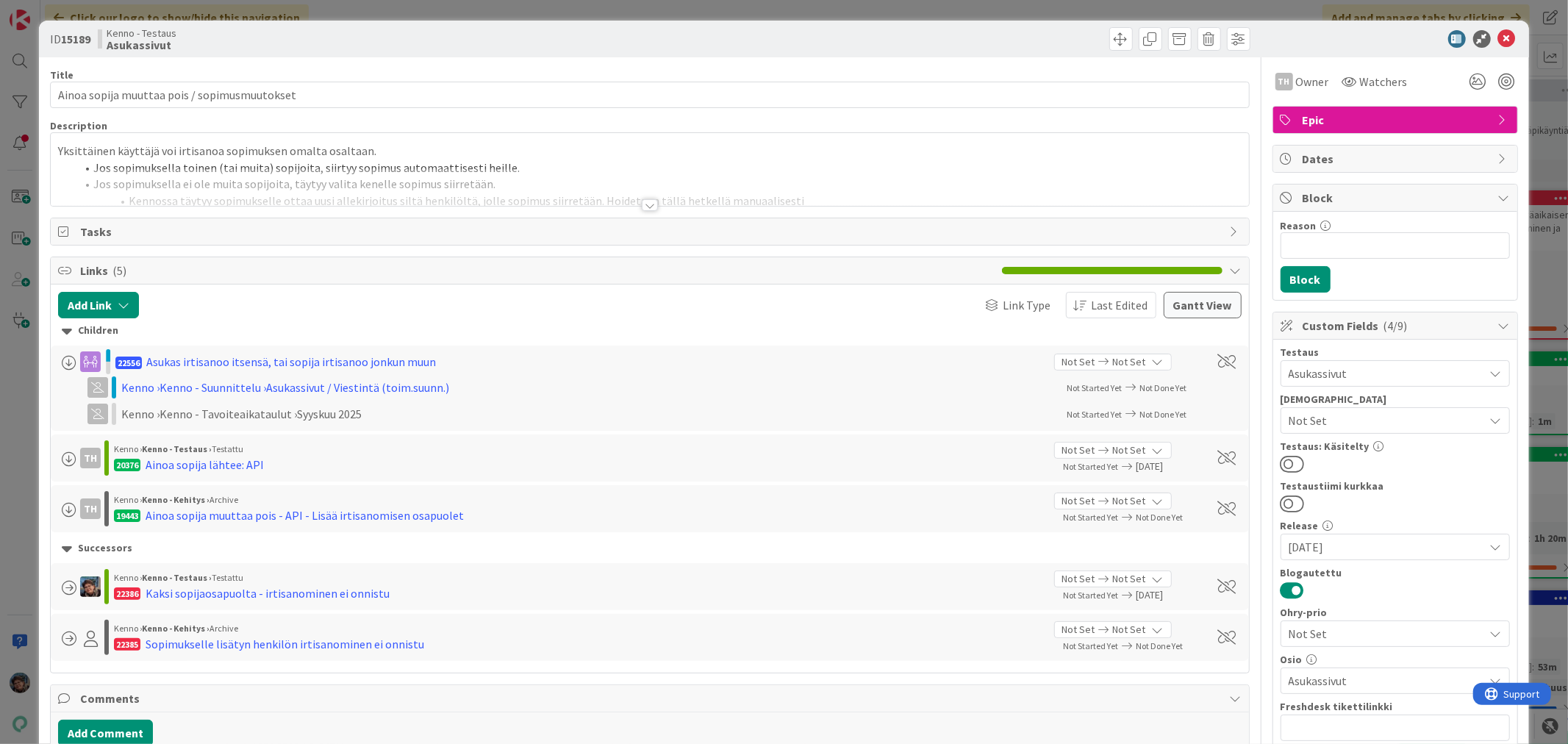
click at [642, 203] on div at bounding box center [650, 205] width 17 height 12
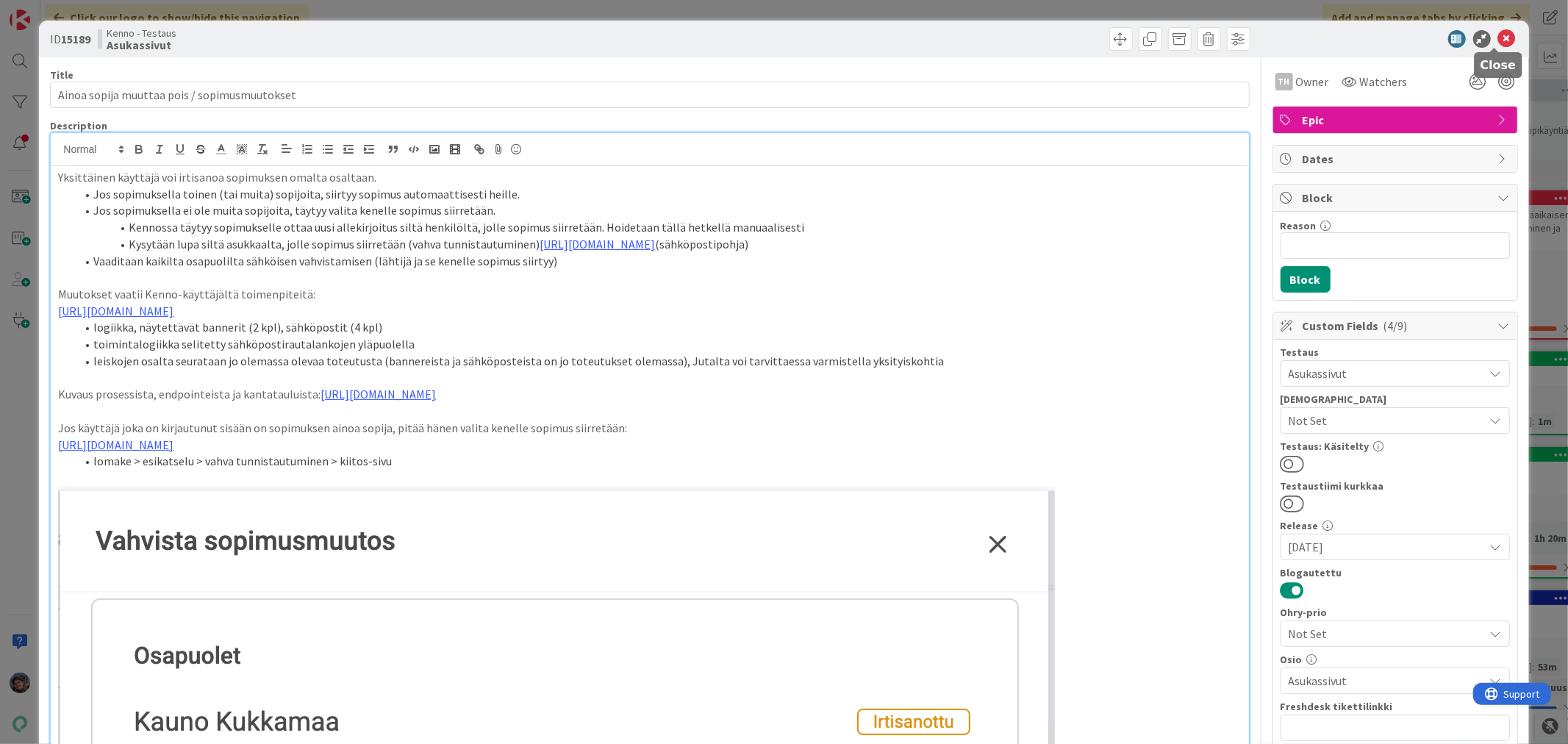
click at [1498, 39] on icon at bounding box center [1506, 39] width 17 height 17
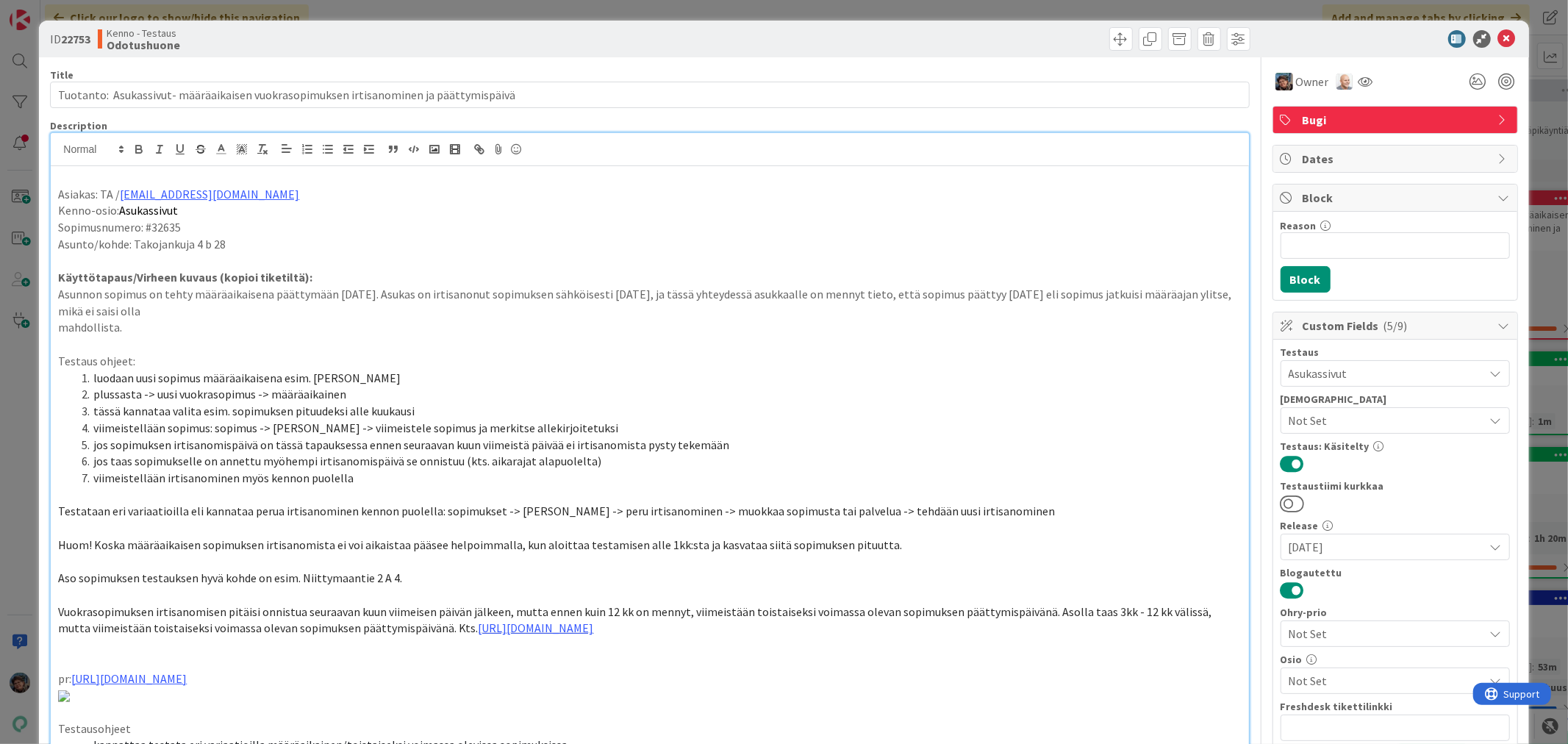
scroll to position [9, 0]
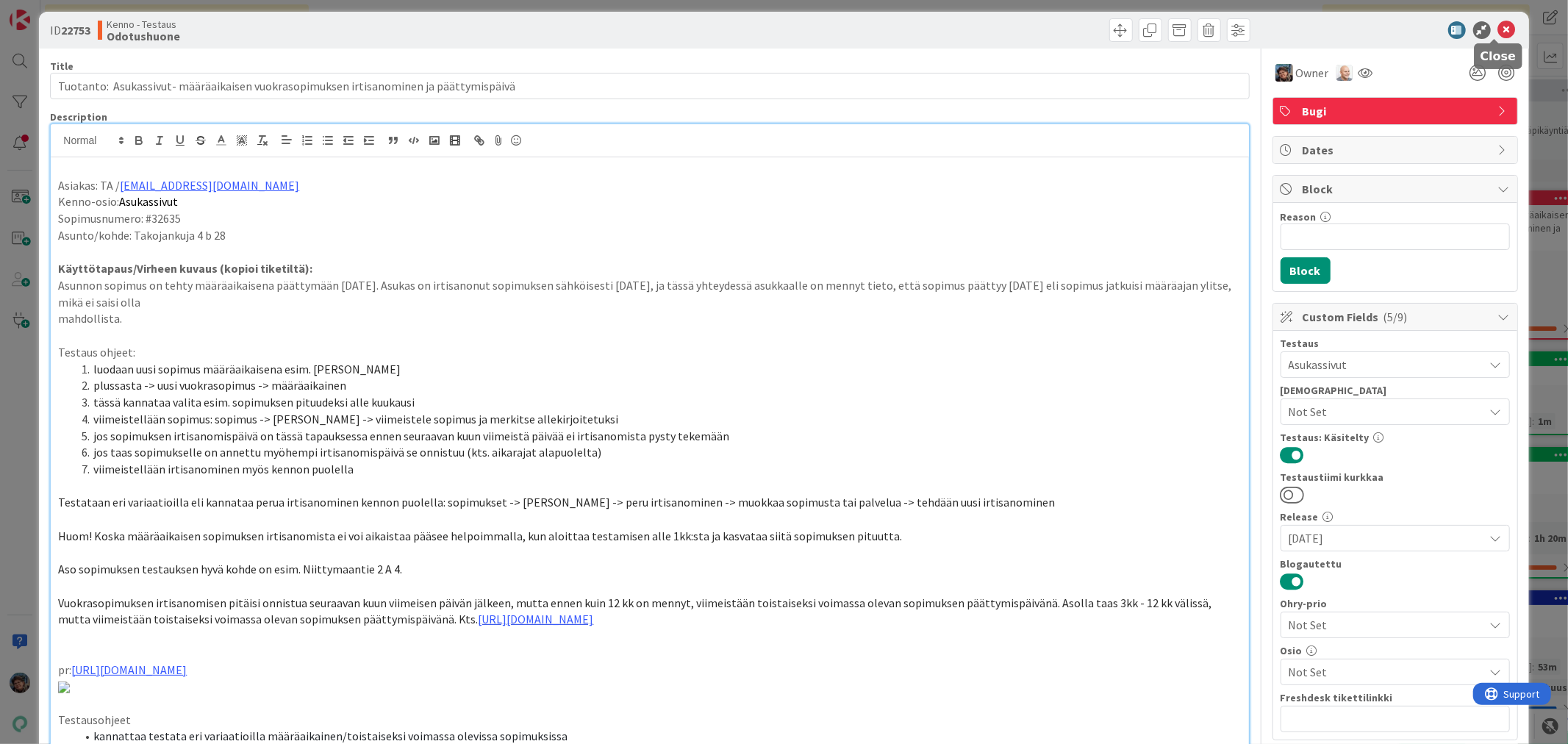
click at [1498, 31] on icon at bounding box center [1506, 29] width 17 height 17
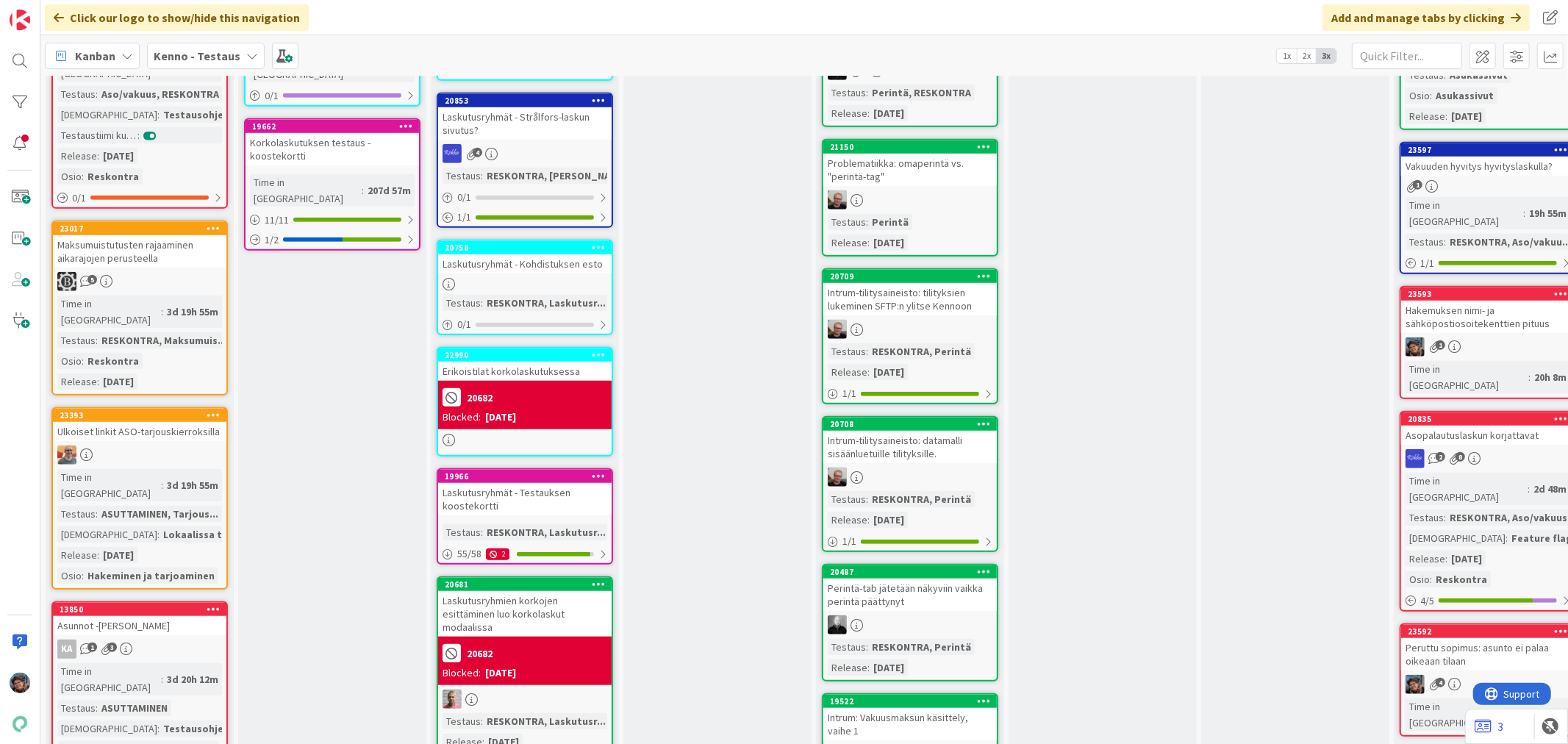
scroll to position [1143, 0]
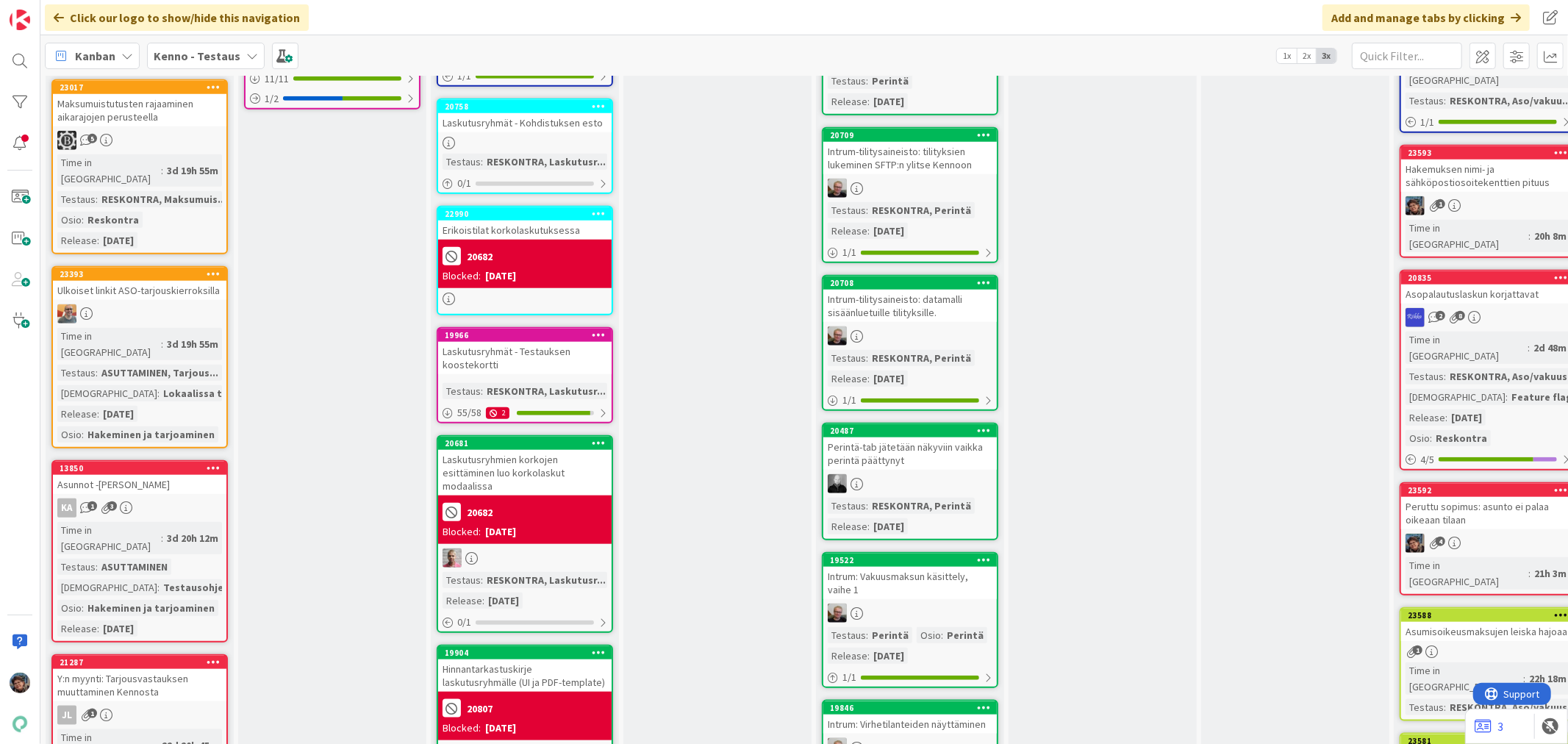
click at [170, 336] on div "3d 19h 55m" at bounding box center [193, 344] width 59 height 17
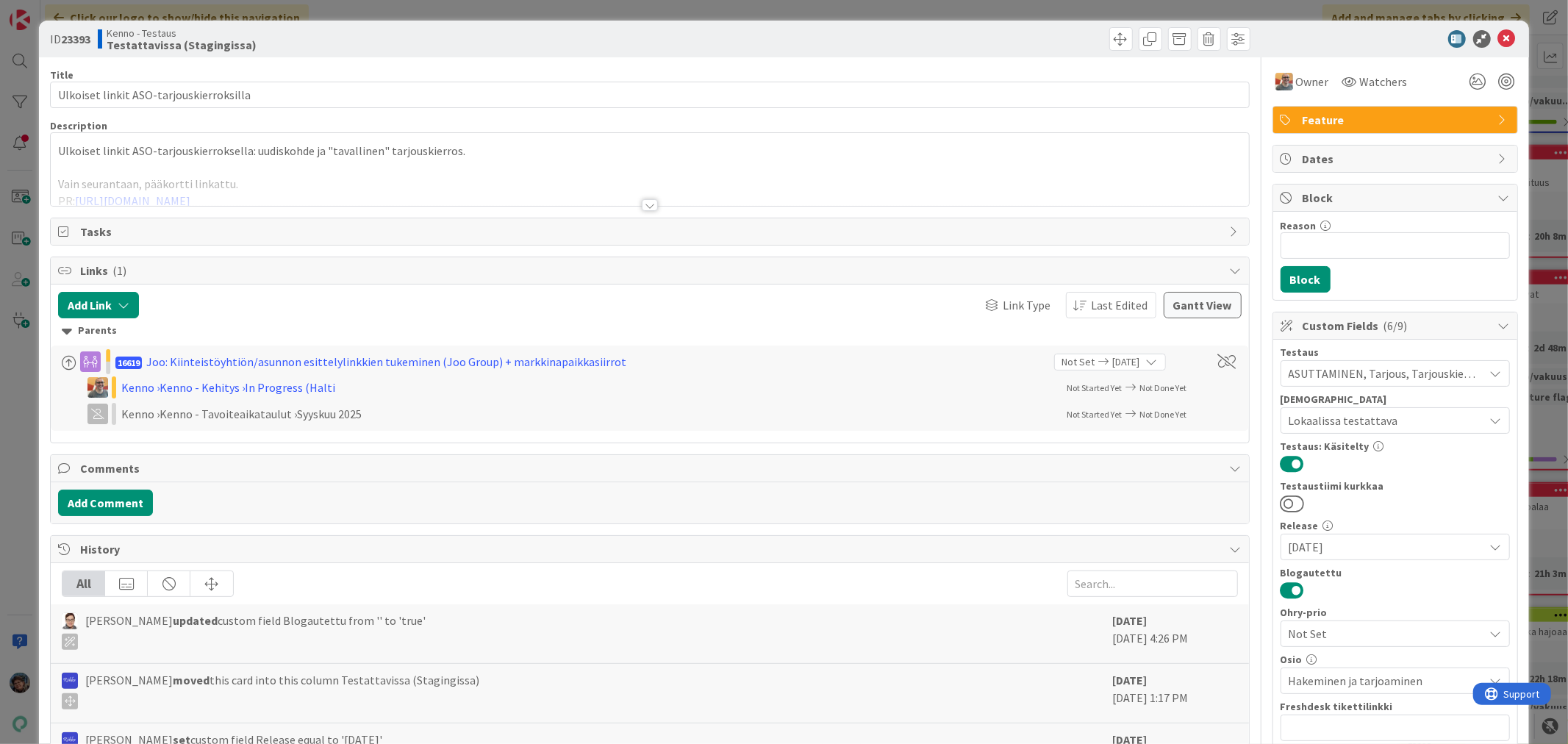
click at [649, 207] on div at bounding box center [650, 205] width 17 height 12
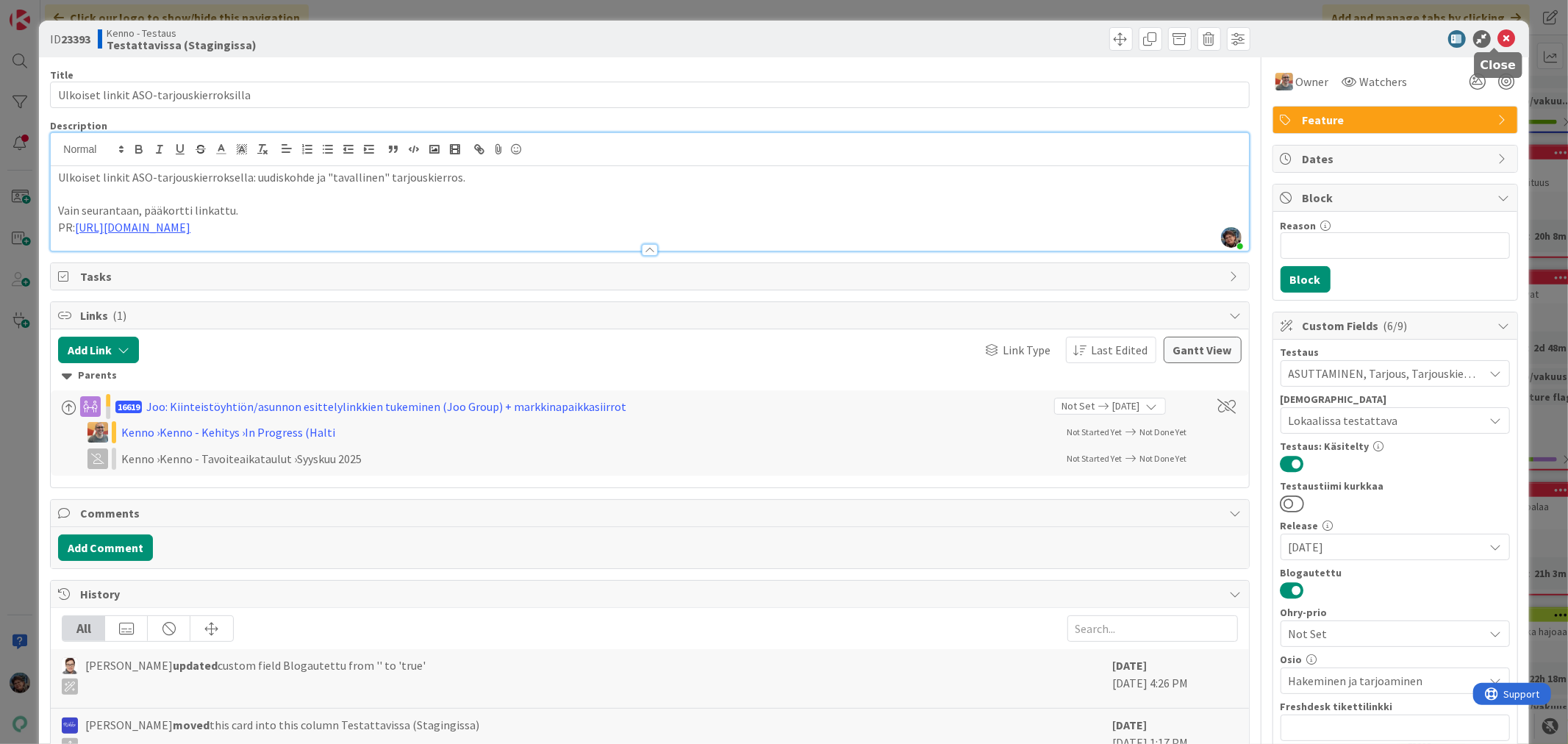
click at [1498, 42] on icon at bounding box center [1506, 39] width 17 height 17
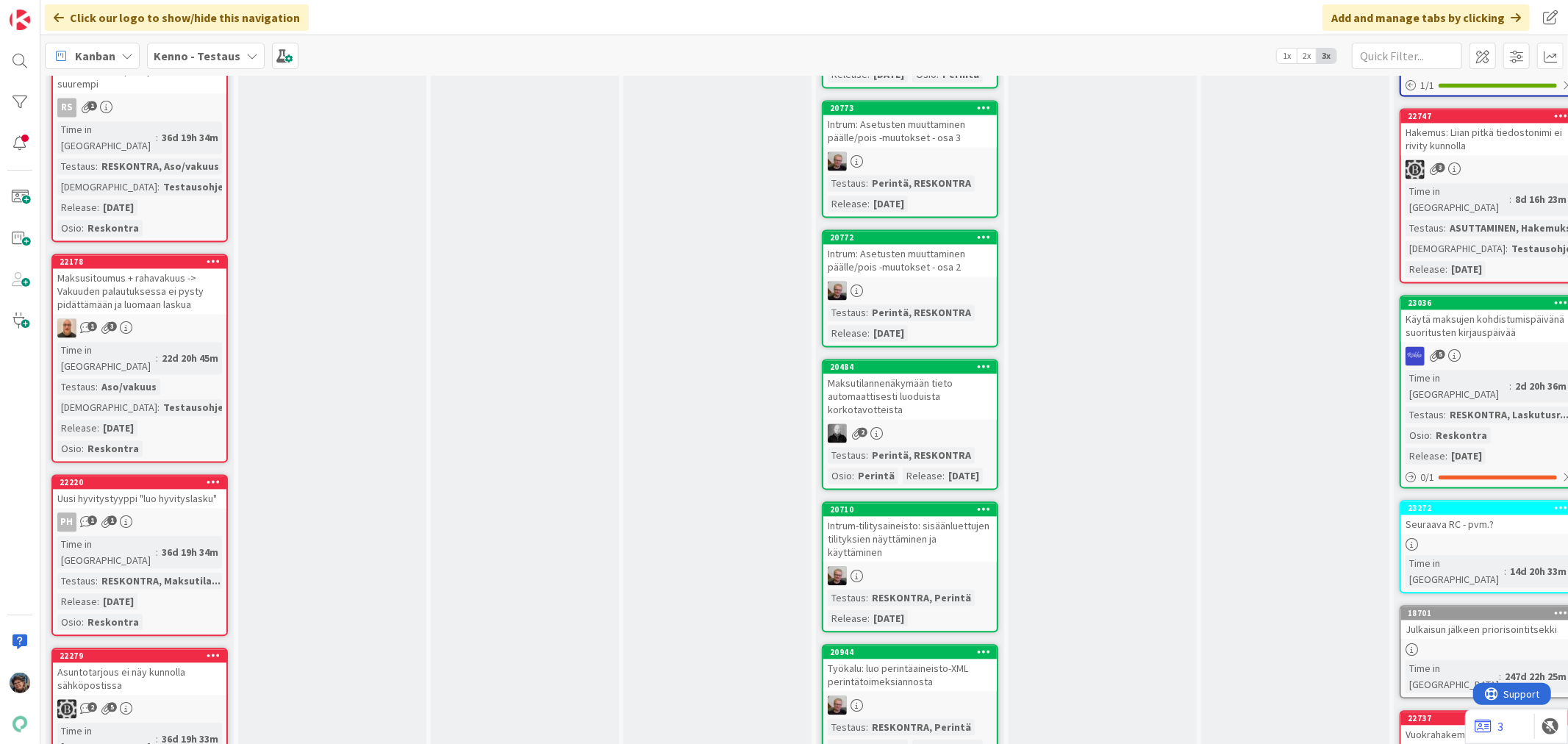
scroll to position [2613, 0]
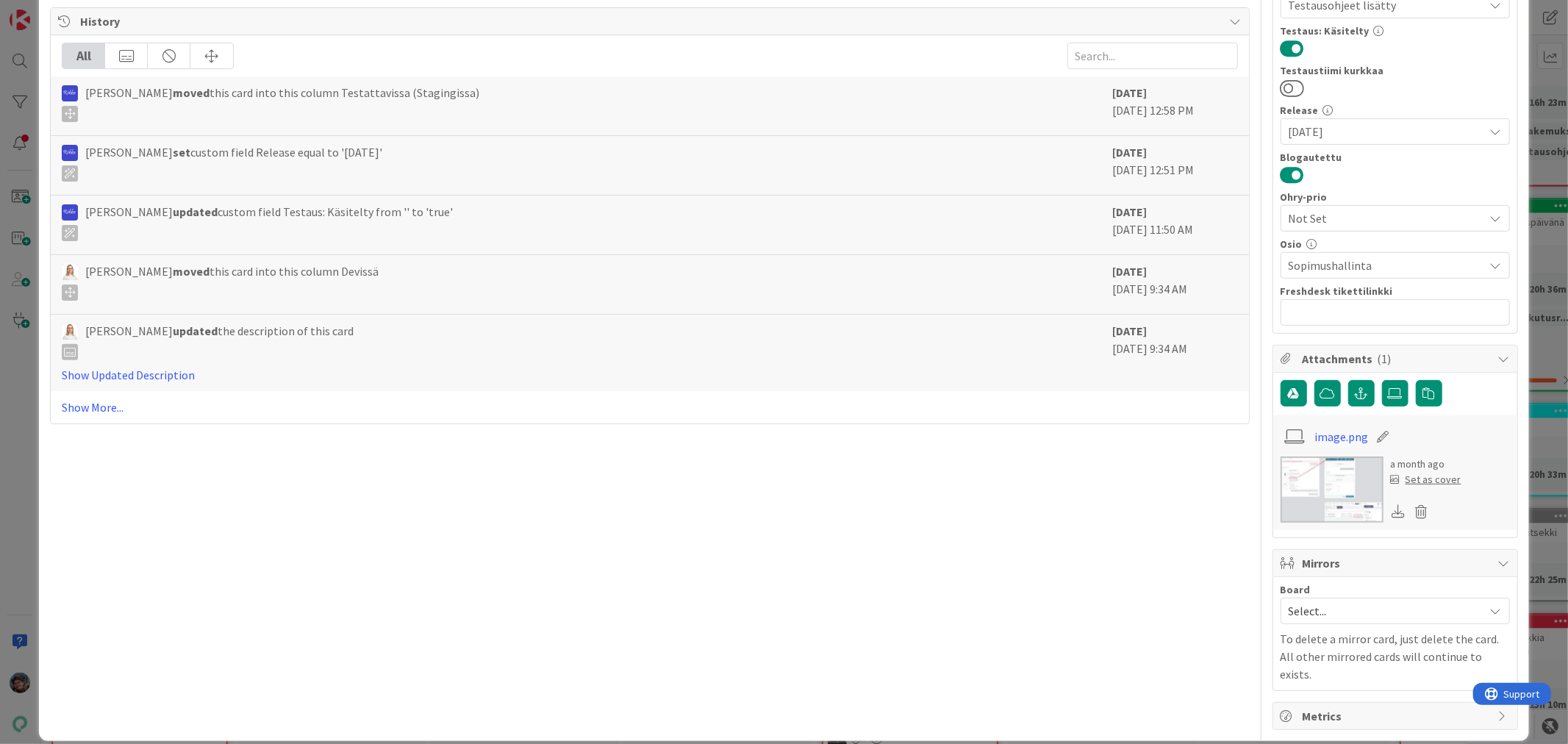
scroll to position [416, 0]
click at [83, 403] on link "Show More..." at bounding box center [649, 406] width 1176 height 17
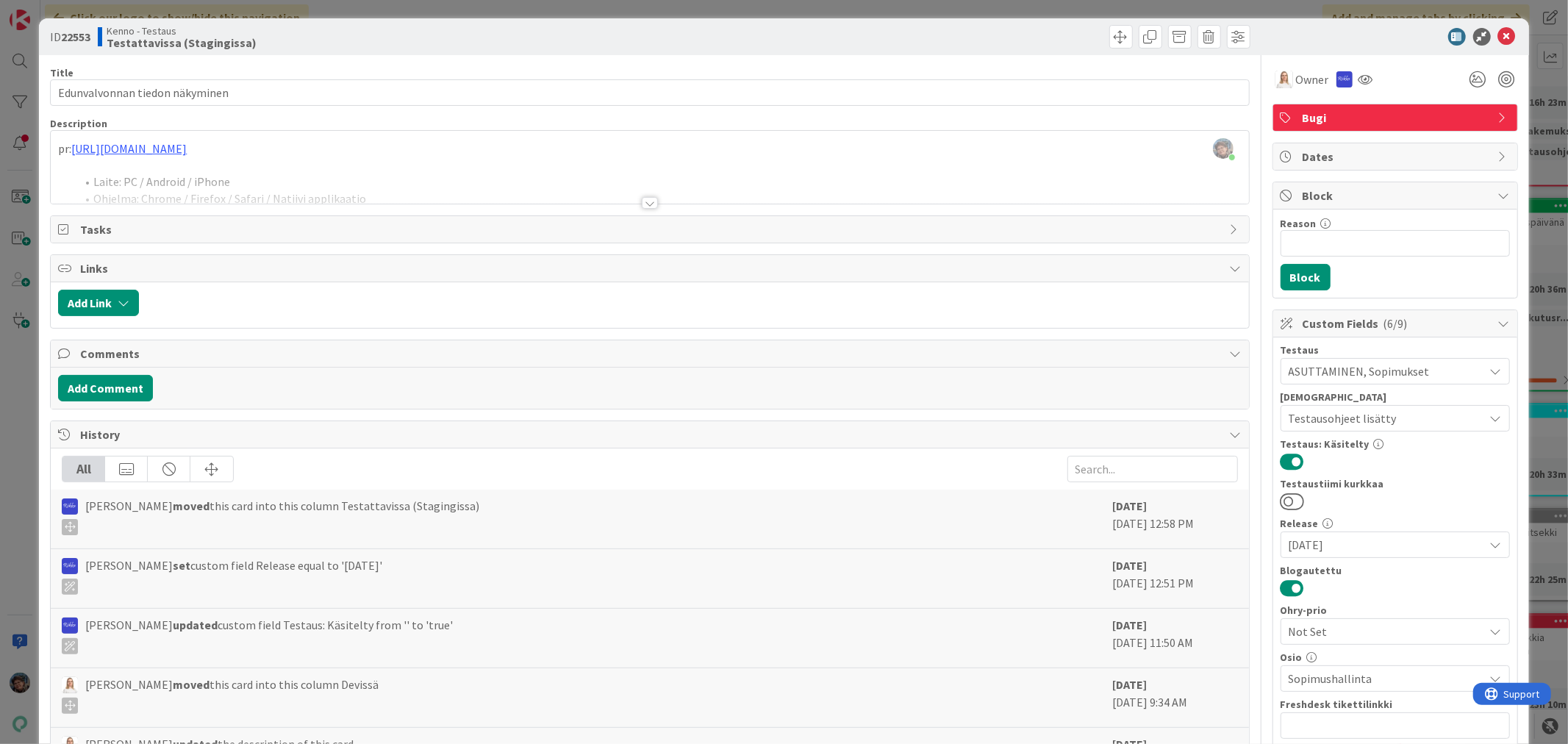
scroll to position [0, 0]
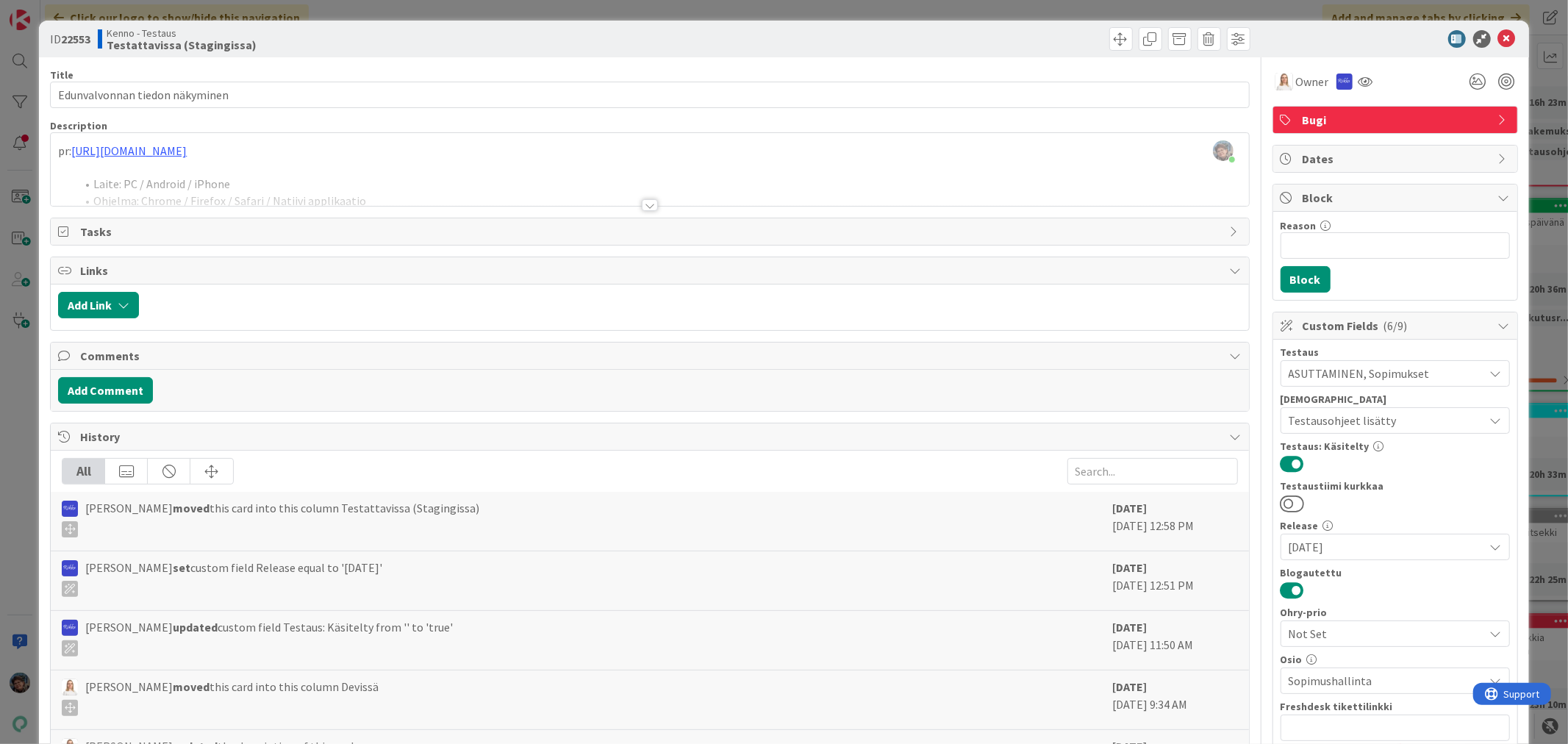
click at [649, 207] on div at bounding box center [650, 205] width 17 height 12
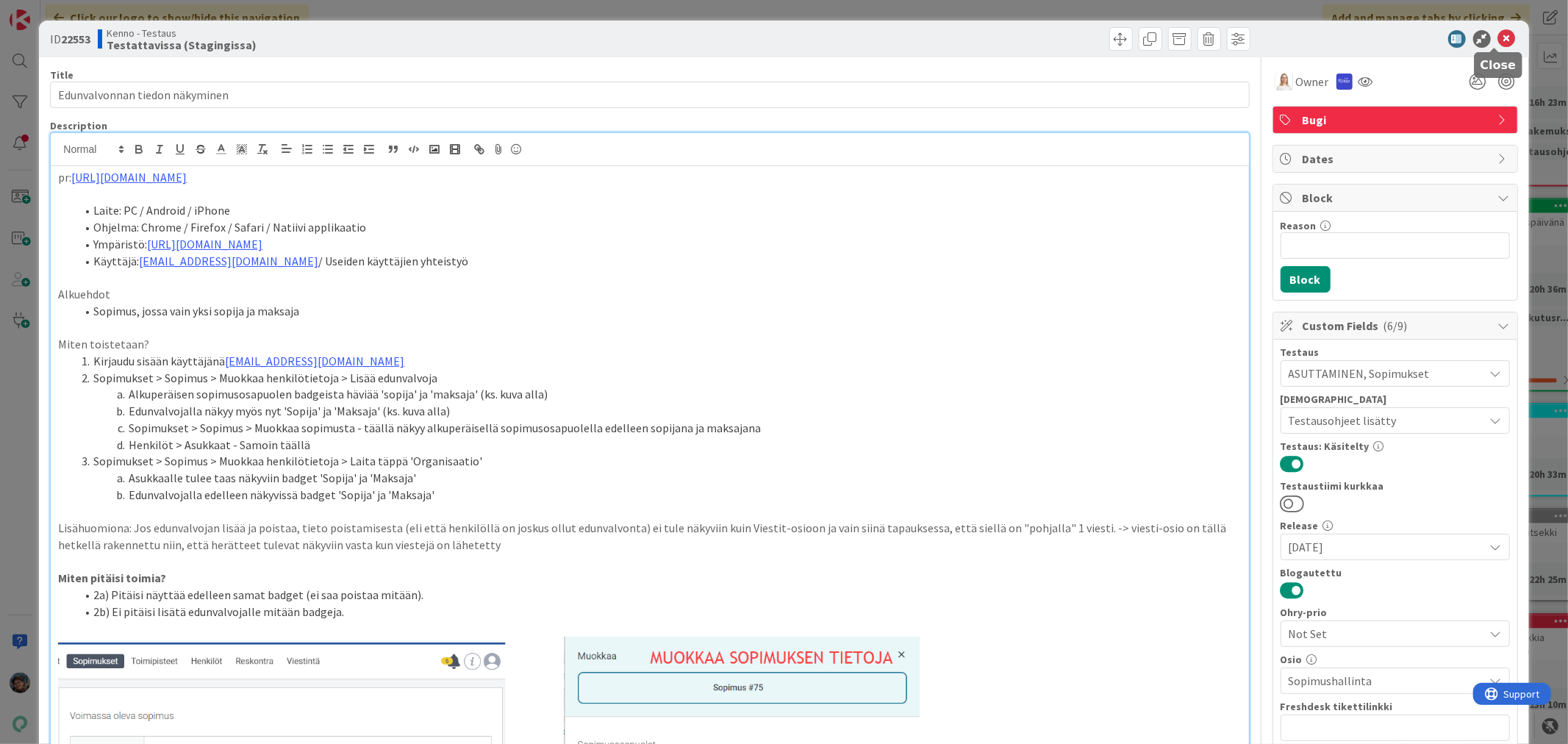
click at [1498, 39] on icon at bounding box center [1506, 39] width 17 height 17
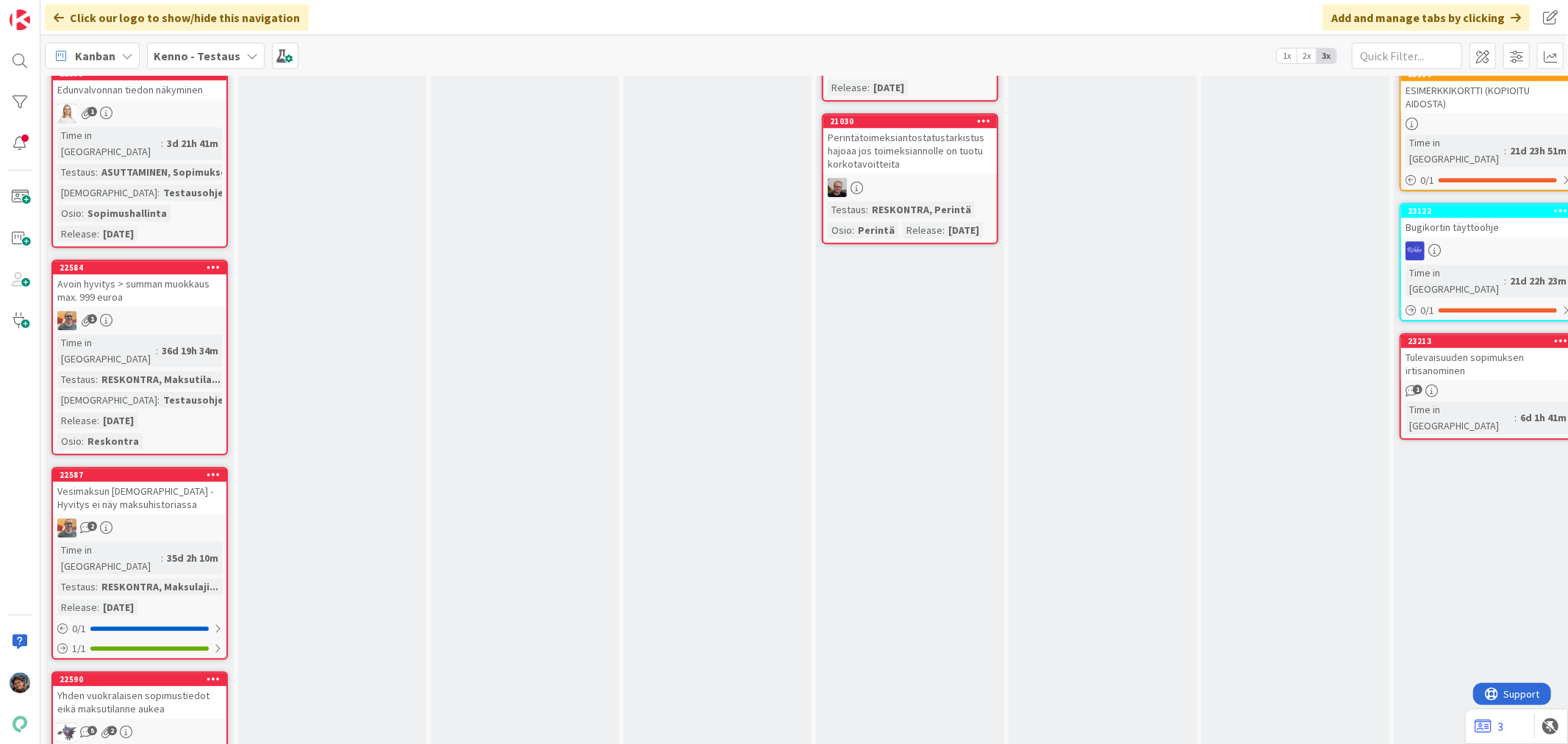
scroll to position [3348, 0]
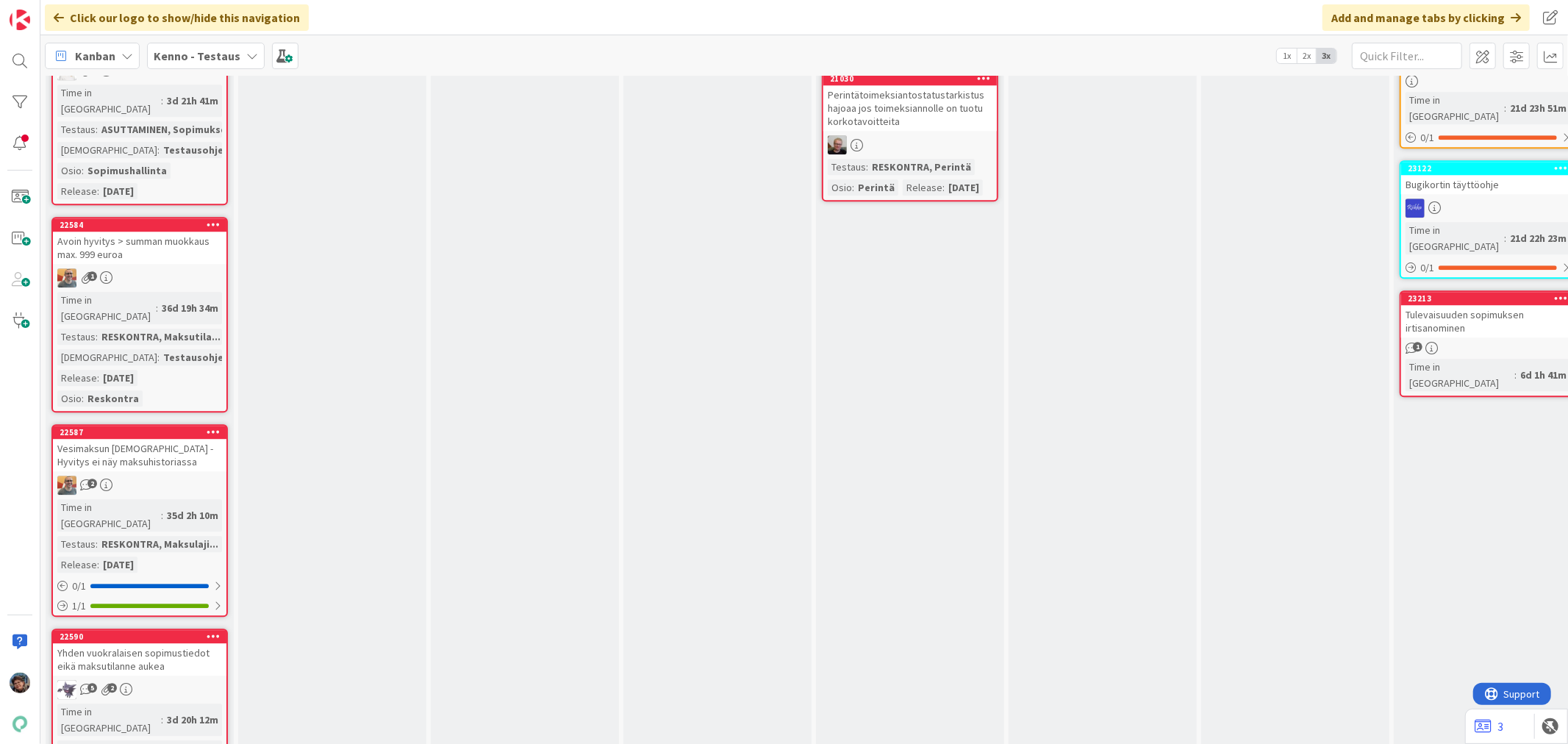
click at [164, 712] on div "3d 20h 12m" at bounding box center [193, 720] width 59 height 17
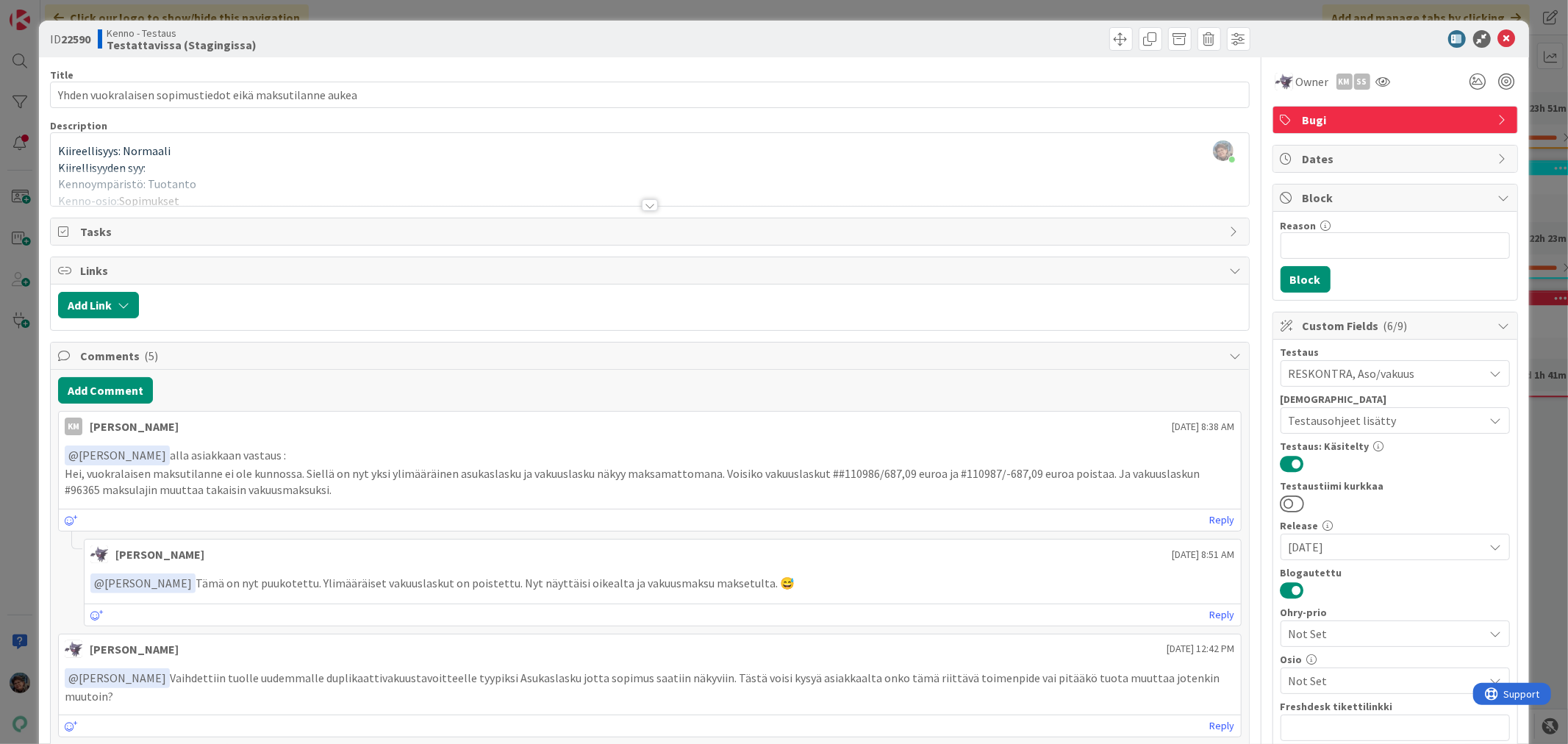
click at [642, 203] on div at bounding box center [650, 205] width 17 height 12
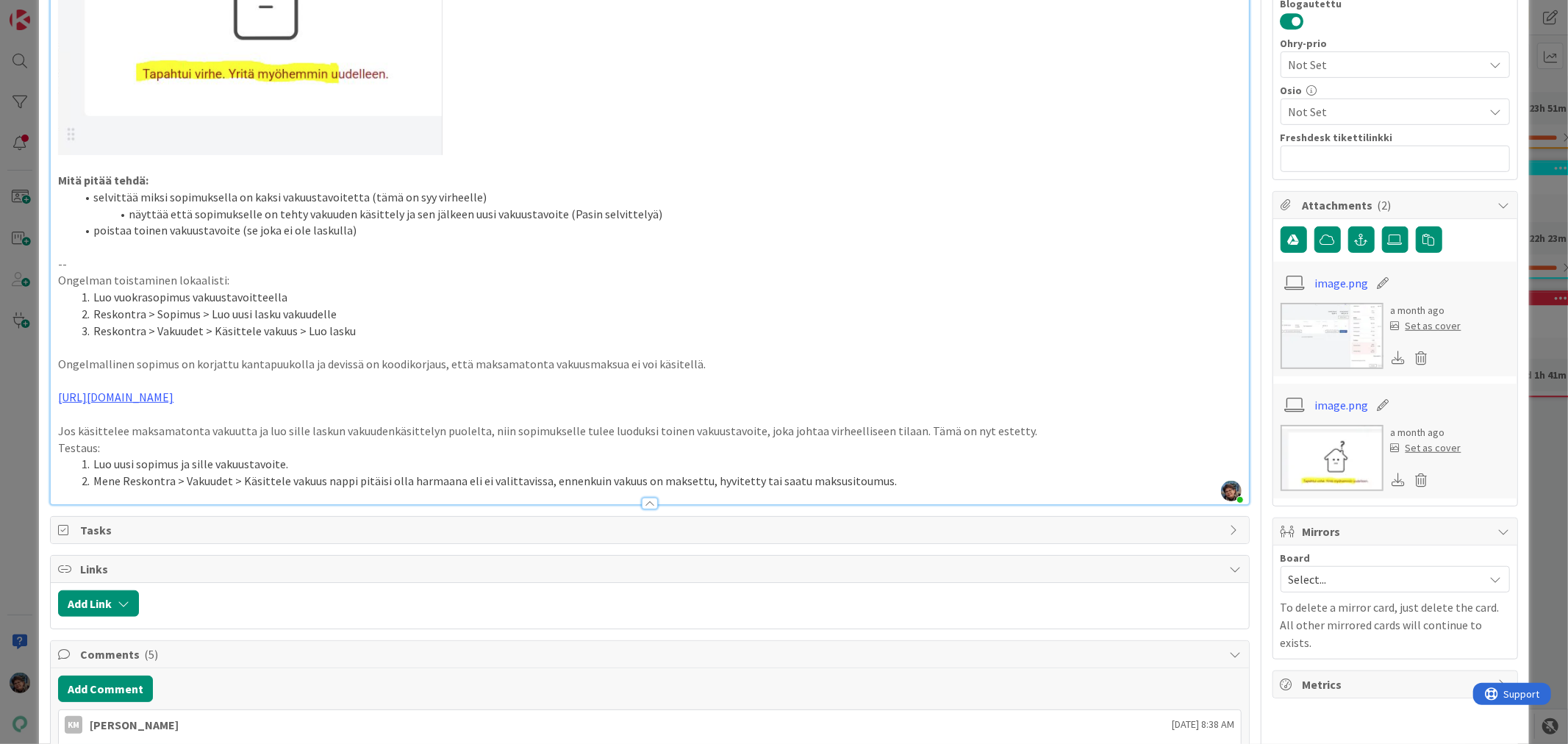
scroll to position [571, 0]
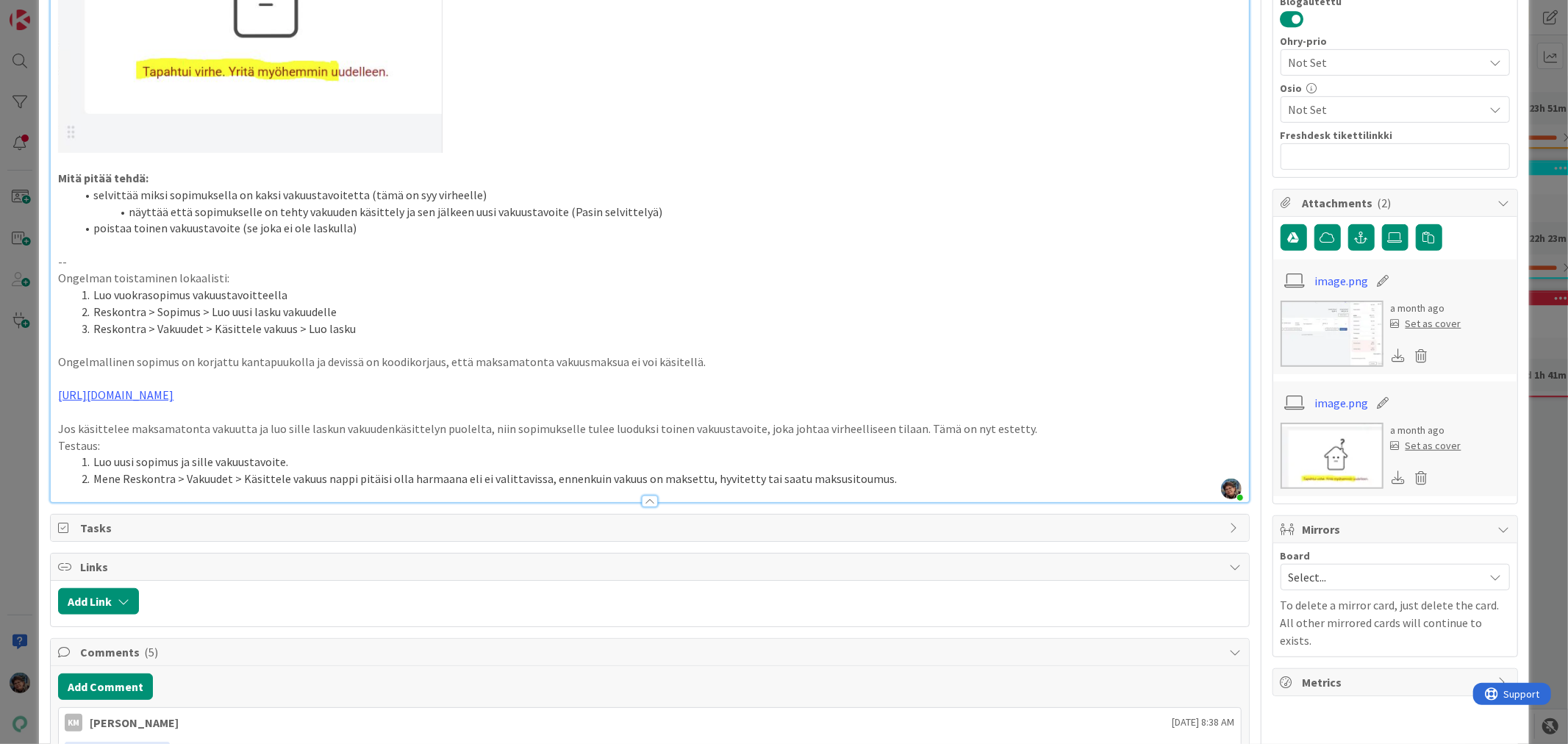
click at [889, 470] on li "Mene Reskontra > Vakuudet > Käsittele vakuus nappi pitäisi olla harmaana eli ei…" at bounding box center [658, 479] width 1165 height 17
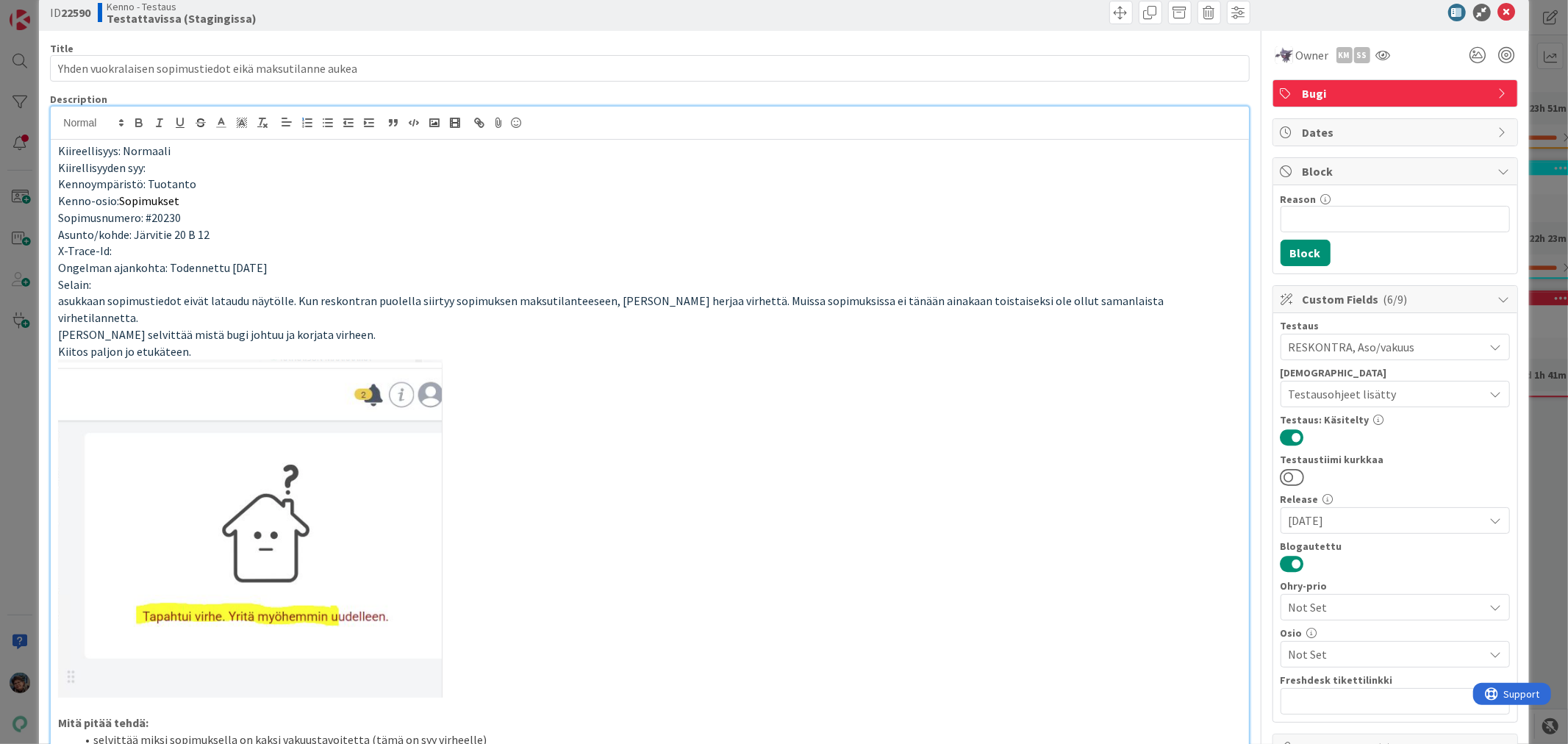
scroll to position [0, 0]
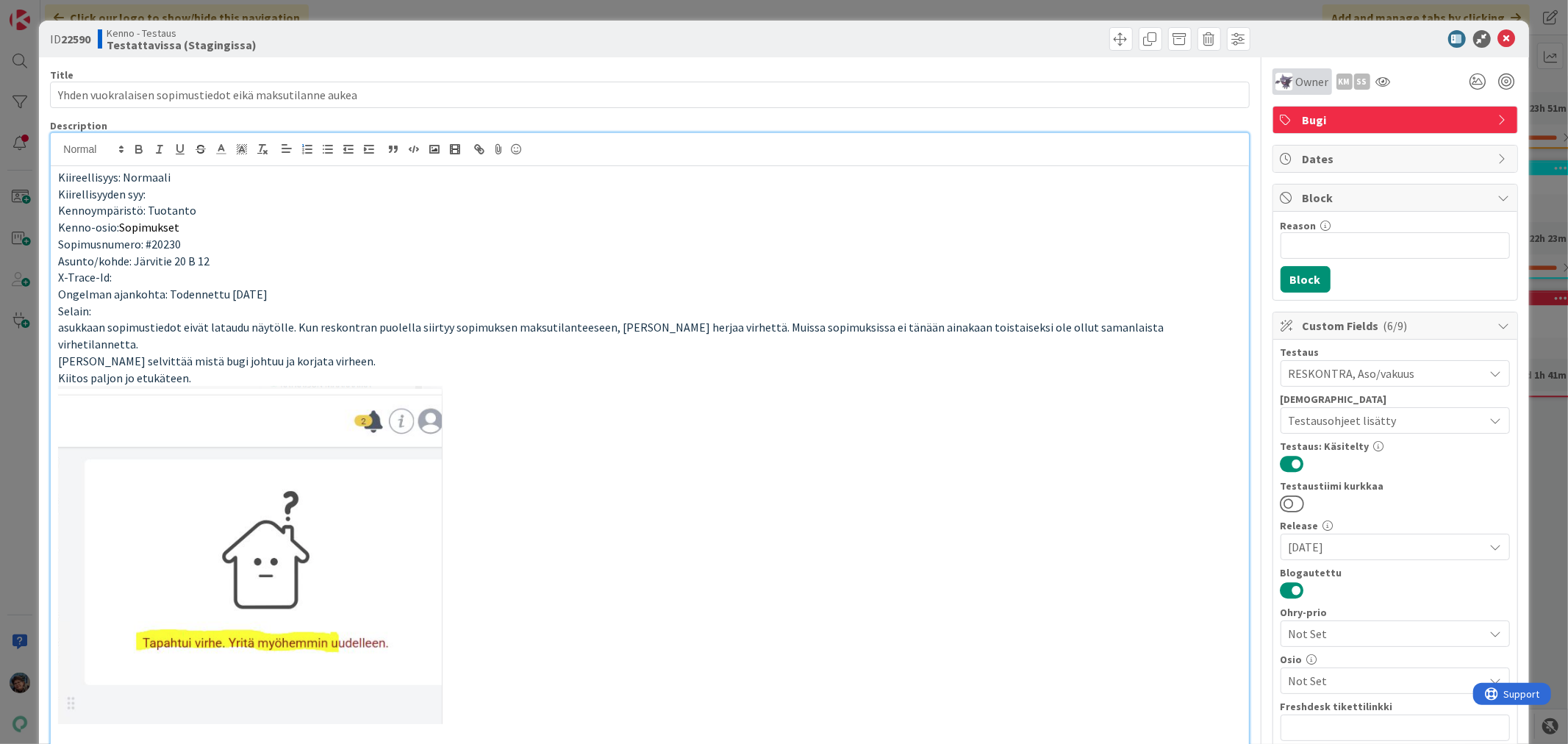
click at [1282, 79] on div "Owner" at bounding box center [1302, 81] width 53 height 17
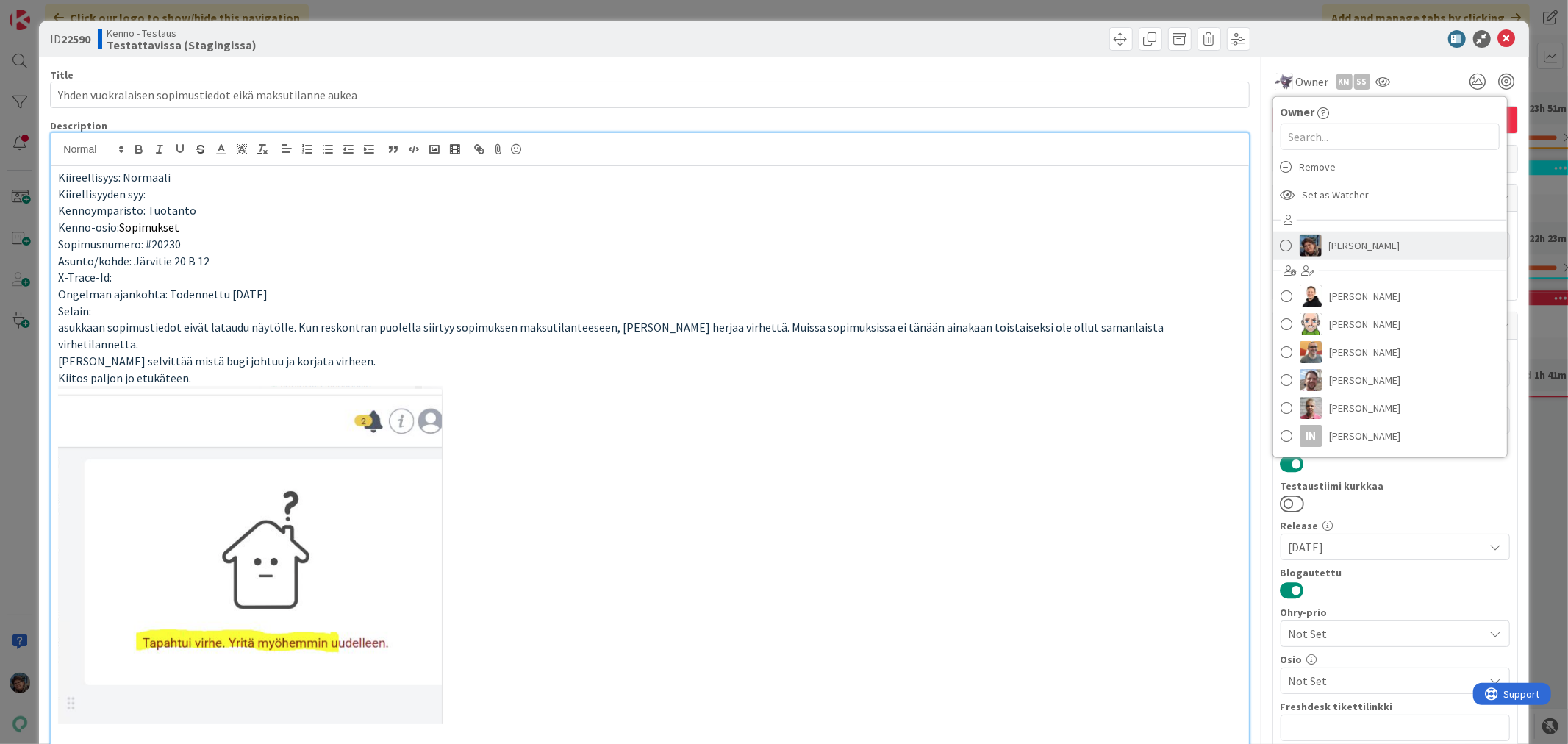
click at [1299, 232] on link "[PERSON_NAME]" at bounding box center [1390, 245] width 233 height 28
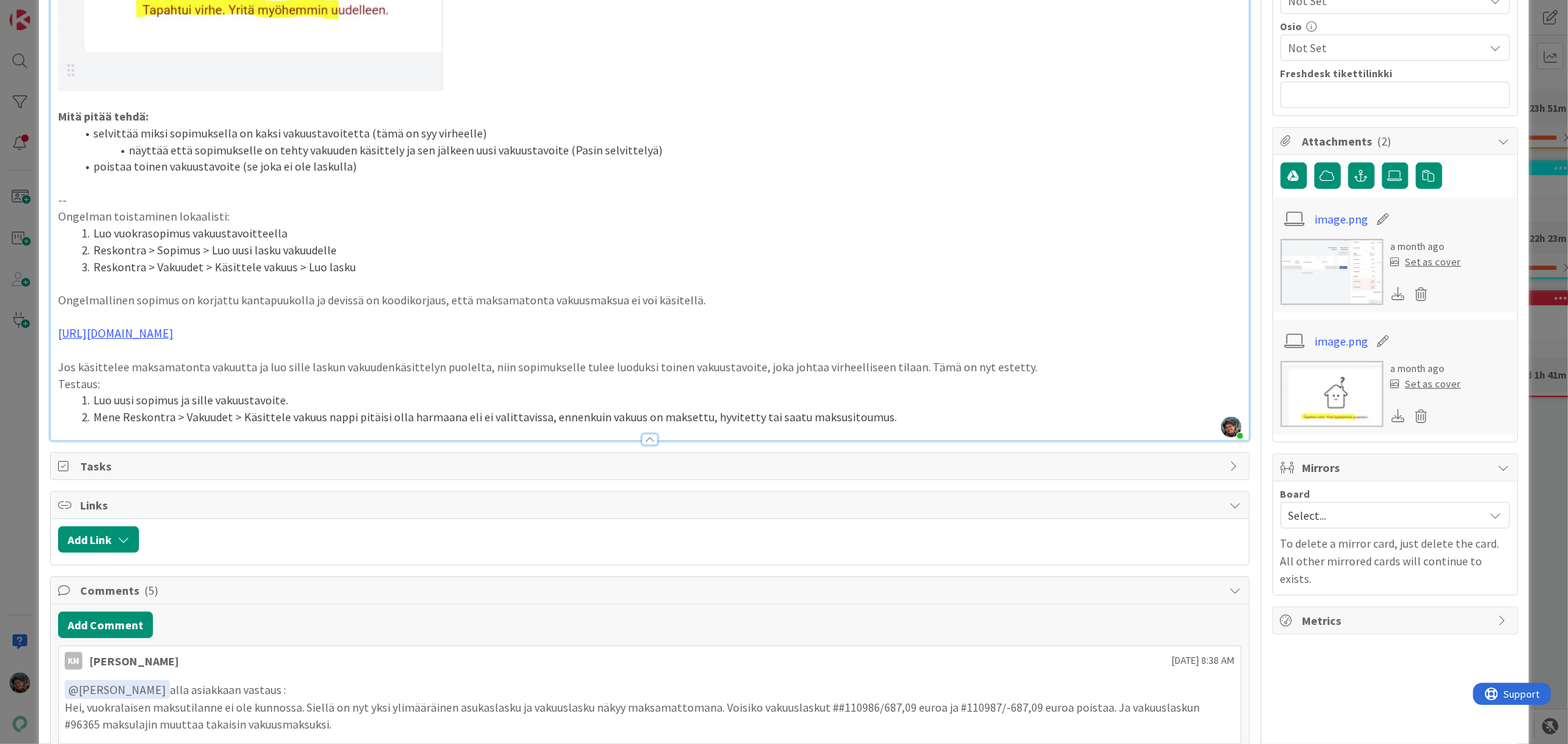
scroll to position [571, 0]
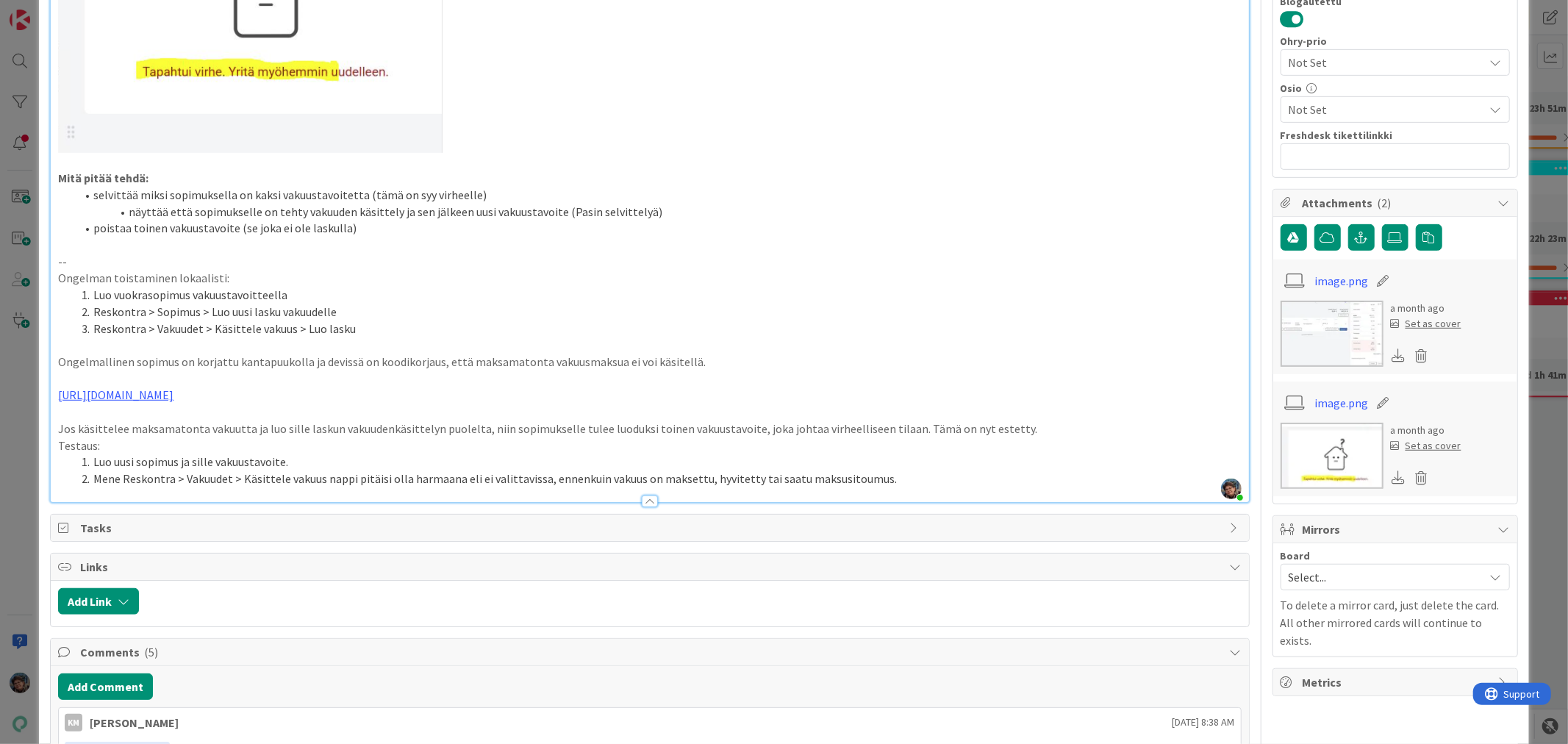
click at [897, 470] on li "Mene Reskontra > Vakuudet > Käsittele vakuus nappi pitäisi olla harmaana eli ei…" at bounding box center [658, 479] width 1165 height 17
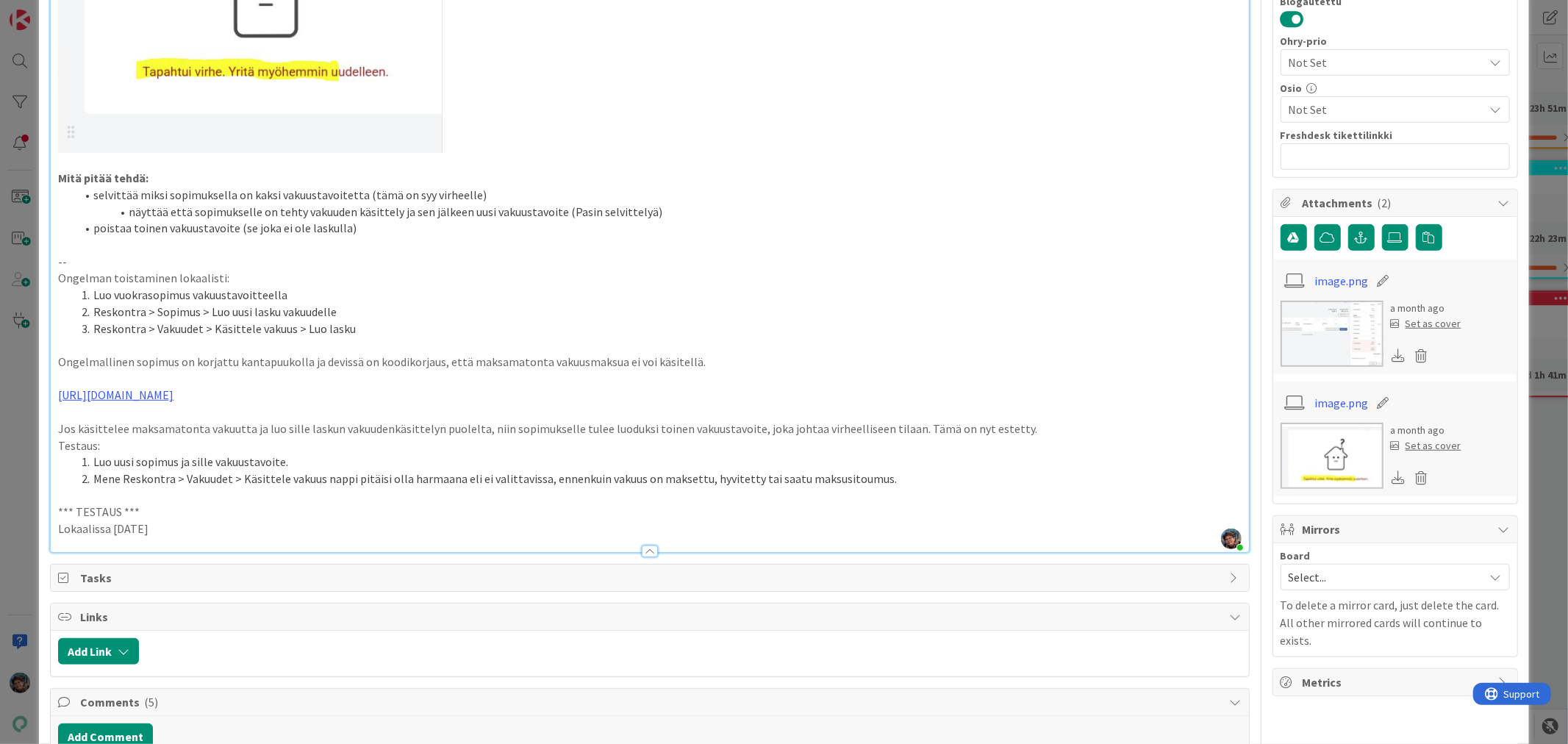
drag, startPoint x: 175, startPoint y: 507, endPoint x: 42, endPoint y: 495, distance: 133.5
click at [42, 495] on div "ID 22590 Kenno - Testaus Testattavissa (Stagingissa) Title 56 / 128 Yhden vuokr…" at bounding box center [783, 582] width 1489 height 2265
click at [194, 521] on p "Lokaalissa [DATE]" at bounding box center [649, 529] width 1183 height 17
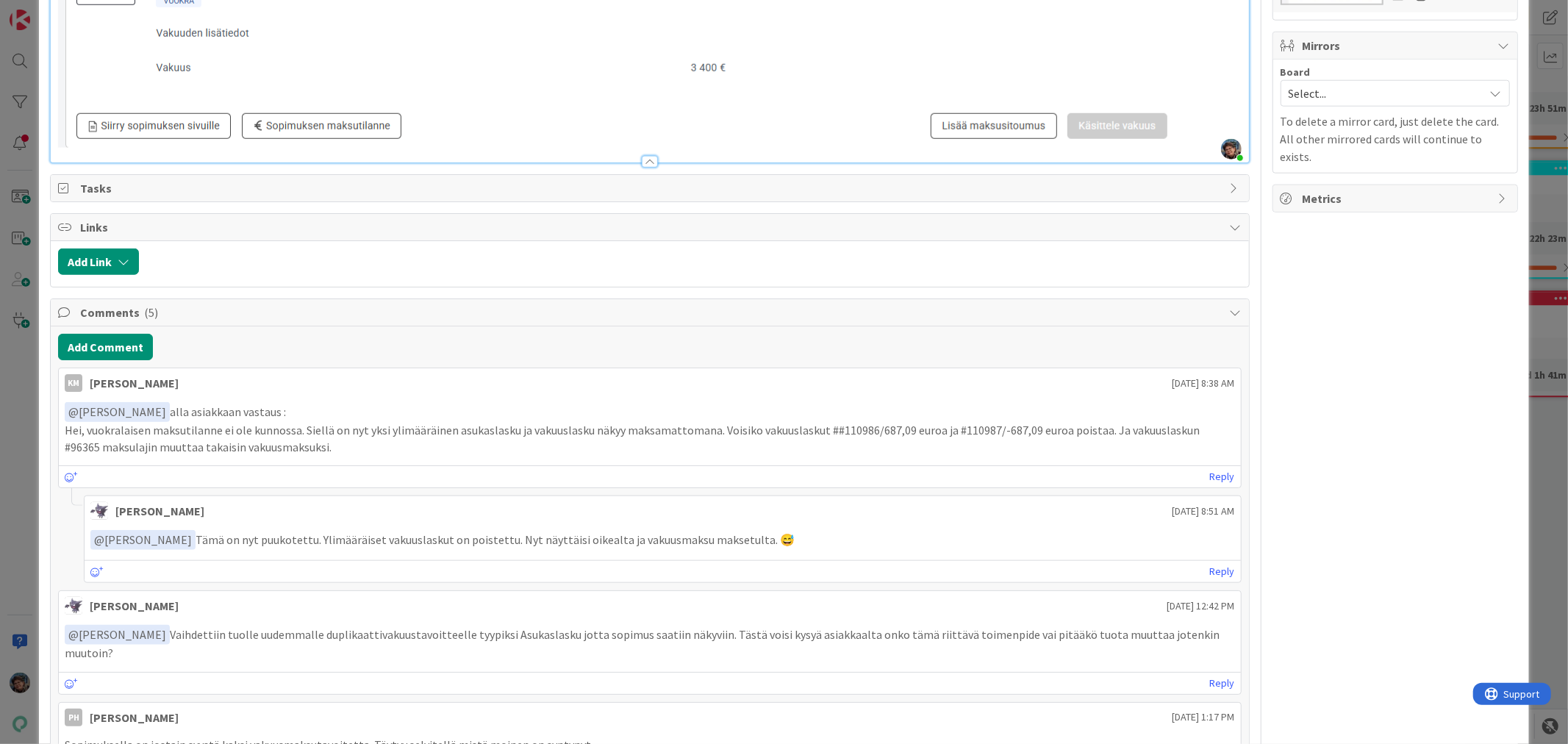
scroll to position [980, 0]
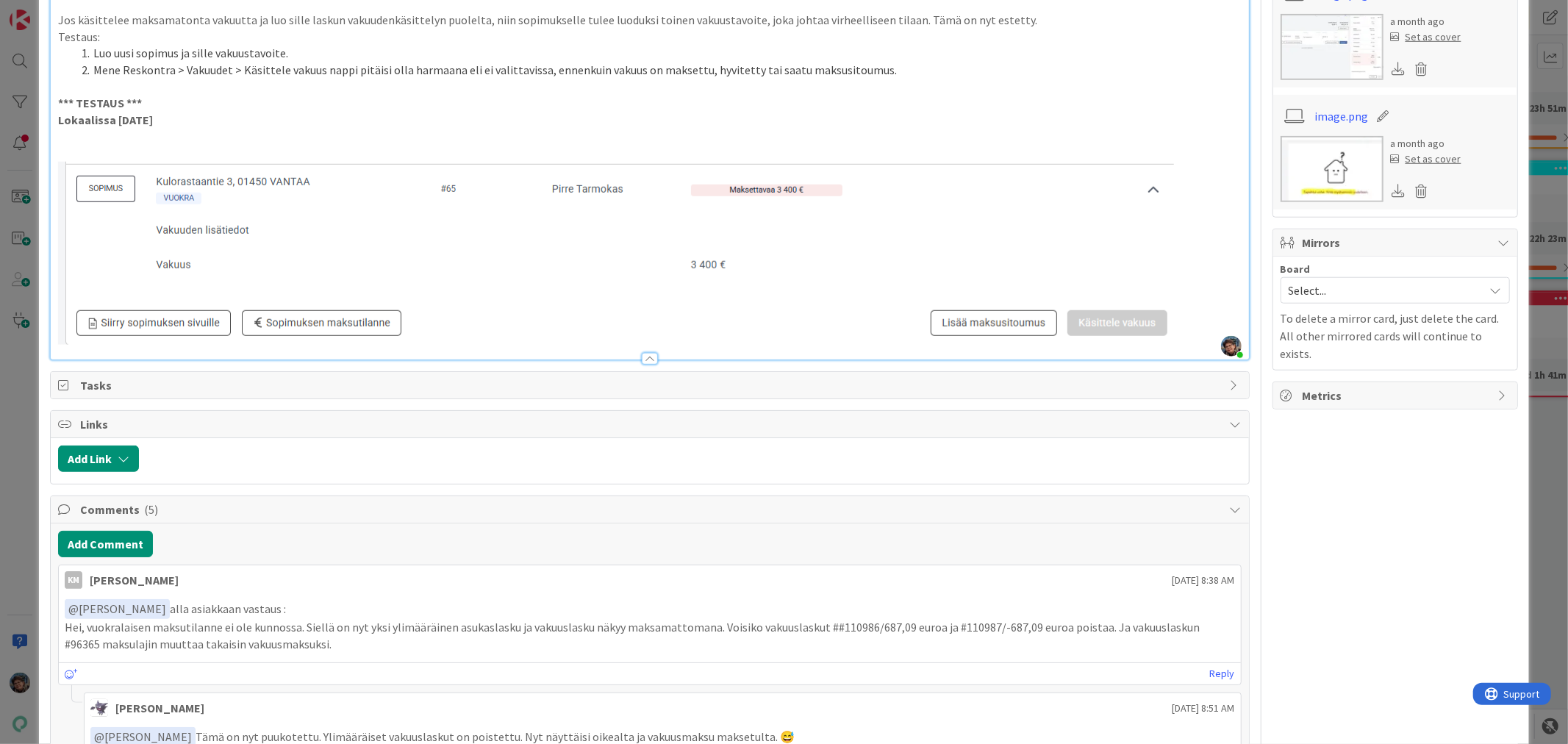
click at [1201, 271] on p at bounding box center [649, 253] width 1183 height 183
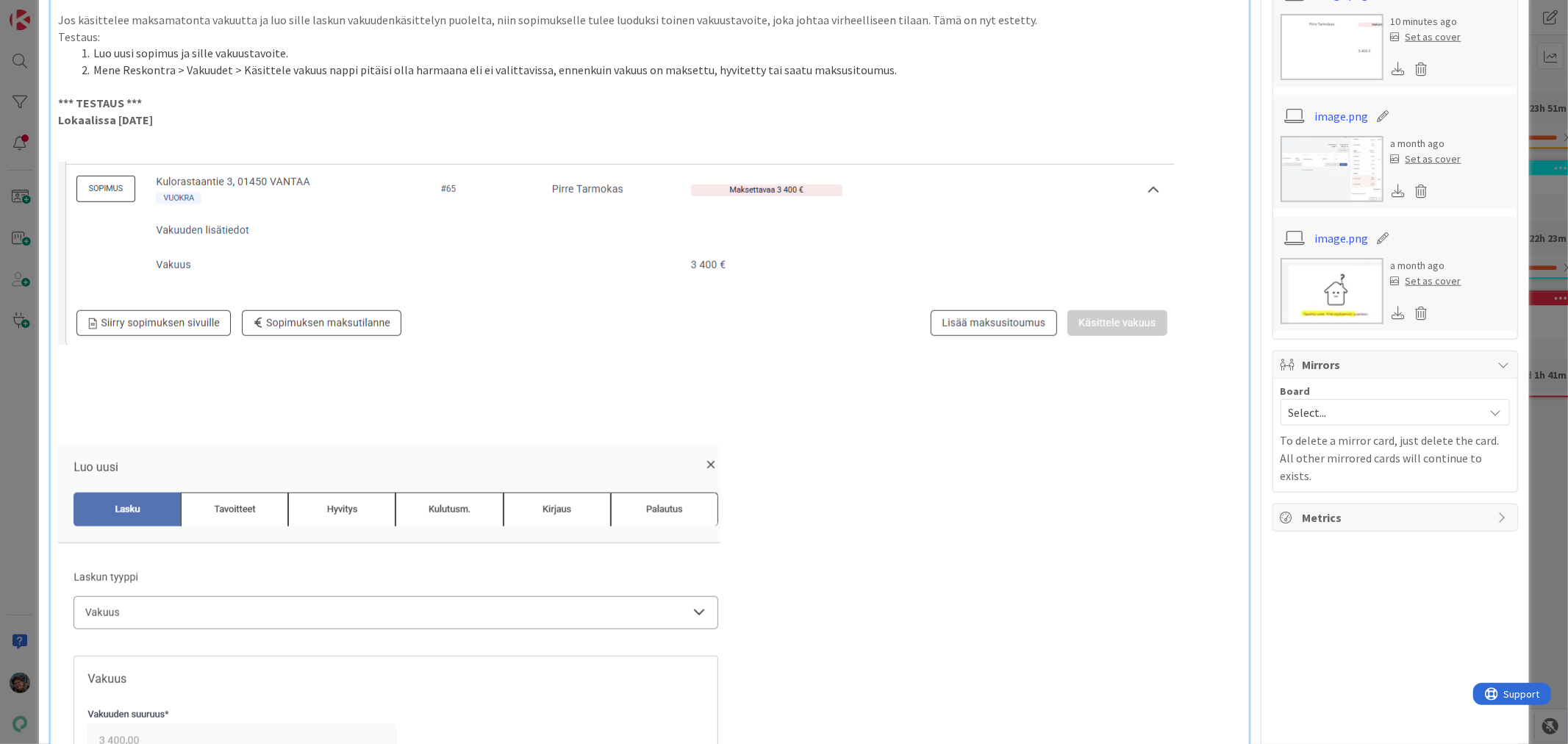
click at [90, 395] on p at bounding box center [649, 403] width 1183 height 17
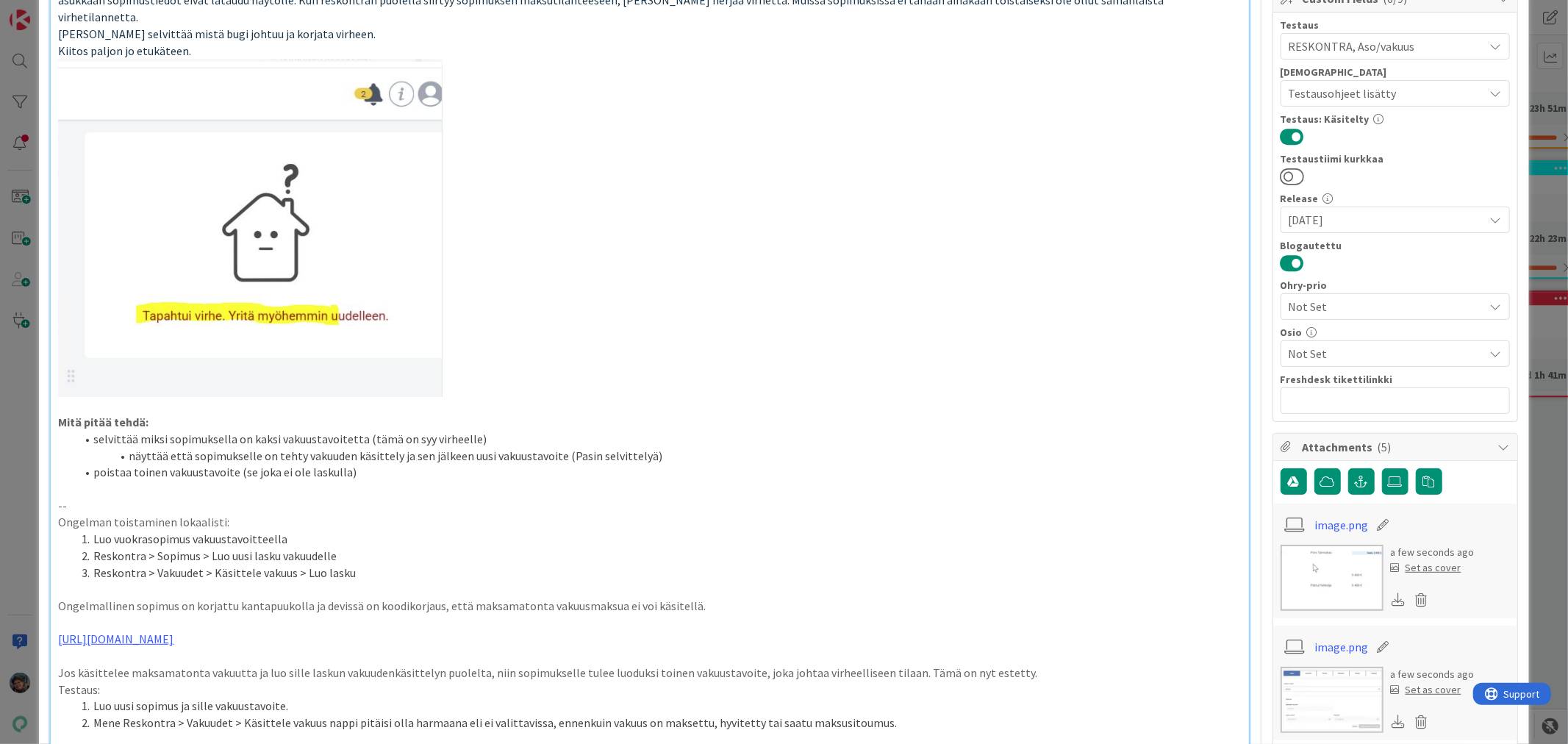
scroll to position [0, 0]
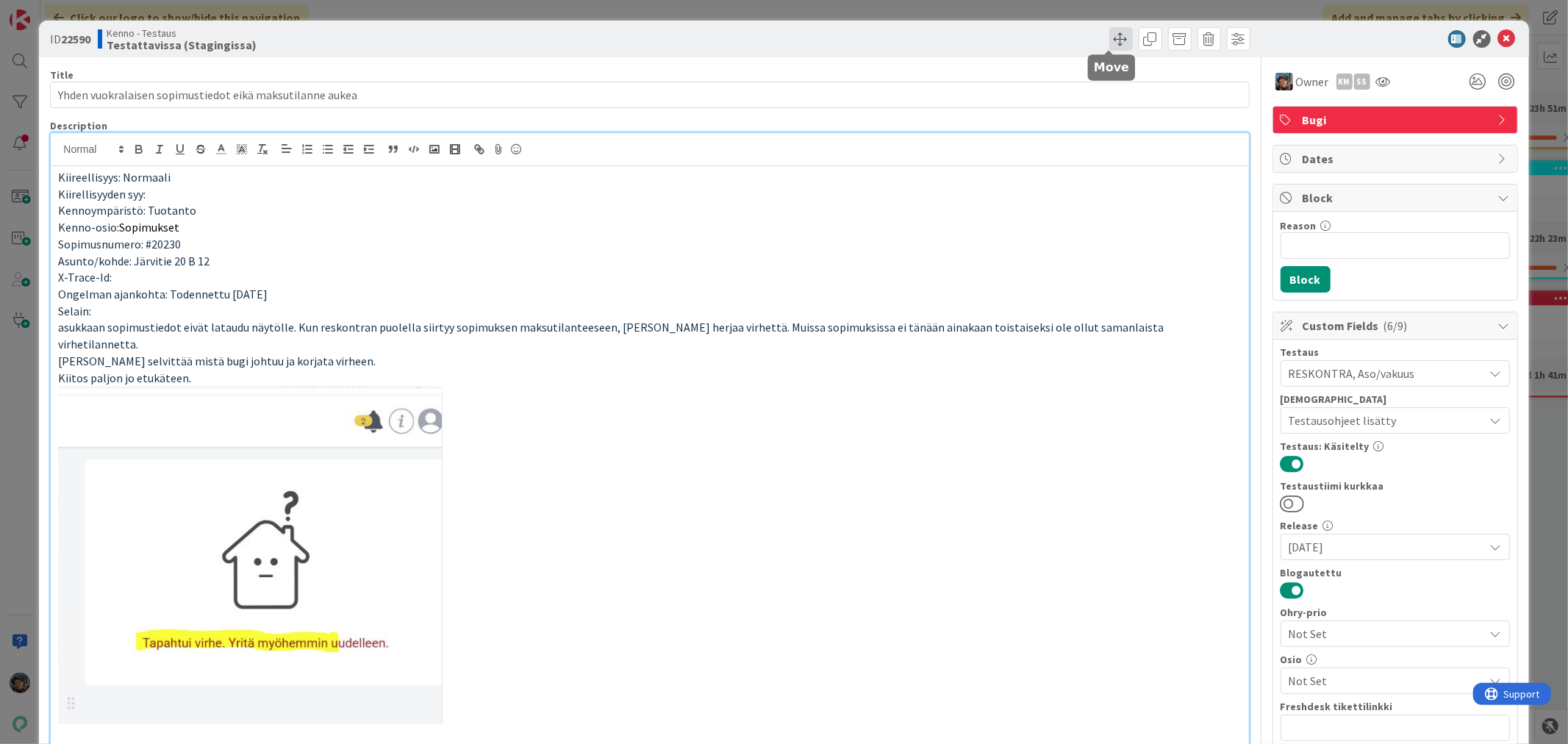
click at [1112, 41] on span at bounding box center [1122, 39] width 24 height 24
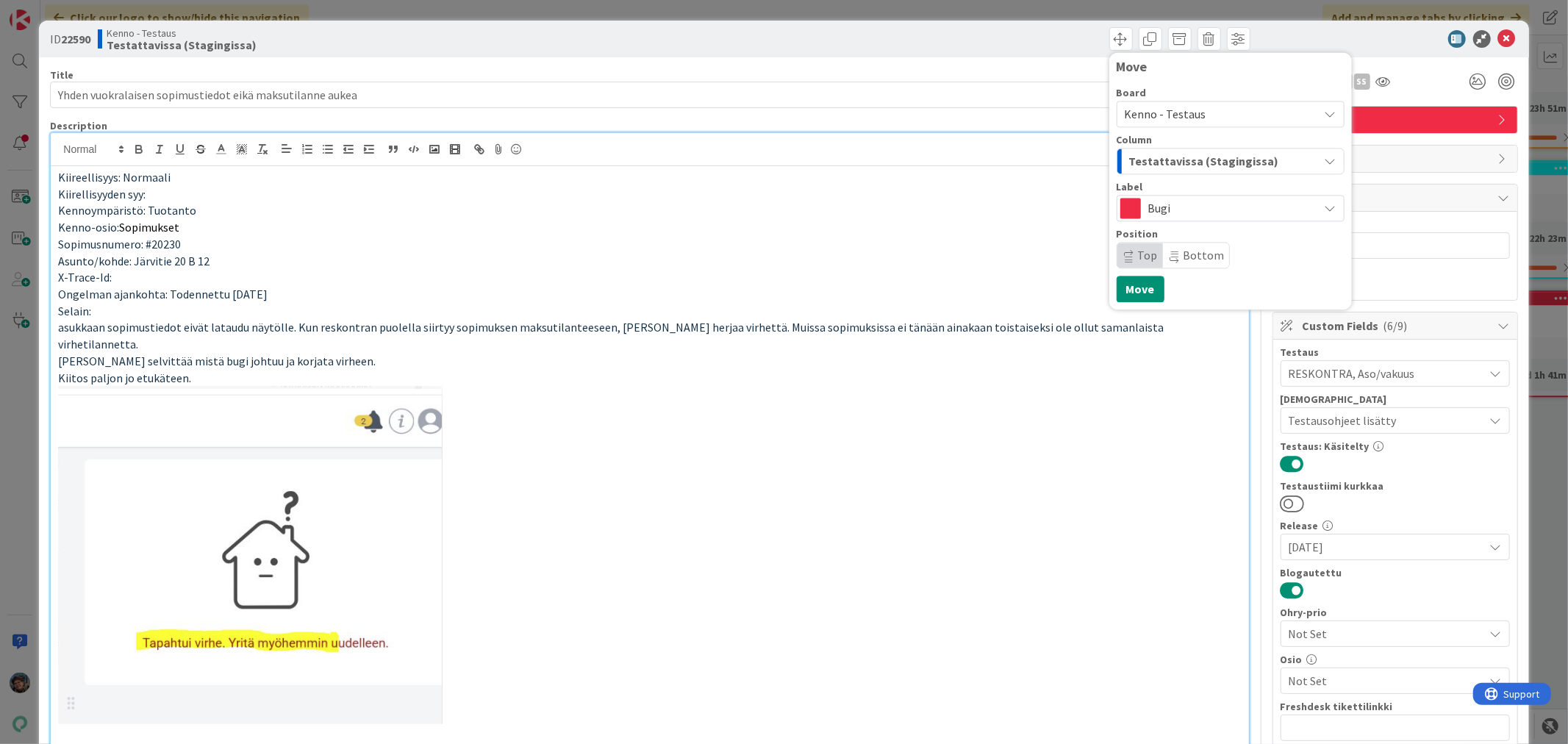
click at [1175, 164] on span "Testattavissa (Stagingissa)" at bounding box center [1203, 161] width 150 height 19
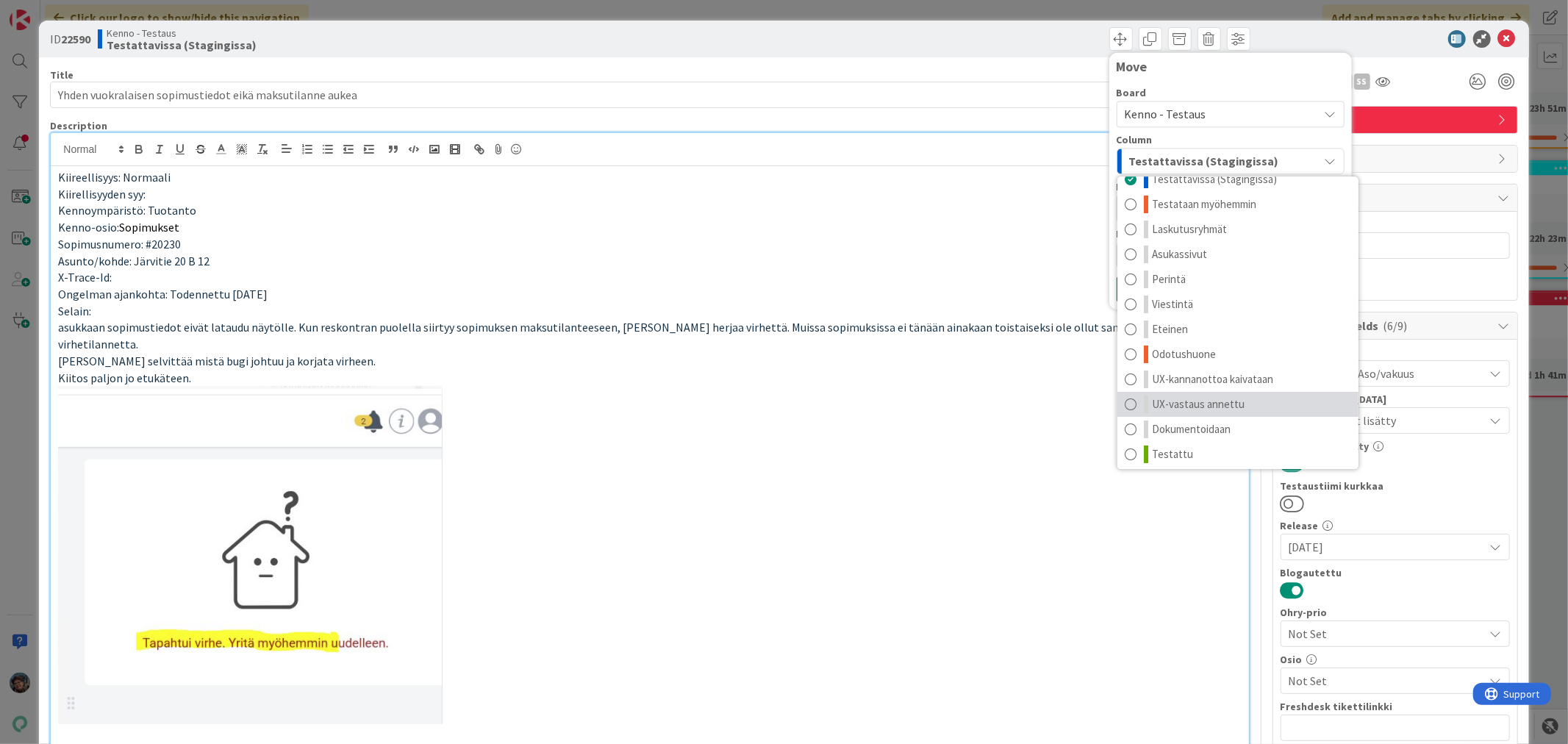
scroll to position [19, 0]
click at [1201, 439] on link "Testattu" at bounding box center [1237, 450] width 241 height 25
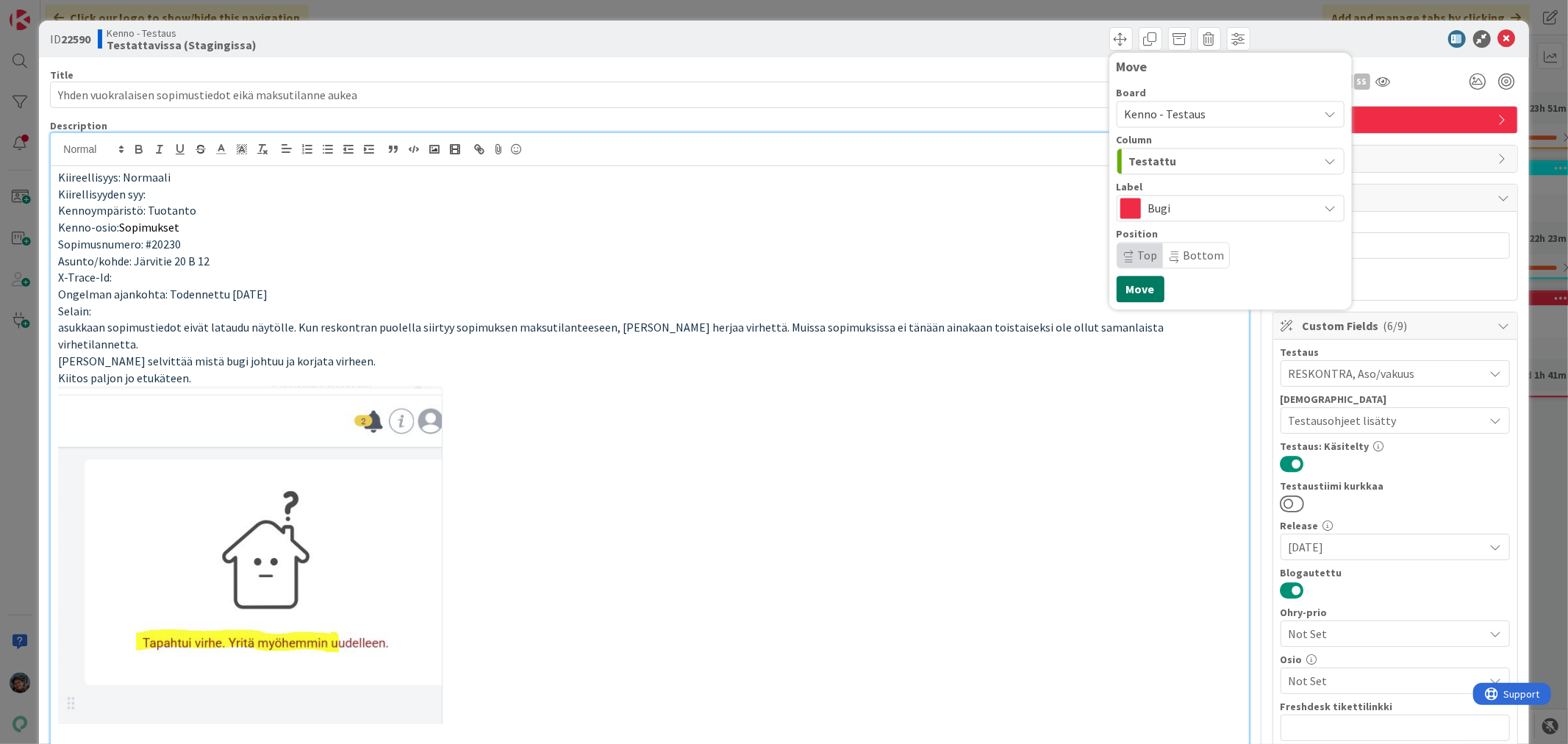
drag, startPoint x: 1119, startPoint y: 290, endPoint x: 1165, endPoint y: 389, distance: 109.2
click at [1120, 289] on button "Move" at bounding box center [1141, 288] width 48 height 27
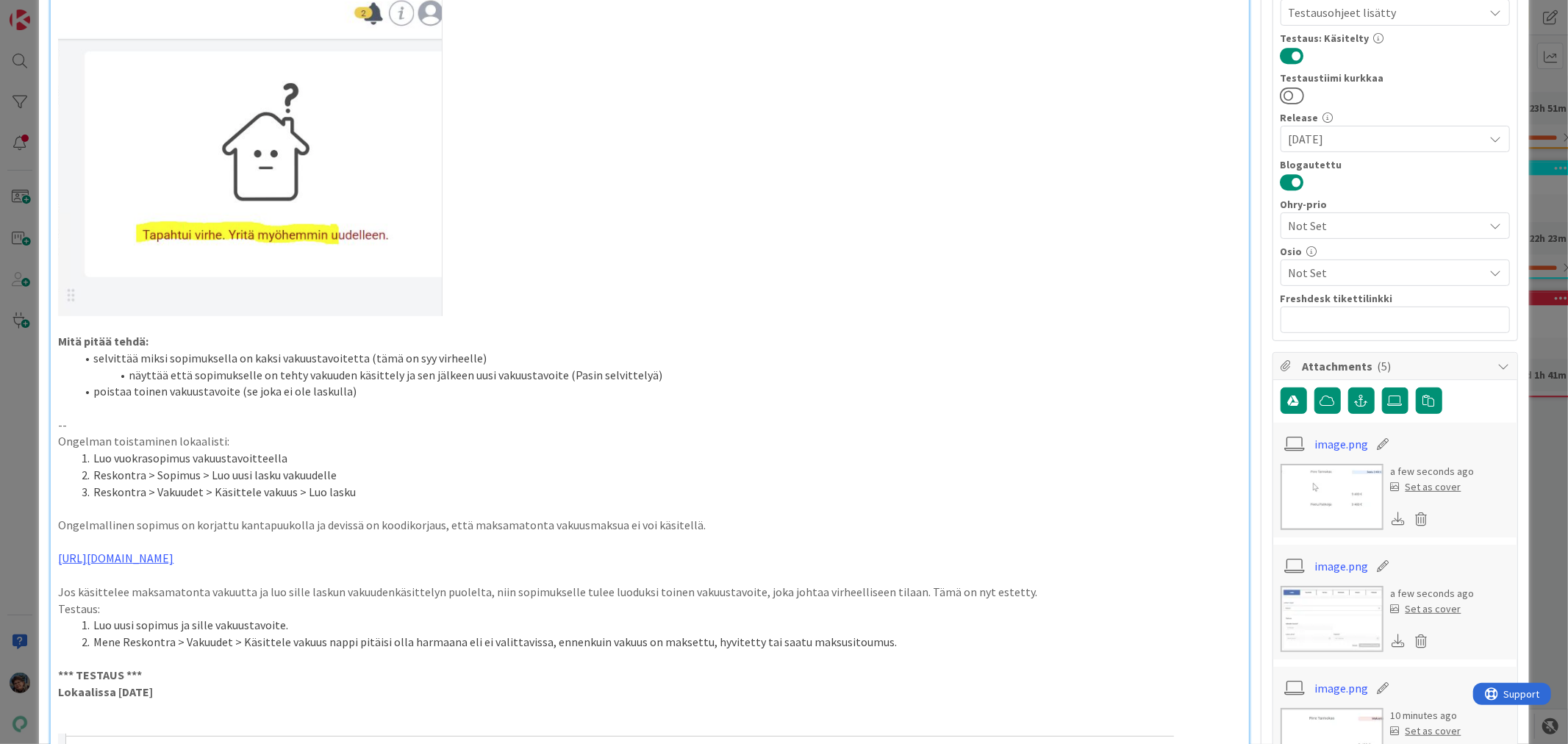
scroll to position [571, 0]
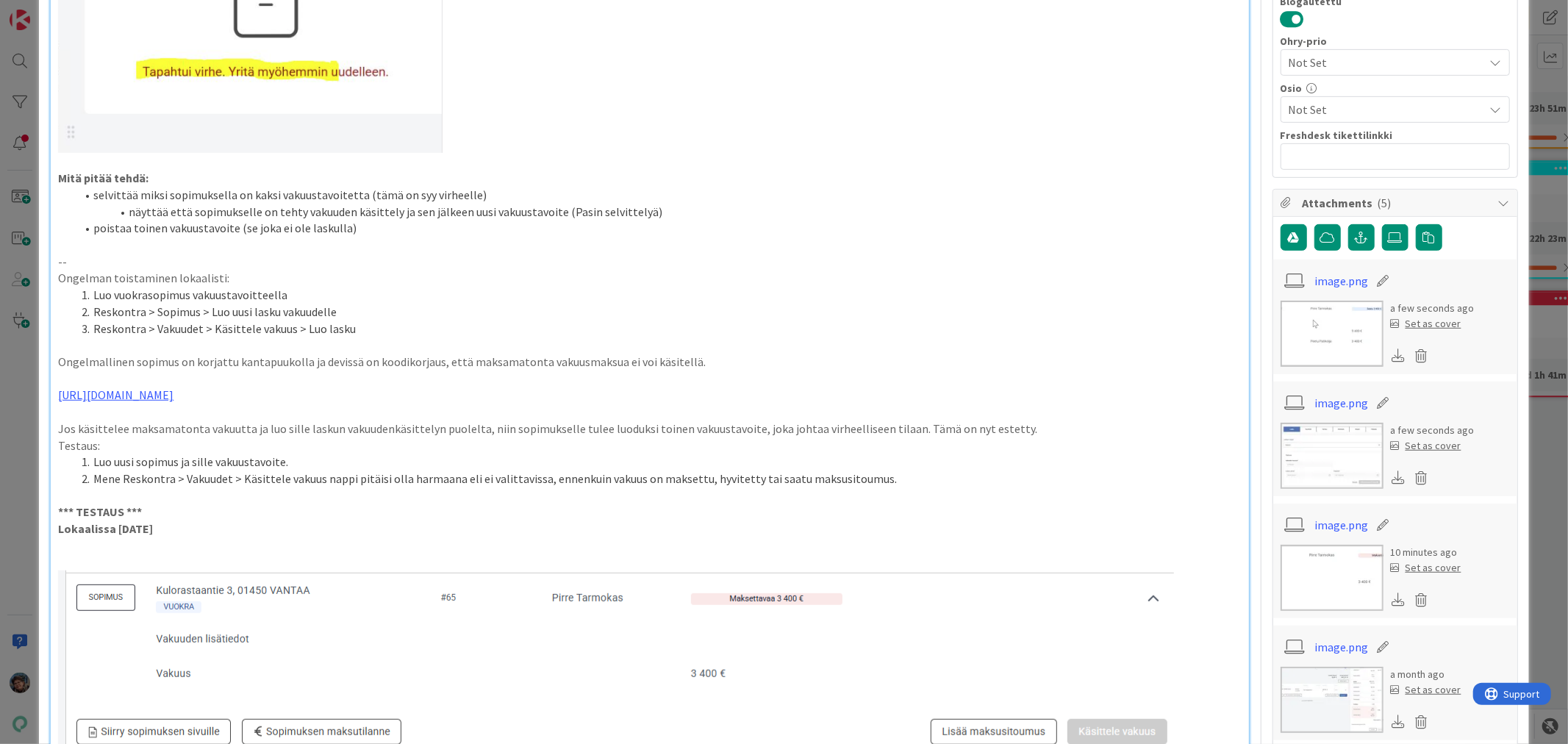
click at [90, 537] on p at bounding box center [649, 546] width 1183 height 17
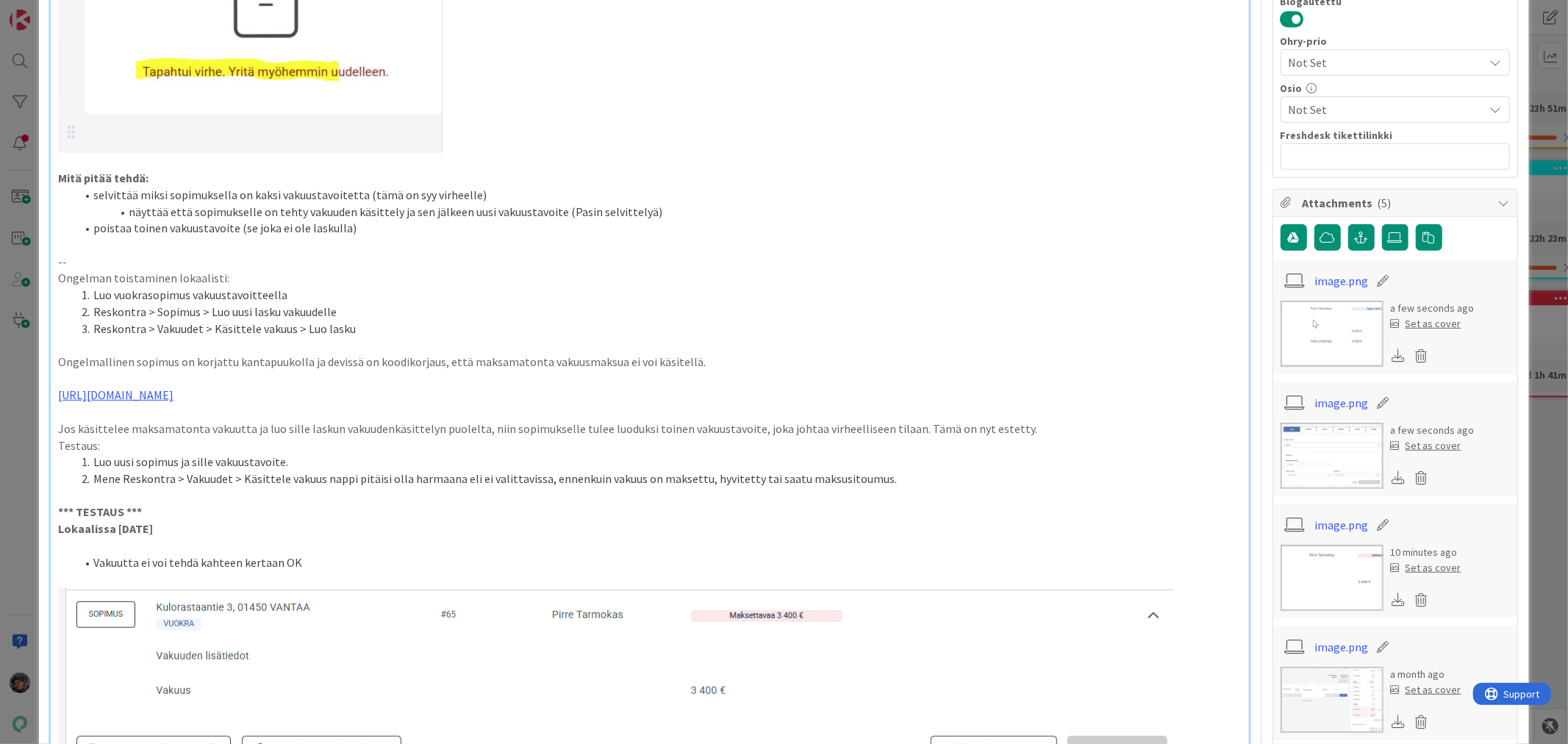
click at [194, 554] on li "Vakuutta ei voi tehdä kahteen kertaan OK" at bounding box center [658, 562] width 1165 height 17
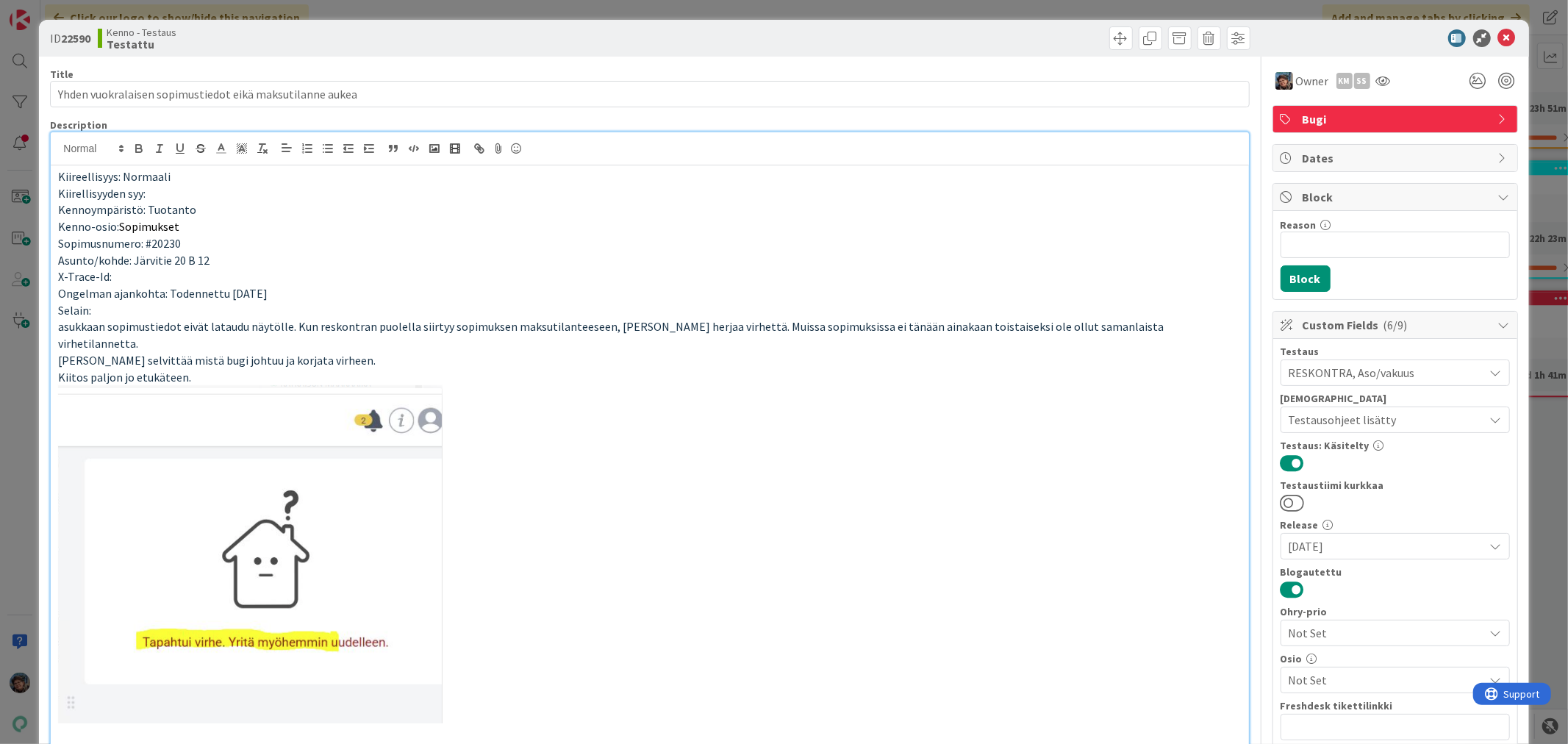
scroll to position [0, 0]
click at [1110, 31] on span at bounding box center [1122, 39] width 24 height 24
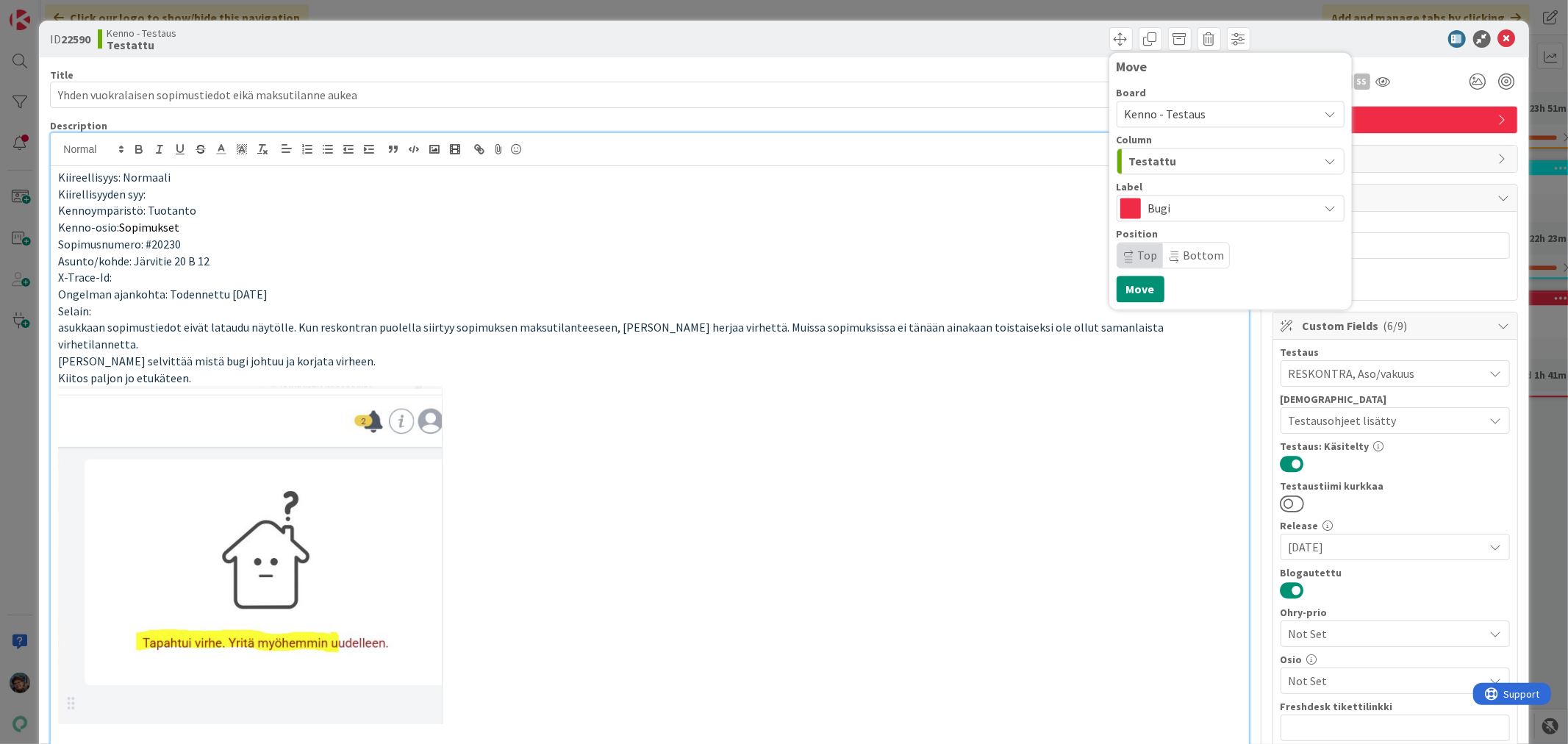
click at [1199, 154] on div "Testattu" at bounding box center [1222, 161] width 193 height 24
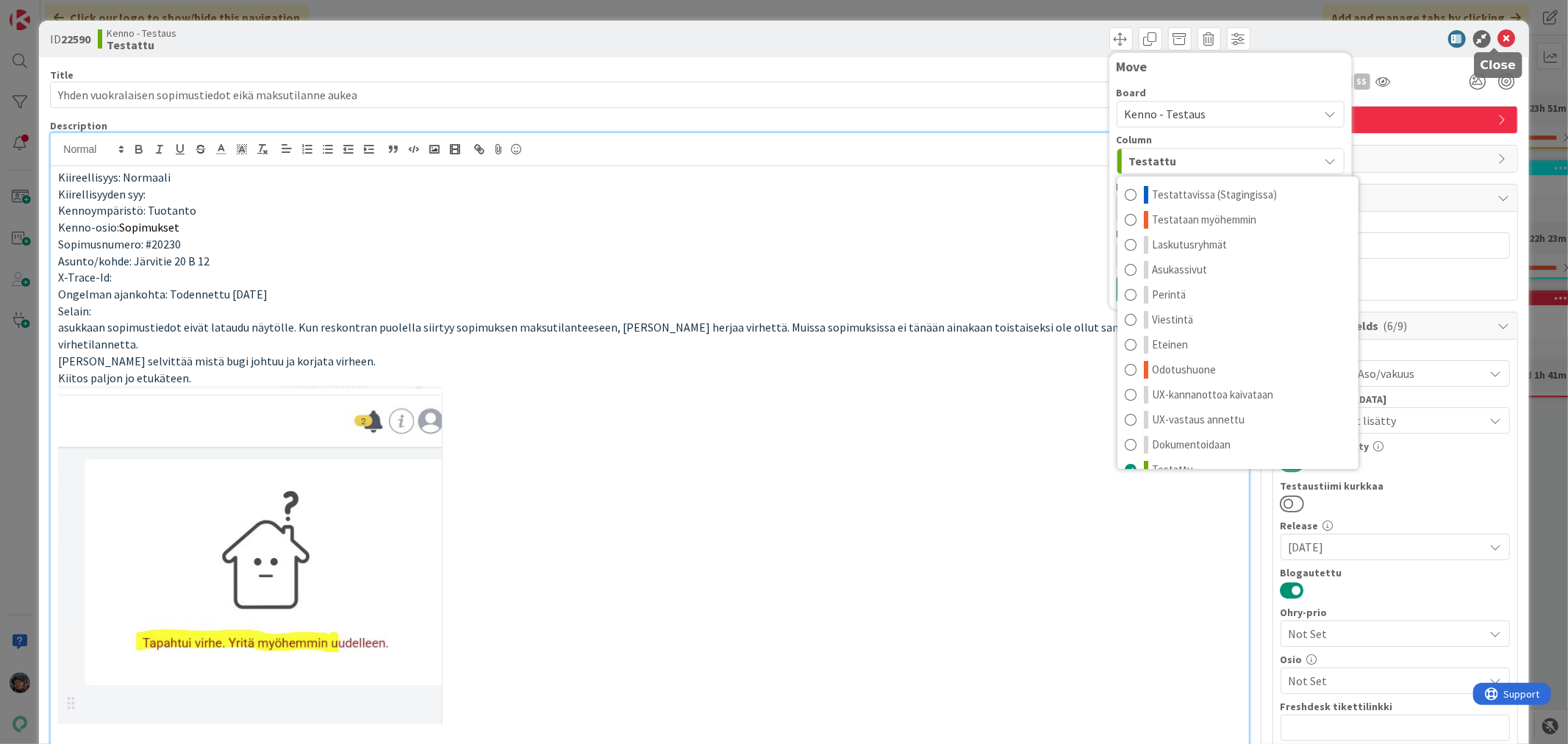
click at [1498, 40] on icon at bounding box center [1506, 39] width 17 height 17
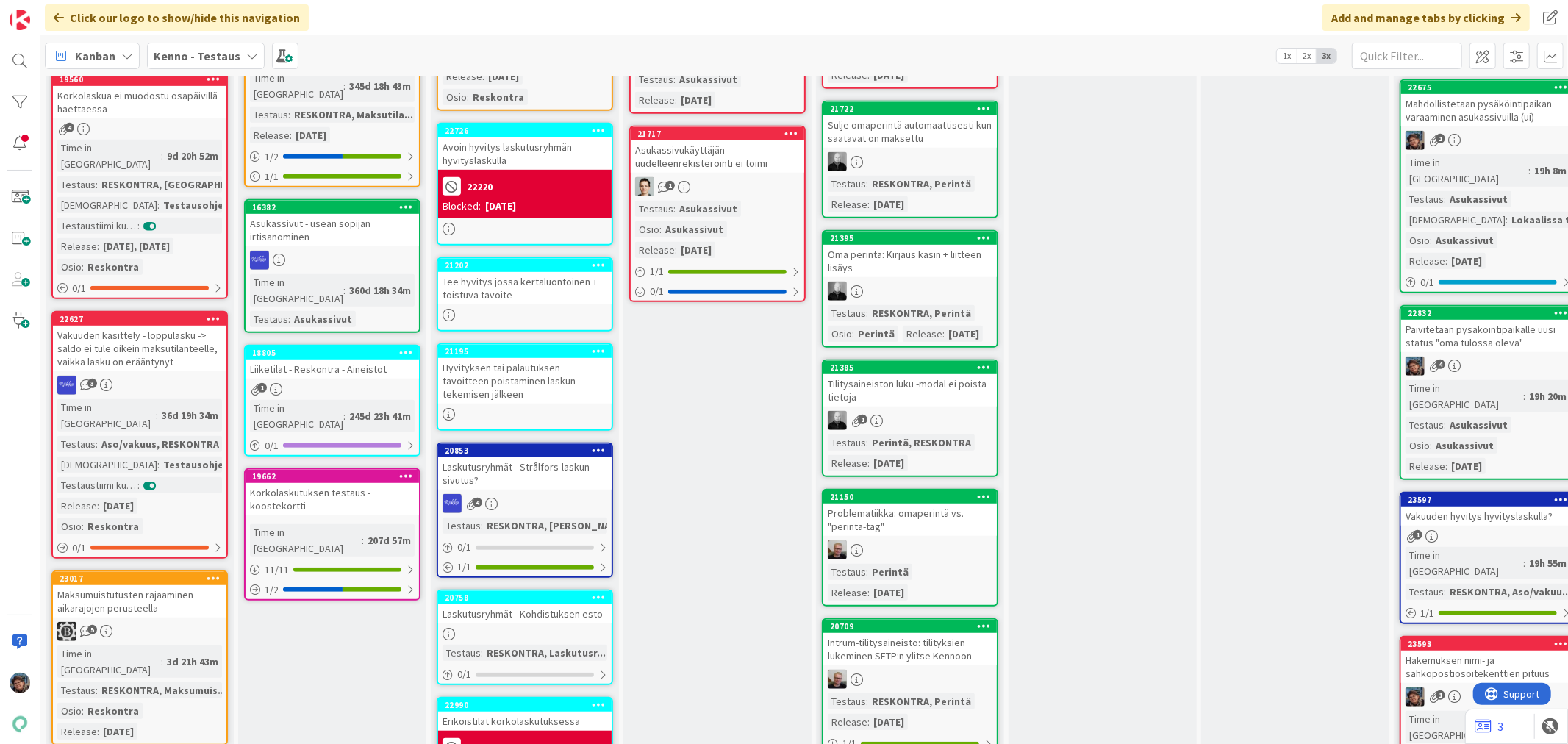
scroll to position [735, 0]
